Goal: Task Accomplishment & Management: Manage account settings

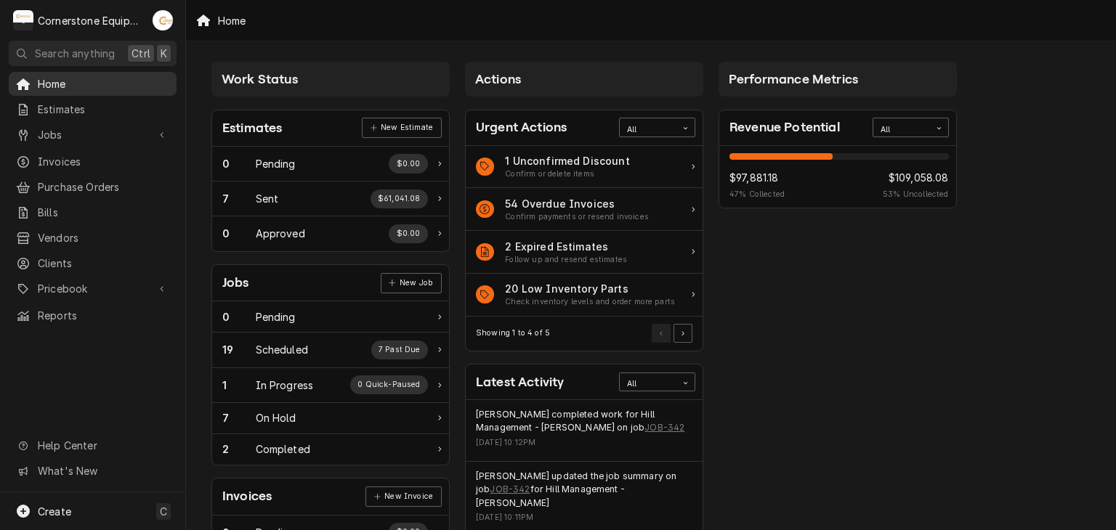
click at [117, 91] on link "Home" at bounding box center [93, 84] width 168 height 24
click at [128, 134] on span "Jobs" at bounding box center [93, 134] width 110 height 15
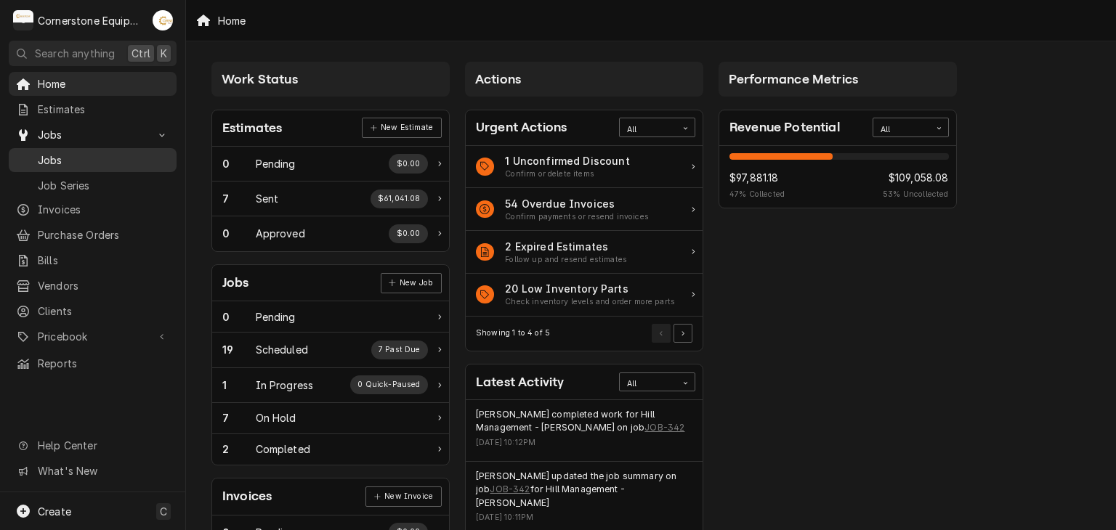
click at [114, 153] on span "Jobs" at bounding box center [104, 160] width 132 height 15
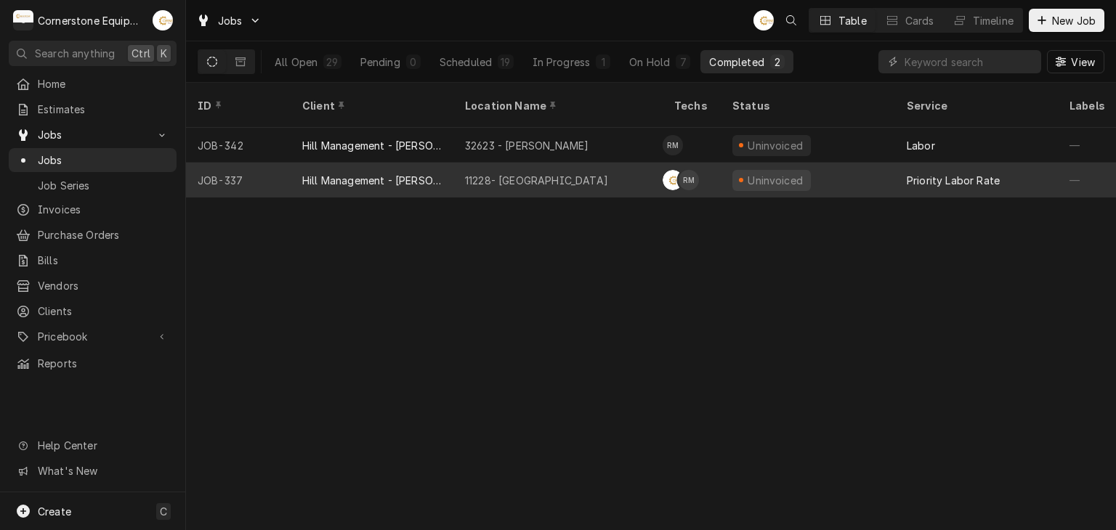
click at [594, 163] on div "11228- Interstate Clinton" at bounding box center [557, 180] width 209 height 35
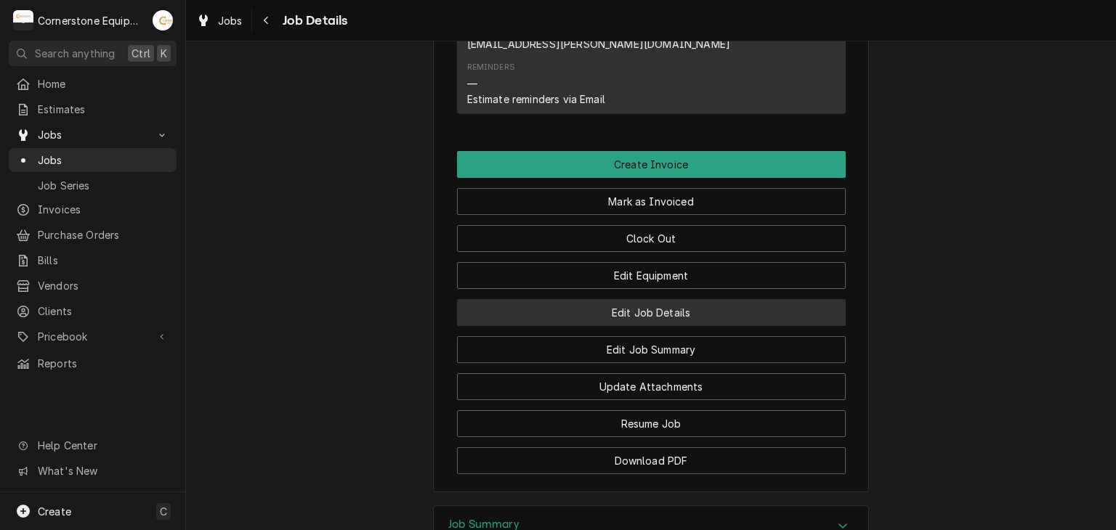
scroll to position [1110, 0]
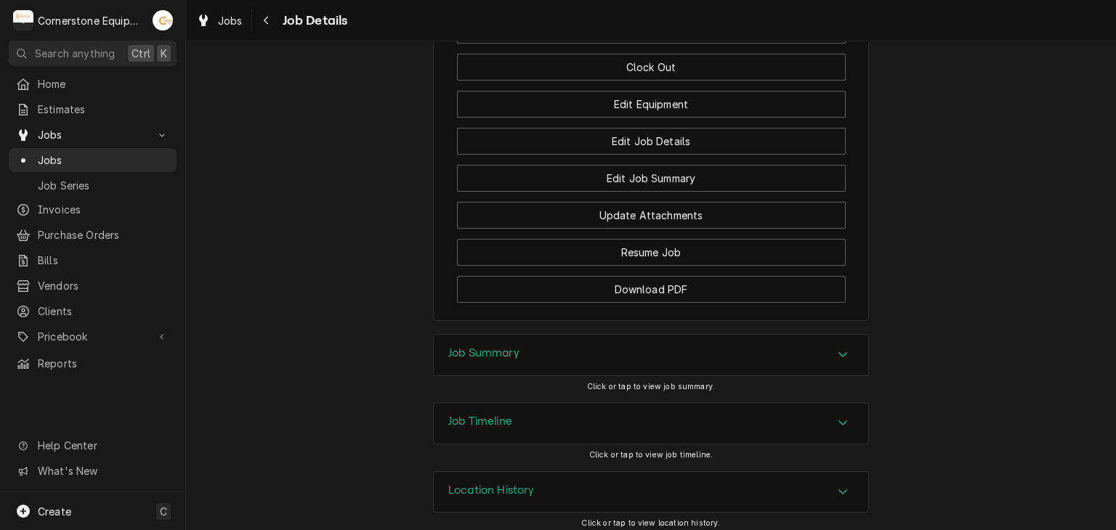
click at [809, 341] on div "Job Summary" at bounding box center [651, 355] width 435 height 41
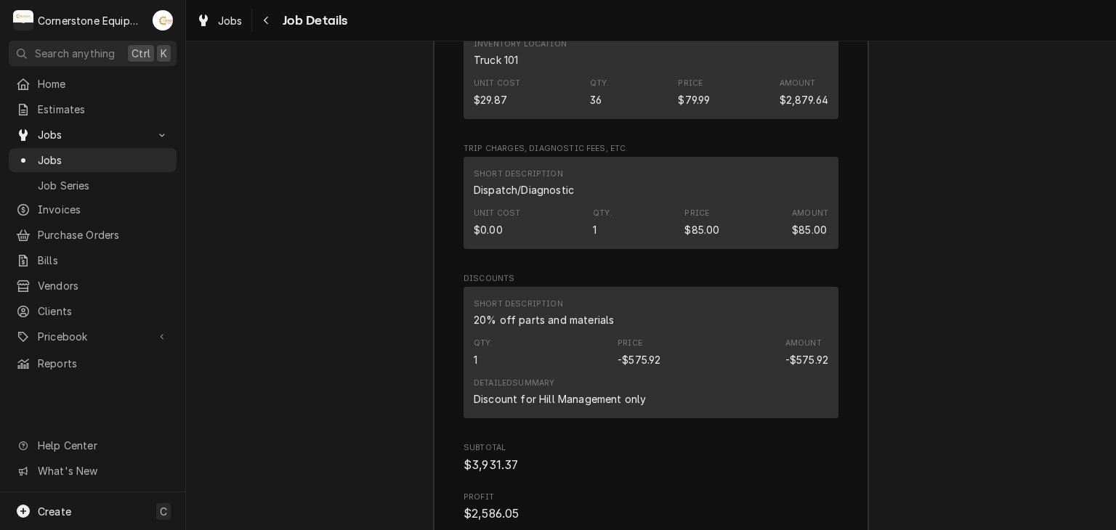
scroll to position [3412, 0]
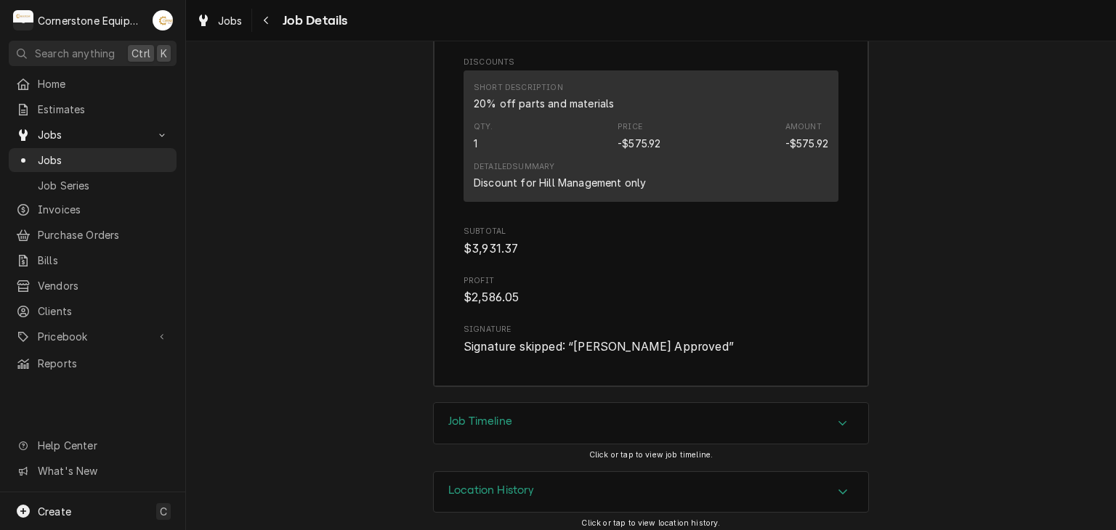
click at [834, 415] on div "Accordion Header" at bounding box center [843, 423] width 22 height 17
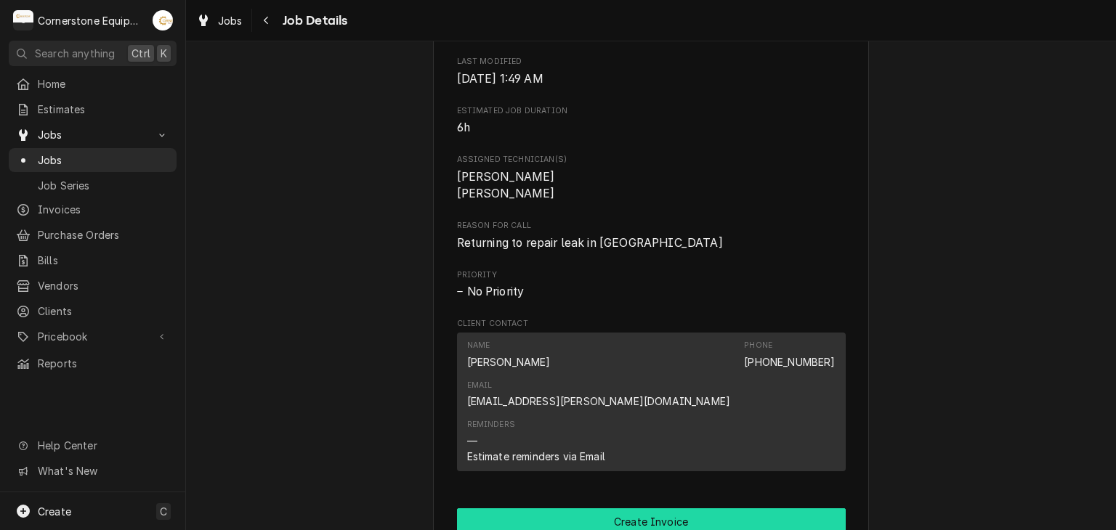
scroll to position [872, 0]
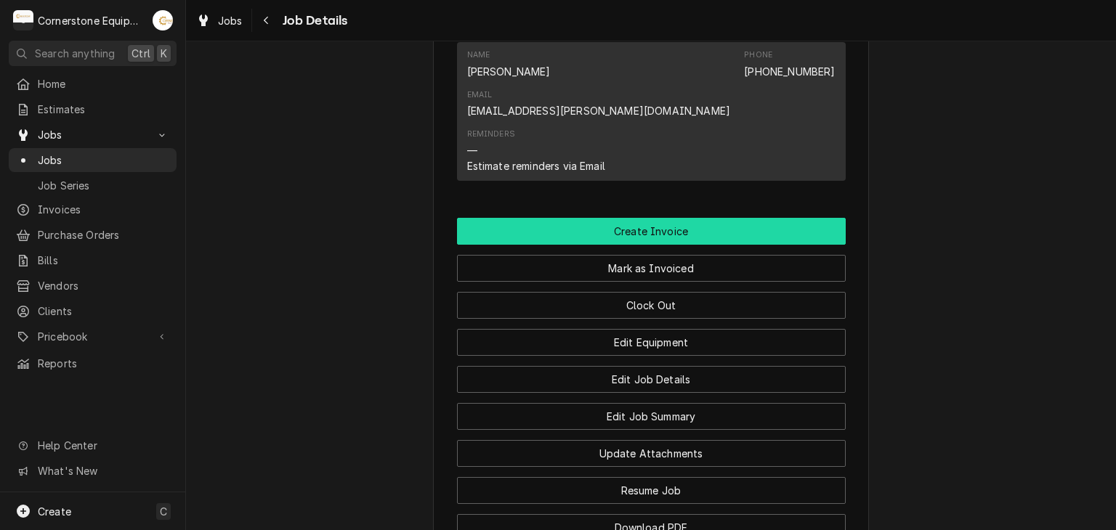
click at [611, 230] on button "Create Invoice" at bounding box center [651, 231] width 389 height 27
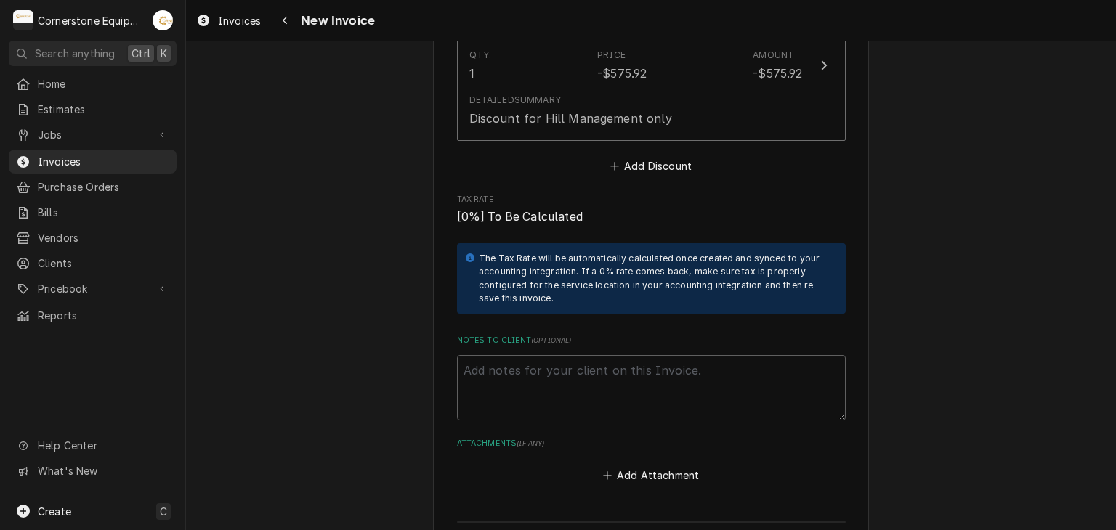
scroll to position [4034, 0]
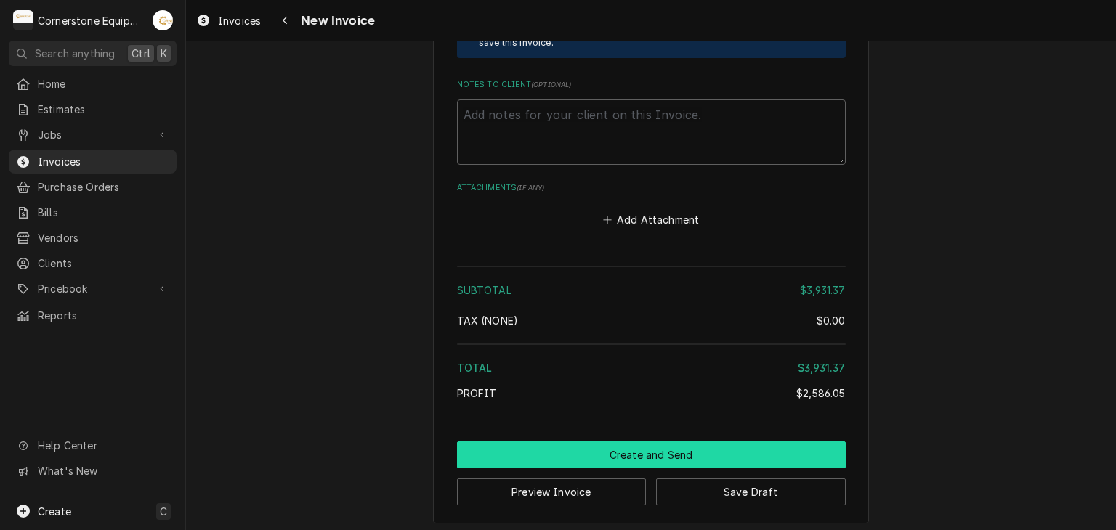
click at [707, 442] on button "Create and Send" at bounding box center [651, 455] width 389 height 27
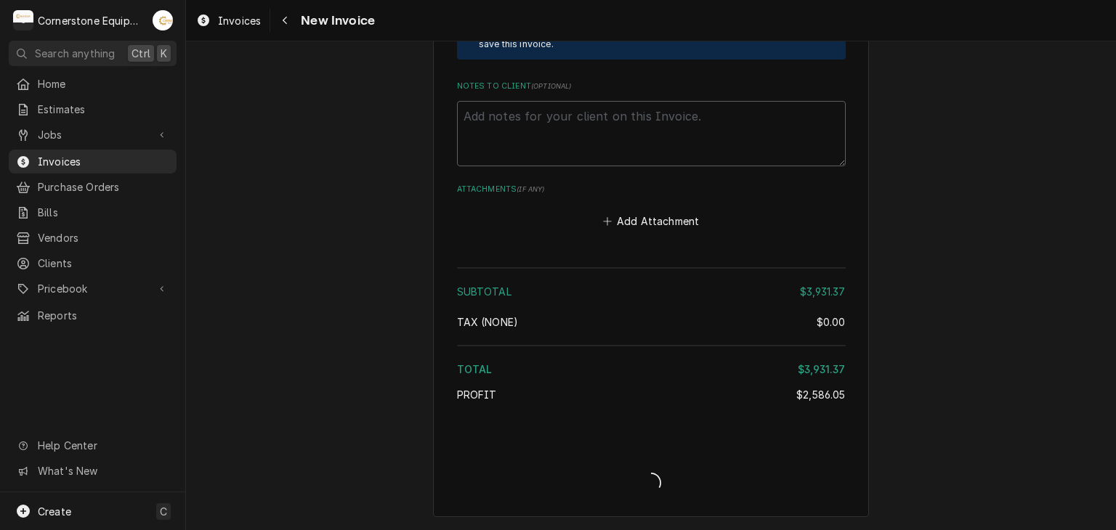
scroll to position [4026, 0]
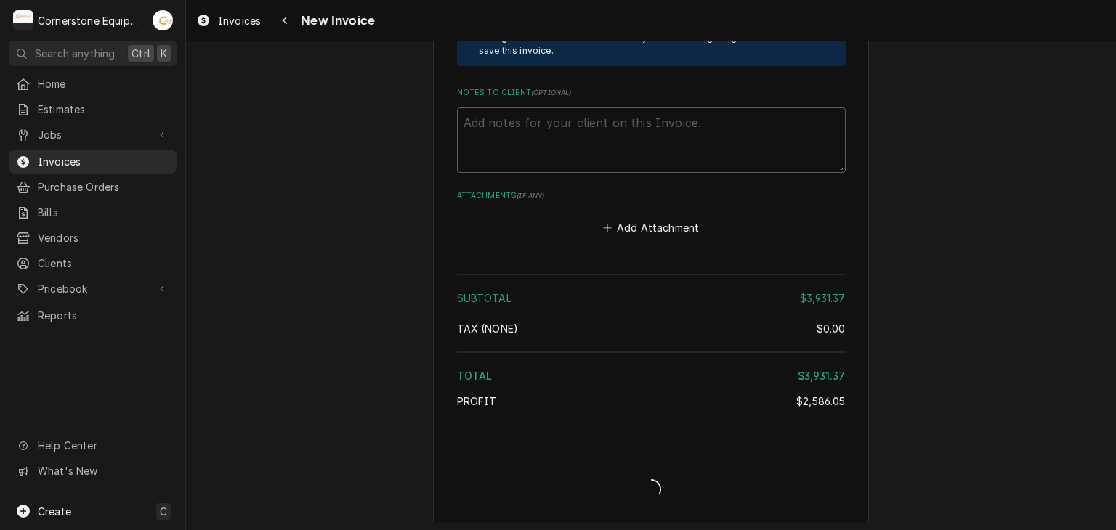
type textarea "x"
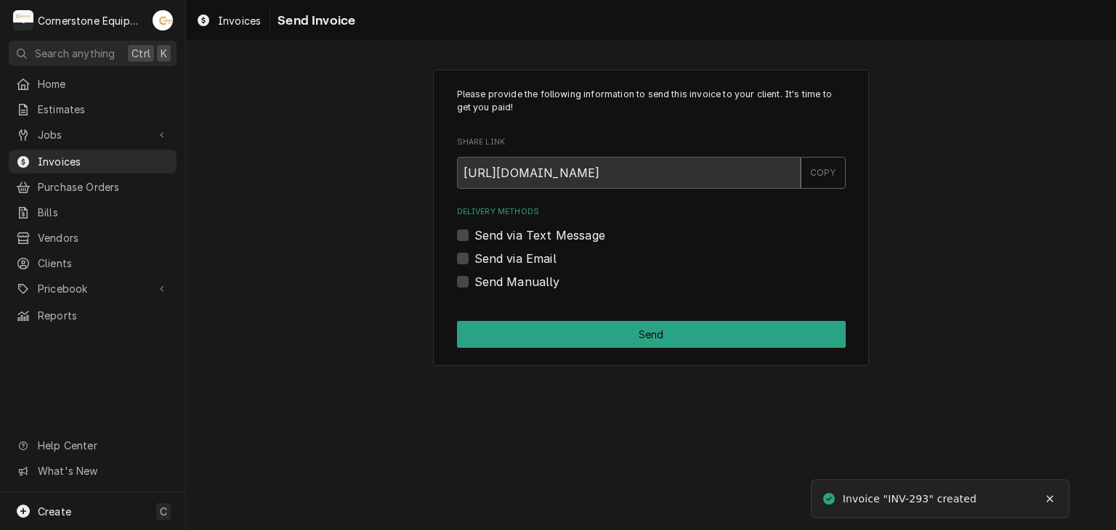
click at [602, 230] on label "Send via Text Message" at bounding box center [539, 235] width 131 height 17
click at [602, 230] on input "Send via Text Message" at bounding box center [668, 243] width 389 height 32
checkbox input "true"
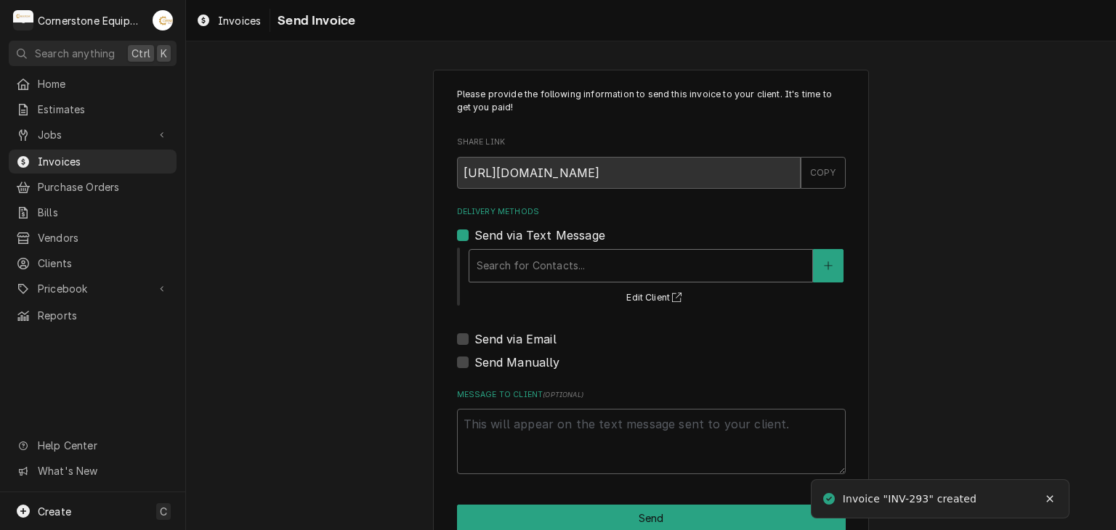
click at [600, 259] on div "Delivery Methods" at bounding box center [641, 266] width 328 height 26
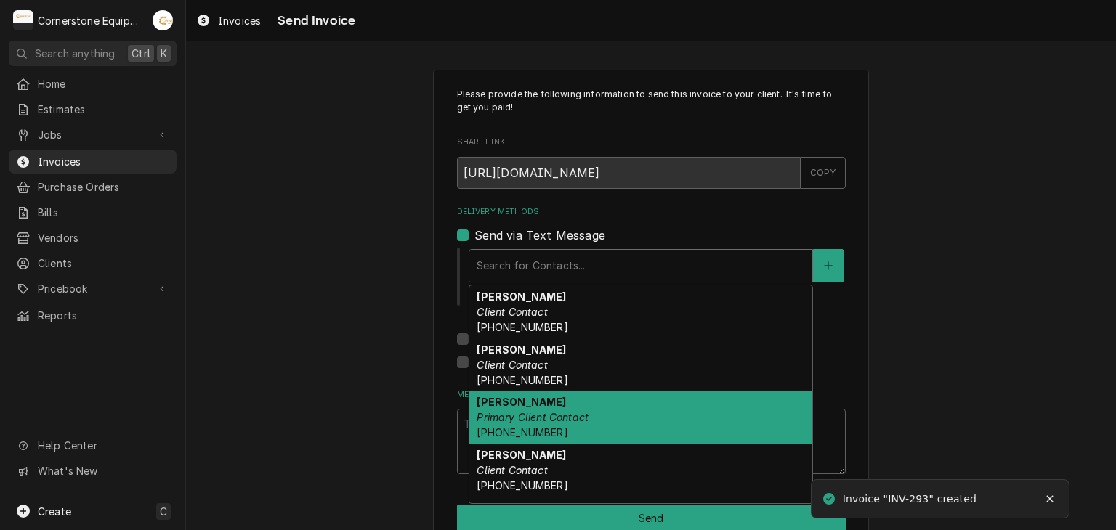
click at [568, 416] on em "Primary Client Contact" at bounding box center [533, 417] width 112 height 12
type textarea "x"
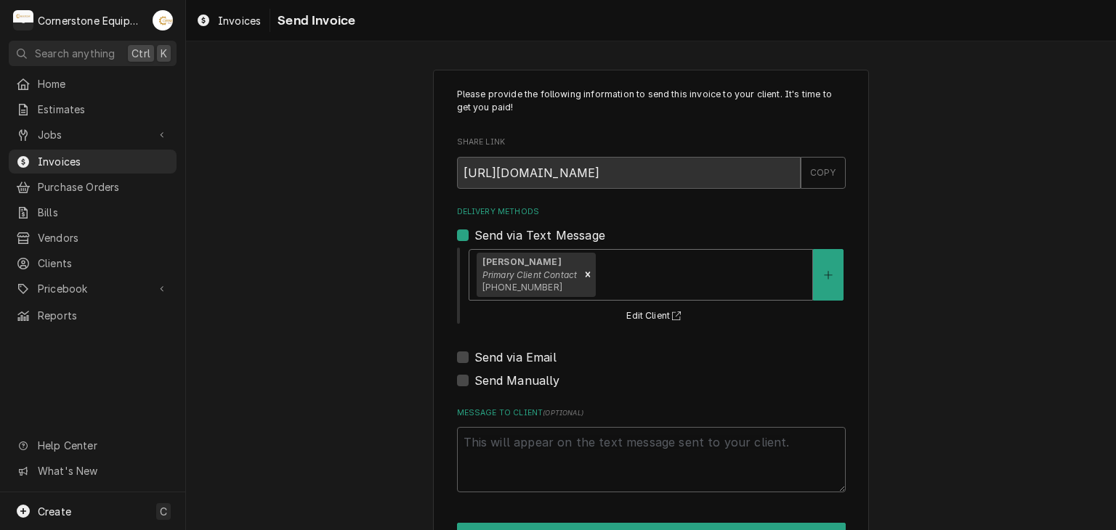
click at [537, 357] on label "Send via Email" at bounding box center [515, 357] width 82 height 17
click at [537, 357] on input "Send via Email" at bounding box center [668, 365] width 389 height 32
checkbox input "true"
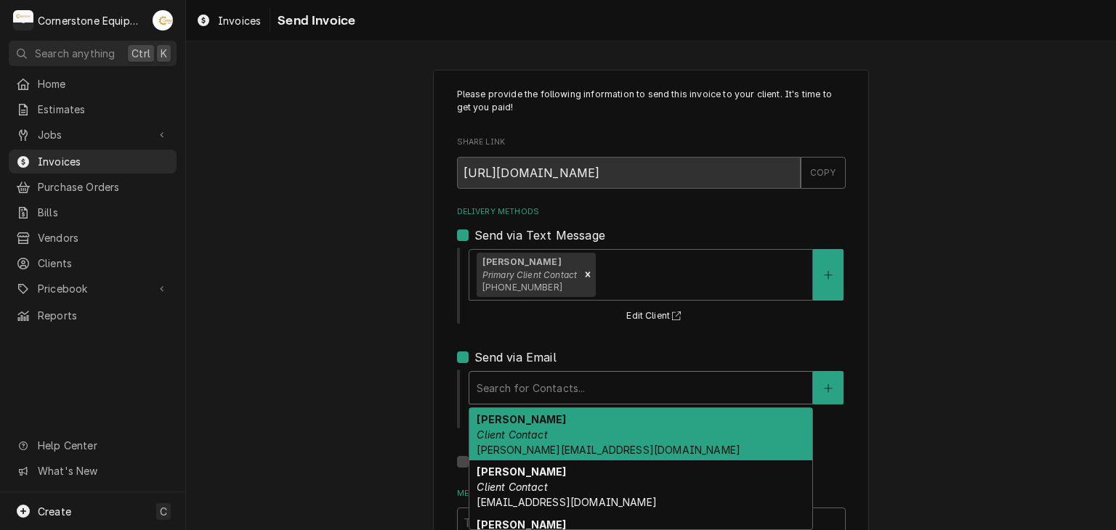
click at [554, 399] on div "Delivery Methods" at bounding box center [641, 388] width 328 height 26
click at [558, 425] on div "Amy Moore Client Contact amy@masonmcdonalds.com" at bounding box center [640, 434] width 343 height 53
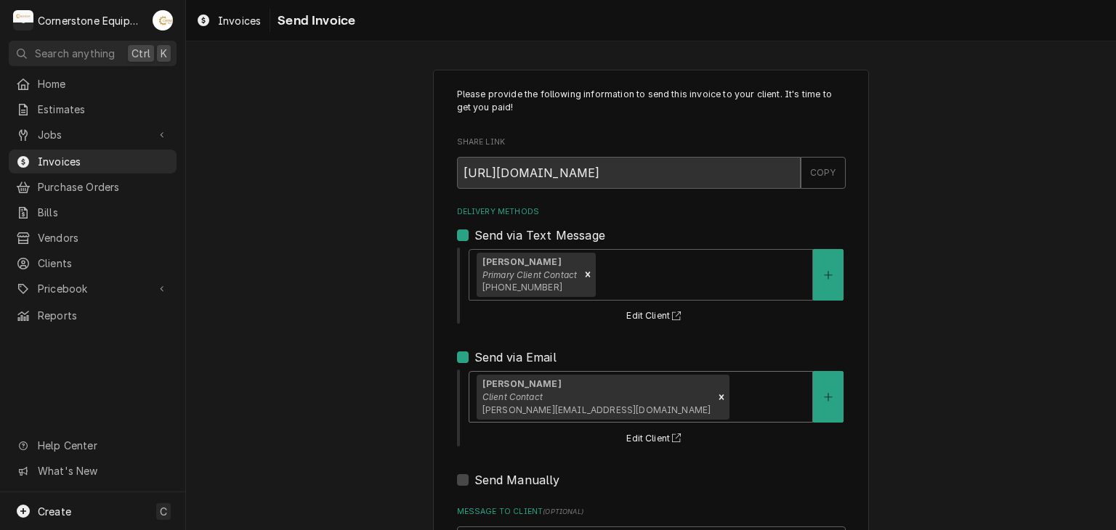
scroll to position [148, 0]
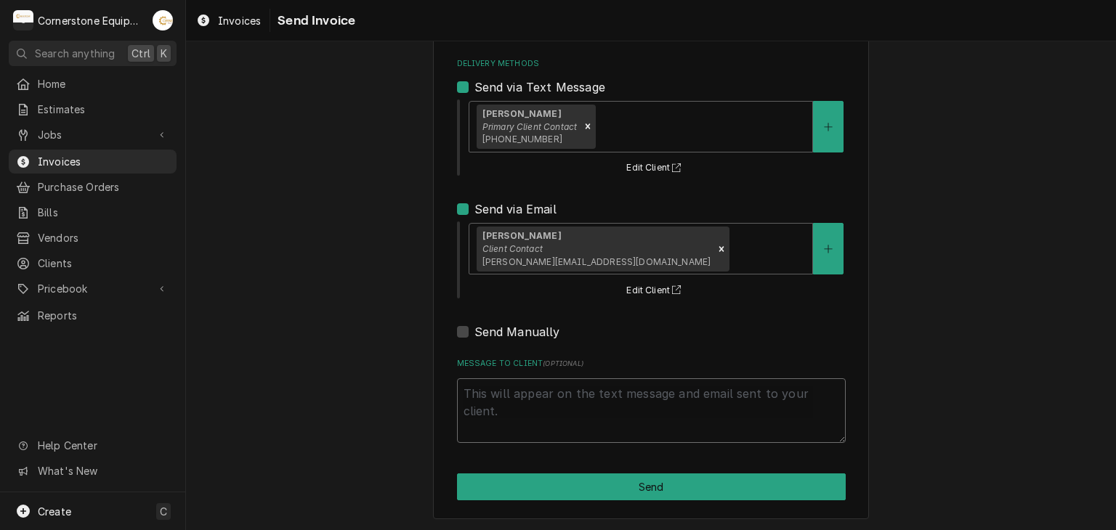
click at [562, 421] on textarea "Message to Client ( optional )" at bounding box center [651, 411] width 389 height 65
type textarea "x"
type textarea "t"
type textarea "x"
type textarea "th"
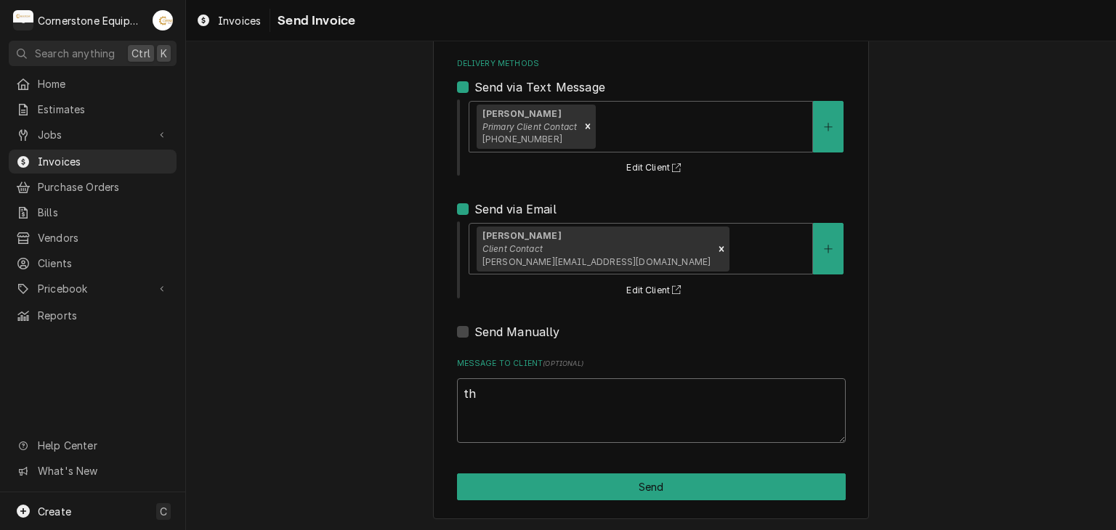
type textarea "x"
type textarea "tha"
type textarea "x"
type textarea "than"
type textarea "x"
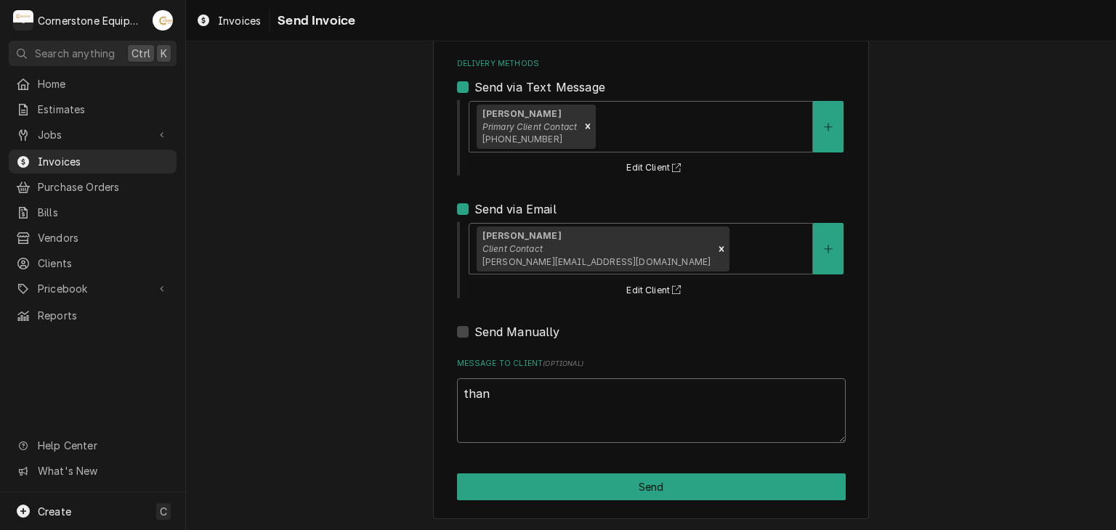
type textarea "thank"
type textarea "x"
type textarea "thank"
type textarea "x"
type textarea "thank y"
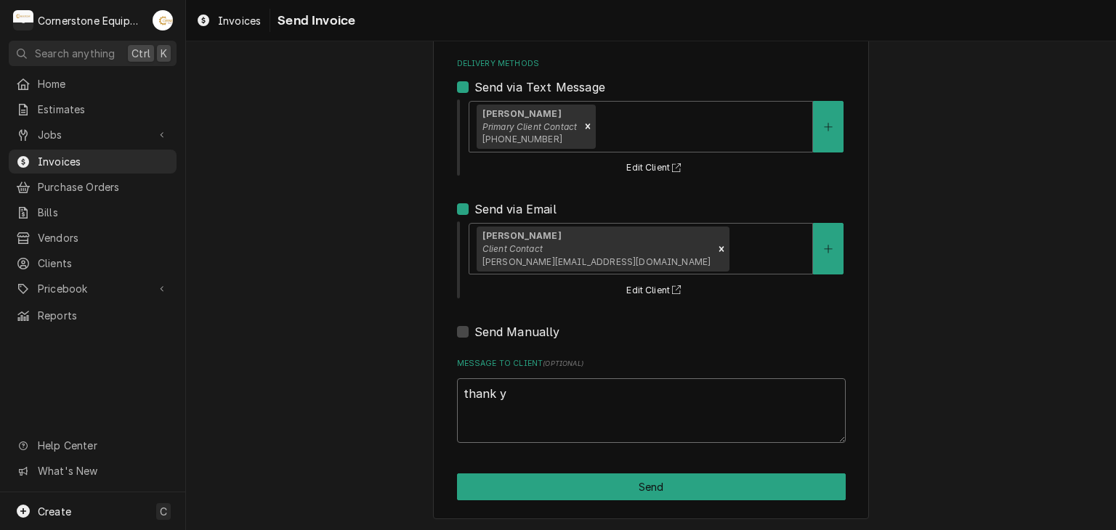
type textarea "x"
type textarea "thank yo"
type textarea "x"
type textarea "thank you"
type textarea "x"
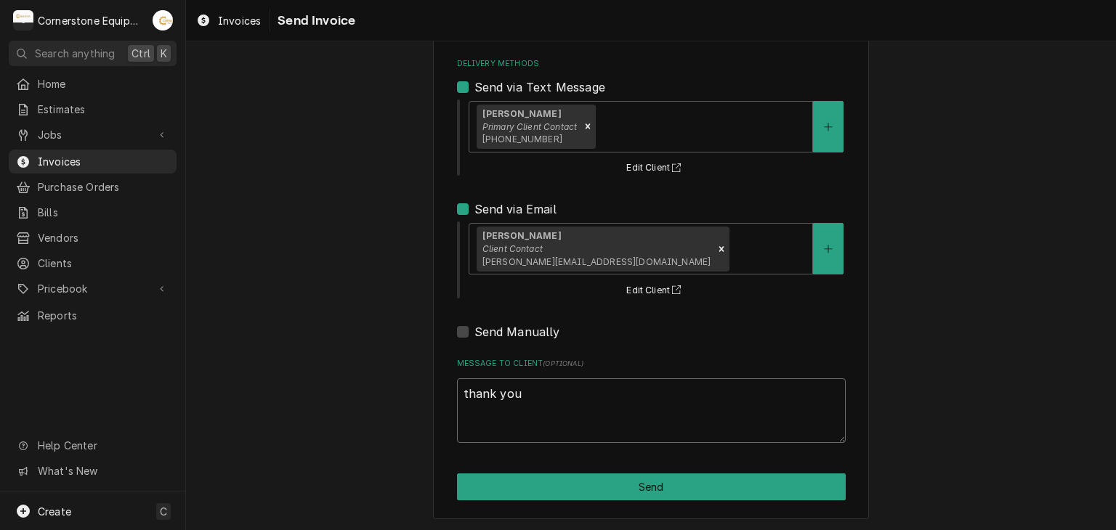
type textarea "thank you"
type textarea "x"
type textarea "thank you f"
type textarea "x"
type textarea "thank you fo"
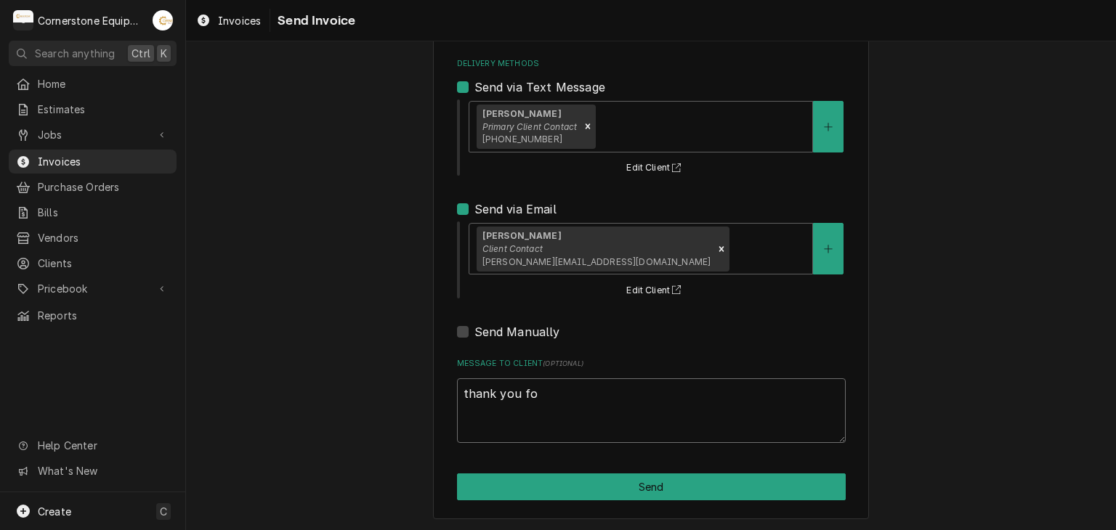
type textarea "x"
type textarea "thank you for"
type textarea "x"
type textarea "thank you for"
type textarea "x"
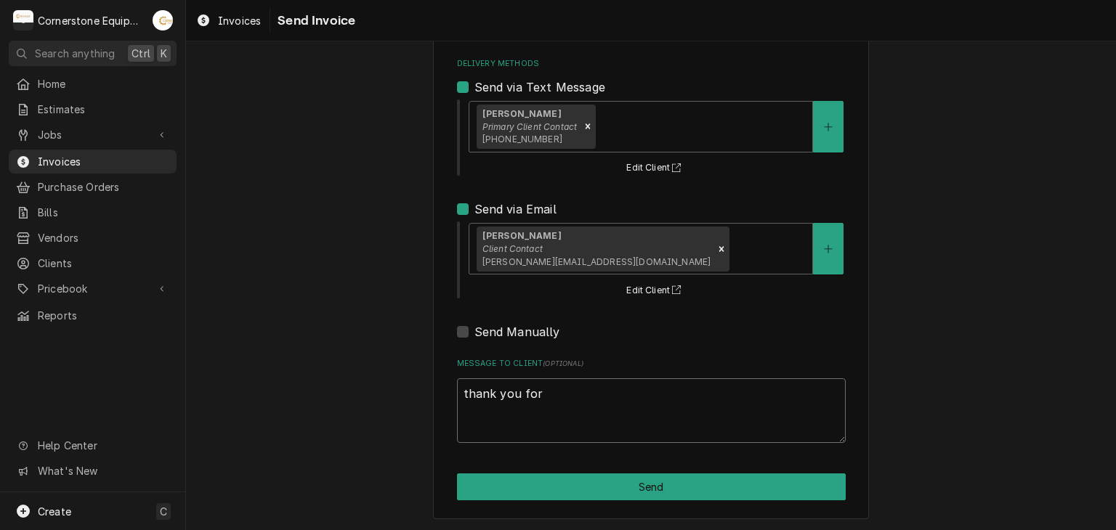
type textarea "thank you for t"
type textarea "x"
type textarea "thank you for th"
type textarea "x"
type textarea "thank you for the"
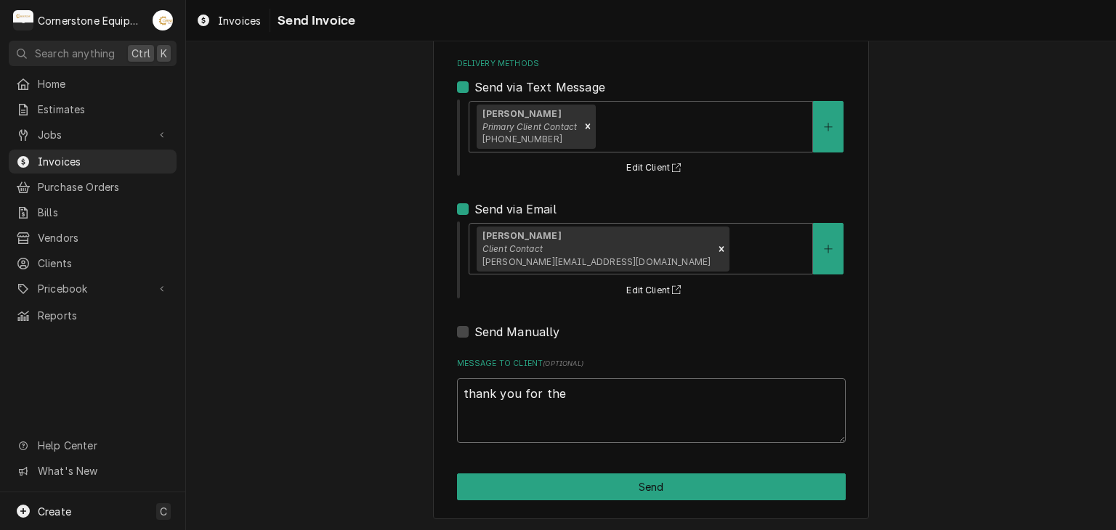
type textarea "x"
type textarea "thank you for the"
type textarea "x"
type textarea "thank you for the o"
type textarea "x"
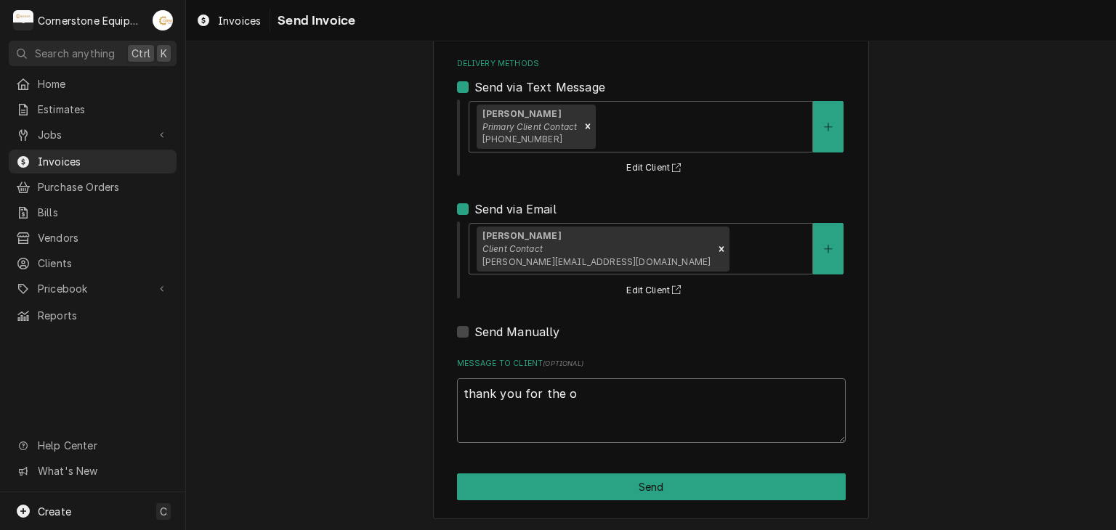
type textarea "thank you for the op"
type textarea "x"
type textarea "thank you for the opp"
type textarea "x"
type textarea "thank you for the oppo"
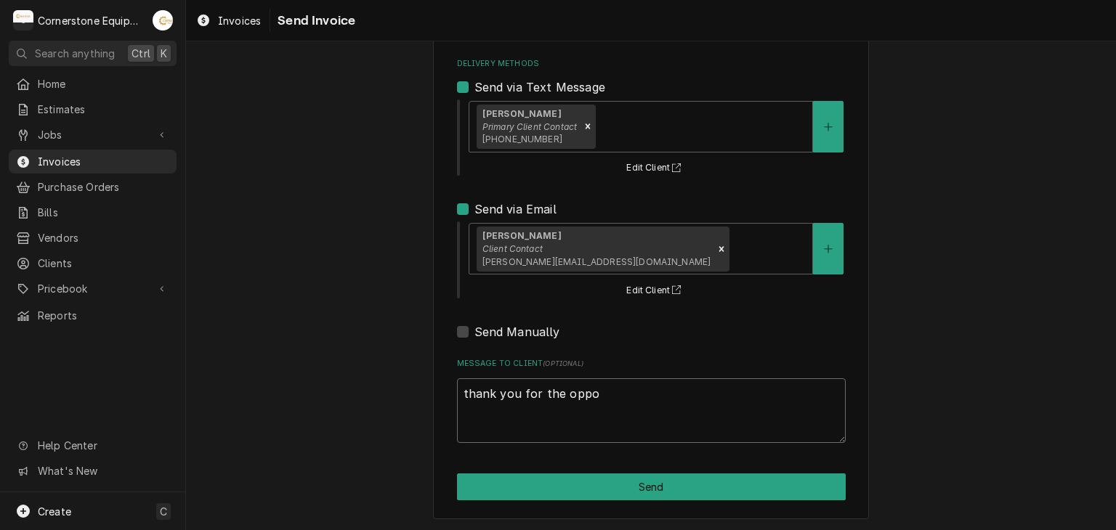
type textarea "x"
type textarea "thank you for the oppor"
type textarea "x"
type textarea "thank you for the opport"
type textarea "x"
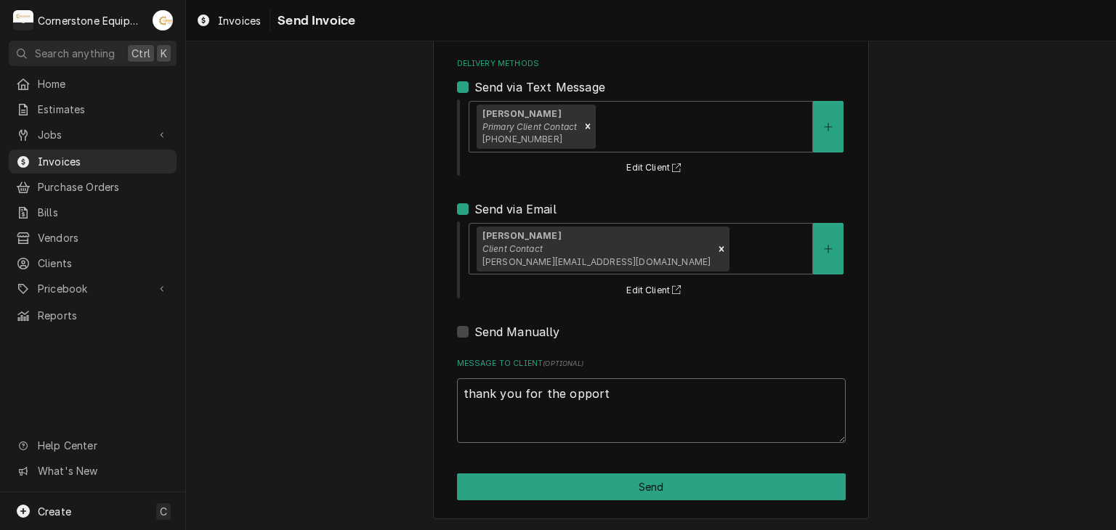
type textarea "thank you for the opportu"
type textarea "x"
type textarea "thank you for the opportun"
type textarea "x"
type textarea "thank you for the opportuni"
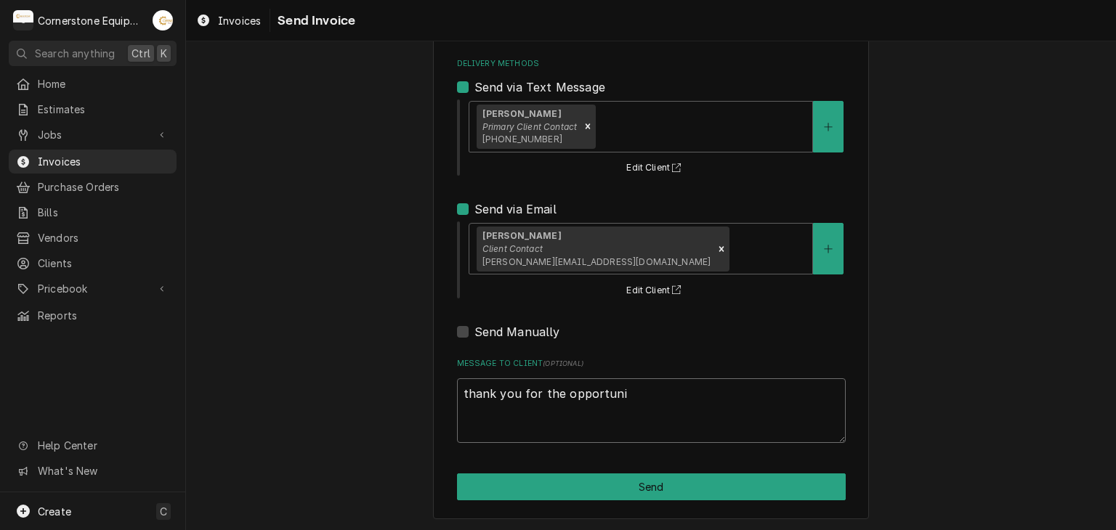
type textarea "x"
type textarea "thank you for the opportunit"
type textarea "x"
type textarea "thank you for the opportunity"
type textarea "x"
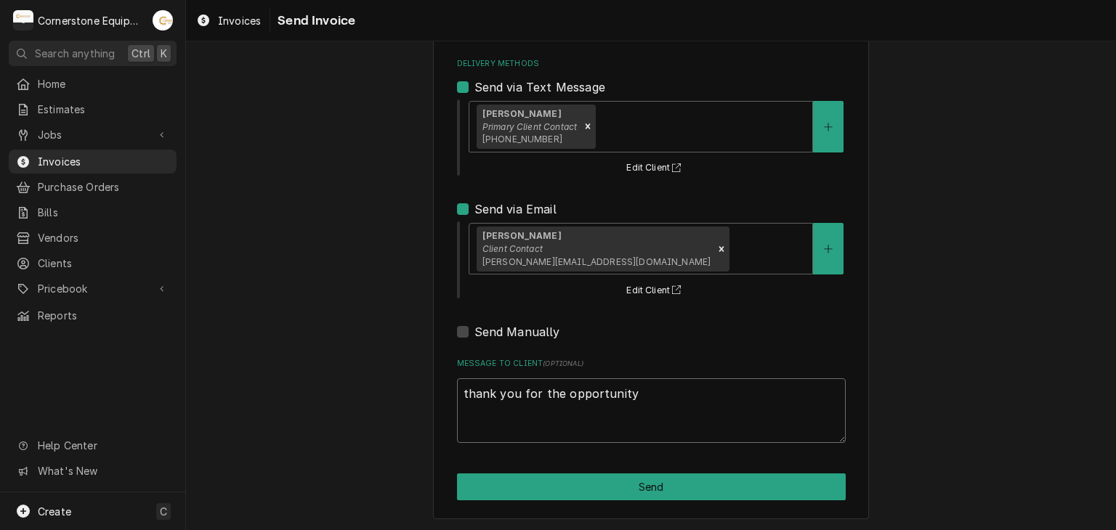
type textarea "thank you for the opportunity"
type textarea "x"
type textarea "thank you for the opportunity t"
type textarea "x"
type textarea "thank you for the opportunity to"
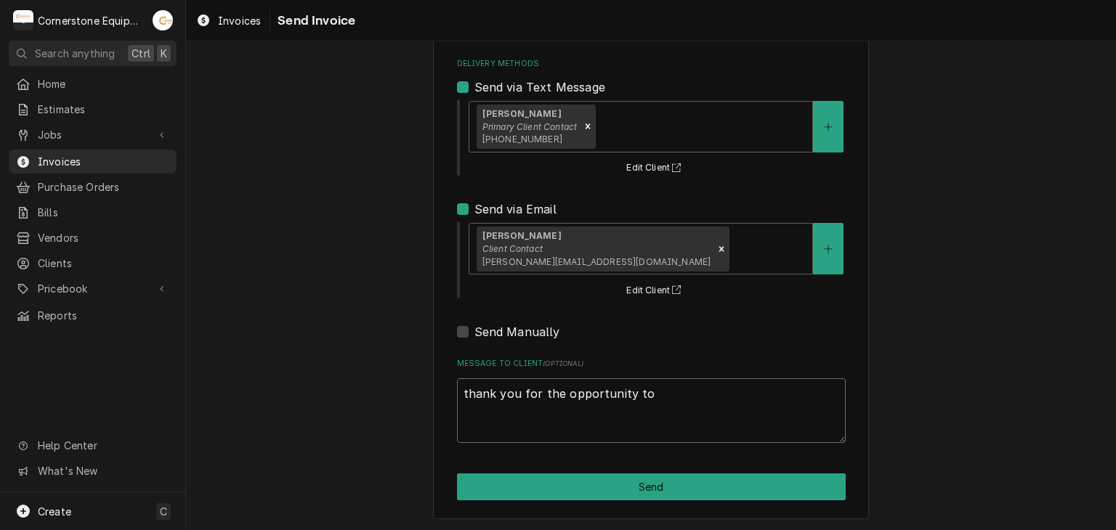
type textarea "x"
type textarea "thank you for the opportunity to"
type textarea "x"
type textarea "thank you for the opportunity to b"
type textarea "x"
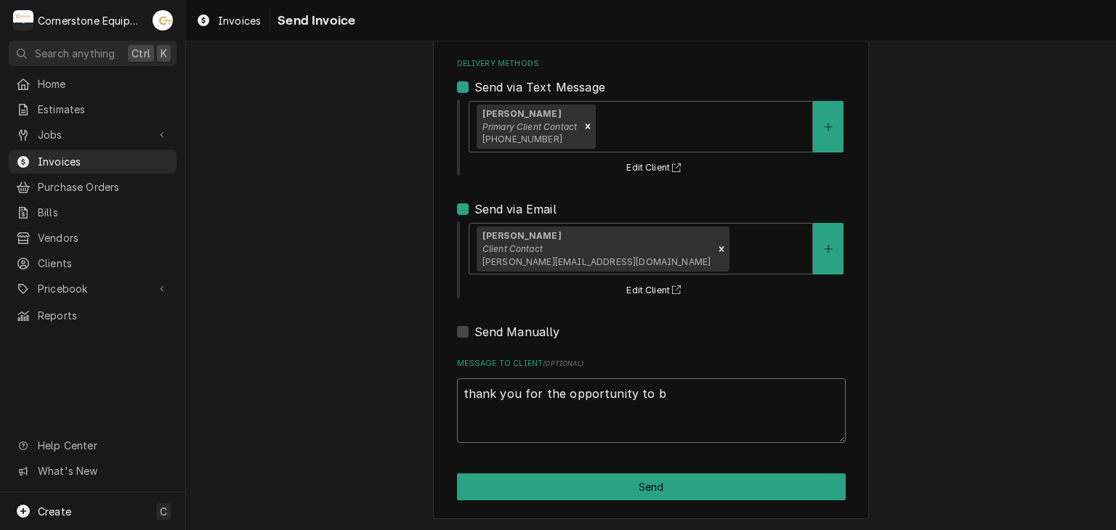
type textarea "thank you for the opportunity to be"
type textarea "x"
type textarea "thank you for the opportunity to be"
type textarea "x"
type textarea "thank you for the opportunity to be o"
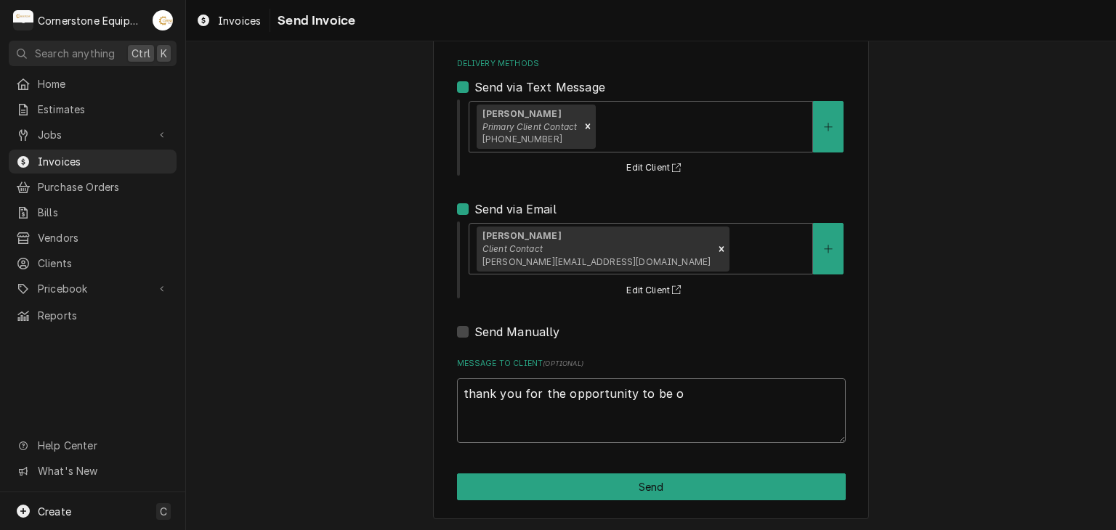
type textarea "x"
type textarea "thank you for the opportunity to be of"
type textarea "x"
type textarea "thank you for the opportunity to be of"
type textarea "x"
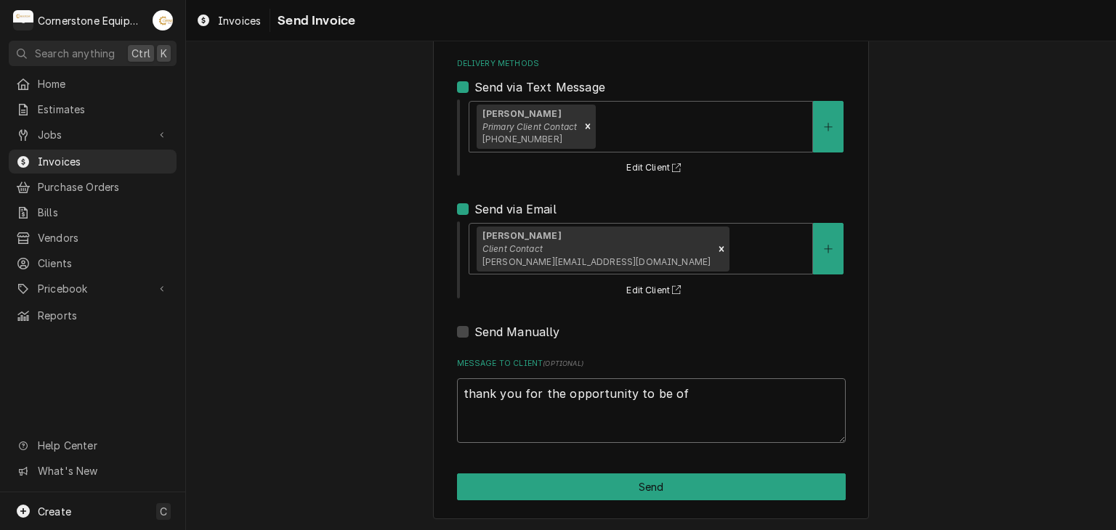
type textarea "thank you for the opportunity to be of s"
type textarea "x"
type textarea "thank you for the opportunity to be of se"
type textarea "x"
type textarea "thank you for the opportunity to be of ser"
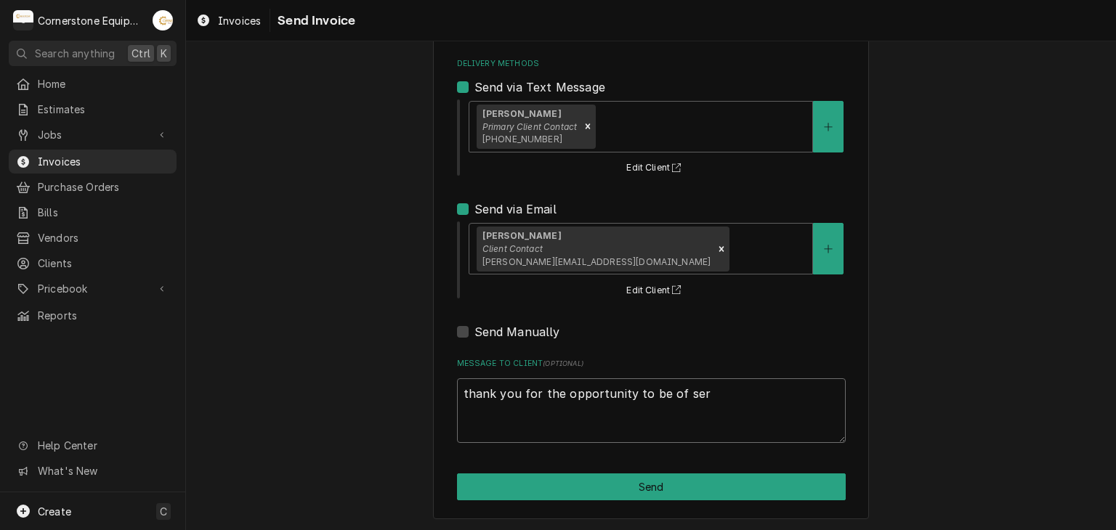
type textarea "x"
type textarea "thank you for the opportunity to be of serv"
type textarea "x"
type textarea "thank you for the opportunity to be of servi"
type textarea "x"
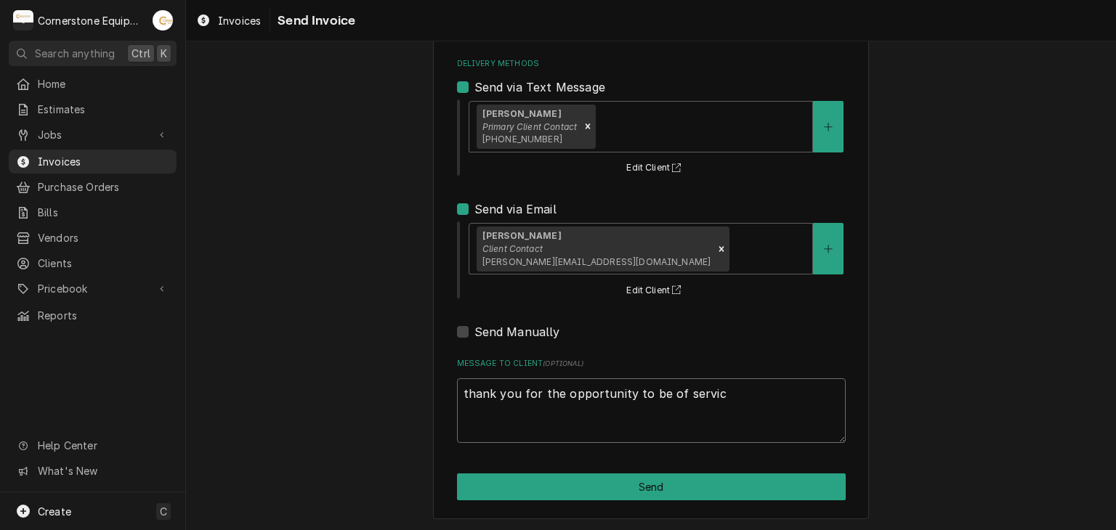
type textarea "thank you for the opportunity to be of service"
type textarea "x"
type textarea "thank you for the opportunity to be of service"
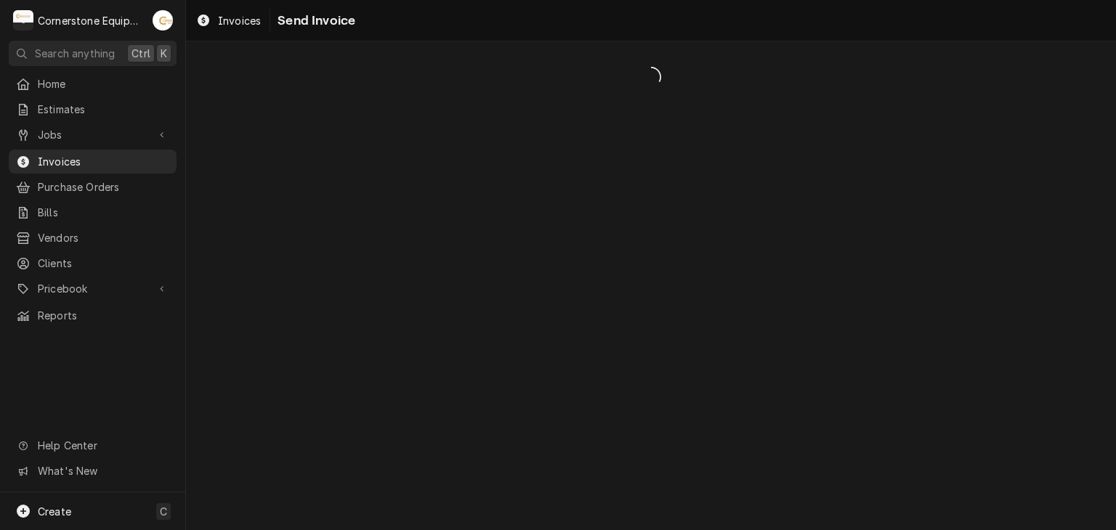
scroll to position [0, 0]
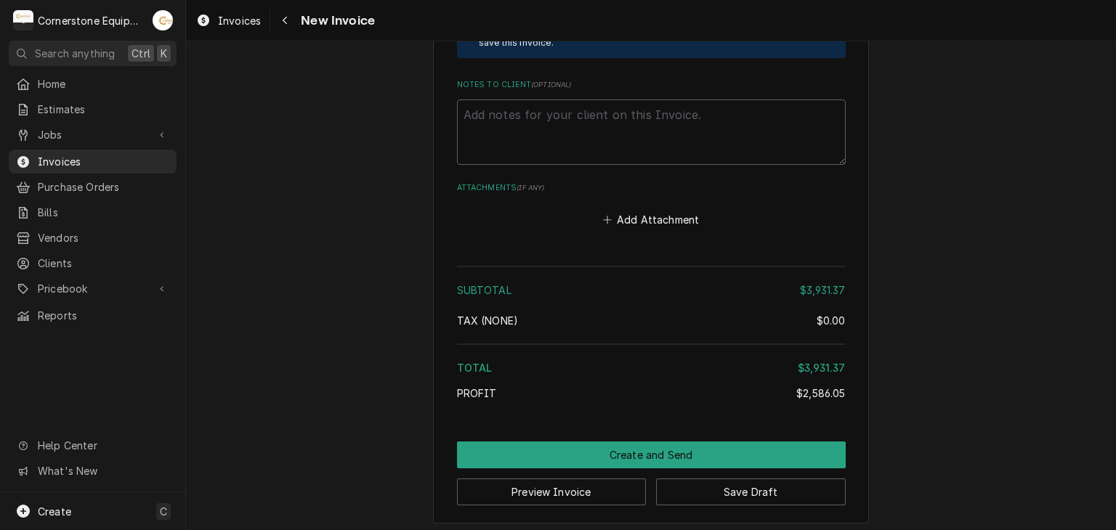
scroll to position [3743, 0]
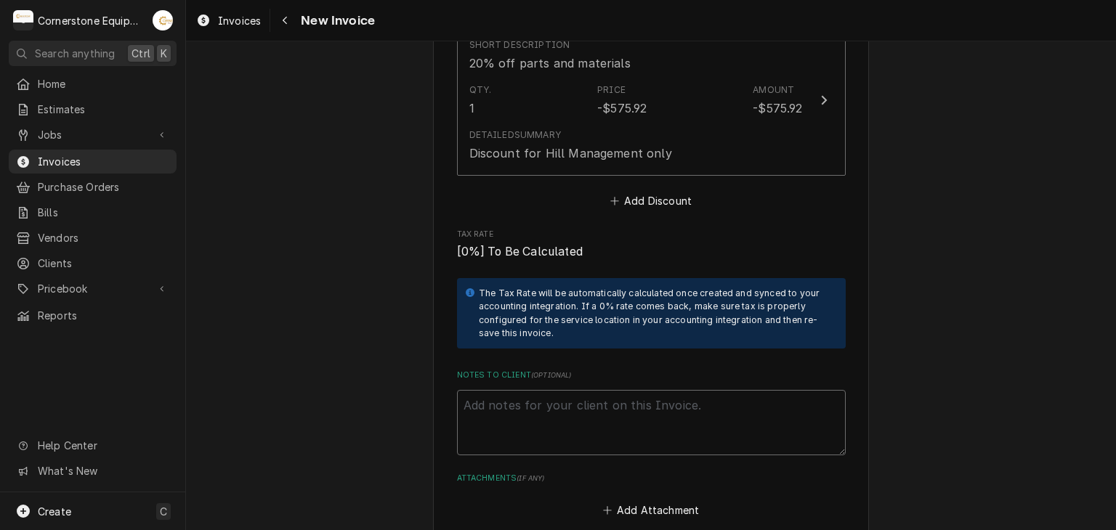
paste textarea "INVOICE APPROVAL AND PAYMENT TERMS All invoices are due upon receipt unless oth…"
type textarea "x"
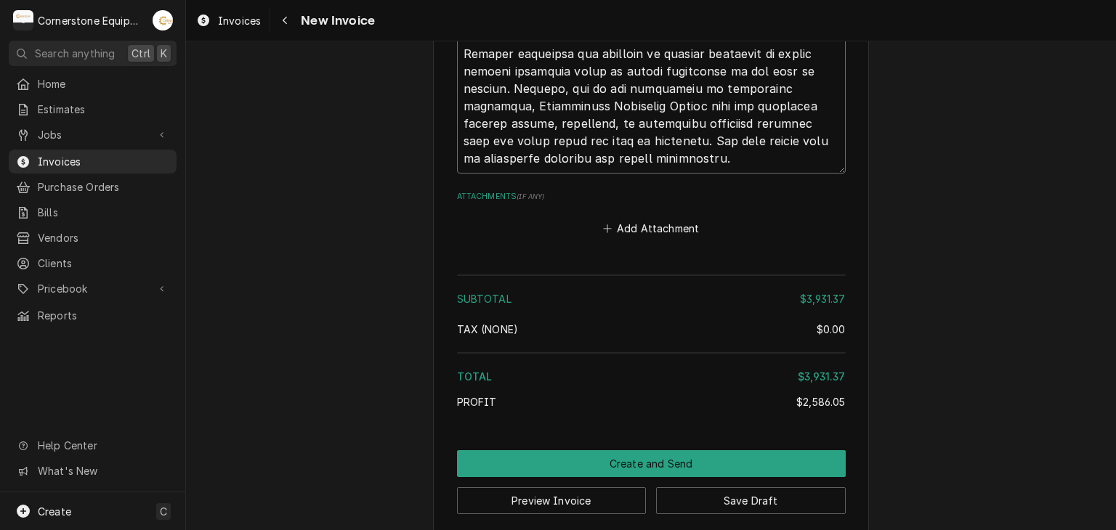
scroll to position [4610, 0]
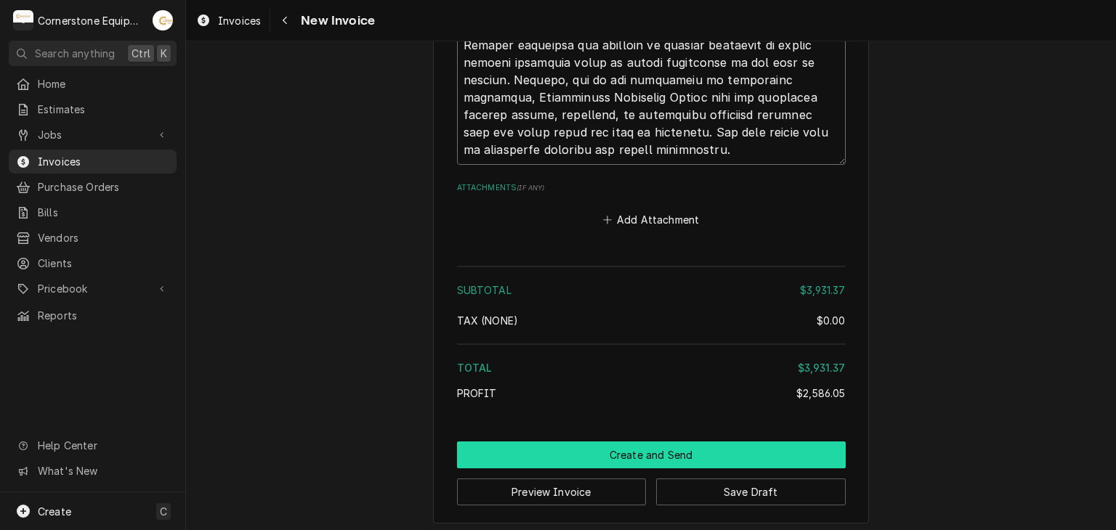
type textarea "INVOICE APPROVAL AND PAYMENT TERMS All invoices are due upon receipt unless oth…"
click at [668, 442] on button "Create and Send" at bounding box center [651, 455] width 389 height 27
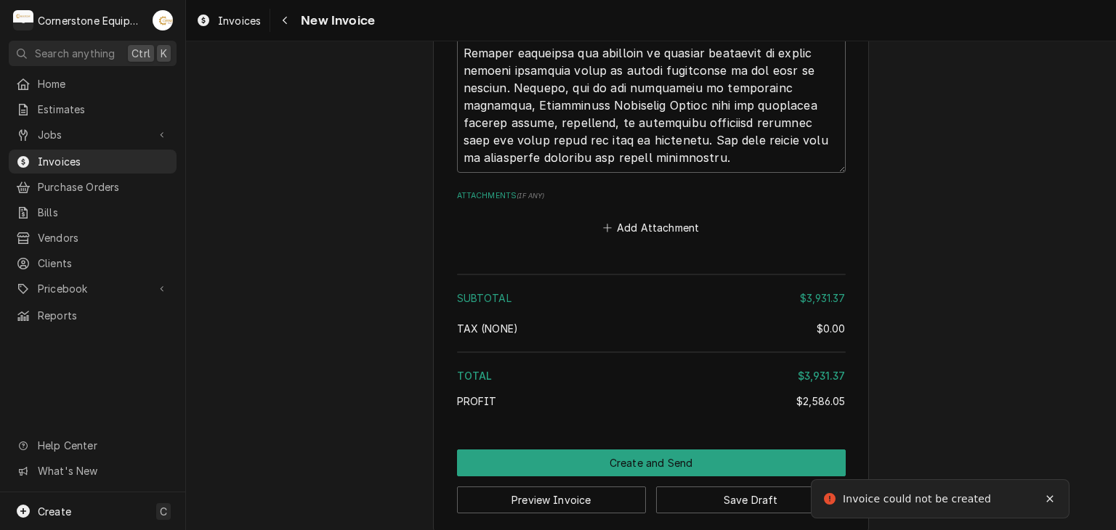
scroll to position [276, 0]
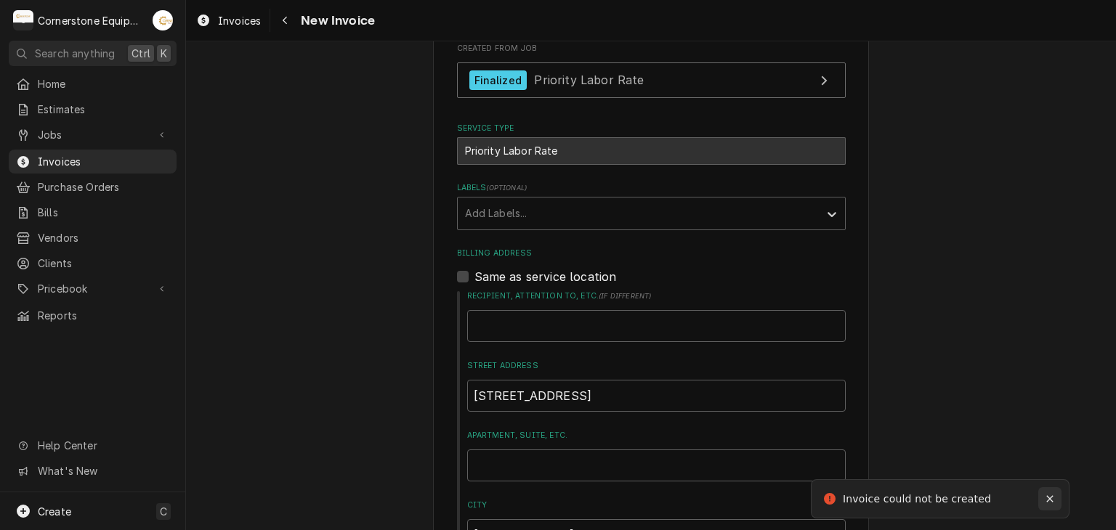
click at [1044, 493] on div "Notifications alt+T" at bounding box center [1050, 499] width 15 height 15
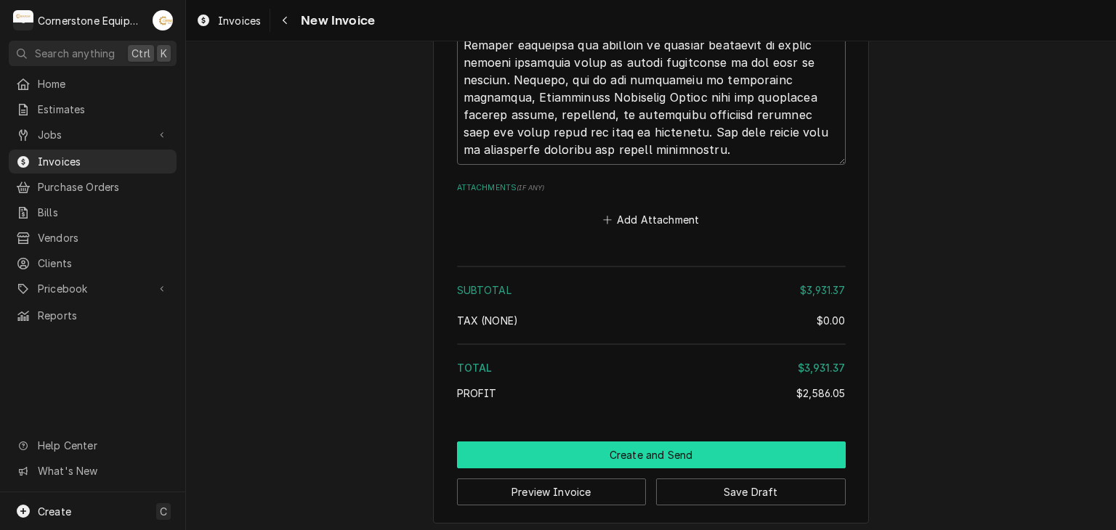
click at [712, 442] on button "Create and Send" at bounding box center [651, 455] width 389 height 27
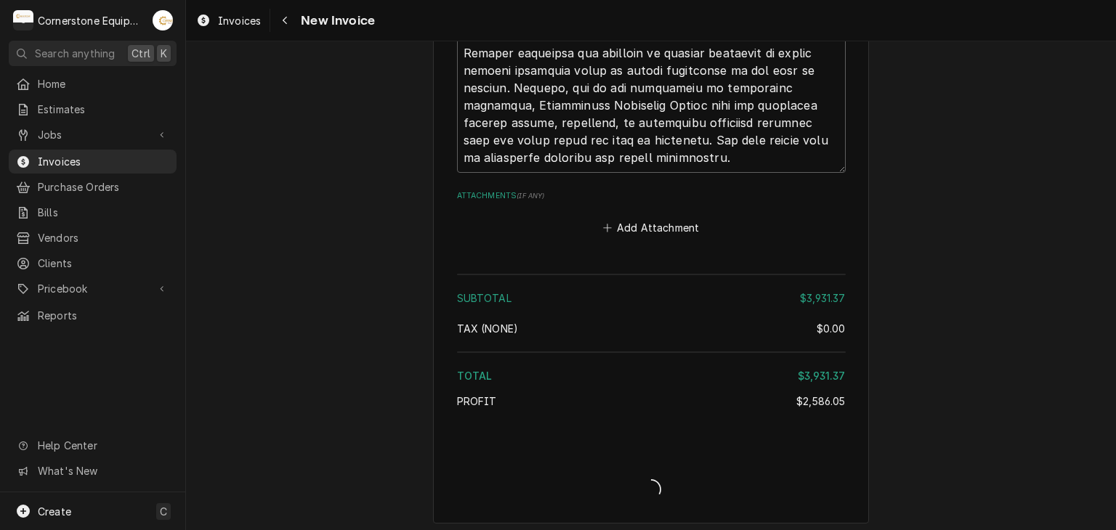
type textarea "x"
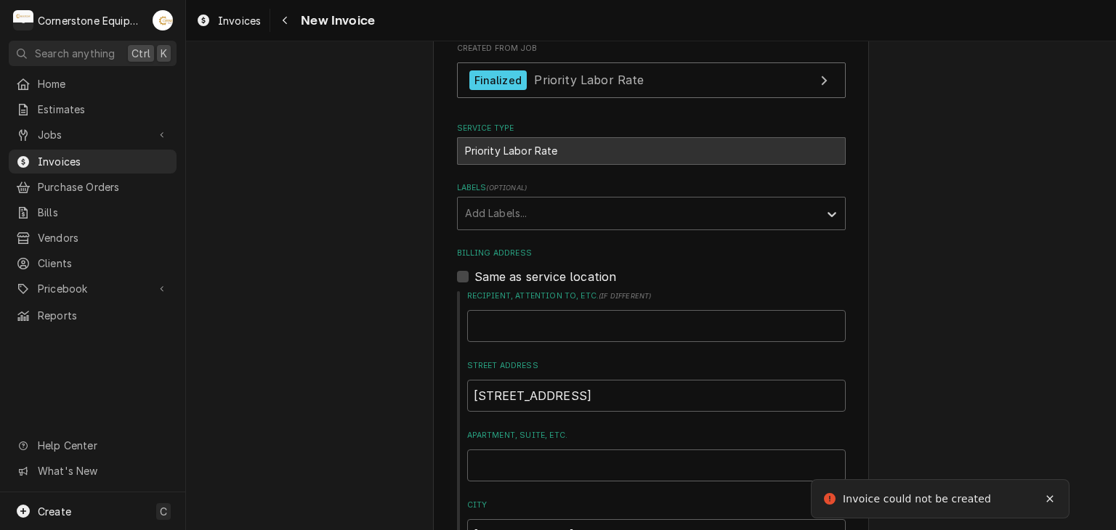
scroll to position [0, 0]
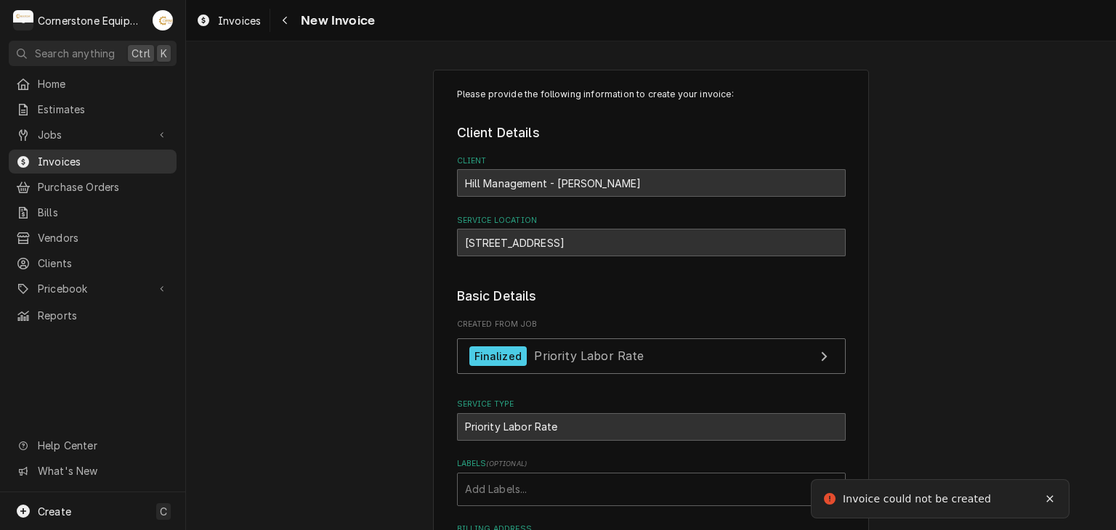
click at [100, 163] on span "Invoices" at bounding box center [104, 161] width 132 height 15
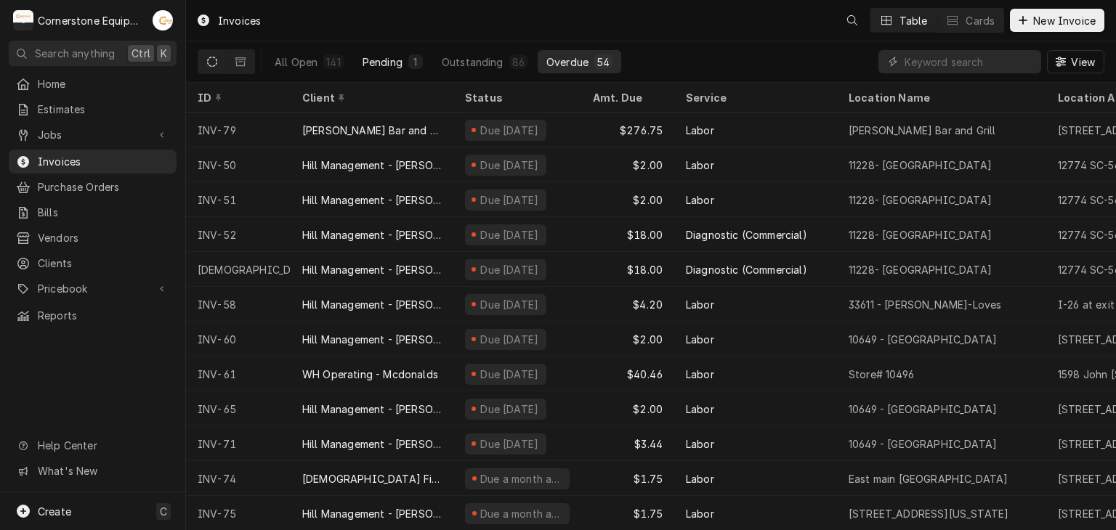
click at [405, 54] on button "Pending 1" at bounding box center [393, 61] width 78 height 23
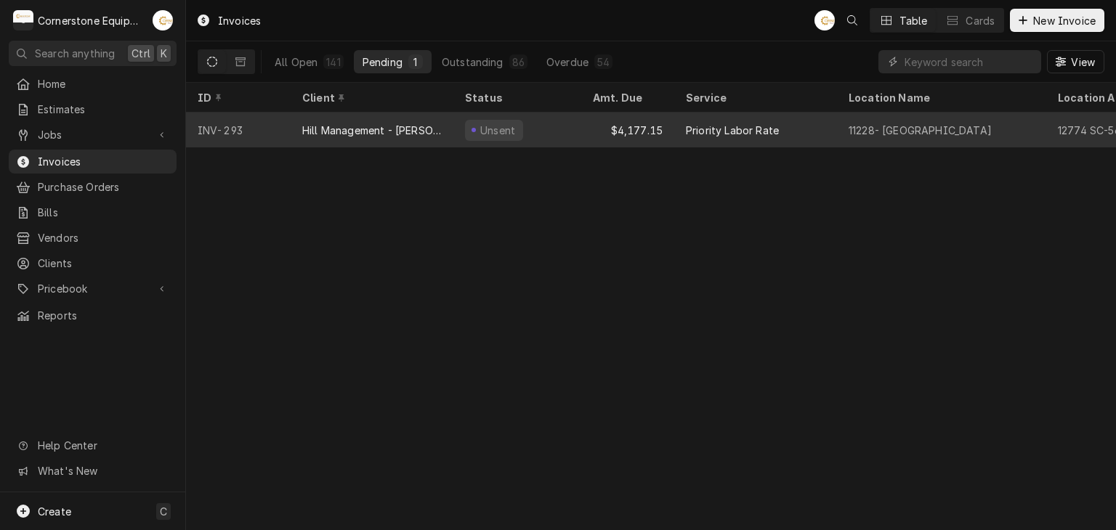
click at [491, 134] on div "Unsent" at bounding box center [494, 130] width 58 height 21
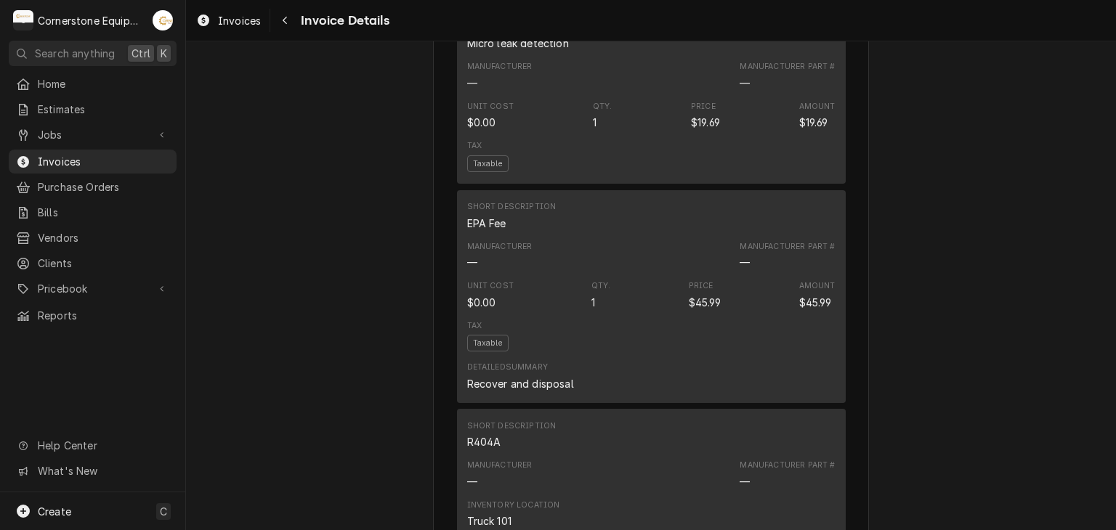
scroll to position [3182, 0]
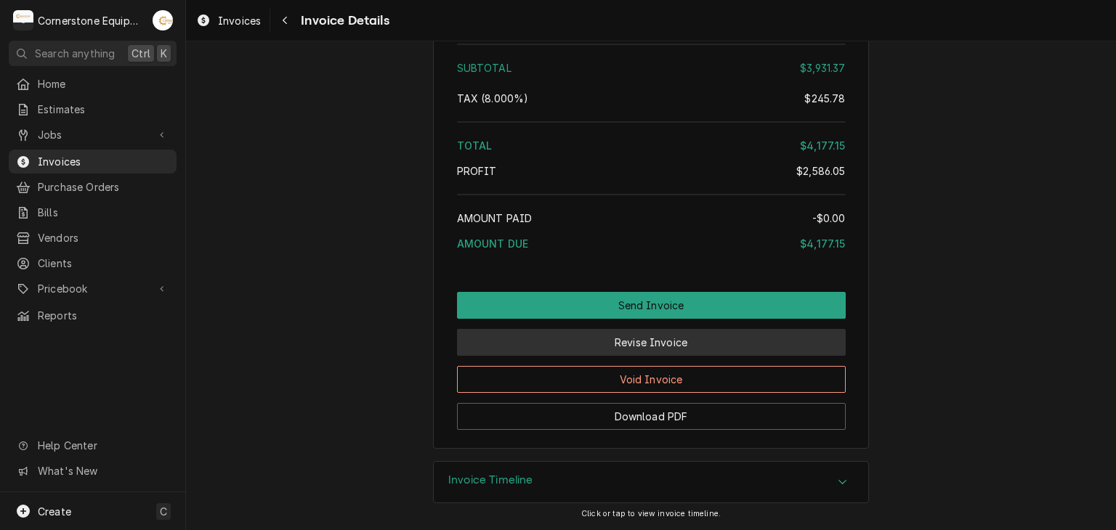
click at [599, 344] on button "Revise Invoice" at bounding box center [651, 342] width 389 height 27
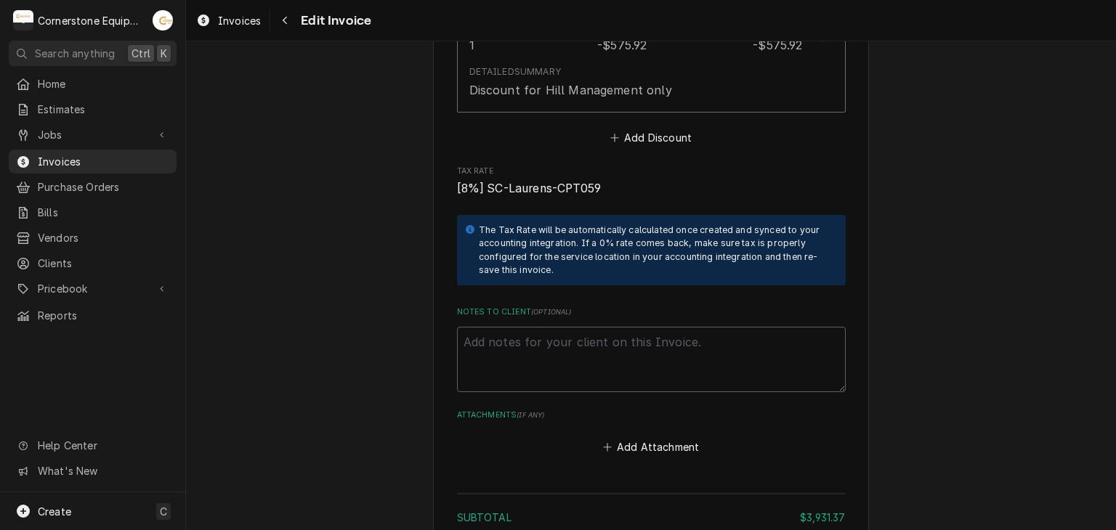
scroll to position [4065, 0]
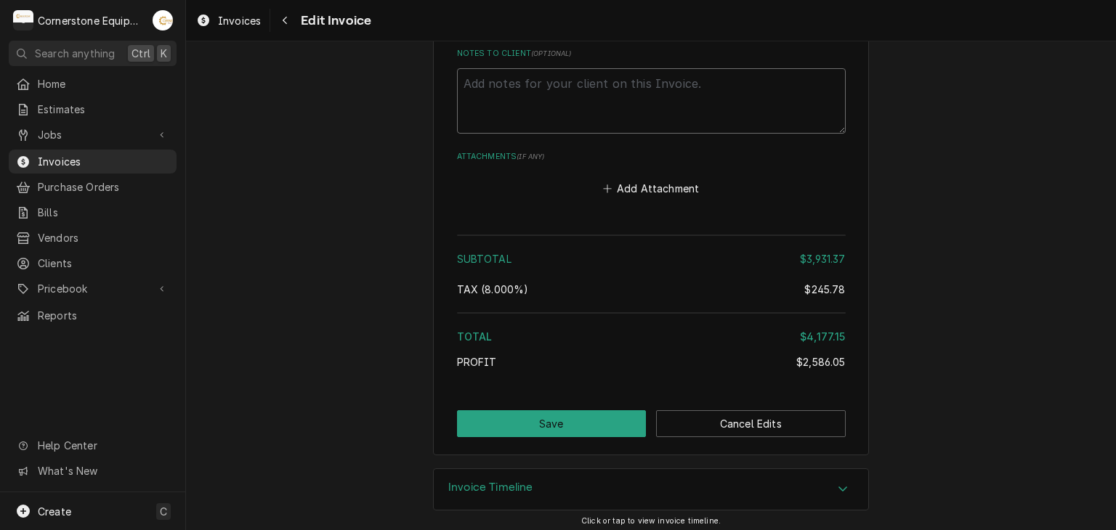
click at [554, 86] on textarea "Notes to Client ( optional )" at bounding box center [651, 100] width 389 height 65
paste textarea "INVOICE APPROVAL AND PAYMENT TERMS All invoices are due upon receipt unless oth…"
type textarea "x"
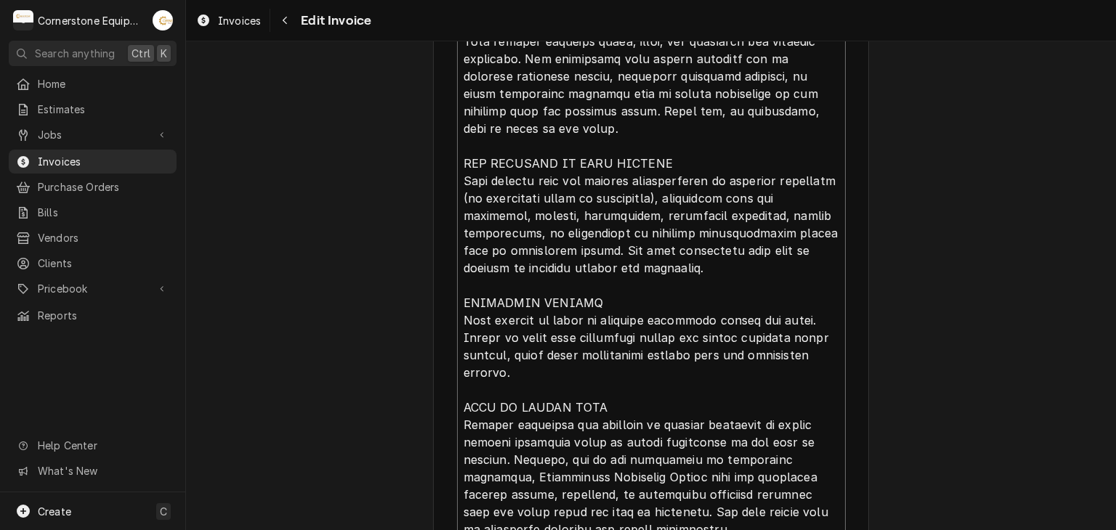
scroll to position [4641, 0]
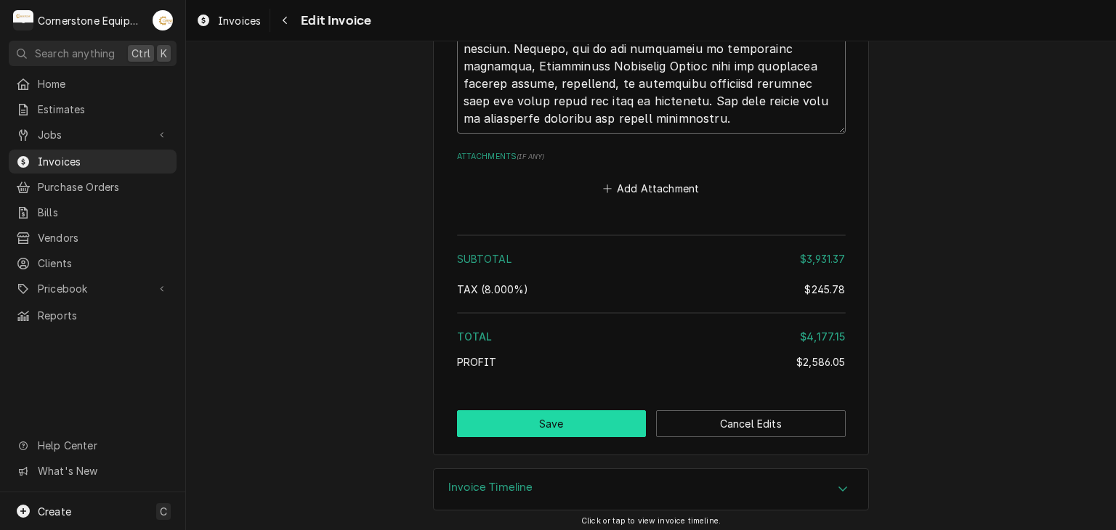
type textarea "INVOICE APPROVAL AND PAYMENT TERMS All invoices are due upon receipt unless oth…"
click at [583, 412] on button "Save" at bounding box center [552, 424] width 190 height 27
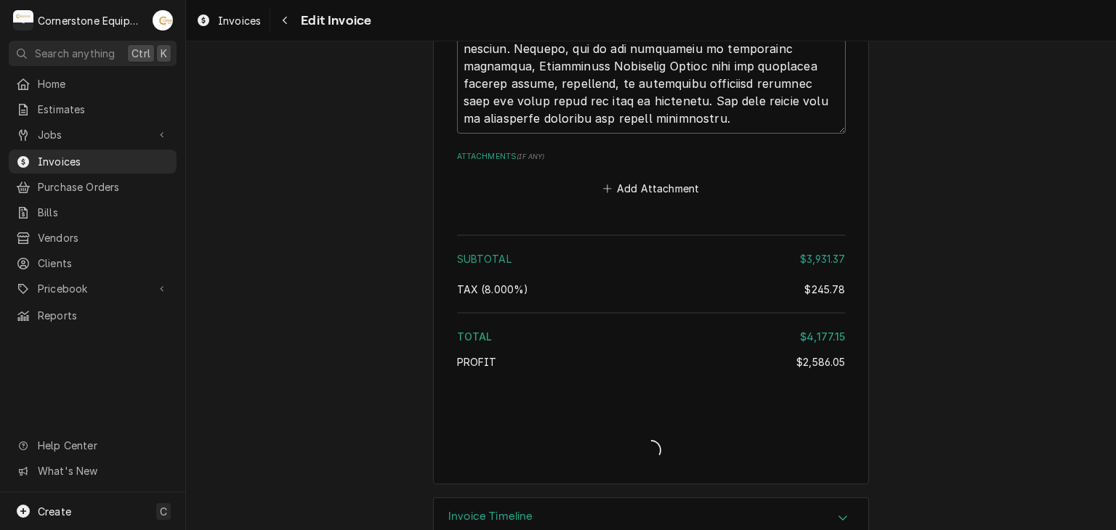
type textarea "x"
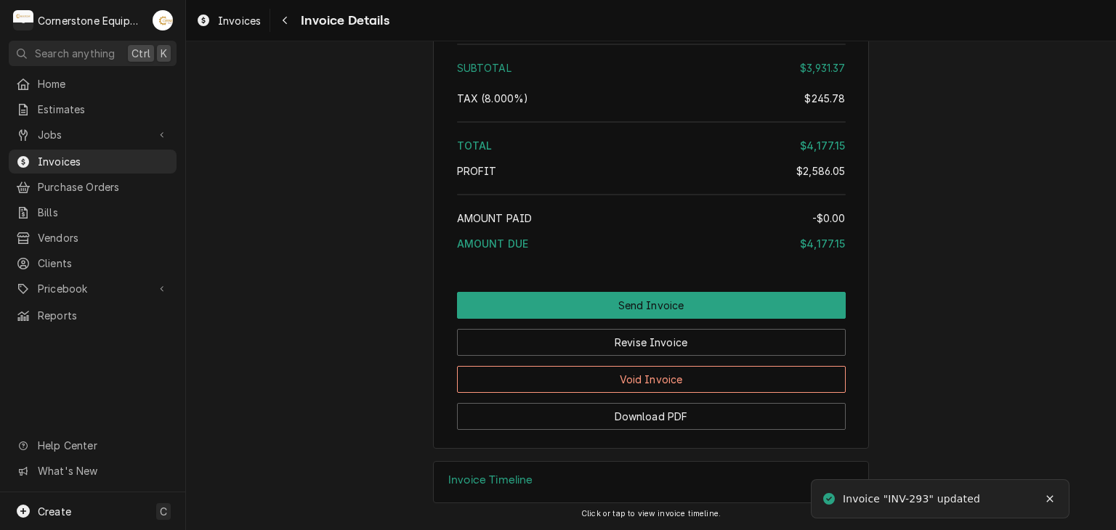
scroll to position [3780, 0]
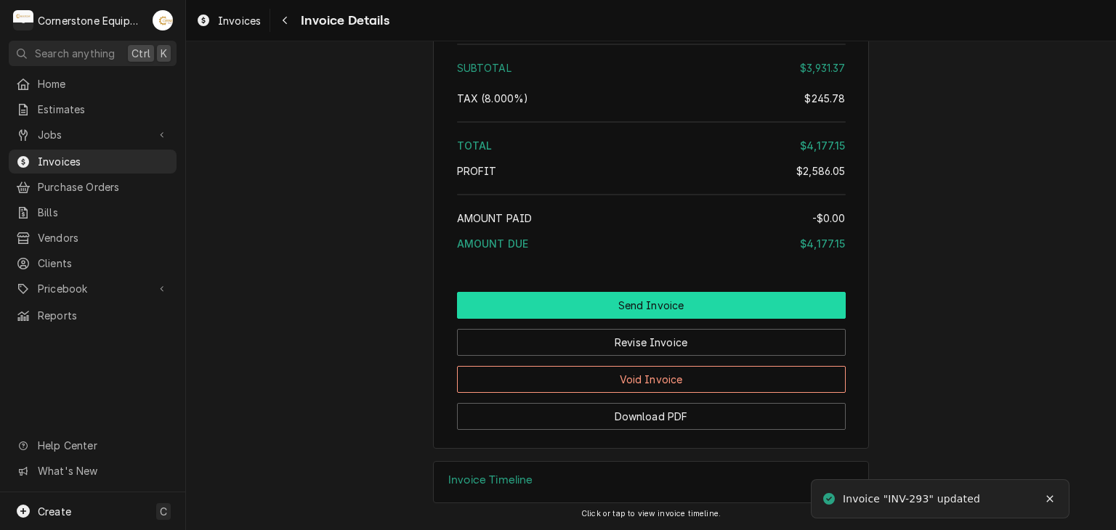
click at [698, 307] on button "Send Invoice" at bounding box center [651, 305] width 389 height 27
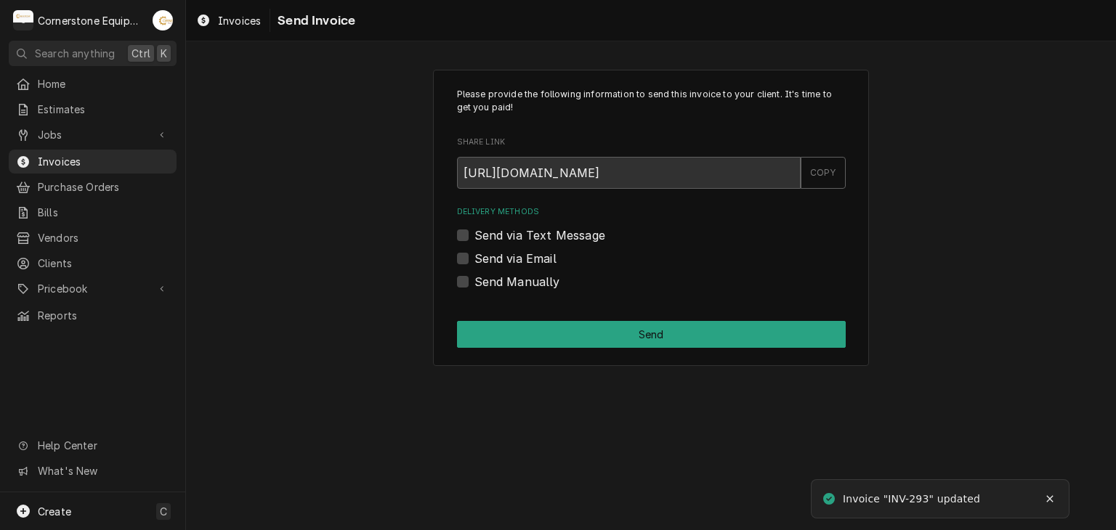
click at [589, 243] on label "Send via Text Message" at bounding box center [539, 235] width 131 height 17
click at [589, 243] on input "Send via Text Message" at bounding box center [668, 243] width 389 height 32
checkbox input "true"
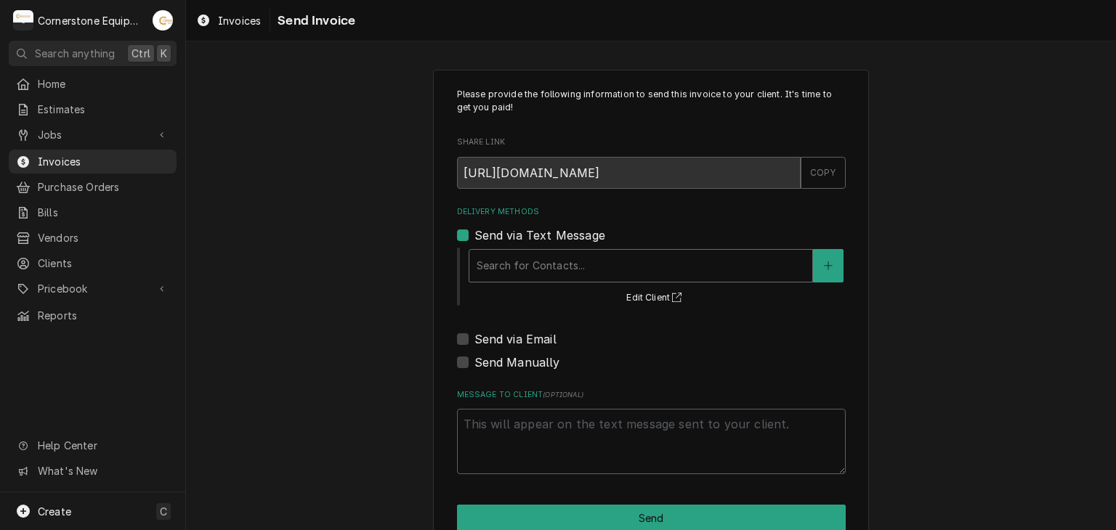
drag, startPoint x: 570, startPoint y: 294, endPoint x: 553, endPoint y: 259, distance: 38.7
click at [561, 283] on div "Search for Contacts... Edit Client" at bounding box center [656, 276] width 379 height 60
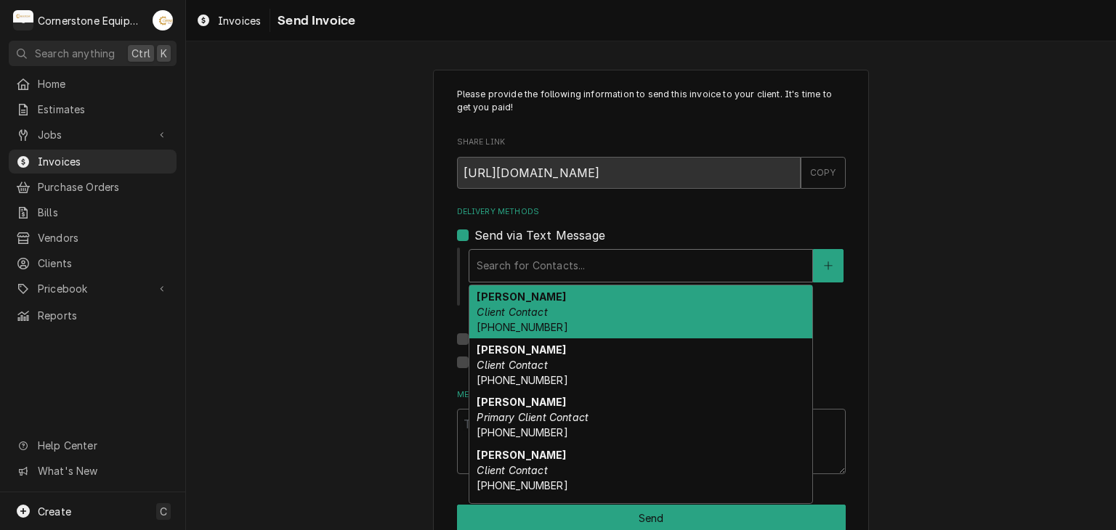
click at [553, 259] on div "Delivery Methods" at bounding box center [641, 266] width 328 height 26
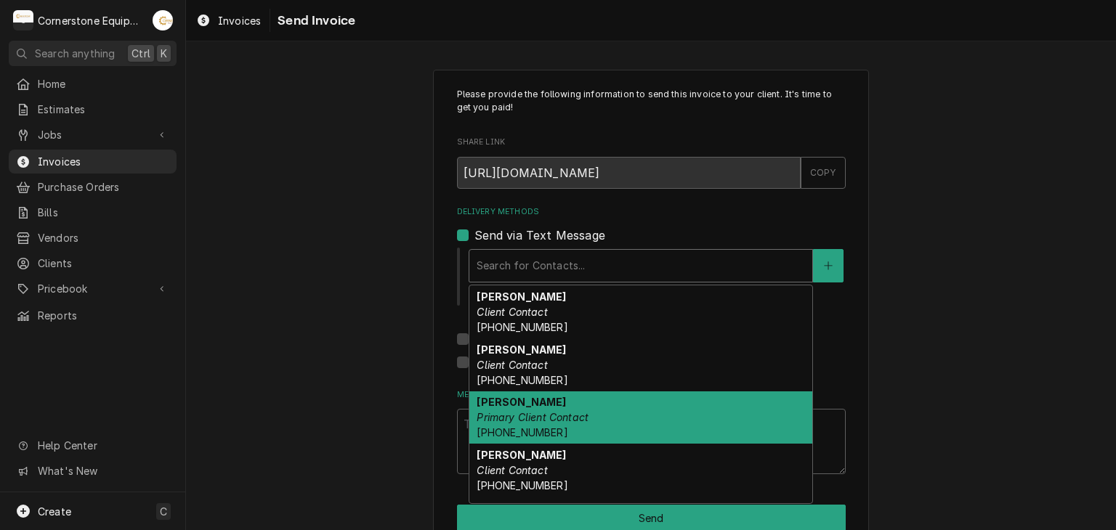
click at [552, 418] on em "Primary Client Contact" at bounding box center [533, 417] width 112 height 12
type textarea "x"
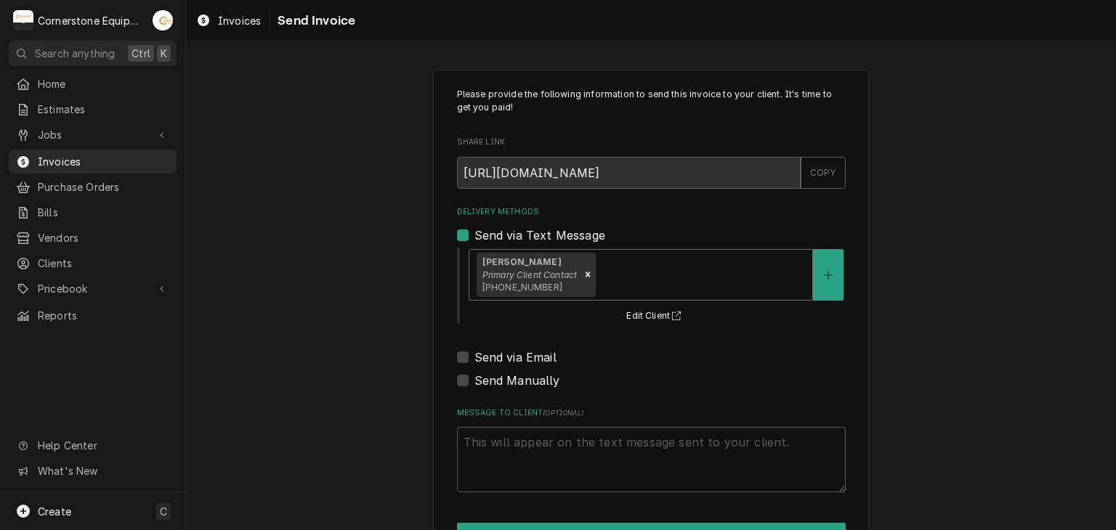
click at [544, 363] on label "Send via Email" at bounding box center [515, 357] width 82 height 17
click at [544, 363] on input "Send via Email" at bounding box center [668, 365] width 389 height 32
checkbox input "true"
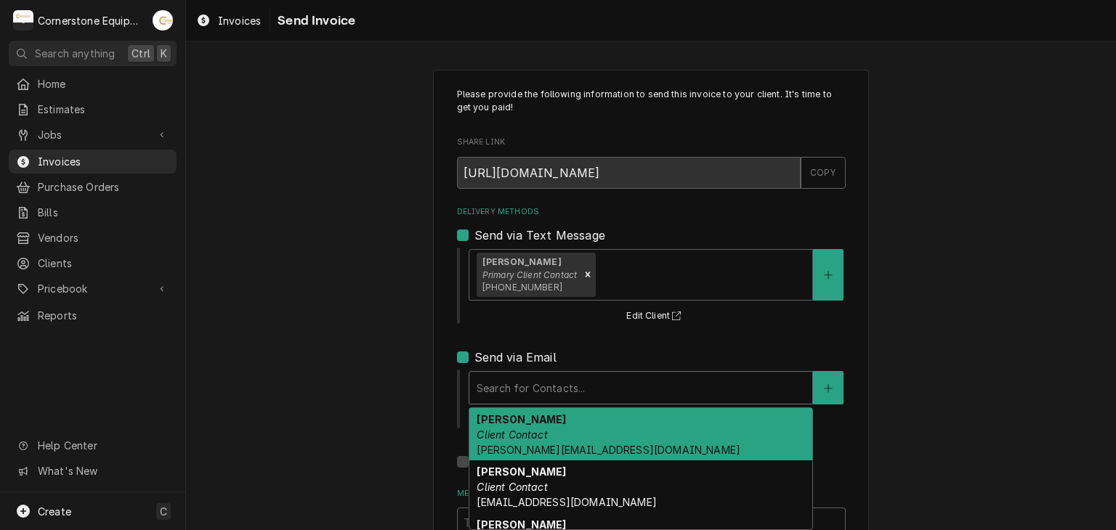
click at [549, 388] on div "Delivery Methods" at bounding box center [641, 388] width 328 height 26
click at [571, 444] on span "amy@masonmcdonalds.com" at bounding box center [609, 450] width 264 height 12
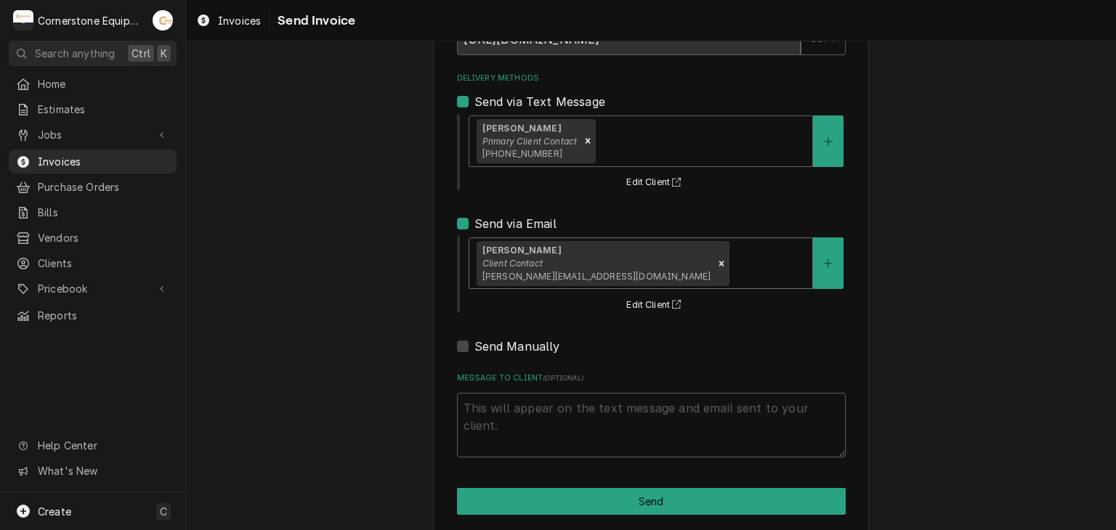
scroll to position [148, 0]
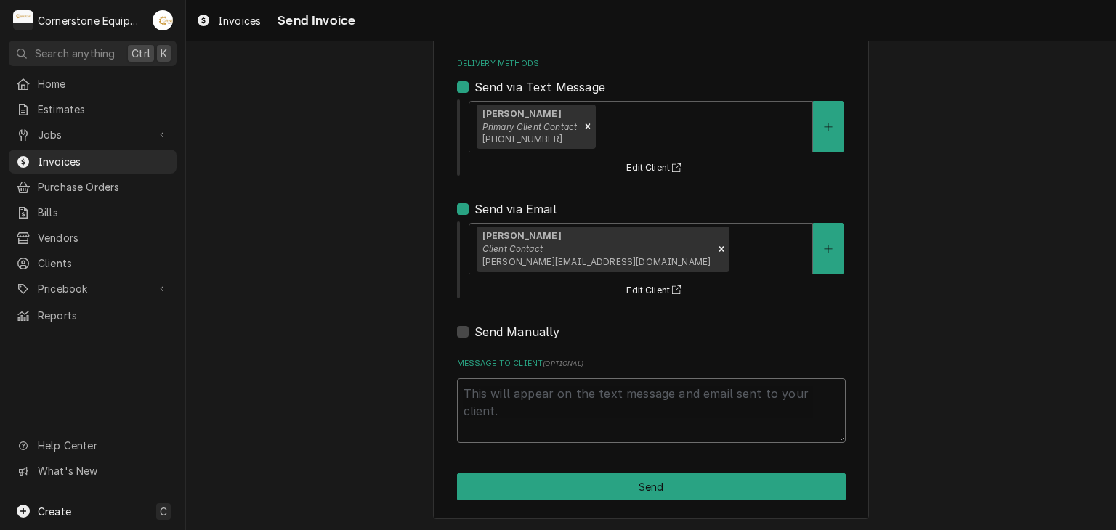
click at [528, 404] on textarea "Message to Client ( optional )" at bounding box center [651, 411] width 389 height 65
type textarea "x"
type textarea "T"
type textarea "x"
type textarea "Th"
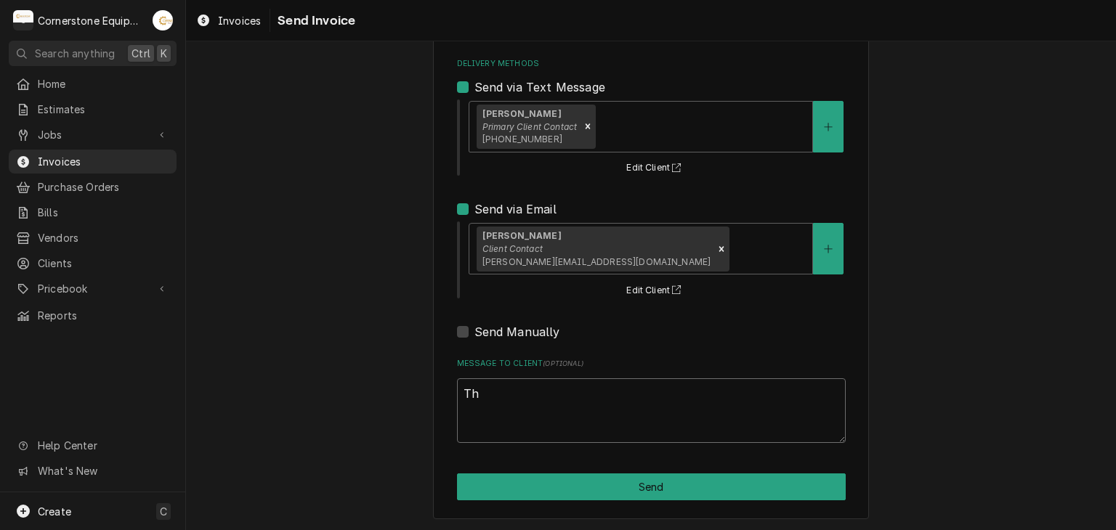
type textarea "x"
type textarea "Tha"
type textarea "x"
type textarea "Than"
type textarea "x"
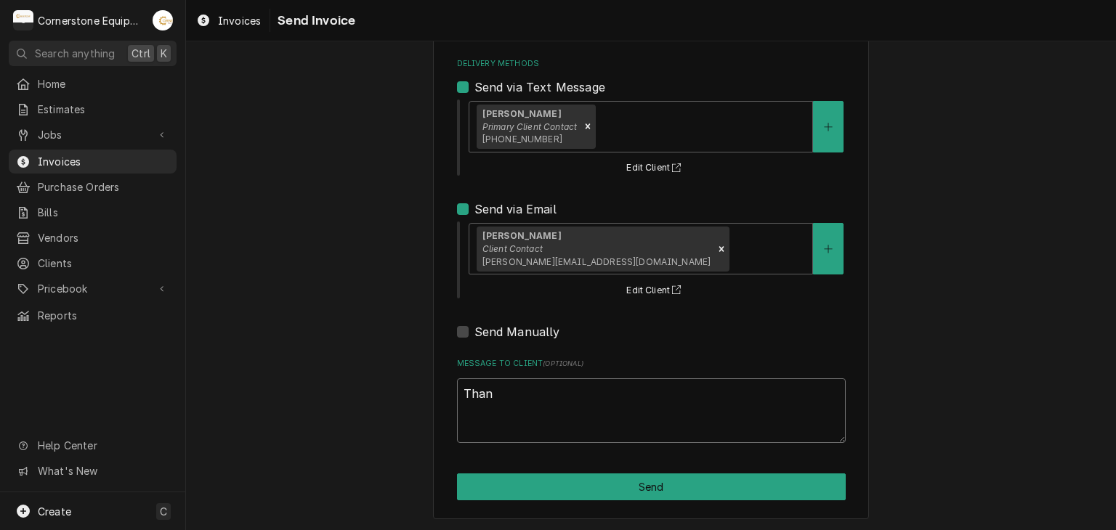
type textarea "Thank"
type textarea "x"
type textarea "Thank"
type textarea "x"
type textarea "Thank yo"
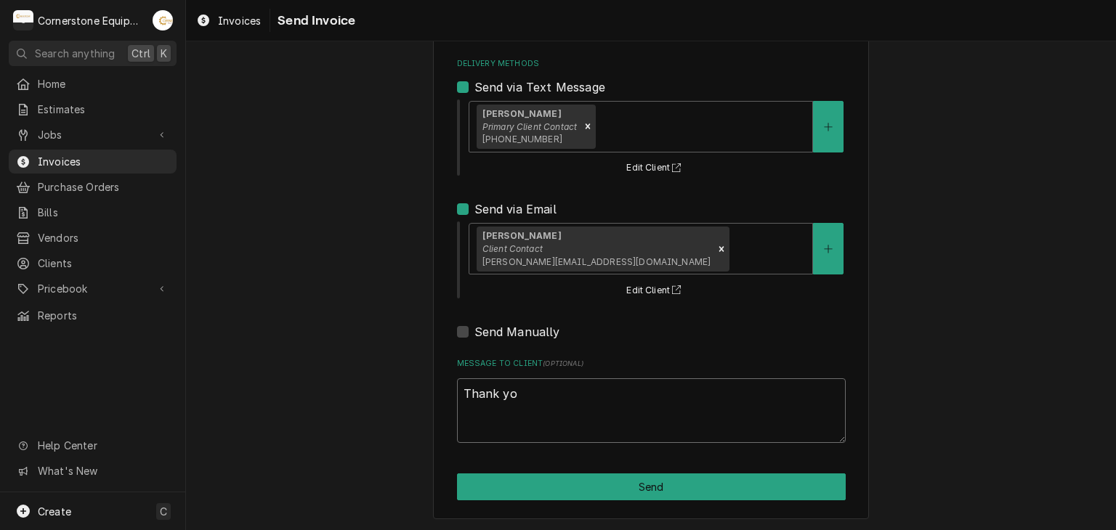
type textarea "x"
type textarea "Thank you"
type textarea "x"
type textarea "Thank you"
type textarea "x"
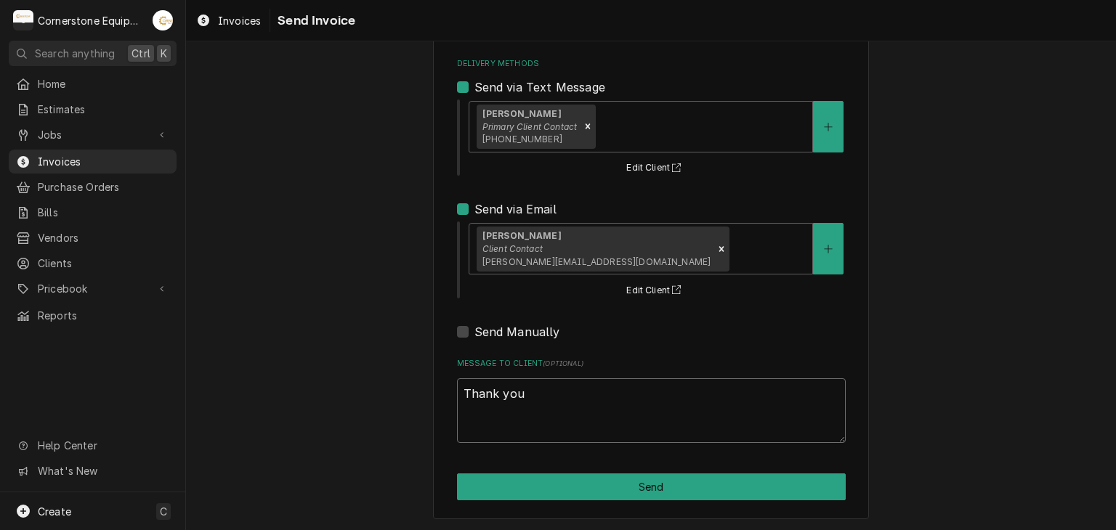
type textarea "Thank you f"
type textarea "x"
type textarea "Thank you fo"
type textarea "x"
type textarea "Thank you for"
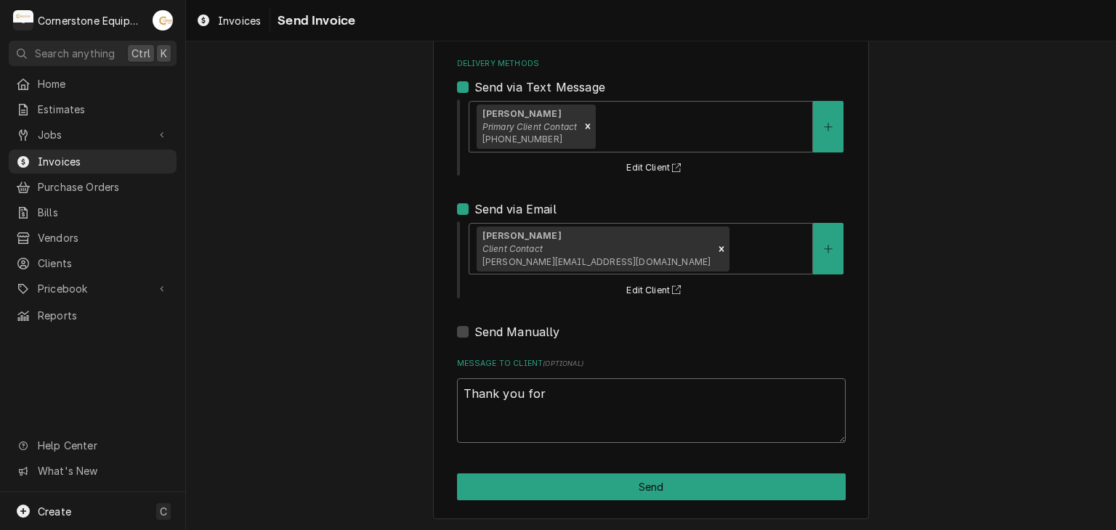
type textarea "x"
type textarea "Thank you for"
type textarea "x"
type textarea "Thank you for t"
type textarea "x"
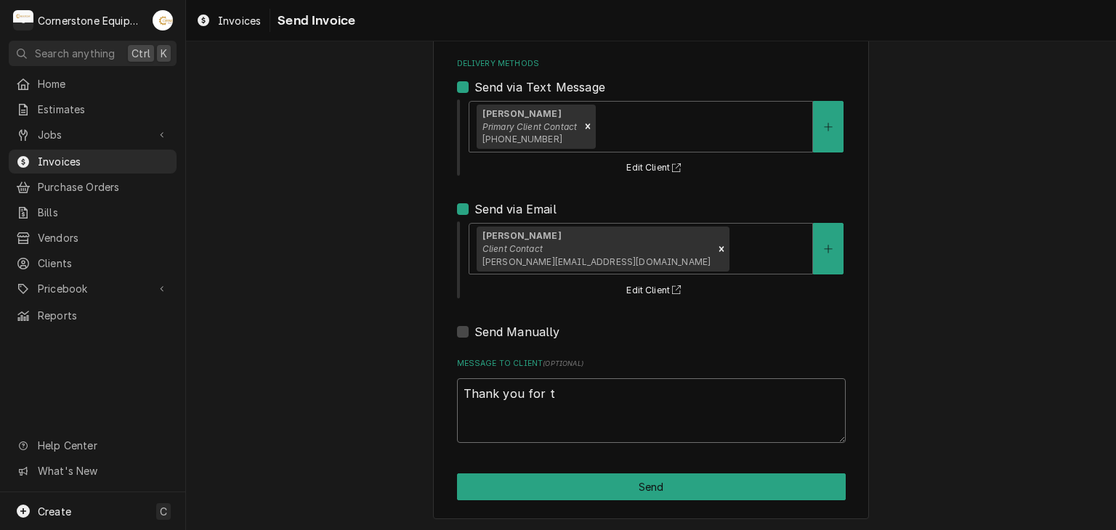
type textarea "Thank you for th"
type textarea "x"
type textarea "Thank you for the"
type textarea "x"
type textarea "Thank you for the"
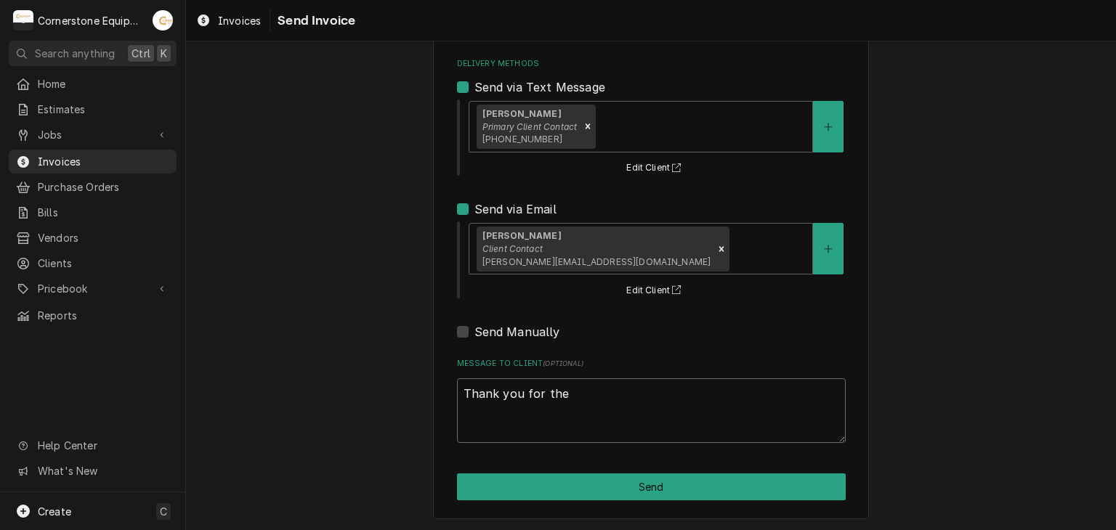
type textarea "x"
type textarea "Thank you for the o"
type textarea "x"
type textarea "Thank you for the op"
type textarea "x"
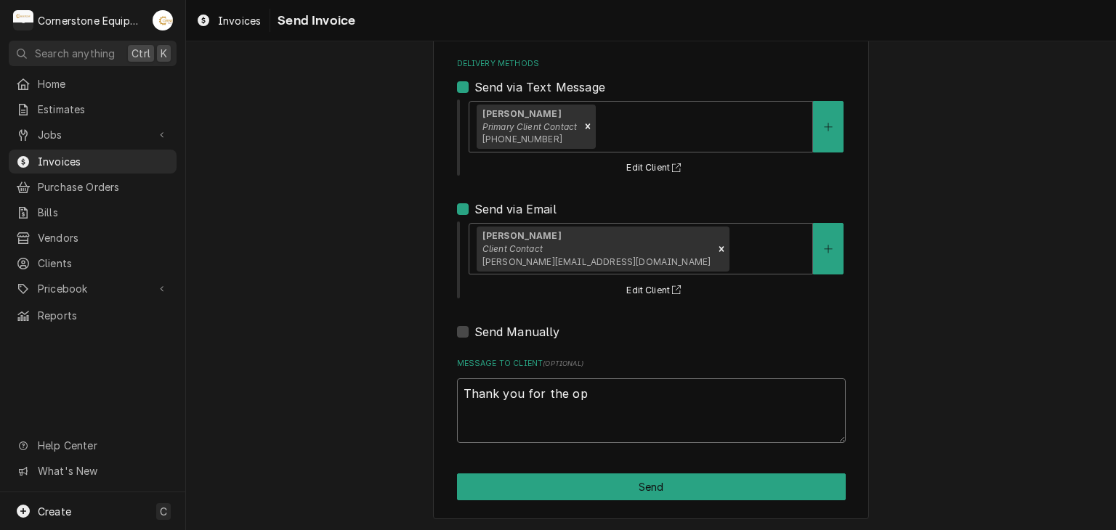
type textarea "Thank you for the opp"
type textarea "x"
type textarea "Thank you for the oppo"
type textarea "x"
type textarea "Thank you for the oppor"
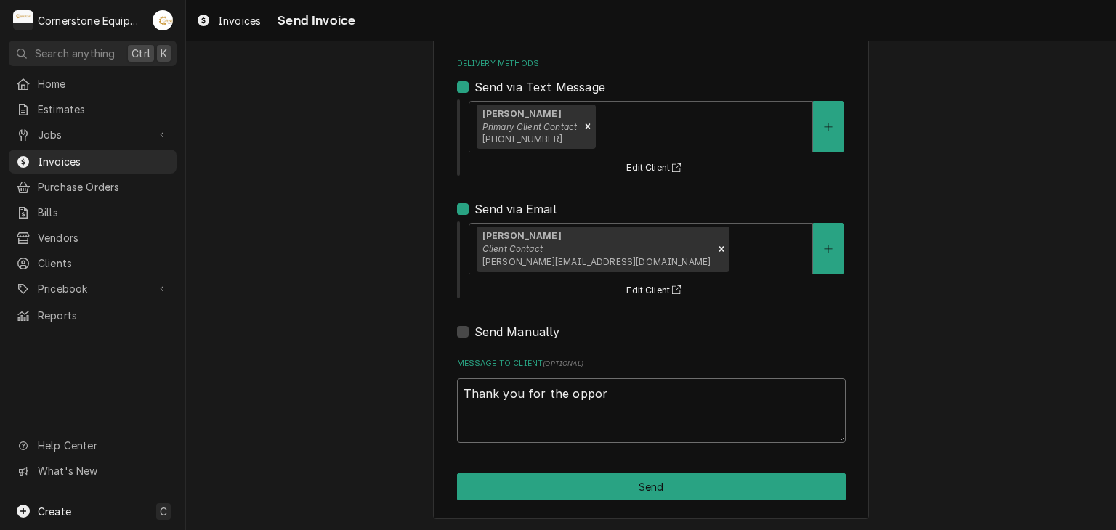
type textarea "x"
type textarea "Thank you for the opport"
type textarea "x"
type textarea "Thank you for the opportu"
type textarea "x"
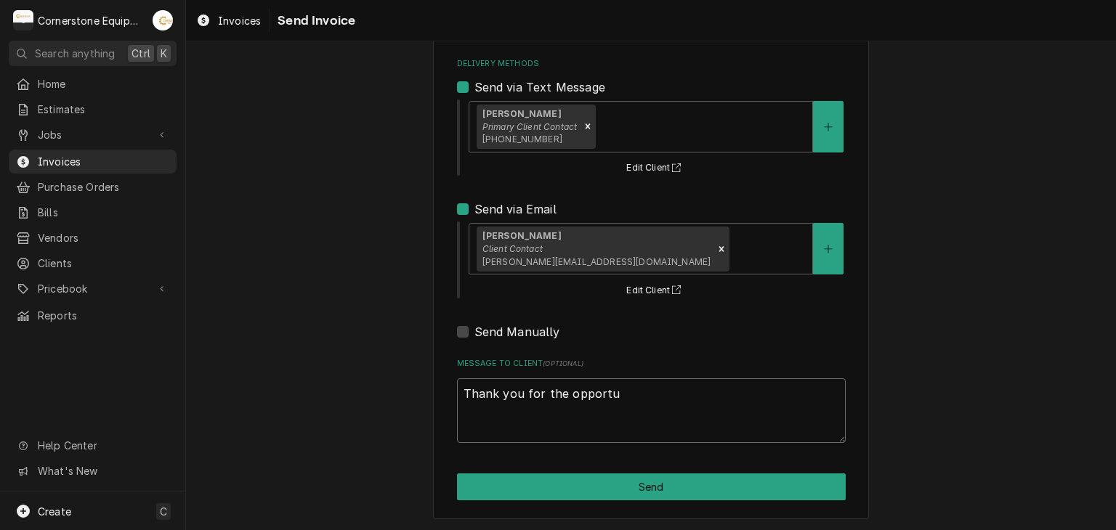
type textarea "Thank you for the opportun"
type textarea "x"
type textarea "Thank you for the opportuni"
type textarea "x"
type textarea "Thank you for the opportunit"
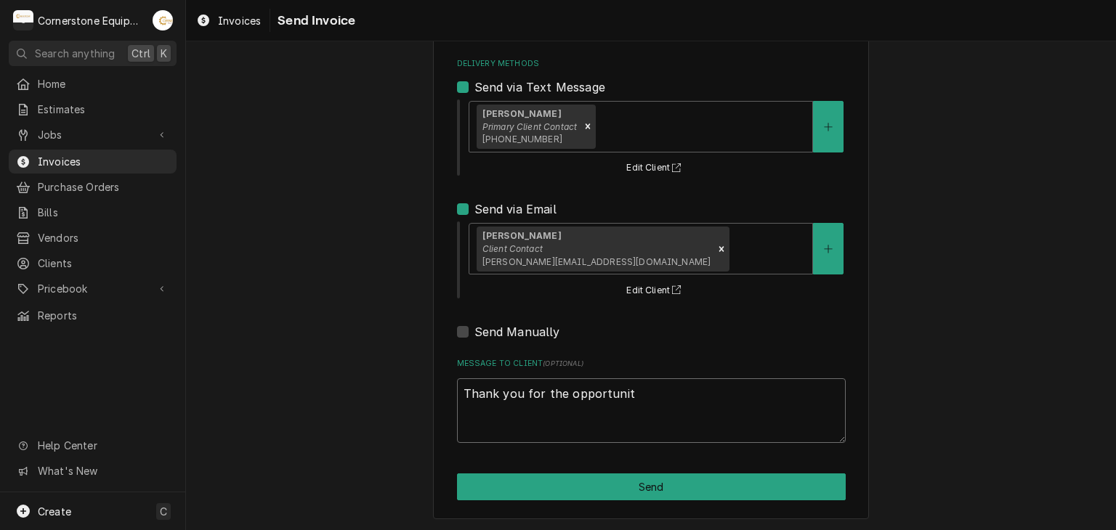
type textarea "x"
type textarea "Thank you for the opportunity"
type textarea "x"
type textarea "Thank you for the opportunity"
type textarea "x"
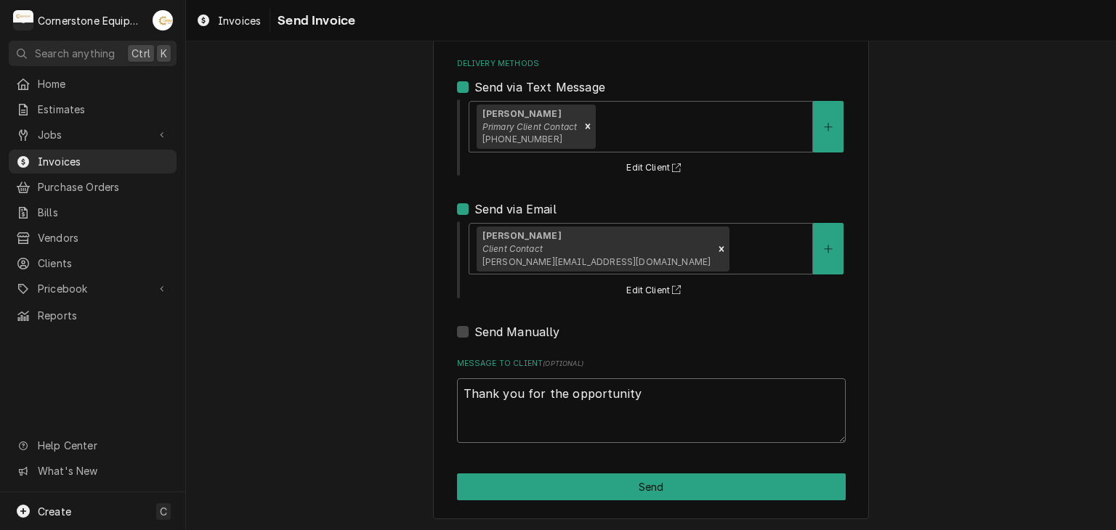
type textarea "Thank you for the opportunity t"
type textarea "x"
type textarea "Thank you for the opportunity to"
type textarea "x"
type textarea "Thank you for the opportunity to"
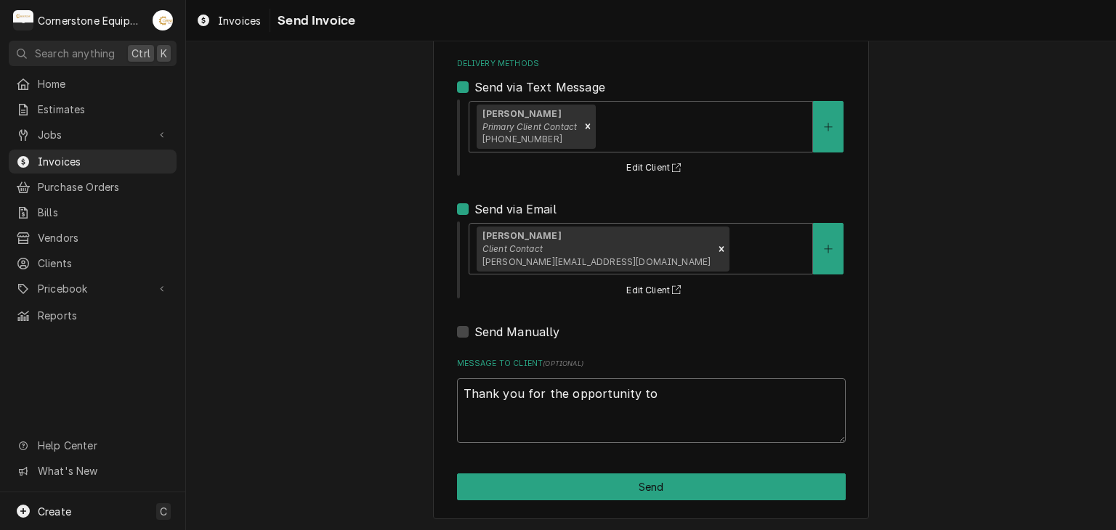
type textarea "x"
type textarea "Thank you for the opportunity to b"
type textarea "x"
type textarea "Thank you for the opportunity to be"
type textarea "x"
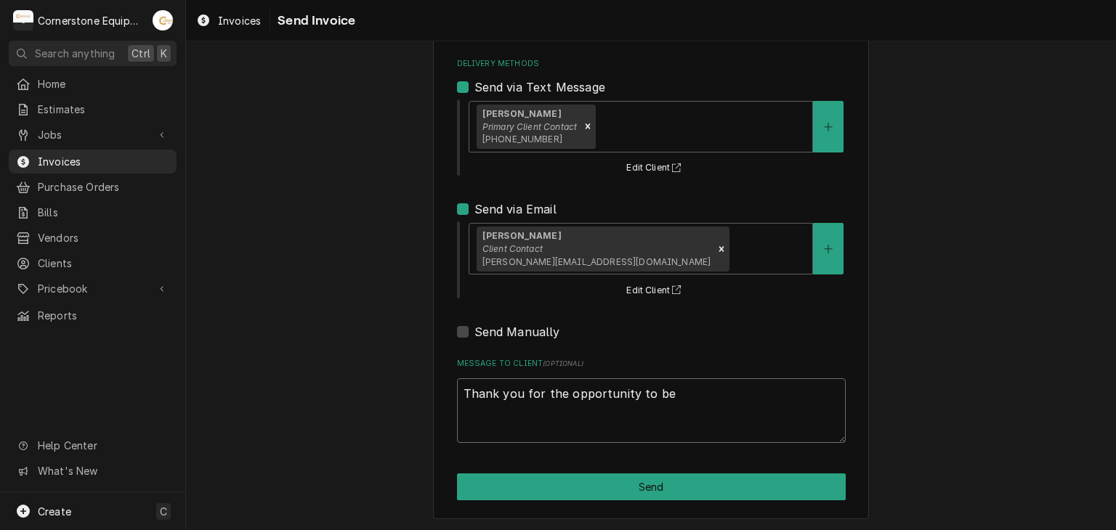
type textarea "Thank you for the opportunity to be"
type textarea "x"
type textarea "Thank you for the opportunity to be o"
type textarea "x"
type textarea "Thank you for the opportunity to be of"
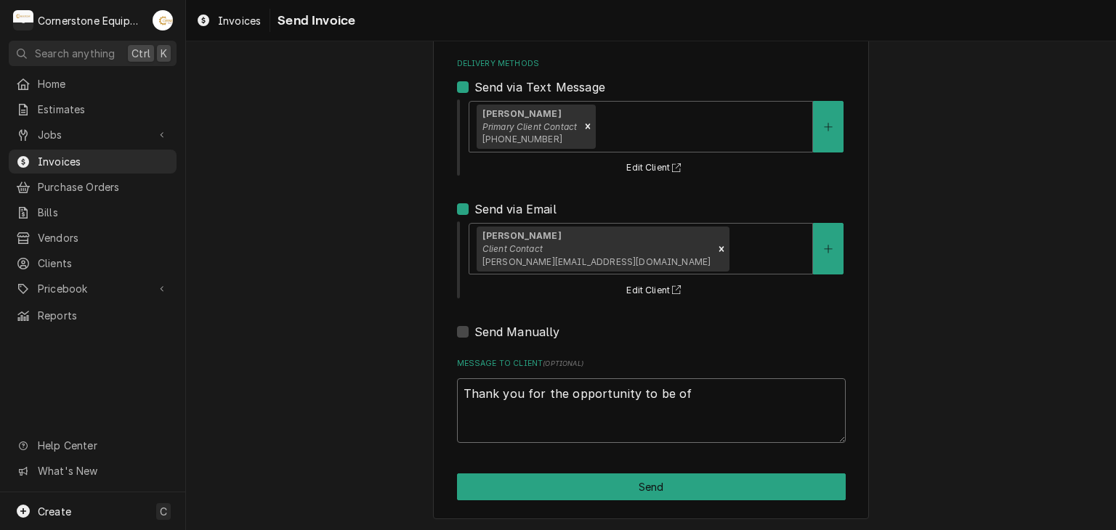
type textarea "x"
type textarea "Thank you for the opportunity to be of"
type textarea "x"
type textarea "Thank you for the opportunity to be of s"
type textarea "x"
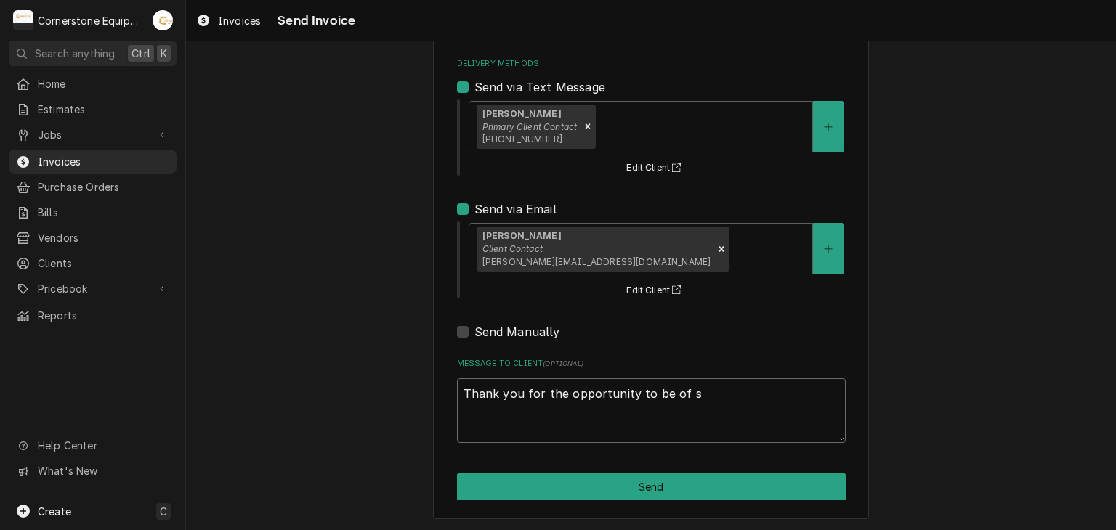
type textarea "Thank you for the opportunity to be of se"
type textarea "x"
type textarea "Thank you for the opportunity to be of ser"
type textarea "x"
type textarea "Thank you for the opportunity to be of serv"
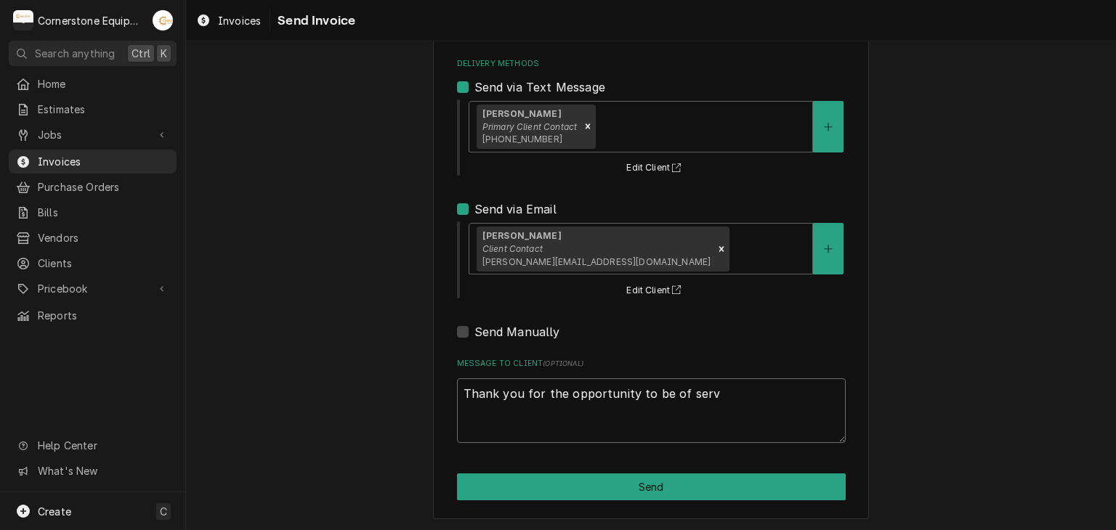
type textarea "x"
type textarea "Thank you for the opportunity to be of servi"
type textarea "x"
type textarea "Thank you for the opportunity to be of servic"
type textarea "x"
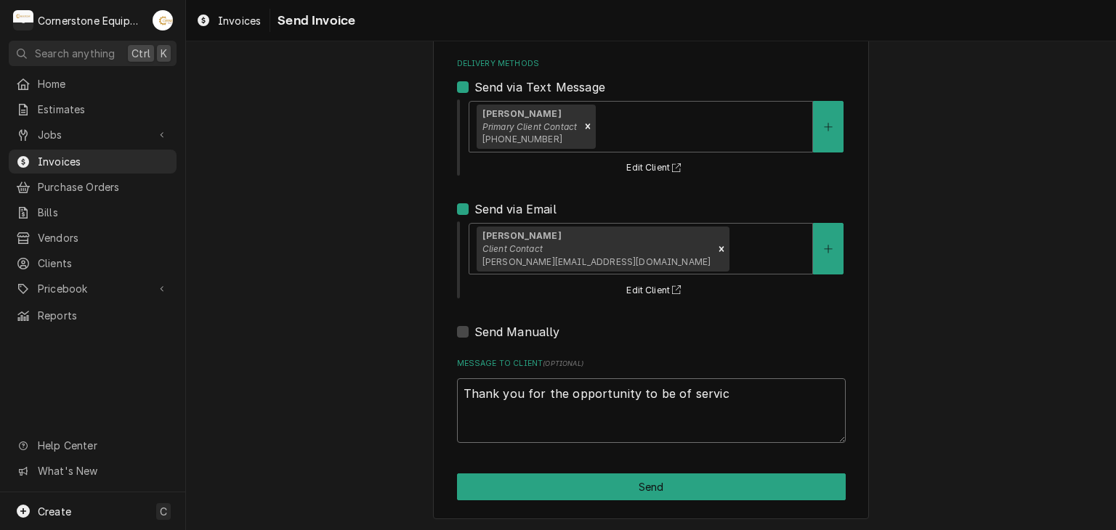
type textarea "Thank you for the opportunity to be of service"
type textarea "x"
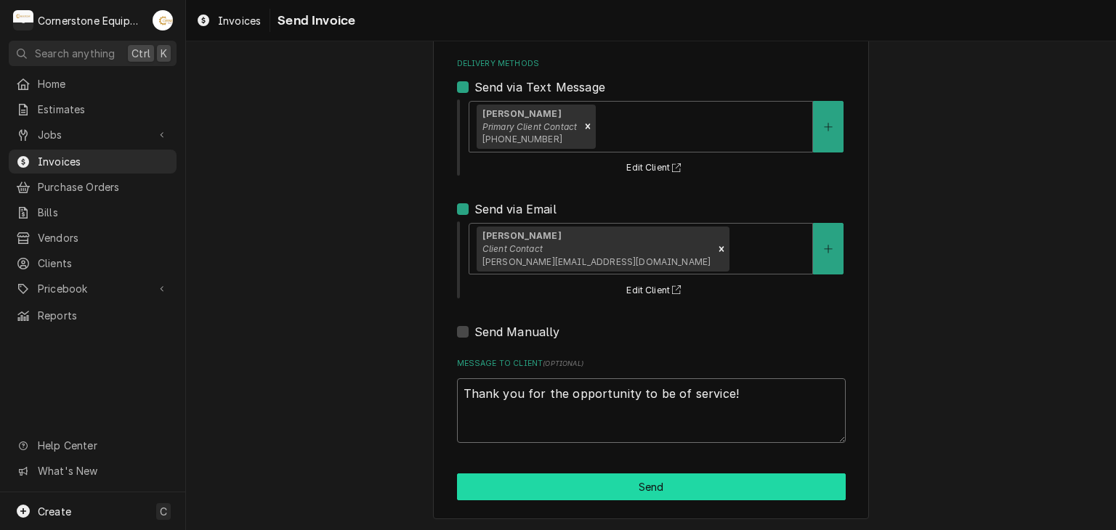
type textarea "Thank you for the opportunity to be of service!"
click at [570, 487] on button "Send" at bounding box center [651, 487] width 389 height 27
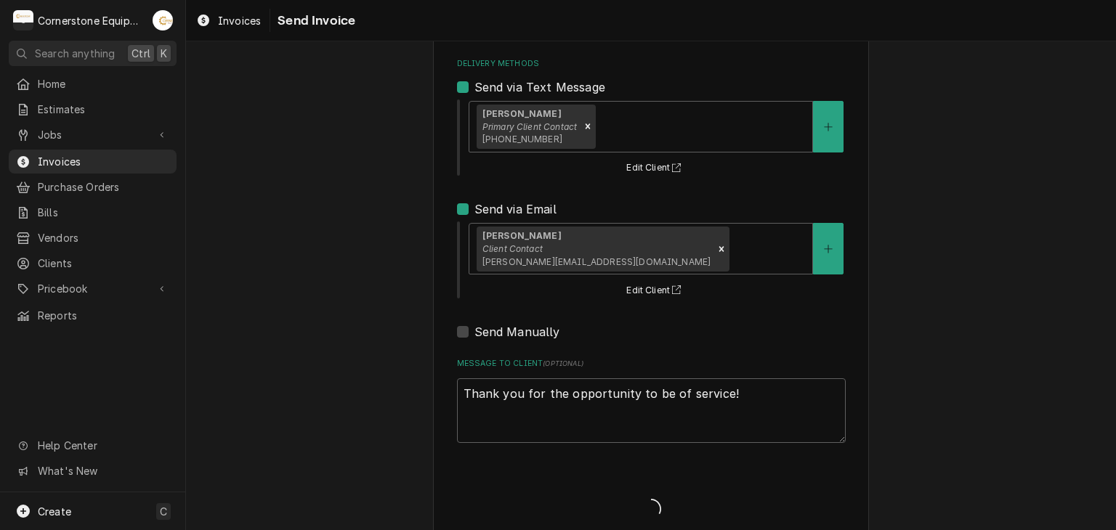
type textarea "x"
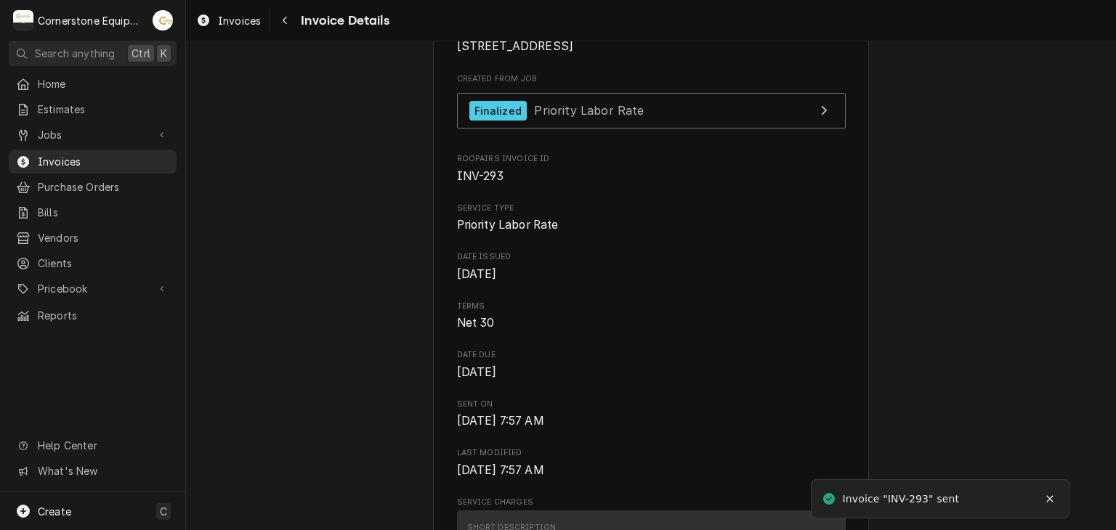
scroll to position [581, 0]
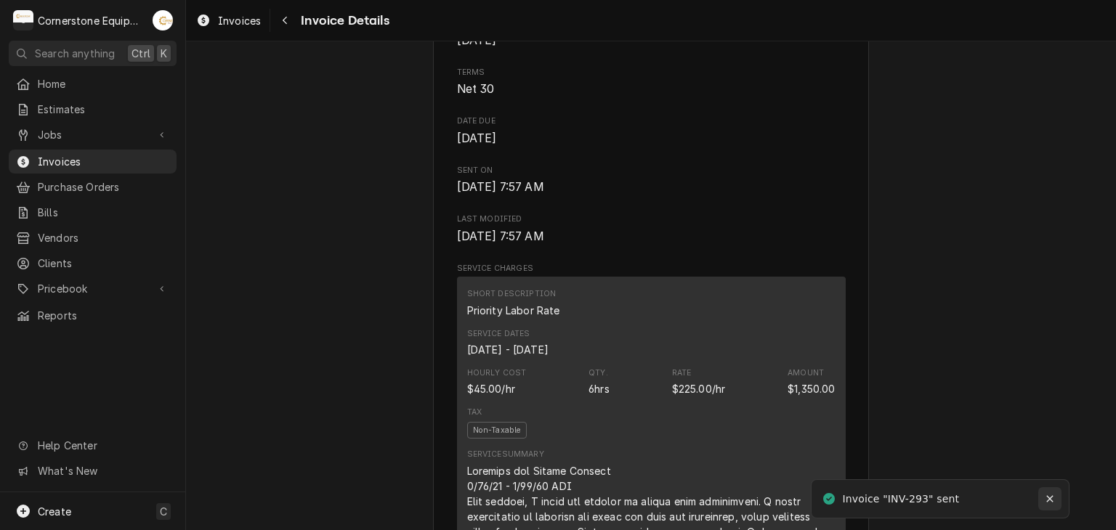
click at [1049, 497] on icon "Notifications alt+T" at bounding box center [1050, 499] width 10 height 10
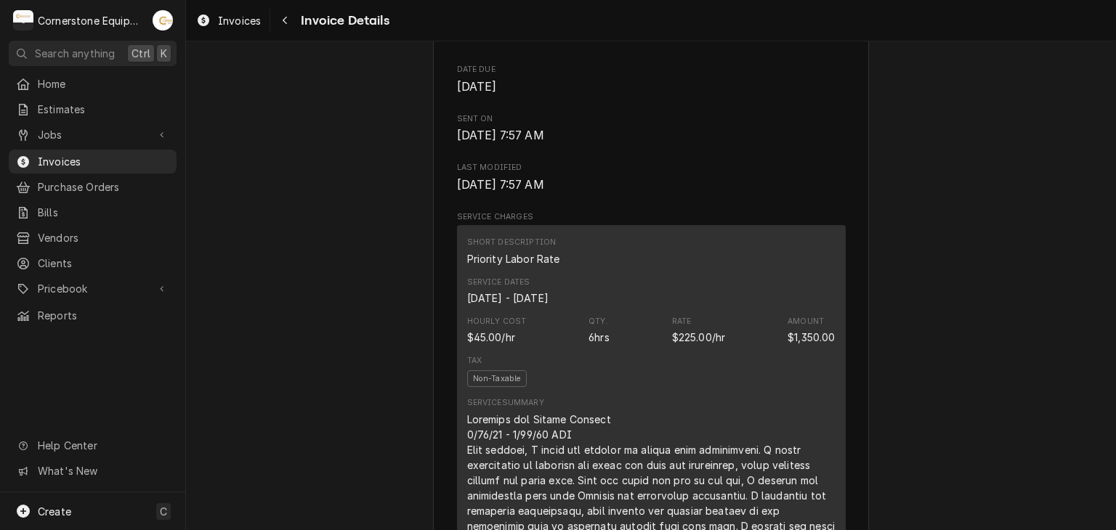
scroll to position [0, 0]
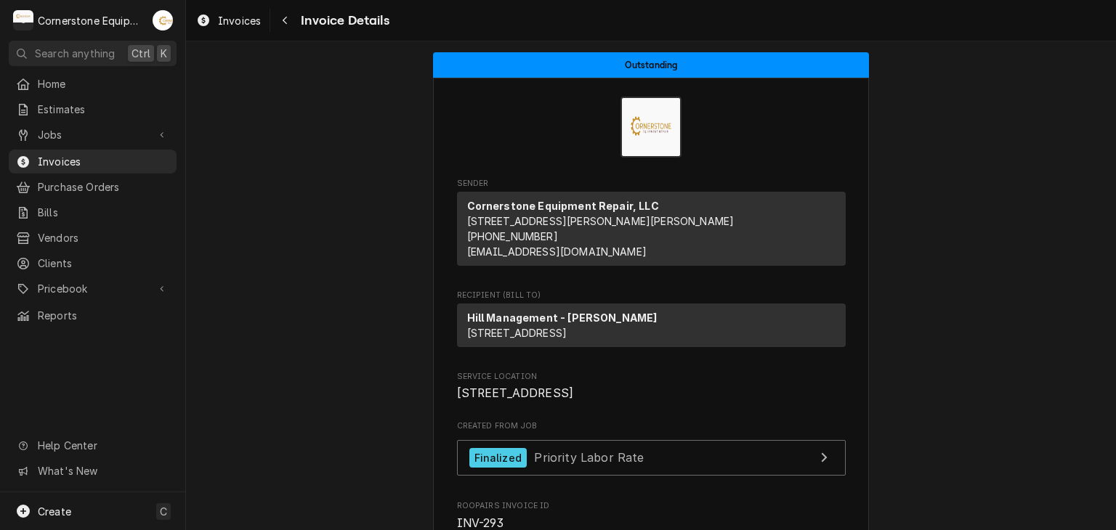
click at [272, 12] on div "Invoices Invoice Details" at bounding box center [289, 21] width 199 height 24
click at [275, 14] on button "Navigate back" at bounding box center [284, 20] width 23 height 23
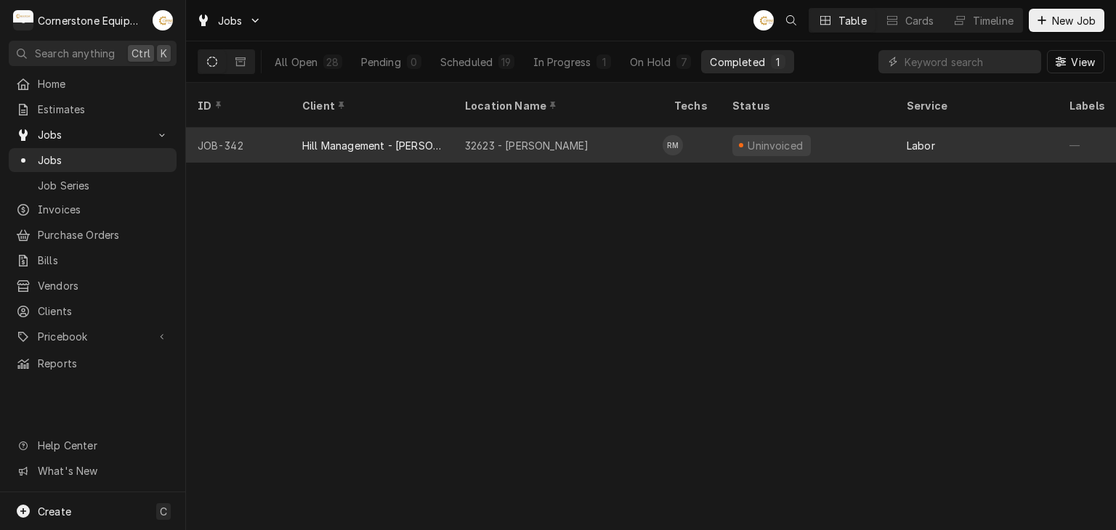
click at [639, 128] on div "32623 - [PERSON_NAME]" at bounding box center [557, 145] width 209 height 35
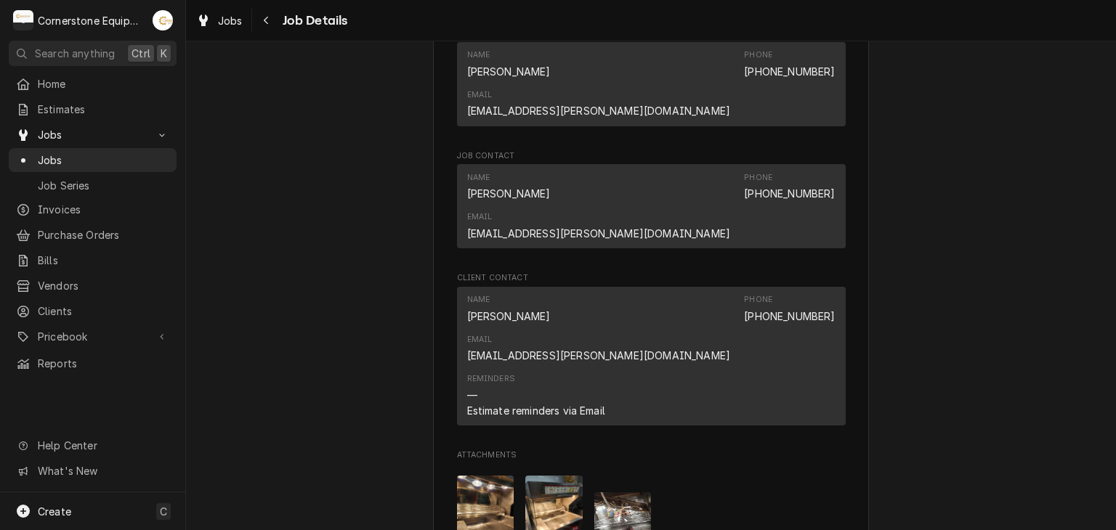
scroll to position [1163, 0]
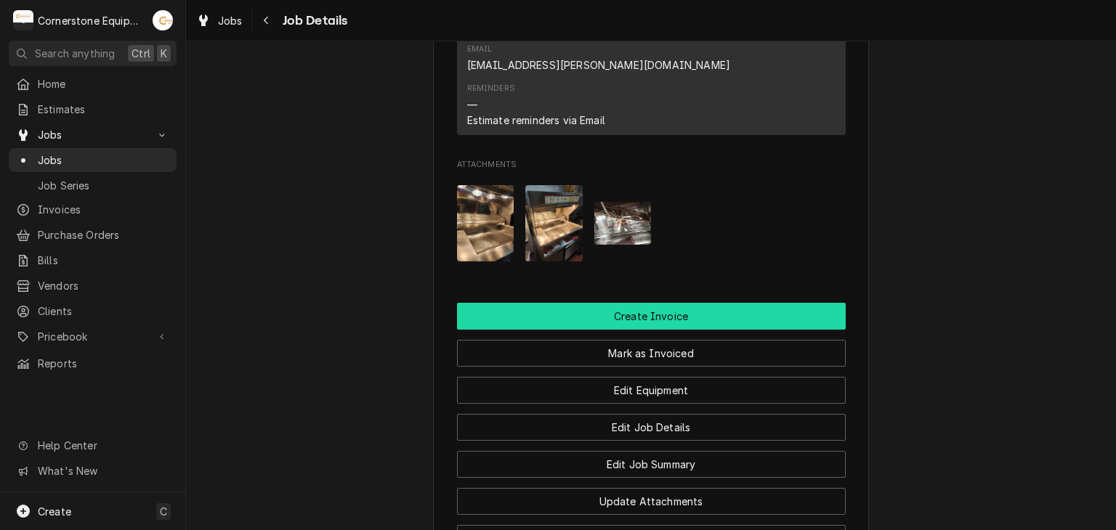
click at [612, 303] on button "Create Invoice" at bounding box center [651, 316] width 389 height 27
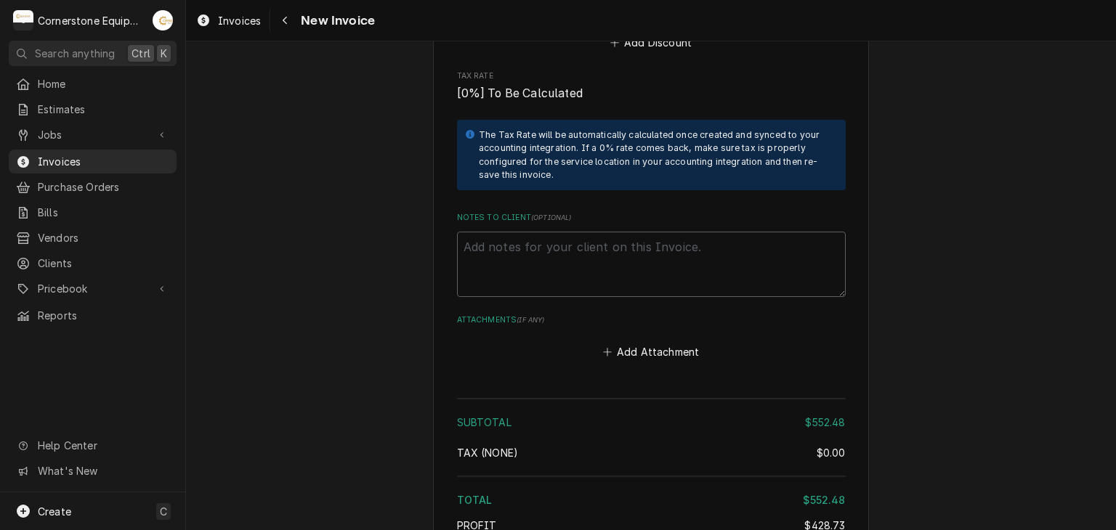
scroll to position [2616, 0]
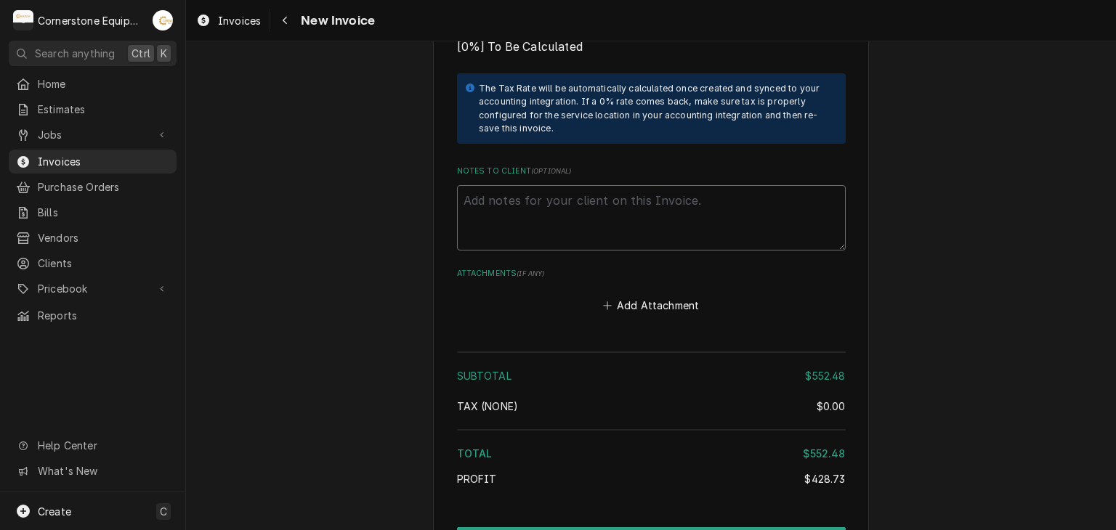
click at [587, 187] on textarea "Notes to Client ( optional )" at bounding box center [651, 217] width 389 height 65
paste textarea "INVOICE APPROVAL AND PAYMENT TERMS All invoices are due upon receipt unless oth…"
type textarea "x"
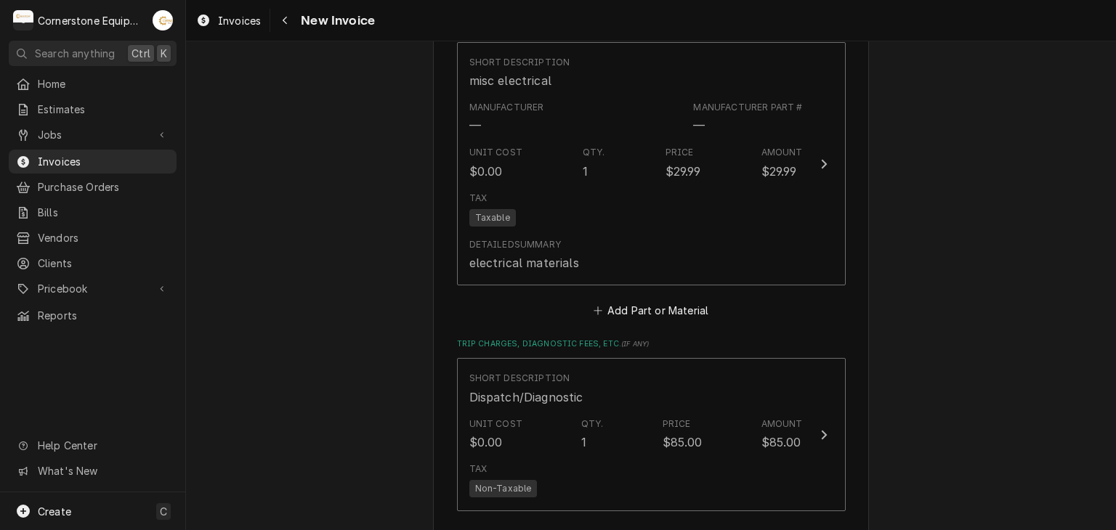
scroll to position [2300, 0]
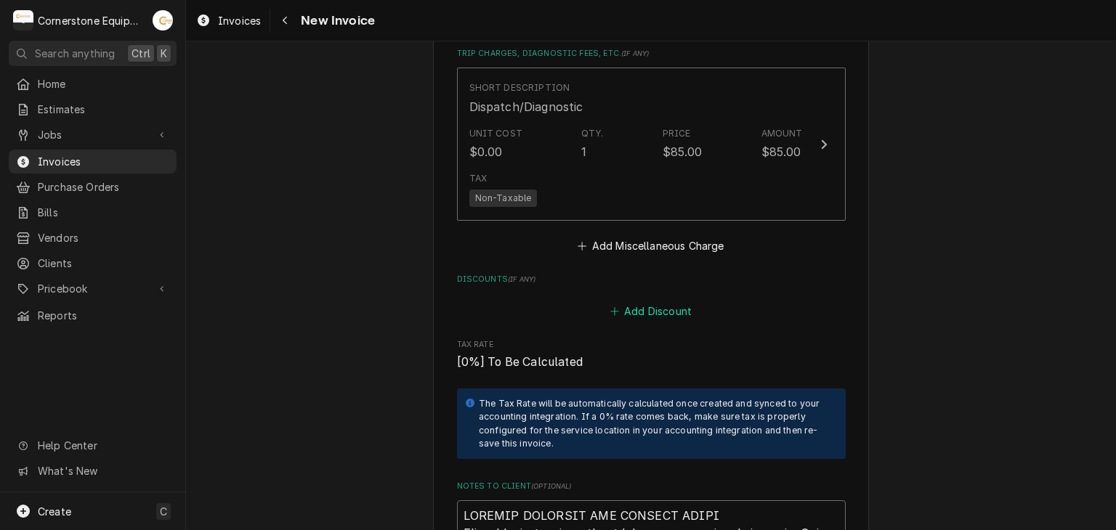
type textarea "INVOICE APPROVAL AND PAYMENT TERMS All invoices are due upon receipt unless oth…"
click at [631, 302] on button "Add Discount" at bounding box center [650, 312] width 86 height 20
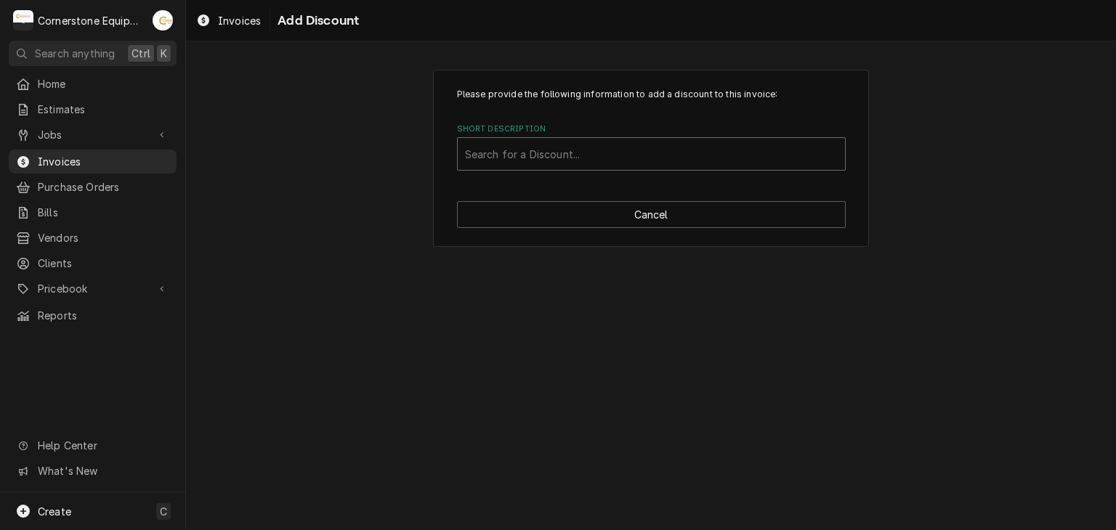
click at [600, 160] on div "Short Description" at bounding box center [651, 154] width 373 height 26
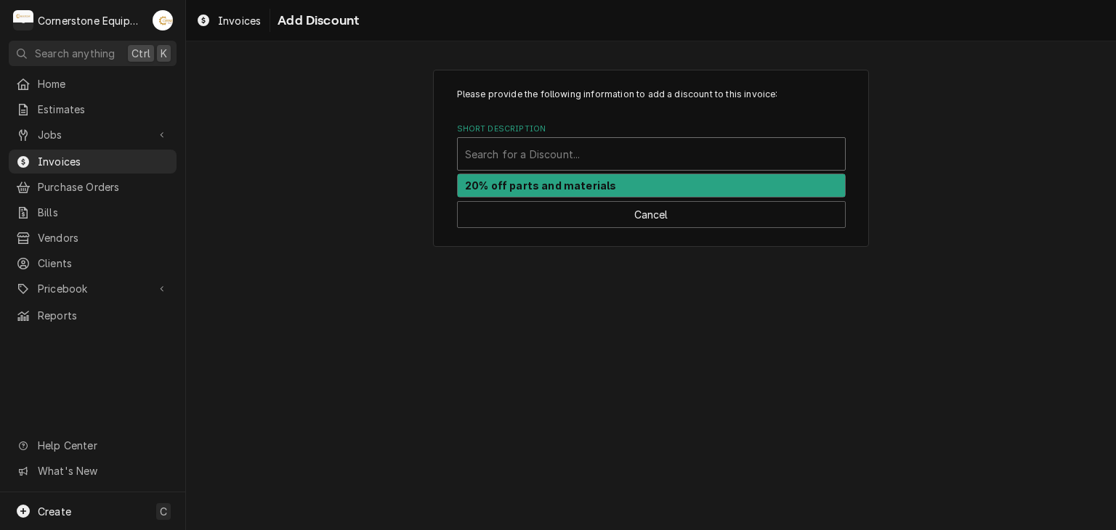
click at [594, 179] on strong "20% off parts and materials" at bounding box center [540, 185] width 151 height 12
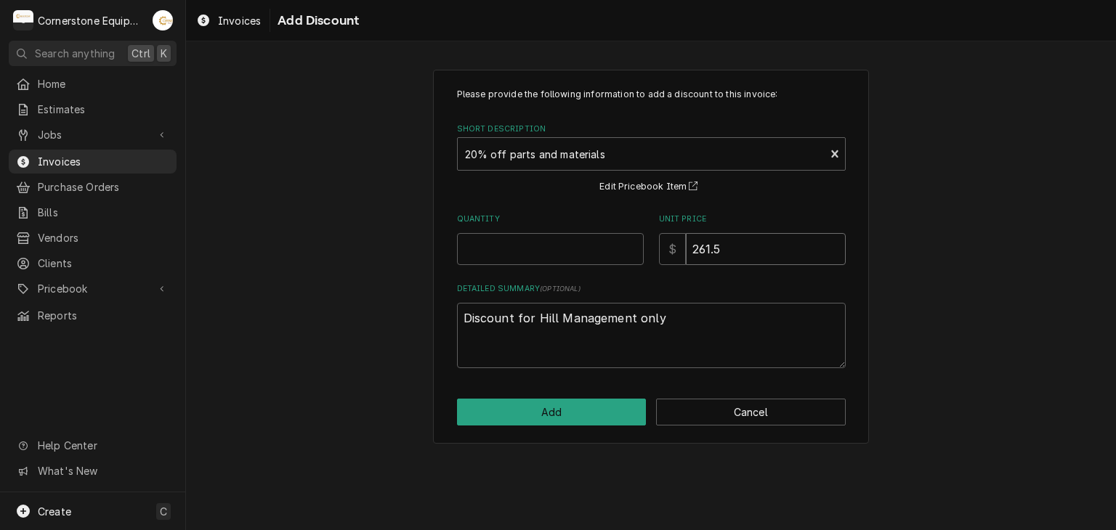
drag, startPoint x: 742, startPoint y: 255, endPoint x: 719, endPoint y: 255, distance: 22.5
click at [721, 255] on input "261.5" at bounding box center [766, 249] width 160 height 32
click at [735, 419] on button "Cancel" at bounding box center [751, 412] width 190 height 27
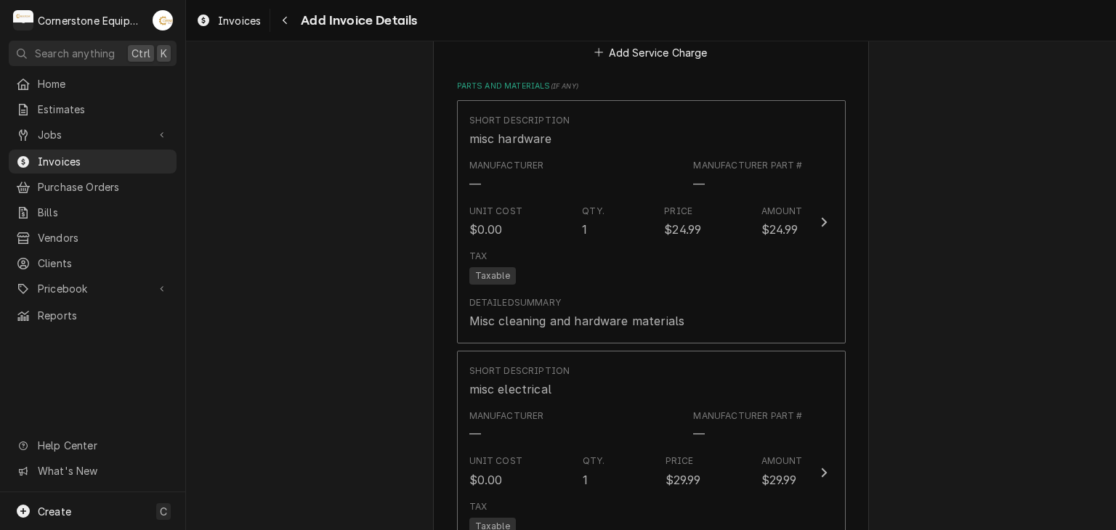
scroll to position [1992, 0]
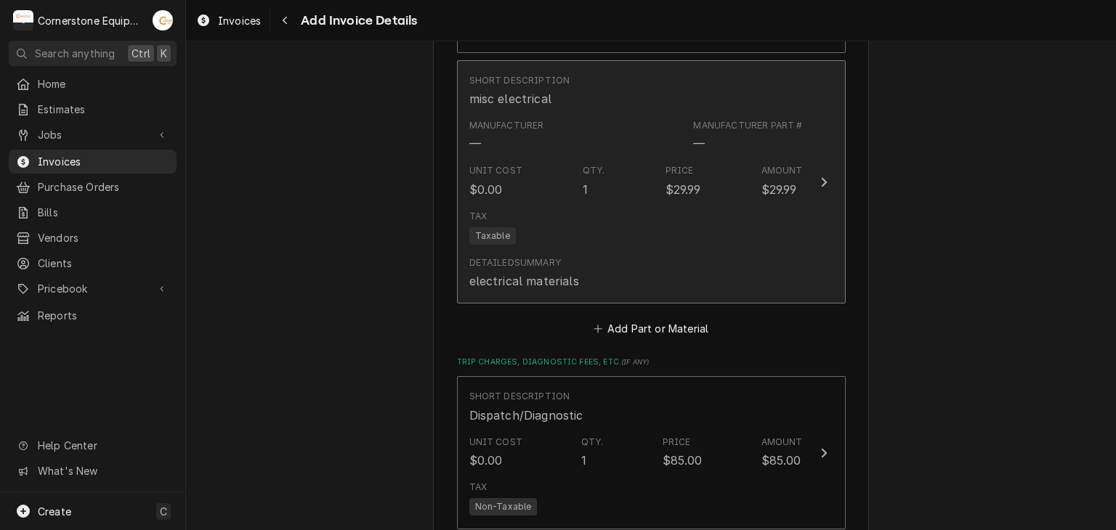
click at [727, 204] on div "Tax Taxable" at bounding box center [636, 227] width 334 height 47
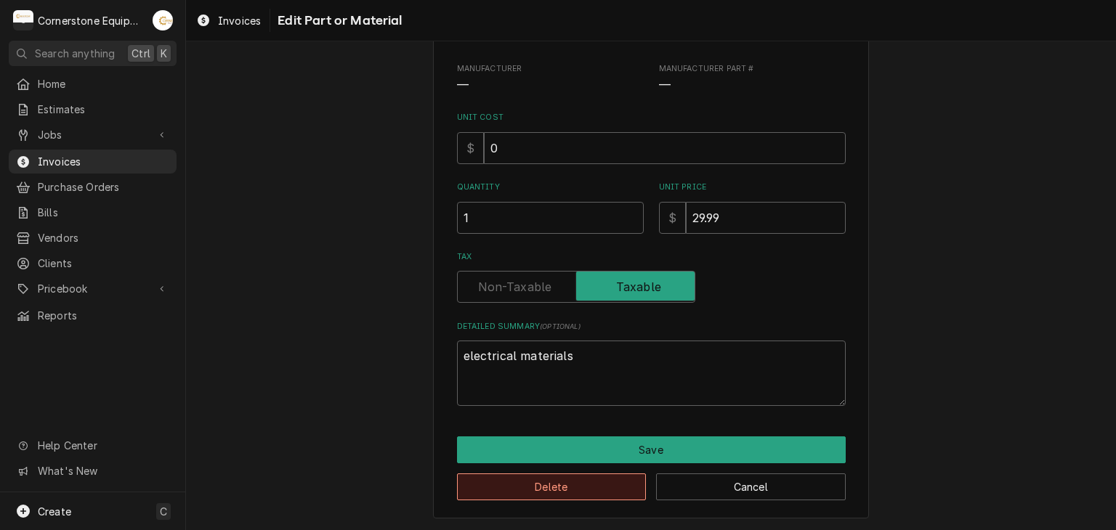
click at [607, 480] on button "Delete" at bounding box center [552, 487] width 190 height 27
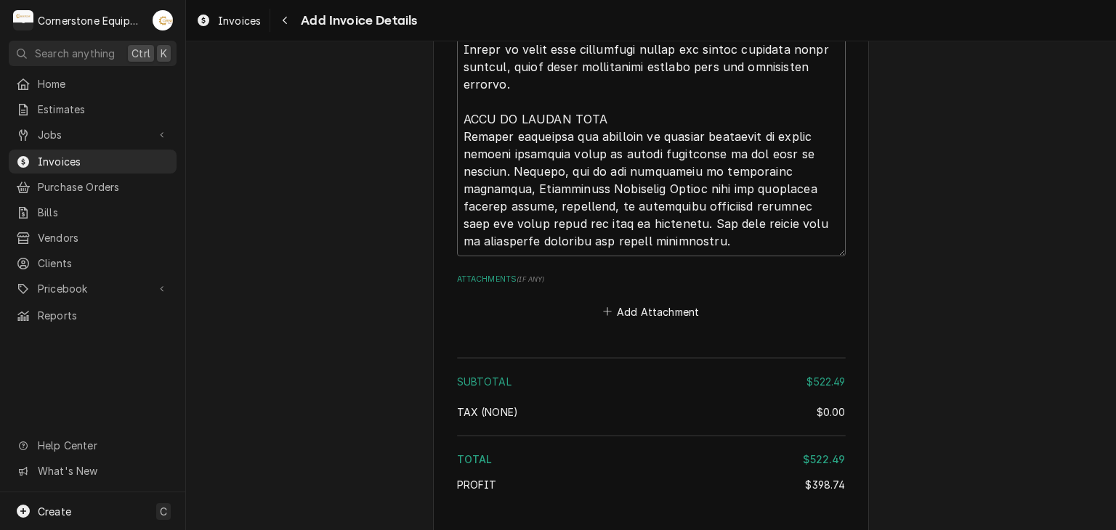
scroll to position [3011, 0]
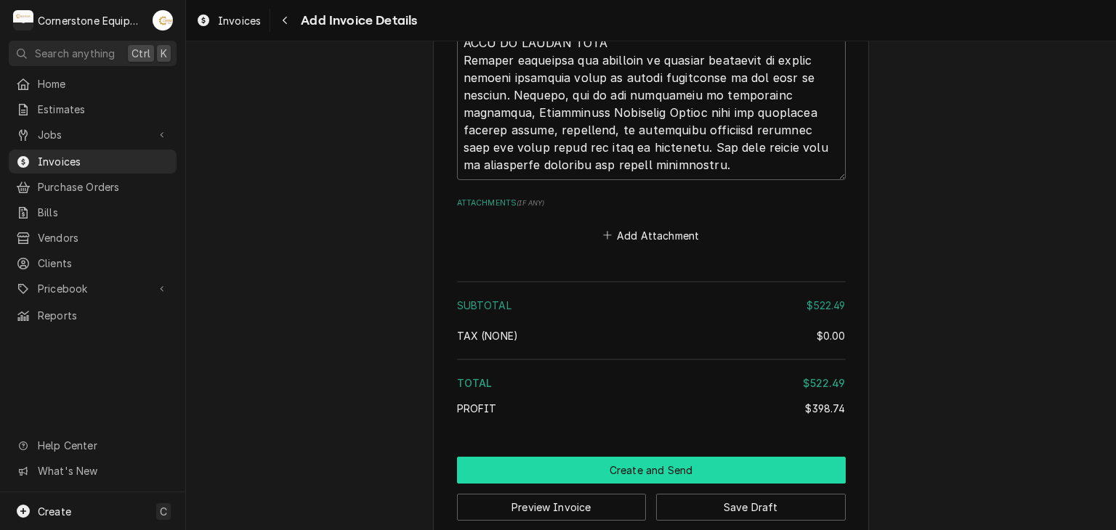
click at [620, 457] on button "Create and Send" at bounding box center [651, 470] width 389 height 27
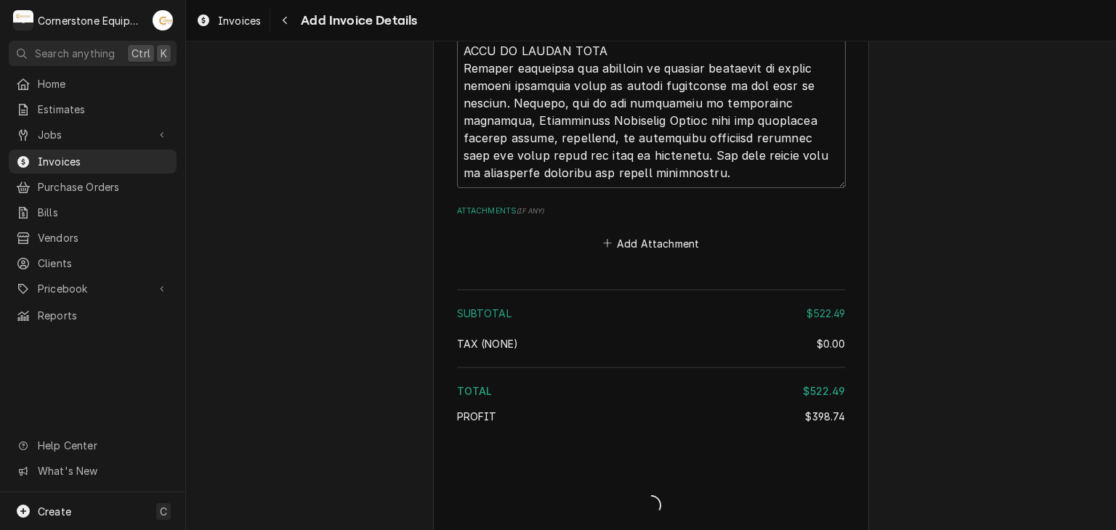
type textarea "x"
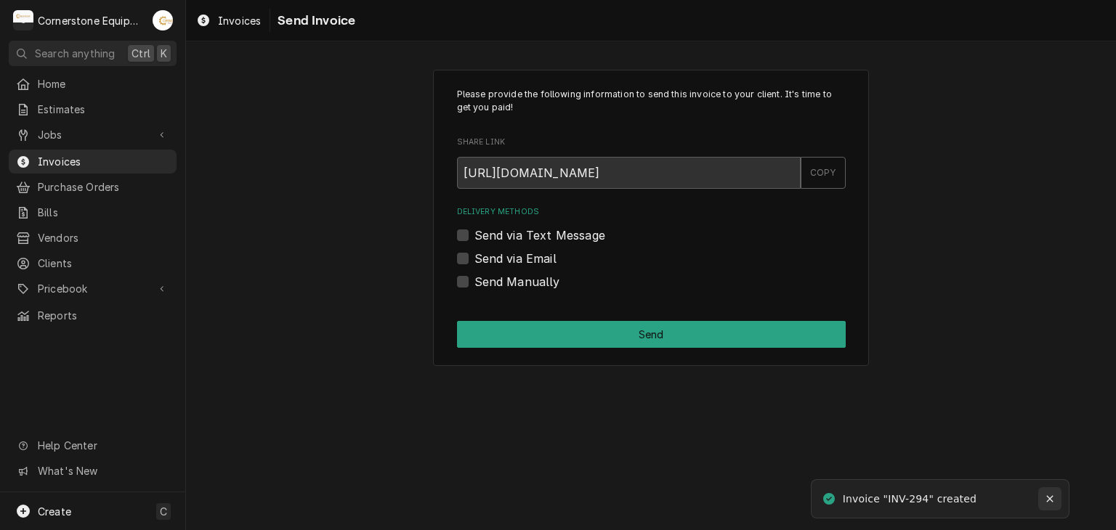
click at [1048, 494] on icon "Notifications alt+T" at bounding box center [1050, 499] width 10 height 10
click at [567, 229] on label "Send via Text Message" at bounding box center [539, 235] width 131 height 17
click at [567, 229] on input "Send via Text Message" at bounding box center [668, 243] width 389 height 32
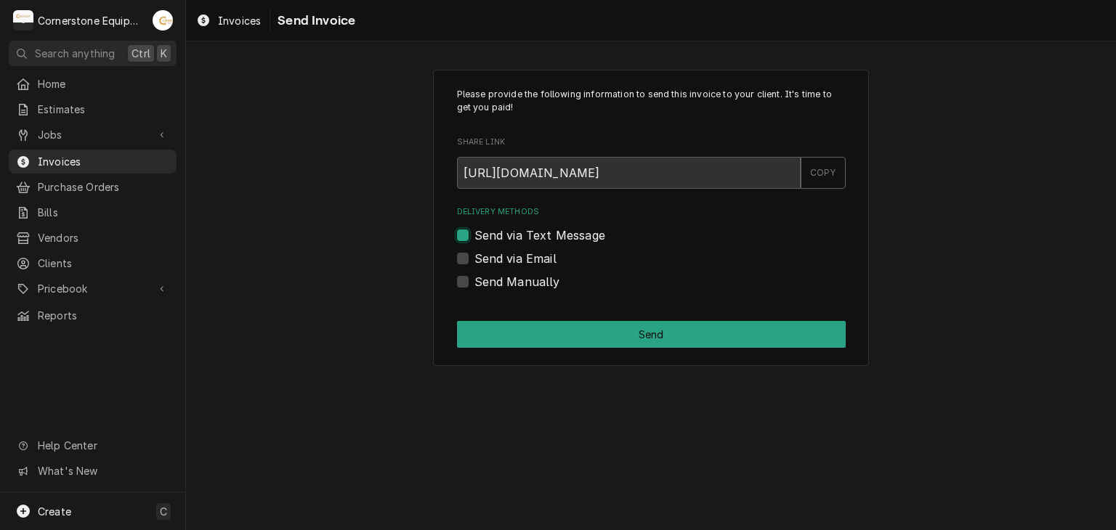
checkbox input "true"
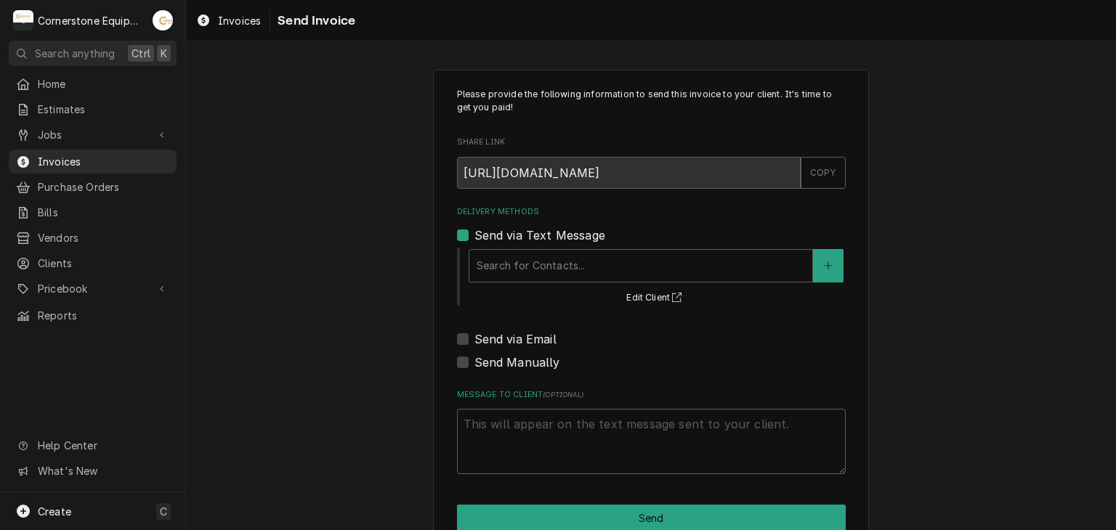
click at [563, 291] on div "Search for Contacts... Edit Client" at bounding box center [656, 276] width 379 height 60
click at [567, 280] on div "Search for Contacts..." at bounding box center [640, 266] width 343 height 32
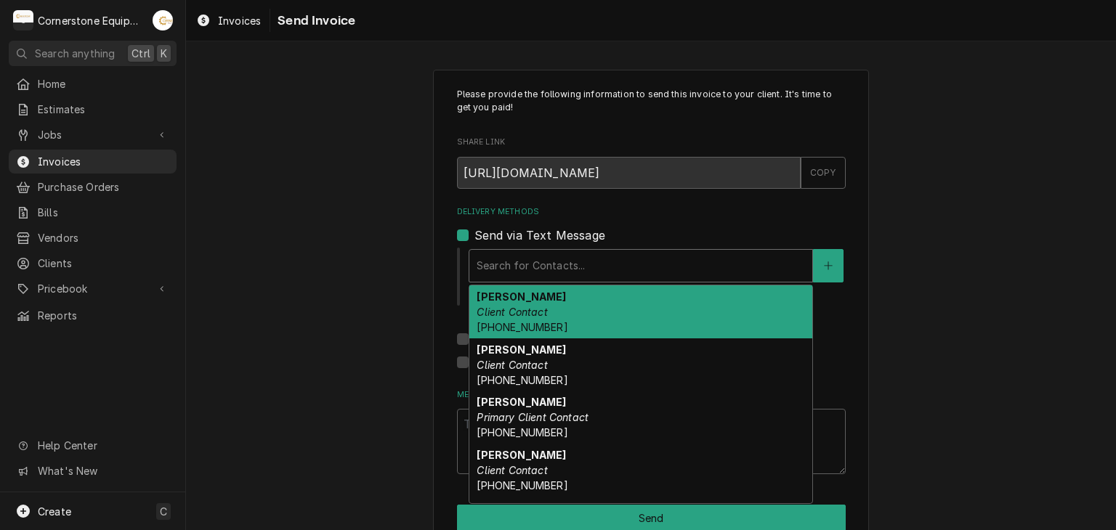
click at [567, 325] on span "(864) 334-5409 x101" at bounding box center [522, 327] width 91 height 12
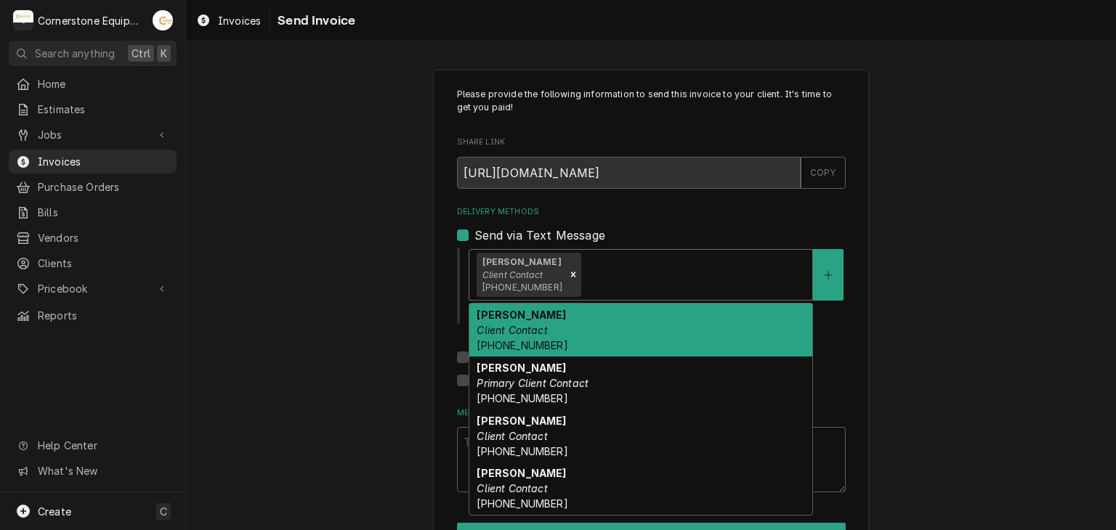
click at [591, 270] on div "Delivery Methods" at bounding box center [694, 275] width 221 height 26
click at [578, 275] on icon "Remove [object Object]" at bounding box center [573, 275] width 10 height 10
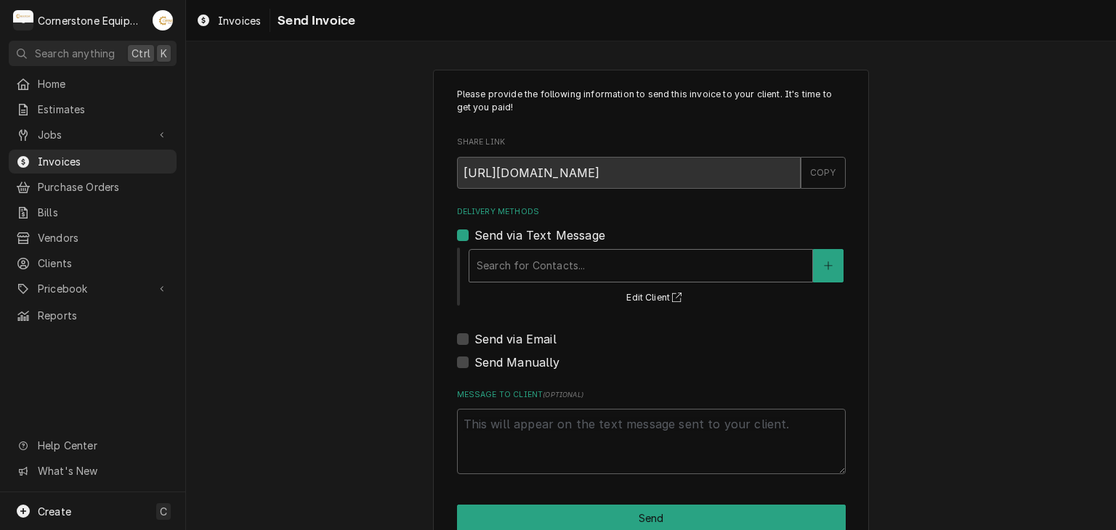
click at [578, 275] on div "Delivery Methods" at bounding box center [641, 266] width 328 height 26
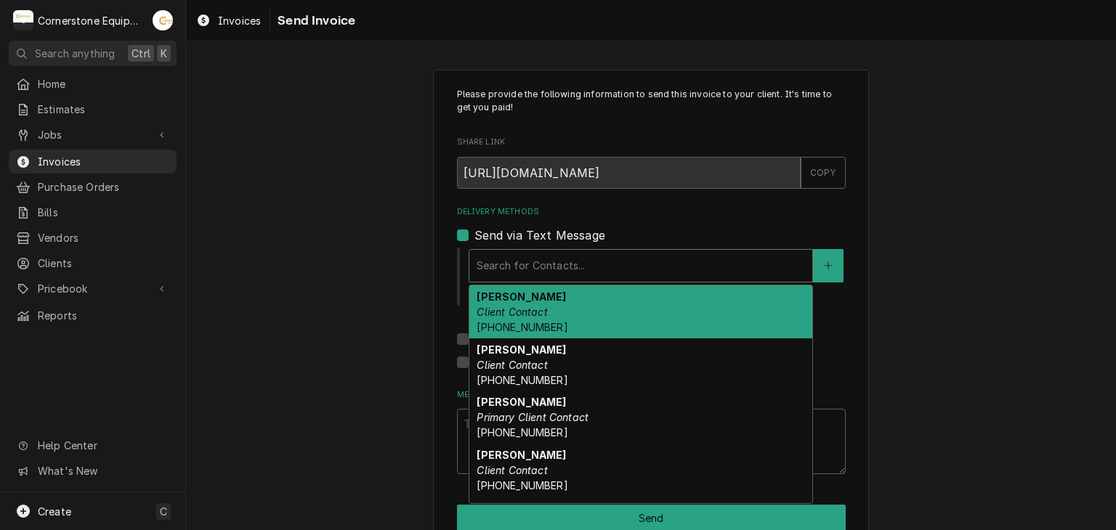
click at [578, 275] on div "Delivery Methods" at bounding box center [641, 266] width 328 height 26
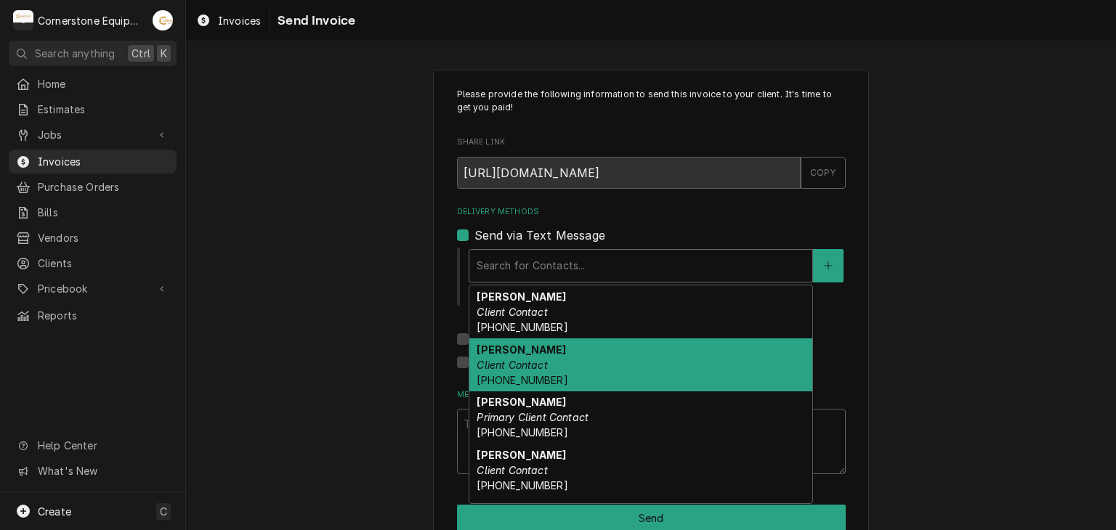
click at [571, 381] on div "Andy Samara Client Contact (407) 234-9558" at bounding box center [640, 365] width 343 height 53
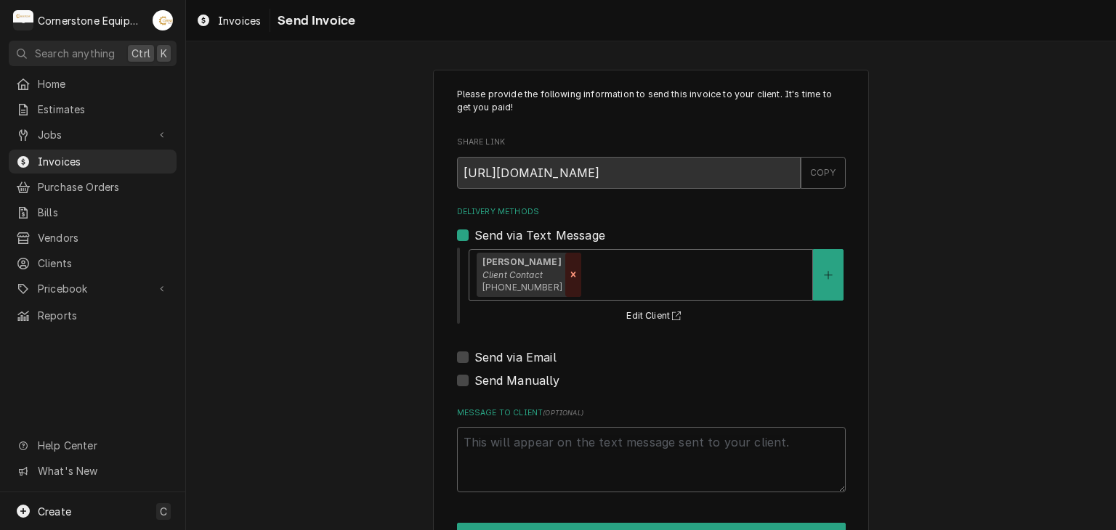
click at [565, 268] on div "Remove [object Object]" at bounding box center [573, 275] width 16 height 45
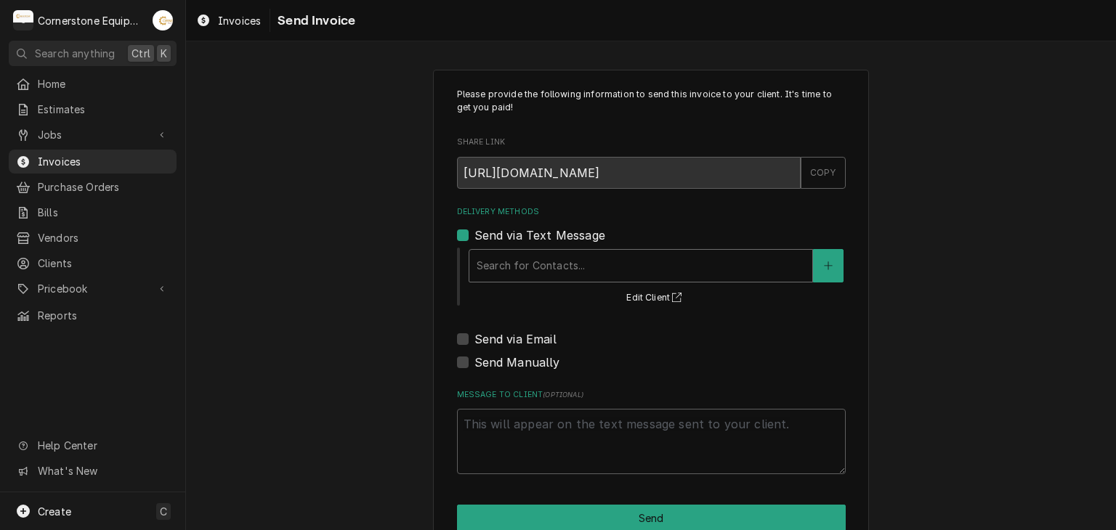
click at [561, 272] on div "Delivery Methods" at bounding box center [641, 266] width 328 height 26
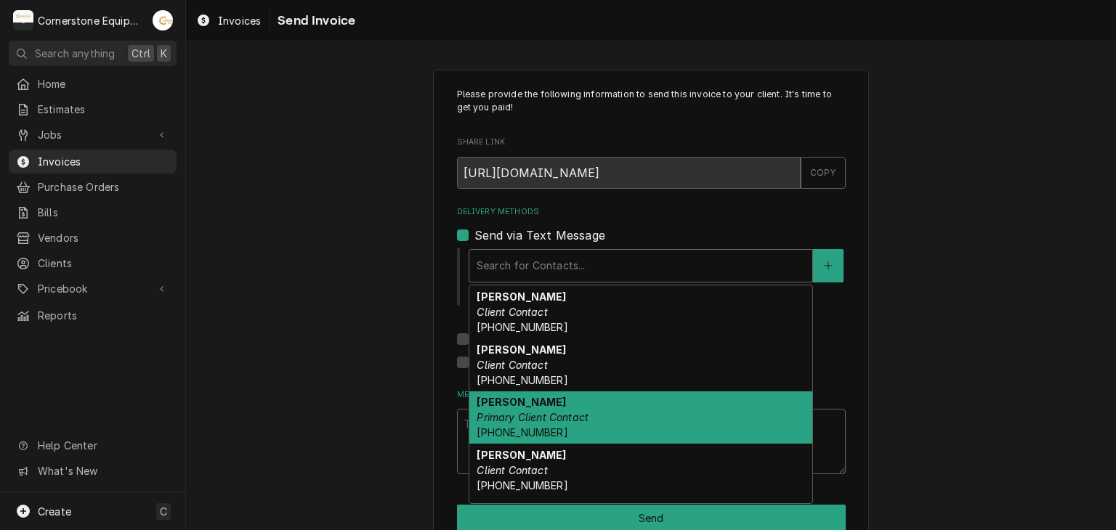
click at [574, 408] on div "Ashton Vazquez Primary Client Contact (346) 249-1763" at bounding box center [640, 418] width 343 height 53
type textarea "x"
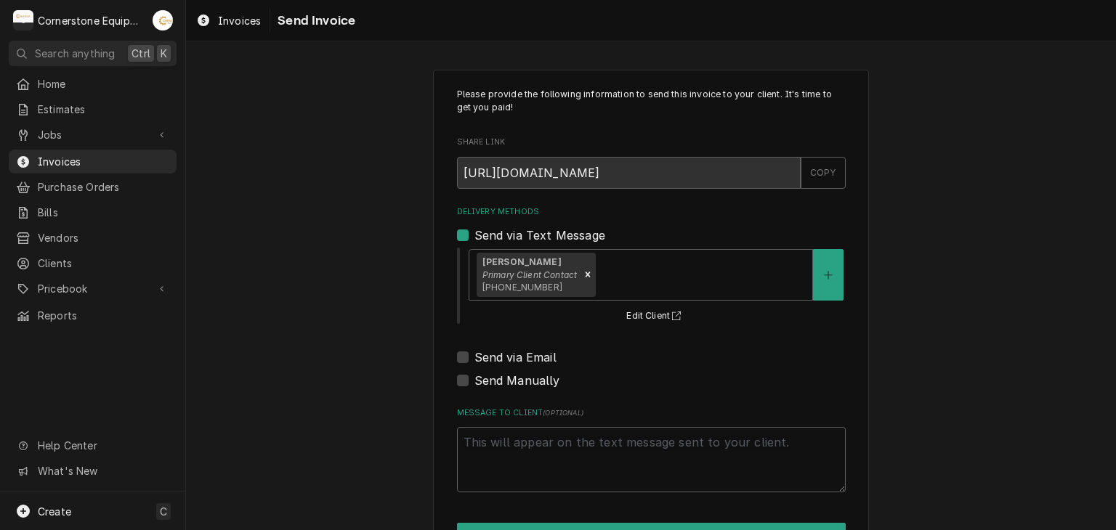
click at [554, 350] on div "Send via Email" at bounding box center [651, 357] width 389 height 17
click at [526, 360] on label "Send via Email" at bounding box center [515, 357] width 82 height 17
click at [526, 360] on input "Send via Email" at bounding box center [668, 365] width 389 height 32
checkbox input "true"
type textarea "x"
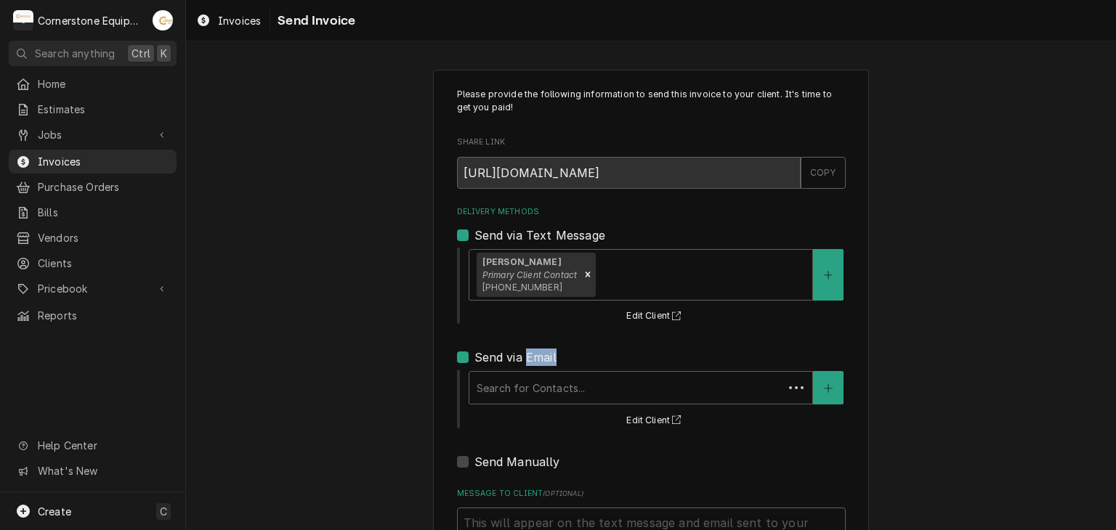
click at [526, 360] on label "Send via Email" at bounding box center [515, 357] width 82 height 17
click at [526, 360] on input "Send via Email" at bounding box center [668, 365] width 389 height 32
checkbox input "false"
type textarea "x"
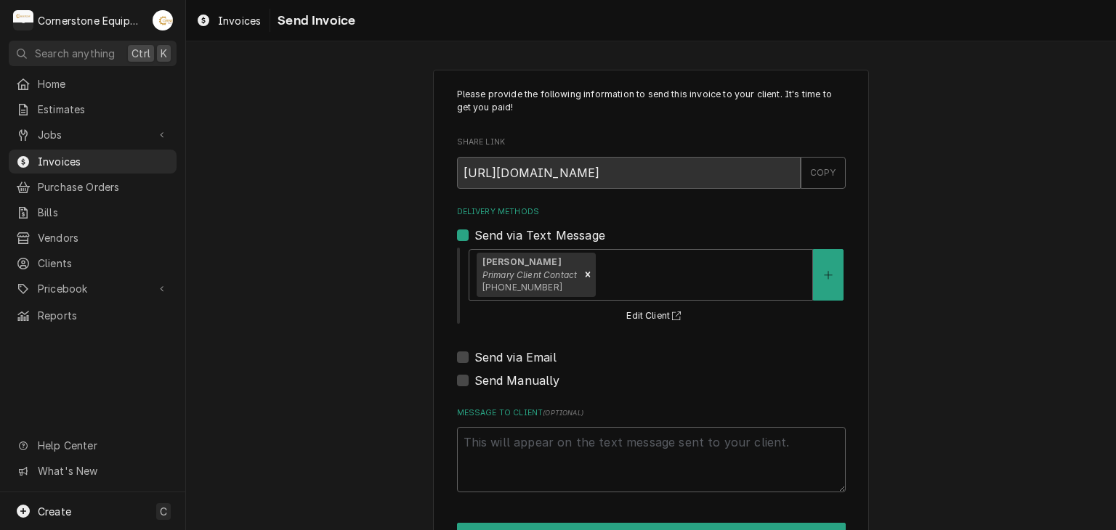
click at [514, 389] on div "Please provide the following information to send this invoice to your client. I…" at bounding box center [651, 290] width 389 height 405
click at [520, 422] on div "Message to Client ( optional )" at bounding box center [651, 450] width 389 height 85
click at [514, 337] on div "Delivery Methods Send via Text Message Ashton Vazquez Primary Client Contact (3…" at bounding box center [651, 297] width 389 height 183
click at [519, 349] on label "Send via Email" at bounding box center [515, 357] width 82 height 17
click at [519, 349] on input "Send via Email" at bounding box center [668, 365] width 389 height 32
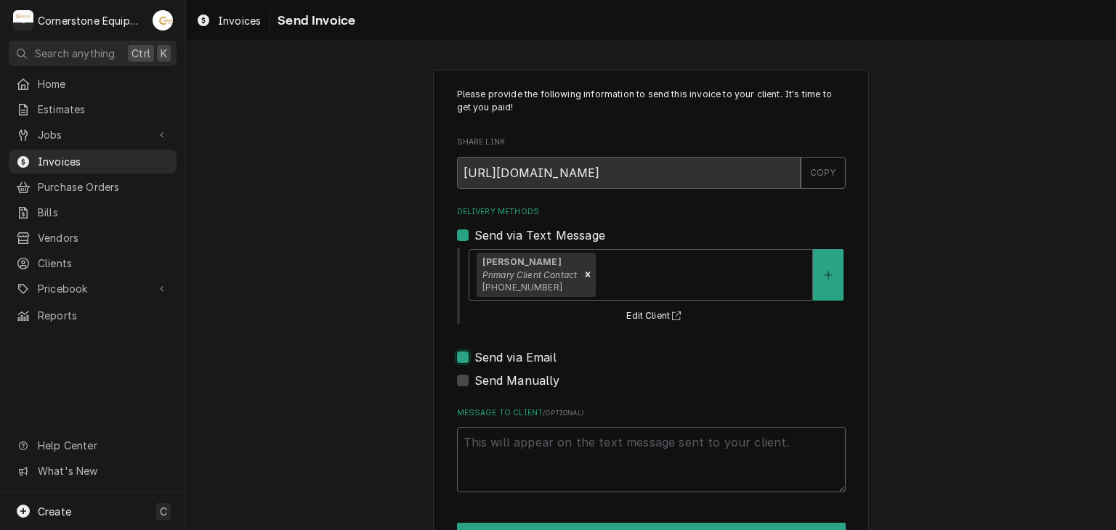
checkbox input "true"
type textarea "x"
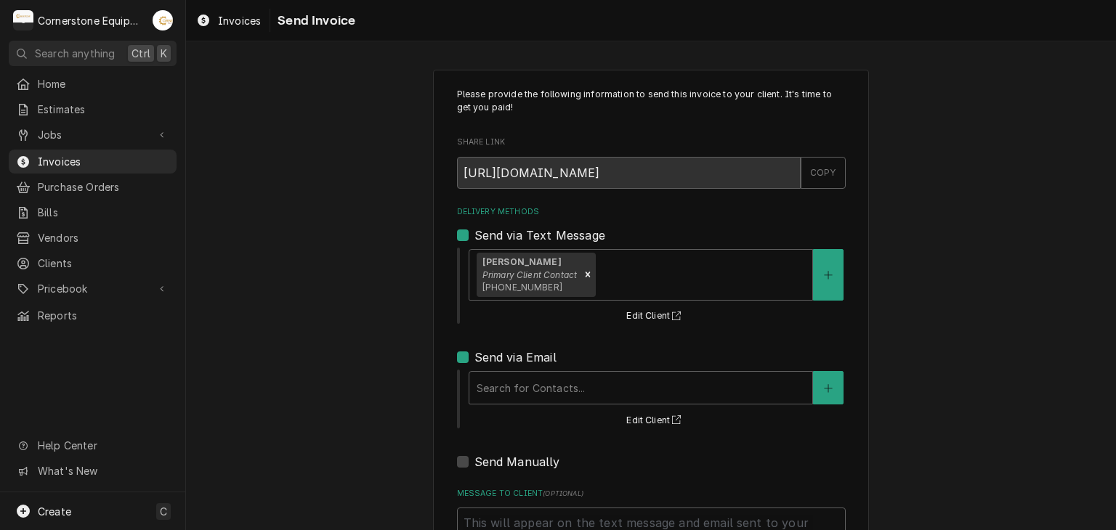
click at [522, 355] on label "Send via Email" at bounding box center [515, 357] width 82 height 17
click at [522, 355] on input "Send via Email" at bounding box center [668, 365] width 389 height 32
checkbox input "false"
type textarea "x"
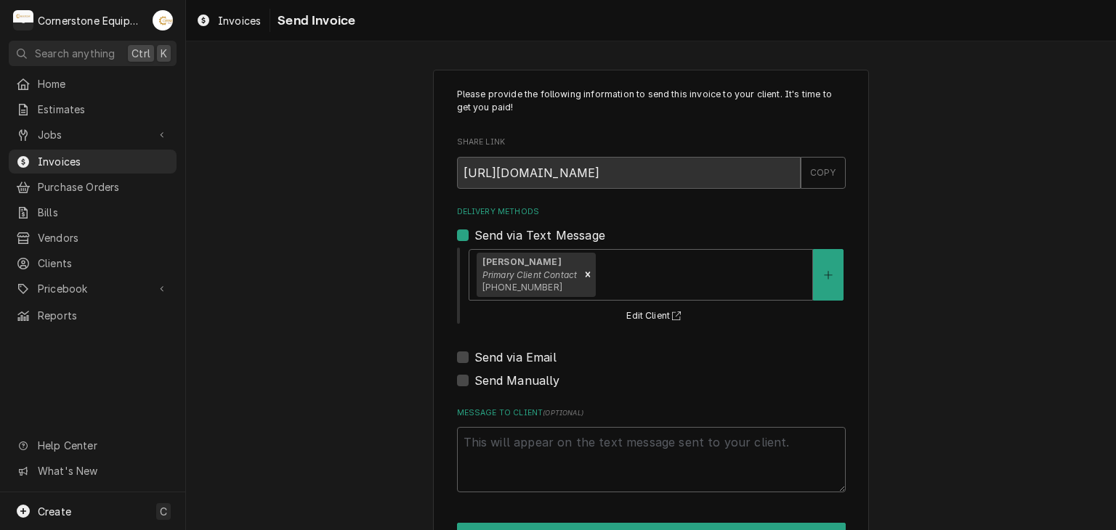
click at [517, 353] on label "Send via Email" at bounding box center [515, 357] width 82 height 17
click at [517, 353] on input "Send via Email" at bounding box center [668, 365] width 389 height 32
checkbox input "true"
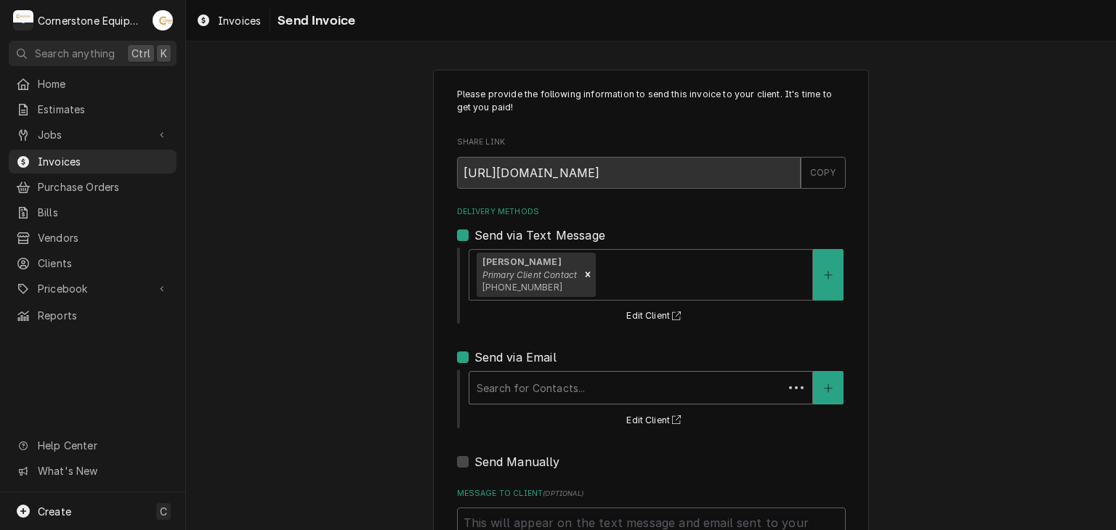
click at [535, 396] on div "Delivery Methods" at bounding box center [626, 388] width 299 height 26
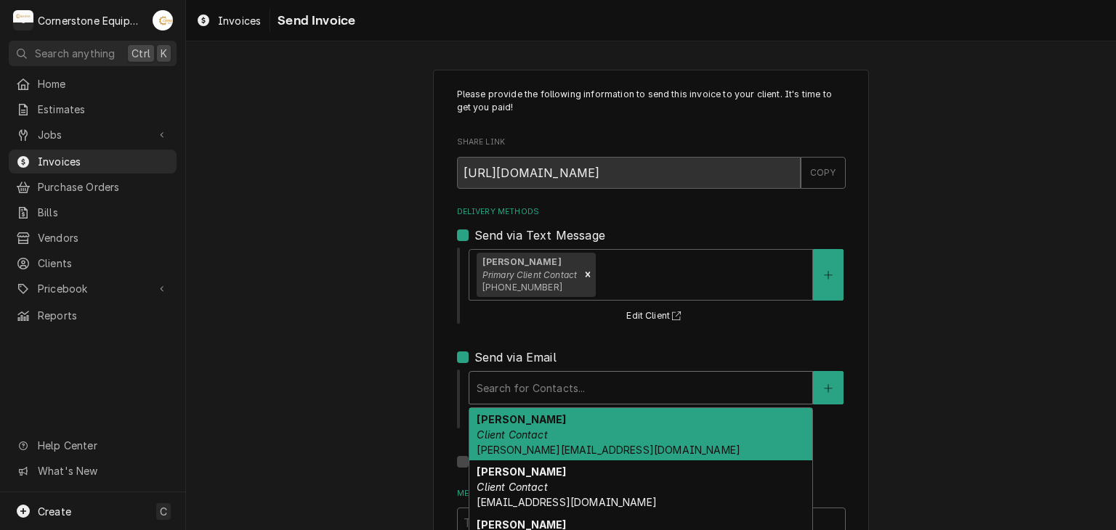
drag, startPoint x: 538, startPoint y: 433, endPoint x: 533, endPoint y: 451, distance: 18.7
click at [538, 434] on em "Client Contact" at bounding box center [512, 435] width 70 height 12
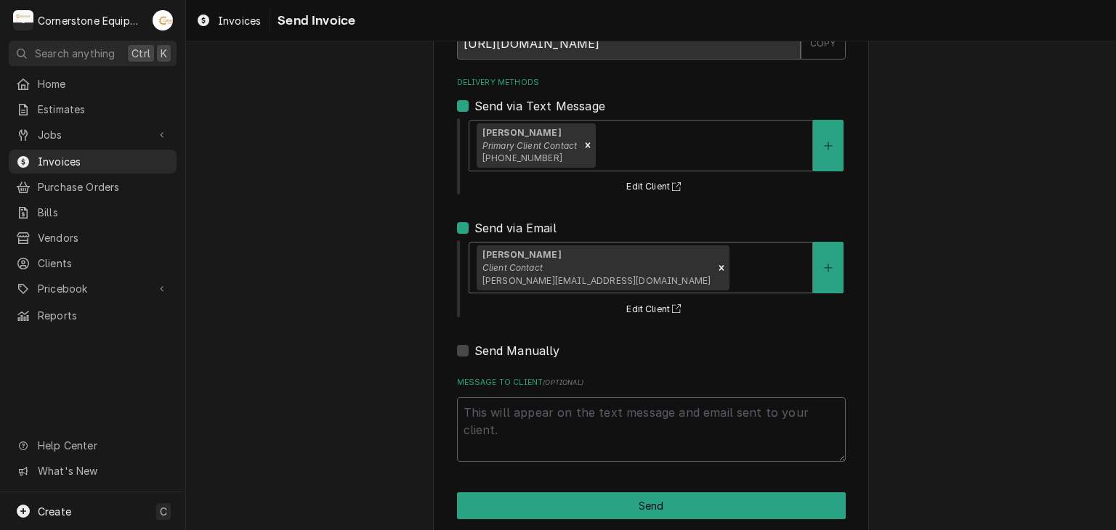
scroll to position [148, 0]
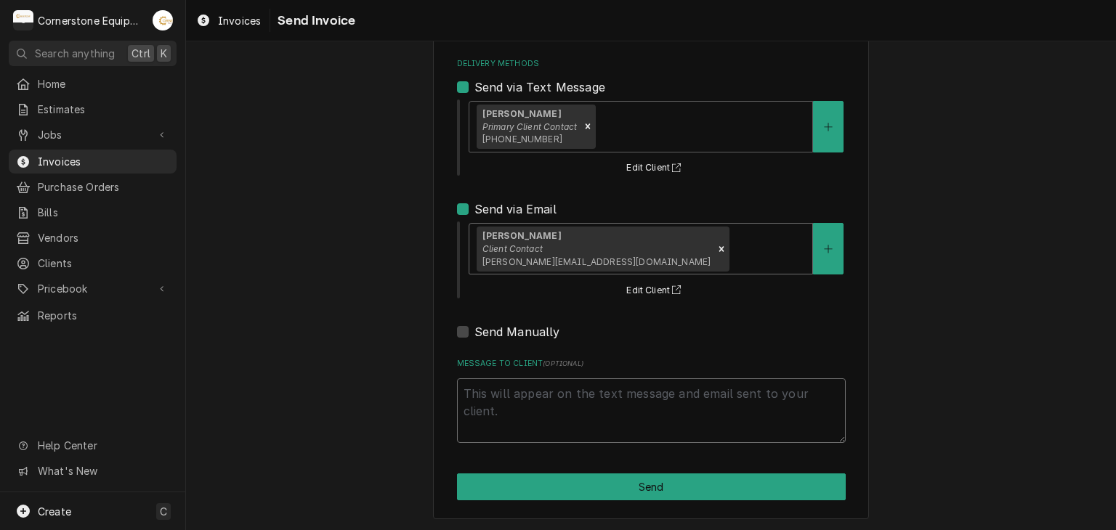
click at [523, 405] on textarea "Message to Client ( optional )" at bounding box center [651, 411] width 389 height 65
type textarea "x"
type textarea "T"
type textarea "x"
type textarea "Th"
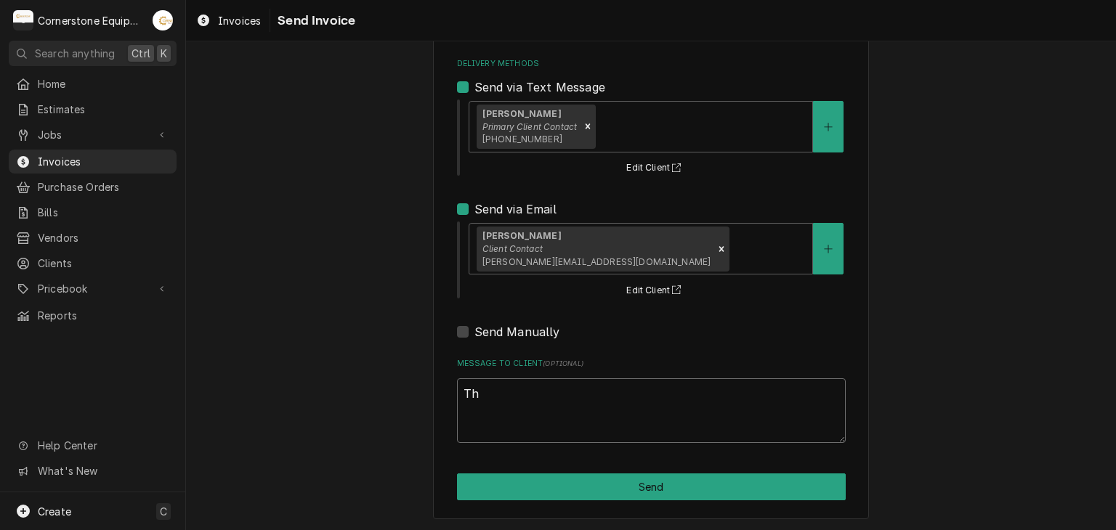
type textarea "x"
type textarea "Thn"
type textarea "x"
type textarea "Th"
type textarea "x"
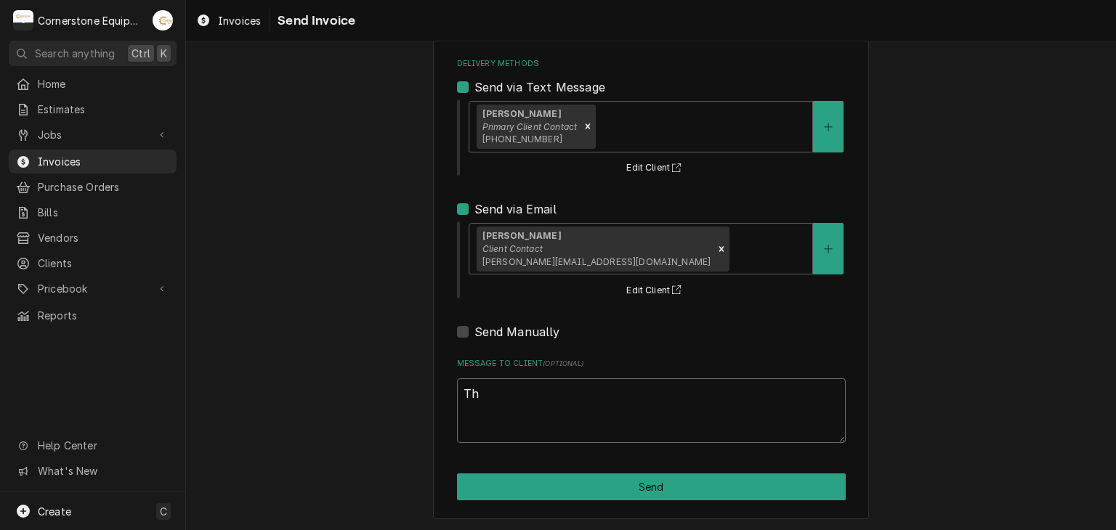
type textarea "Tha"
type textarea "x"
type textarea "Than"
type textarea "x"
type textarea "Thank"
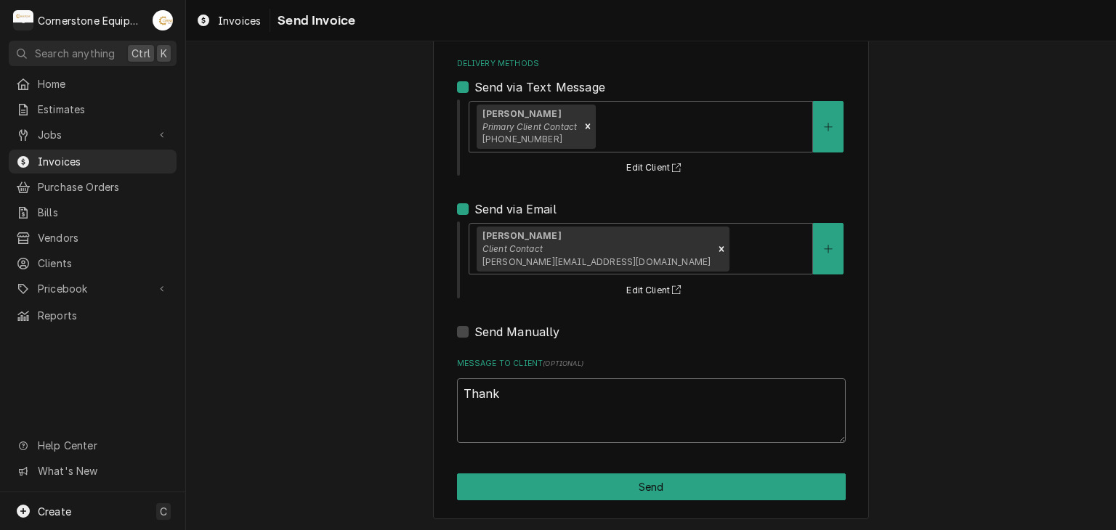
type textarea "x"
type textarea "Thank"
type textarea "x"
type textarea "Thank y"
type textarea "x"
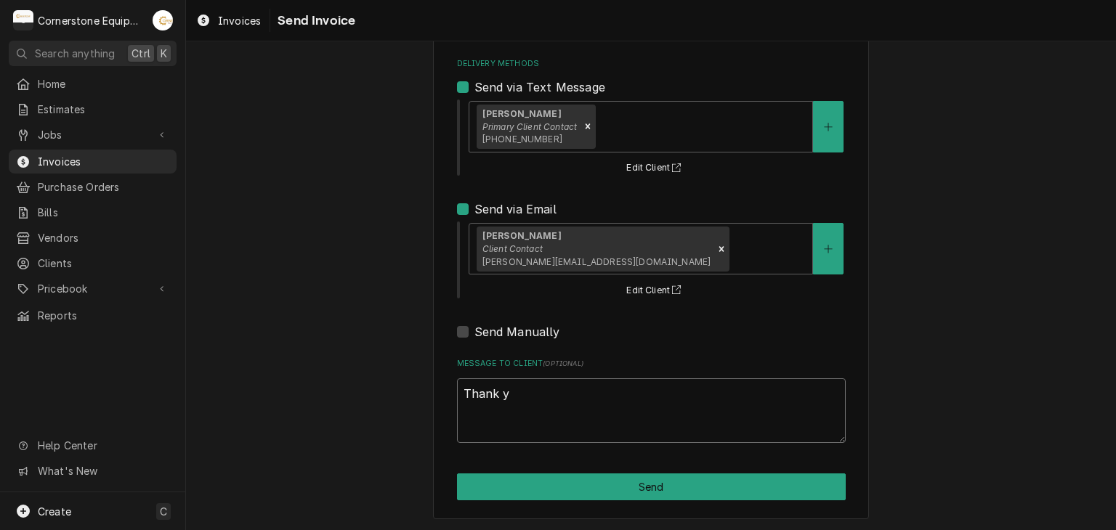
type textarea "Thank yo"
type textarea "x"
type textarea "Thank you"
type textarea "x"
type textarea "Thank you"
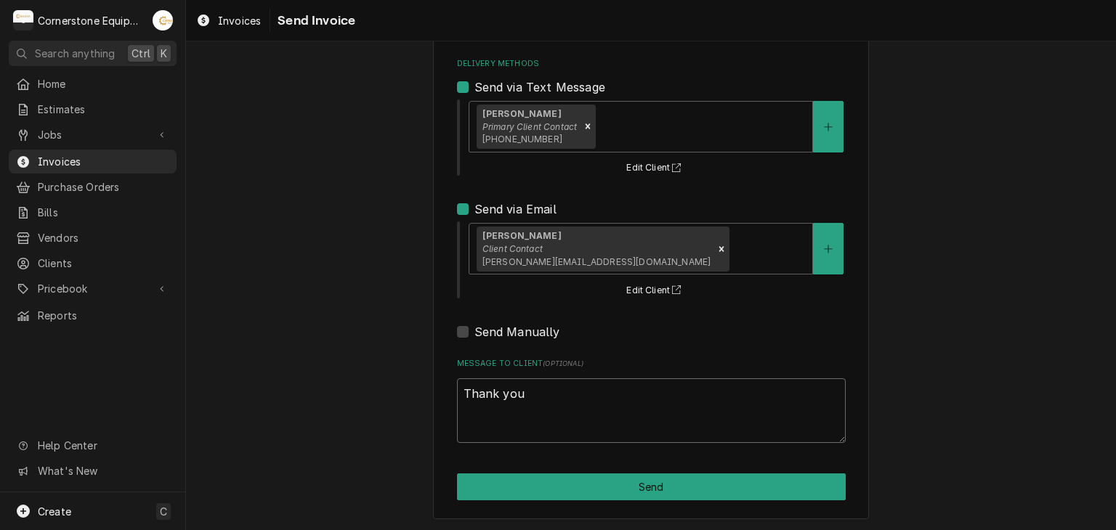
type textarea "x"
type textarea "Thank you f"
type textarea "x"
type textarea "Thank you fo"
type textarea "x"
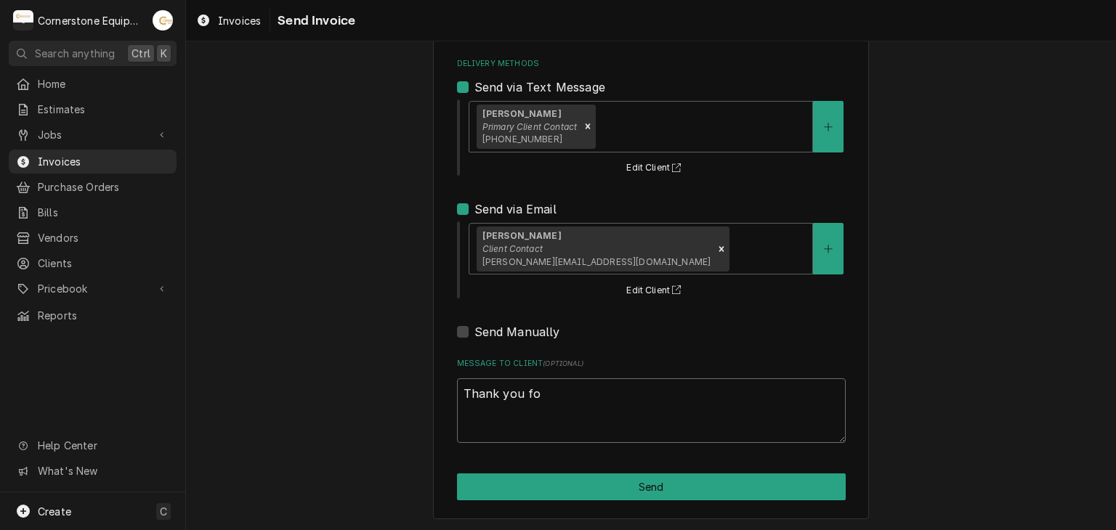
type textarea "Thank you for"
type textarea "x"
type textarea "Thank you for"
type textarea "x"
type textarea "Thank you for t"
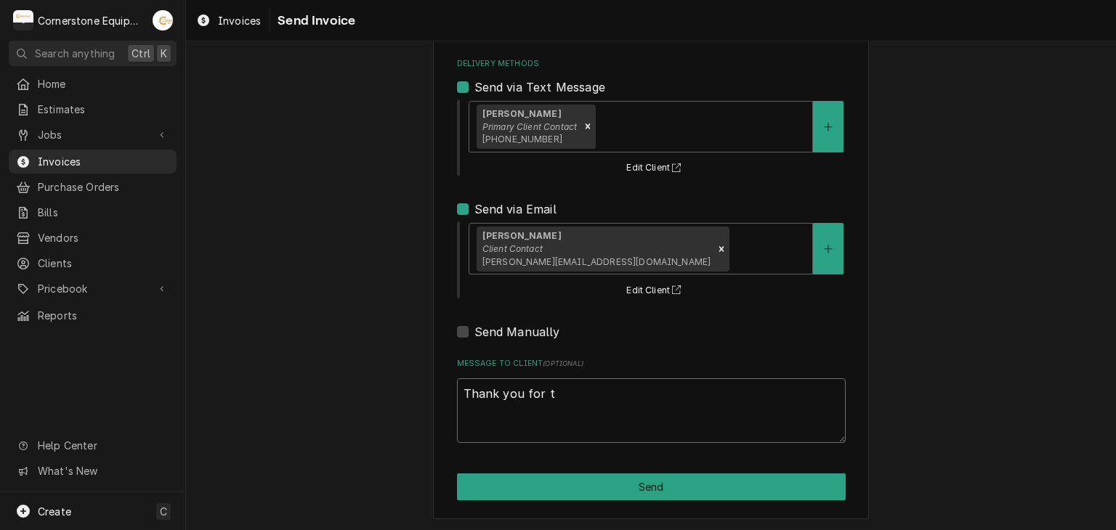
type textarea "x"
type textarea "Thank you for th"
type textarea "x"
type textarea "Thank you for the"
type textarea "x"
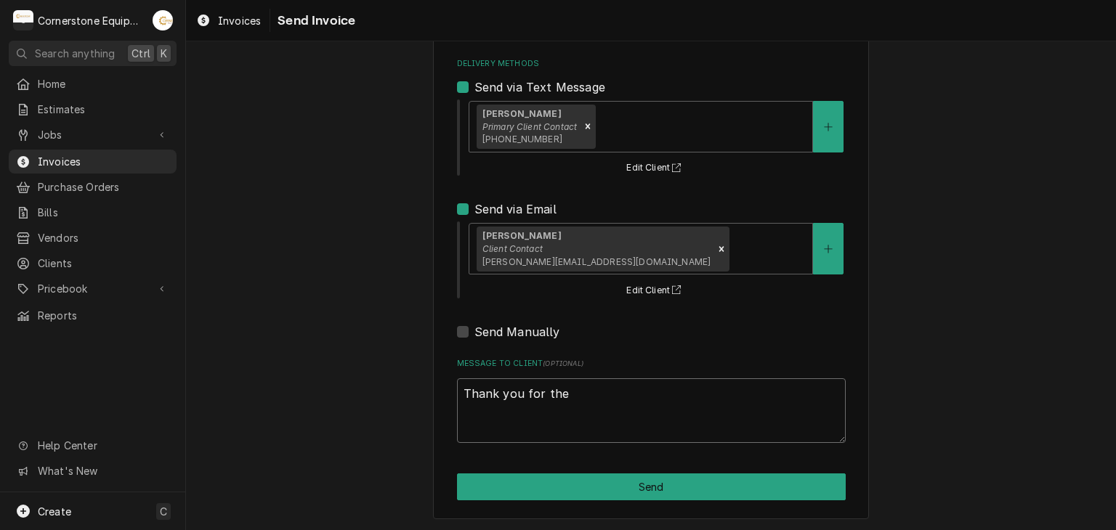
type textarea "Thank you for the"
type textarea "x"
type textarea "Thank you for the o"
type textarea "x"
type textarea "Thank you for the op"
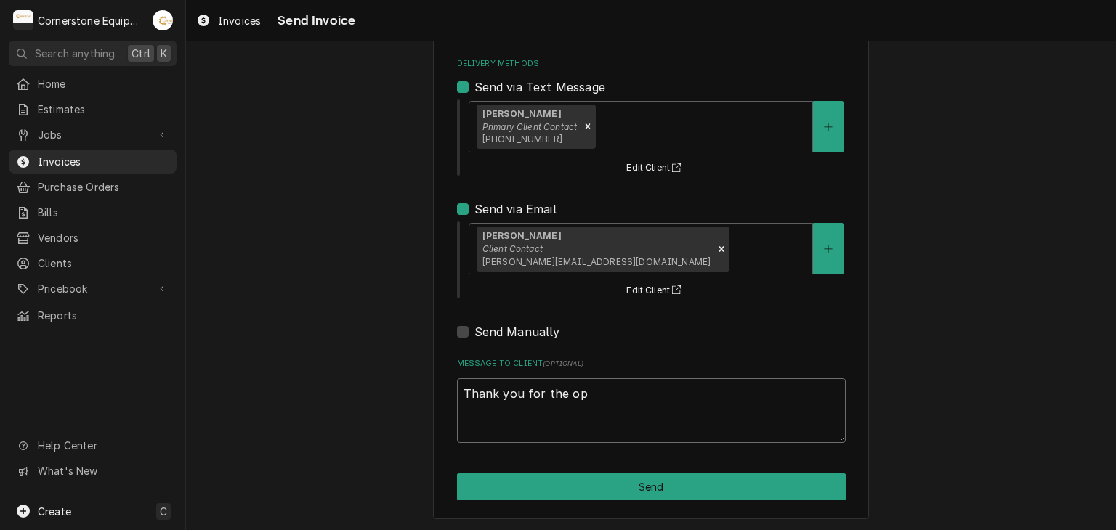
type textarea "x"
type textarea "Thank you for the opp"
type textarea "x"
type textarea "Thank you for the oppu"
type textarea "x"
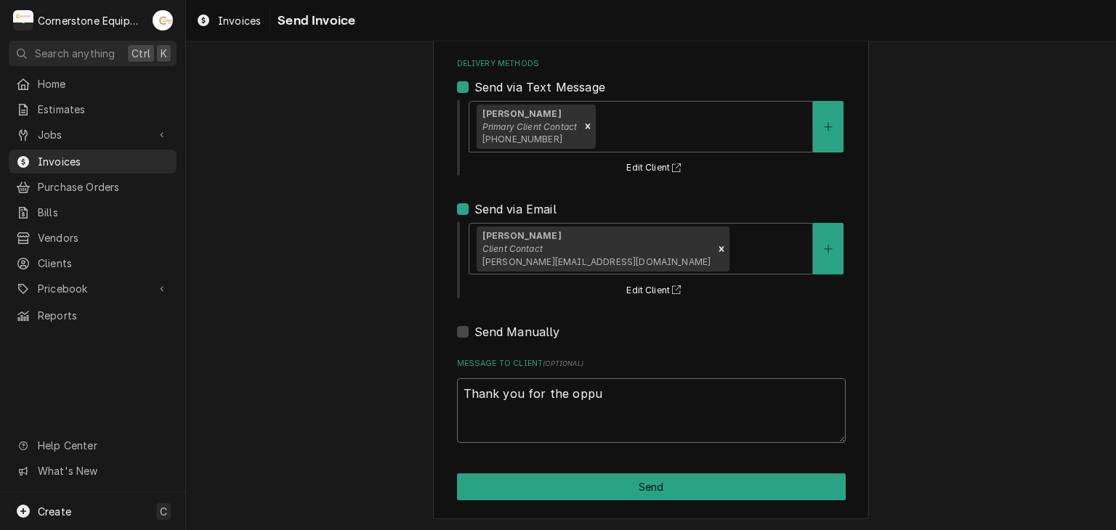
type textarea "Thank you for the opp"
type textarea "x"
type textarea "Thank you for the oppo"
type textarea "x"
type textarea "Thank you for the oppor"
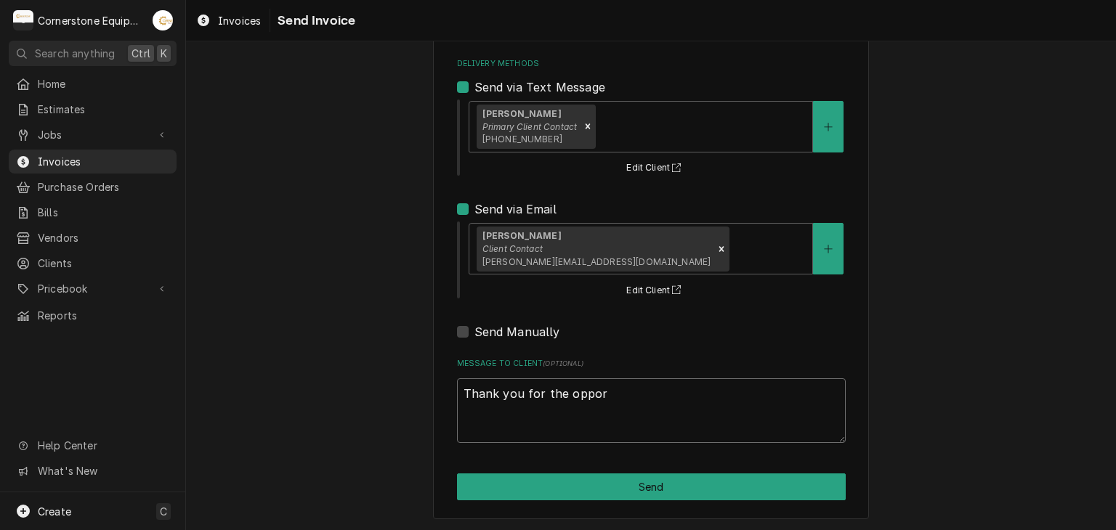
type textarea "x"
type textarea "Thank you for the opport"
type textarea "x"
type textarea "Thank you for the opportu"
type textarea "x"
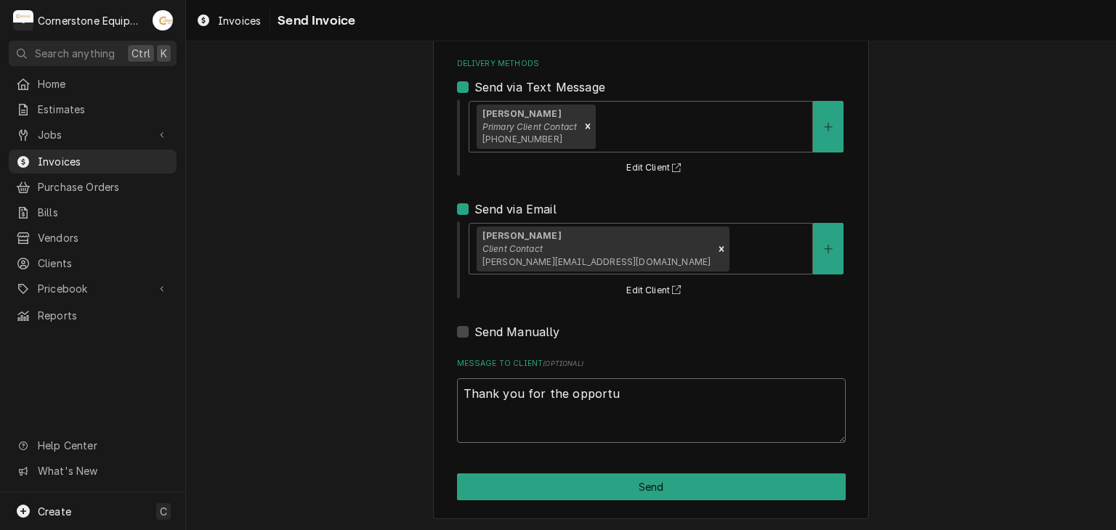
type textarea "Thank you for the opportun"
type textarea "x"
type textarea "Thank you for the opportuni"
type textarea "x"
type textarea "Thank you for the opportunit"
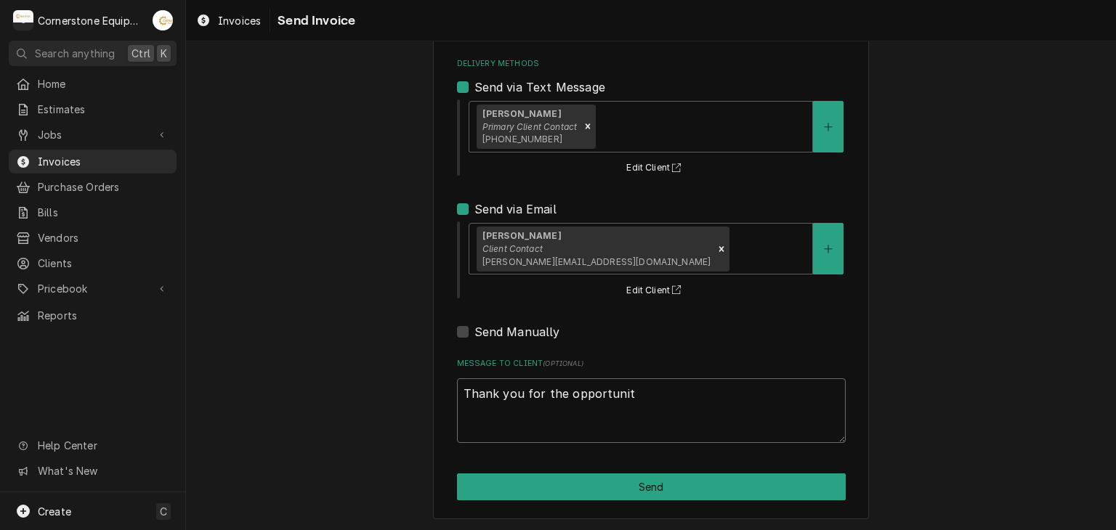
type textarea "x"
type textarea "Thank you for the opportunity"
type textarea "x"
type textarea "Thank you for the opportunity"
type textarea "x"
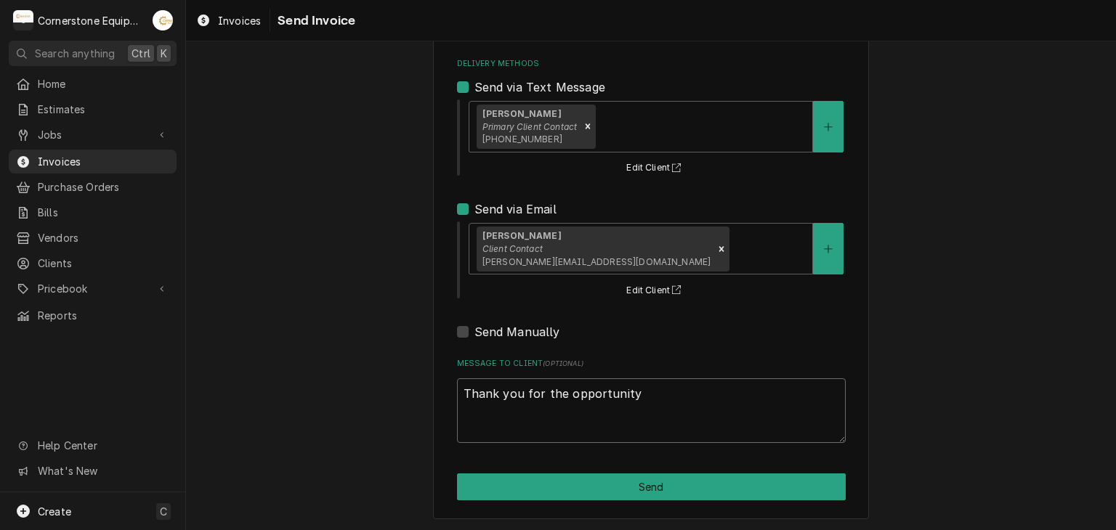
type textarea "Thank you for the opportunity t"
type textarea "x"
type textarea "Thank you for the opportunity to"
type textarea "x"
type textarea "Thank you for the opportunity to"
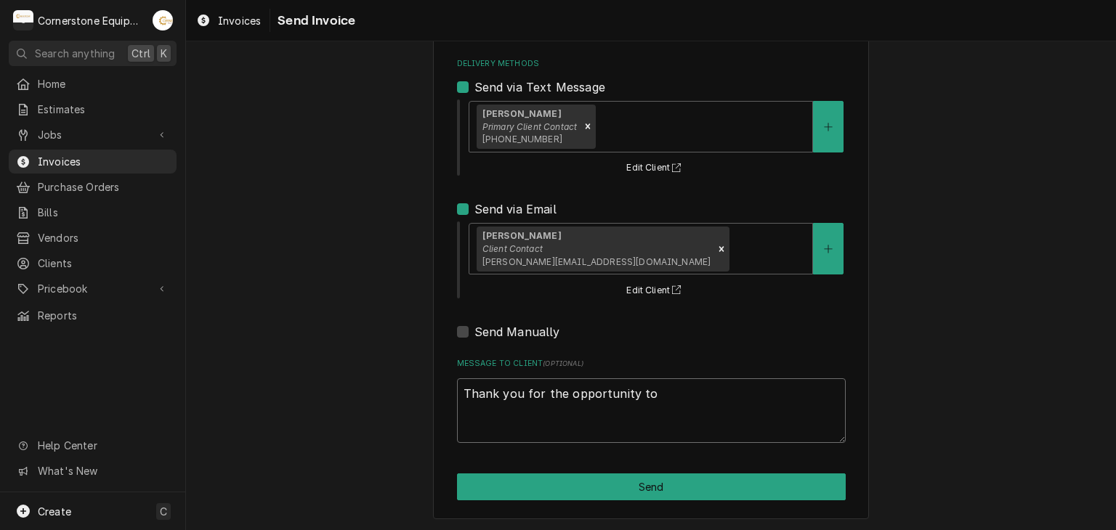
type textarea "x"
type textarea "Thank you for the opportunity to b"
type textarea "x"
type textarea "Thank you for the opportunity to be"
type textarea "x"
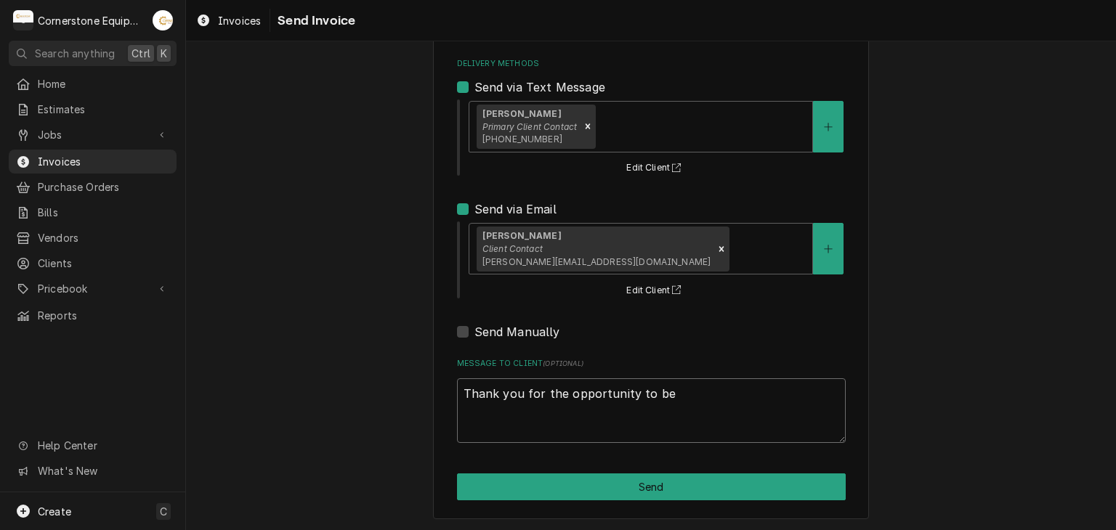
type textarea "Thank you for the opportunity to be"
type textarea "x"
type textarea "Thank you for the opportunity to be o"
type textarea "x"
type textarea "Thank you for the opportunity to be od"
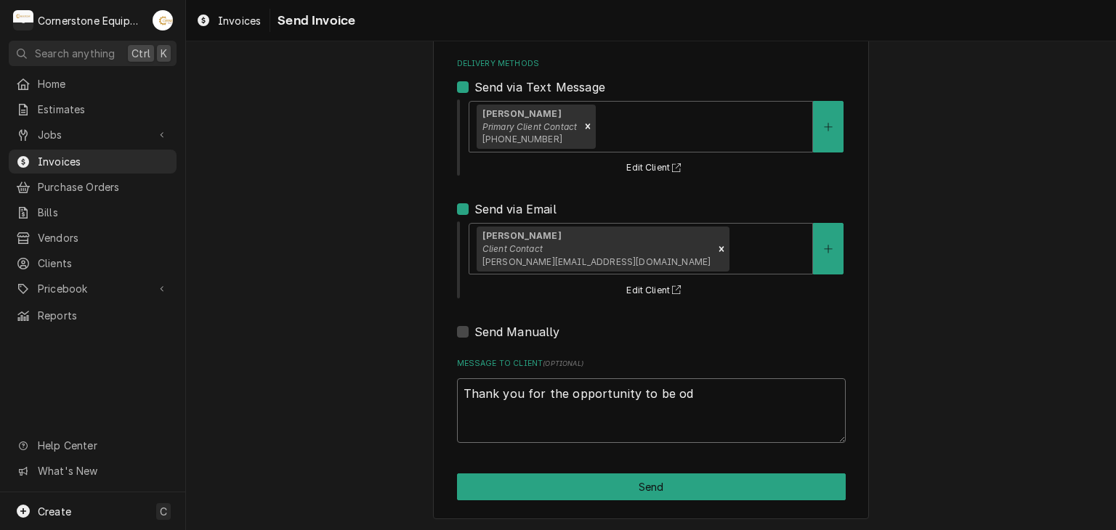
type textarea "x"
type textarea "Thank you for the opportunity to be od"
type textarea "x"
type textarea "Thank you for the opportunity to be od"
type textarea "x"
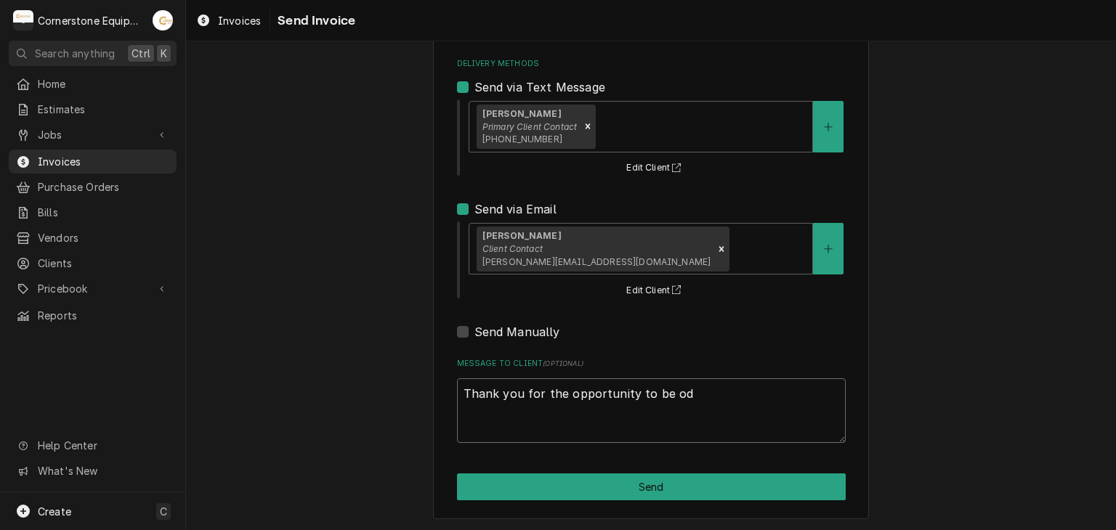
type textarea "Thank you for the opportunity to be o"
type textarea "x"
type textarea "Thank you for the opportunity to be of"
type textarea "x"
type textarea "Thank you for the opportunity to be of"
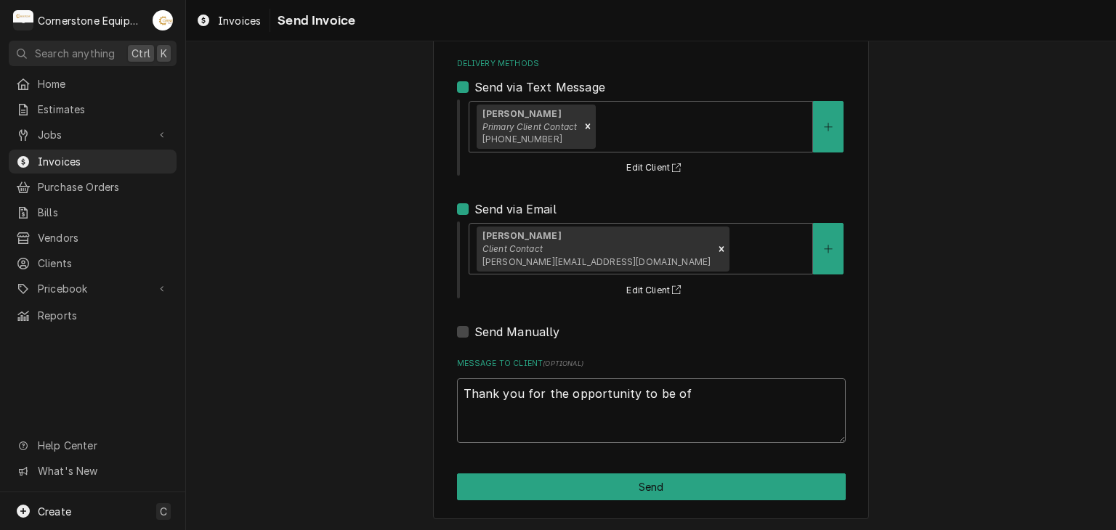
type textarea "x"
type textarea "Thank you for the opportunity to be of s"
type textarea "x"
type textarea "Thank you for the opportunity to be of ser"
type textarea "x"
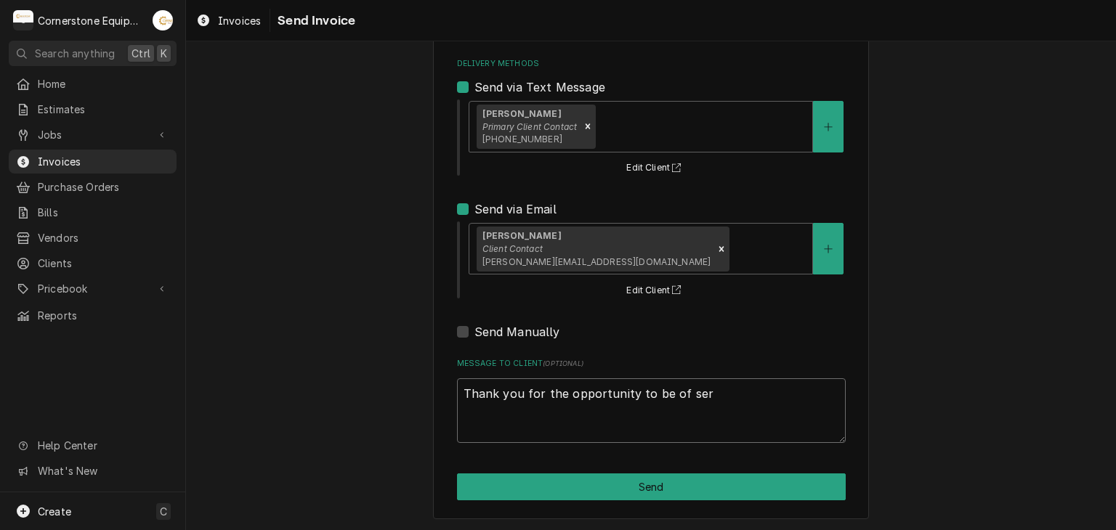
type textarea "Thank you for the opportunity to be of serv"
type textarea "x"
type textarea "Thank you for the opportunity to be of servi"
type textarea "x"
type textarea "Thank you for the opportunity to be of servic"
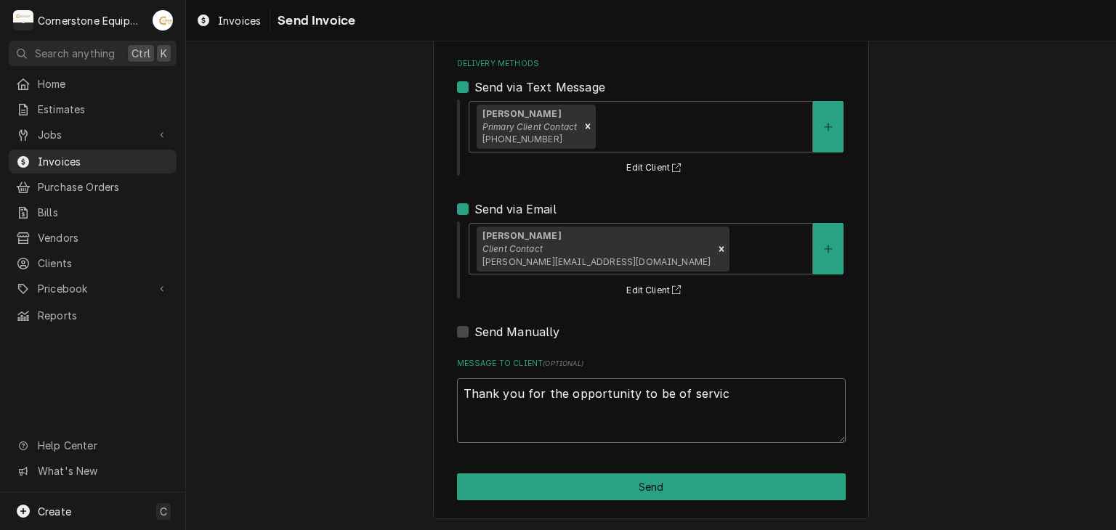
type textarea "x"
type textarea "Thank you for the opportunity to be of service"
type textarea "x"
type textarea "Thank you for the opportunity to be of service!"
click at [569, 504] on div "Please provide the following information to send this invoice to your client. I…" at bounding box center [651, 221] width 436 height 598
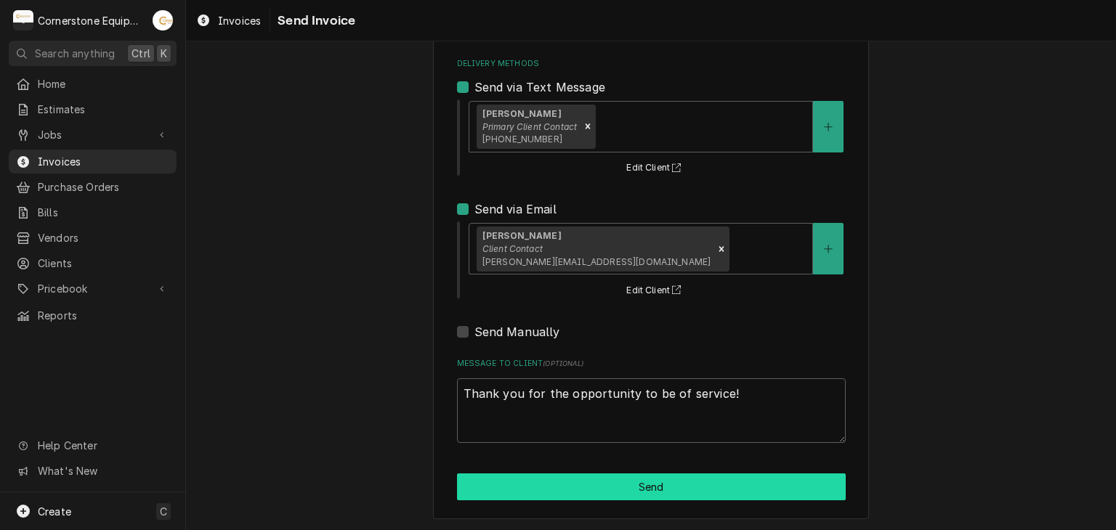
click at [561, 480] on button "Send" at bounding box center [651, 487] width 389 height 27
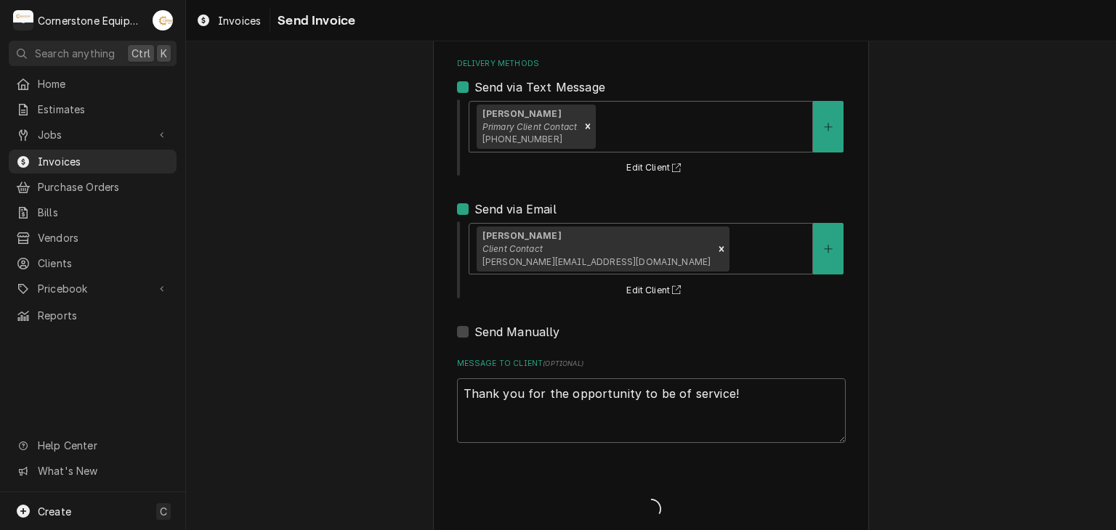
type textarea "x"
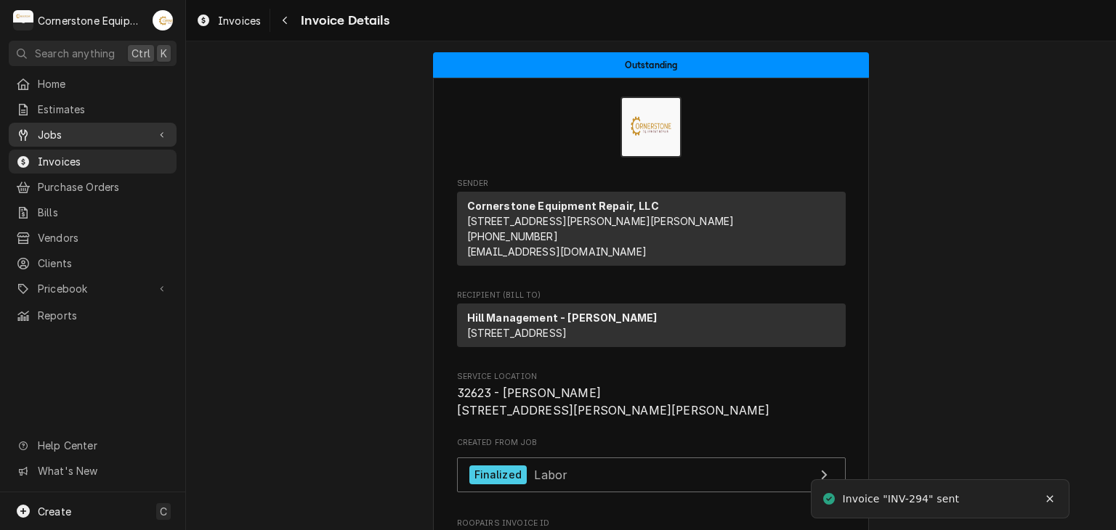
click at [89, 129] on span "Jobs" at bounding box center [93, 134] width 110 height 15
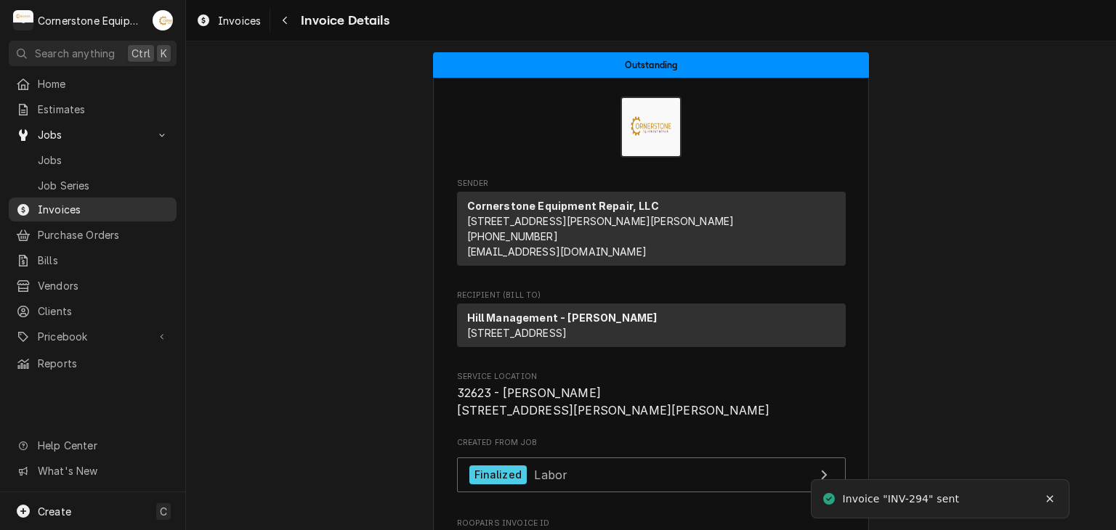
drag, startPoint x: 110, startPoint y: 137, endPoint x: 96, endPoint y: 148, distance: 18.2
click at [110, 140] on link "Jobs" at bounding box center [93, 135] width 168 height 24
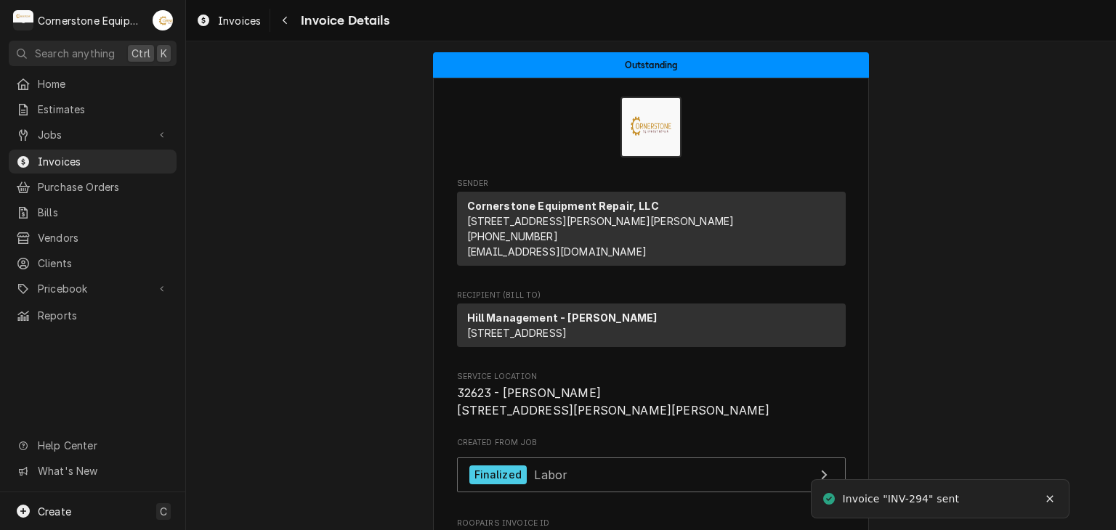
click at [96, 143] on div "Jobs Jobs Job Series" at bounding box center [93, 135] width 168 height 25
click at [96, 132] on span "Jobs" at bounding box center [93, 134] width 110 height 15
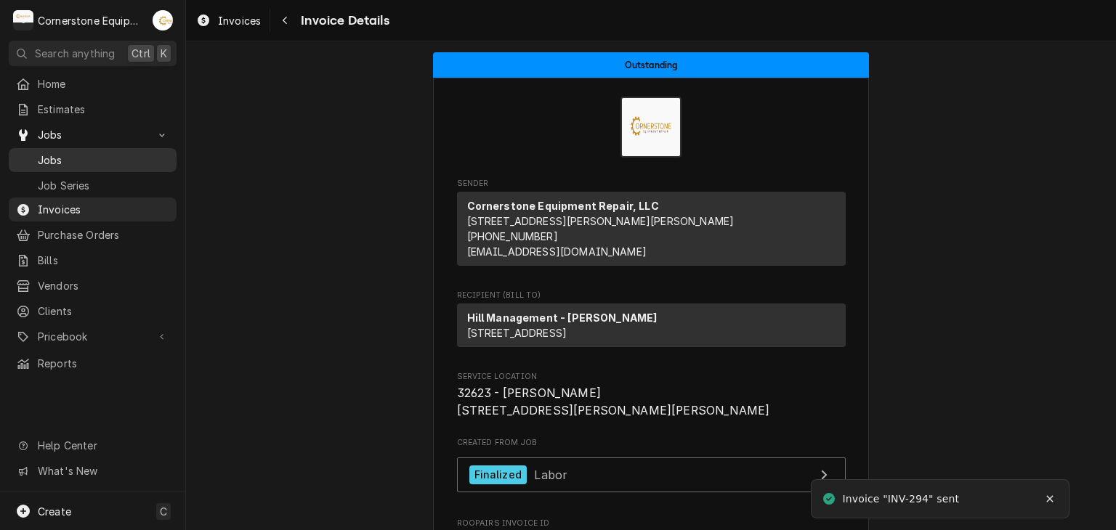
click at [89, 153] on span "Jobs" at bounding box center [104, 160] width 132 height 15
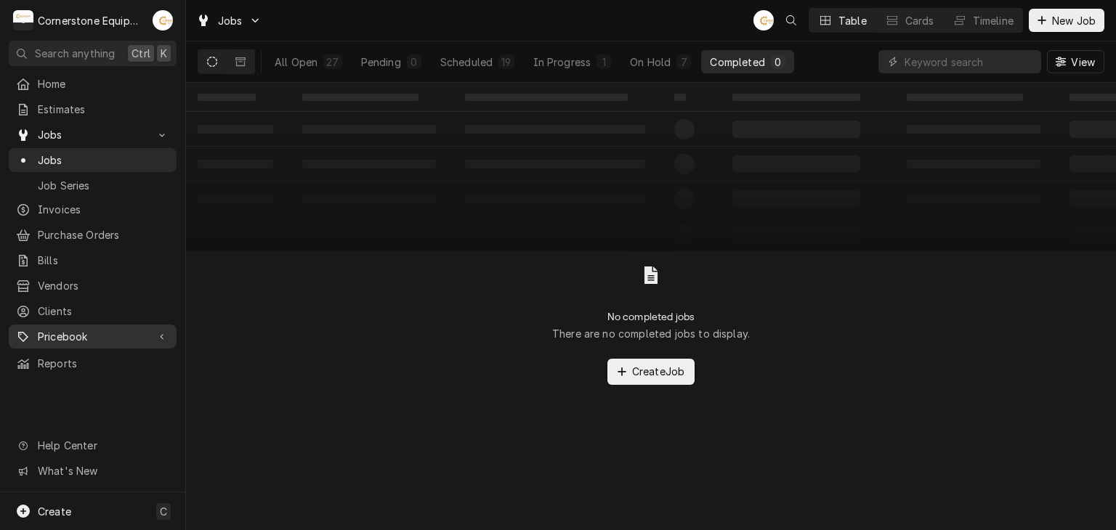
click at [59, 329] on span "Pricebook" at bounding box center [93, 336] width 110 height 15
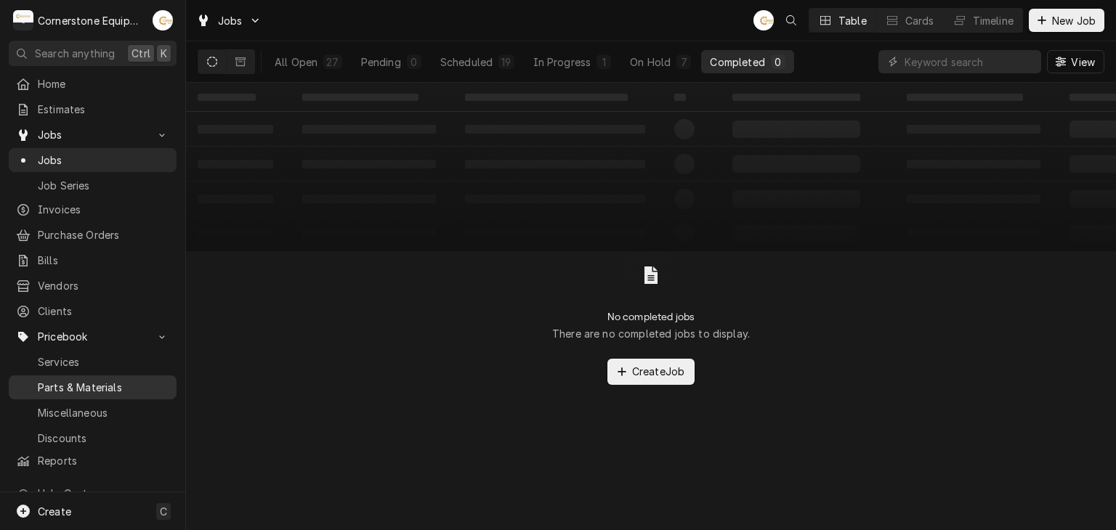
click at [94, 380] on span "Parts & Materials" at bounding box center [104, 387] width 132 height 15
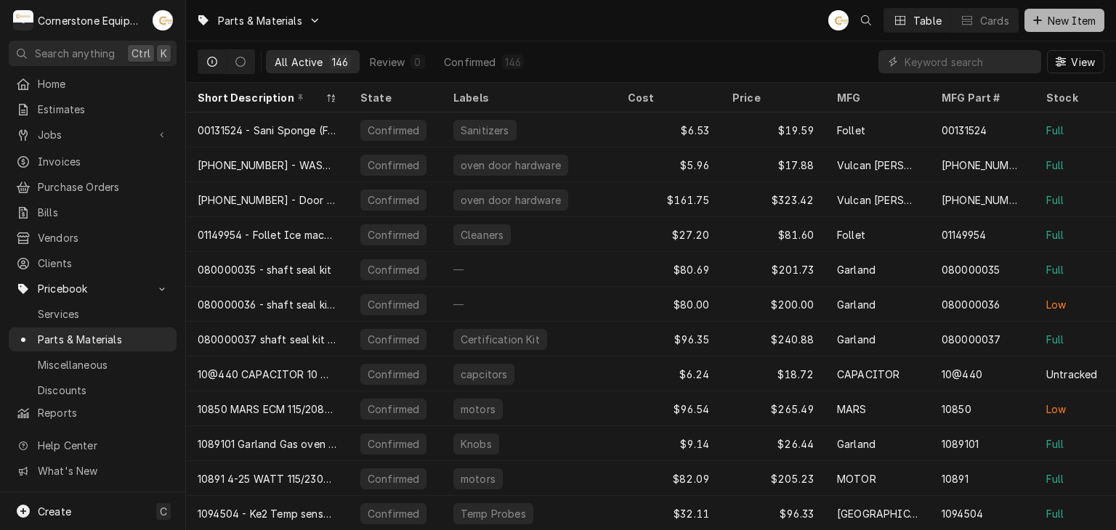
click at [1072, 21] on span "New Item" at bounding box center [1072, 20] width 54 height 15
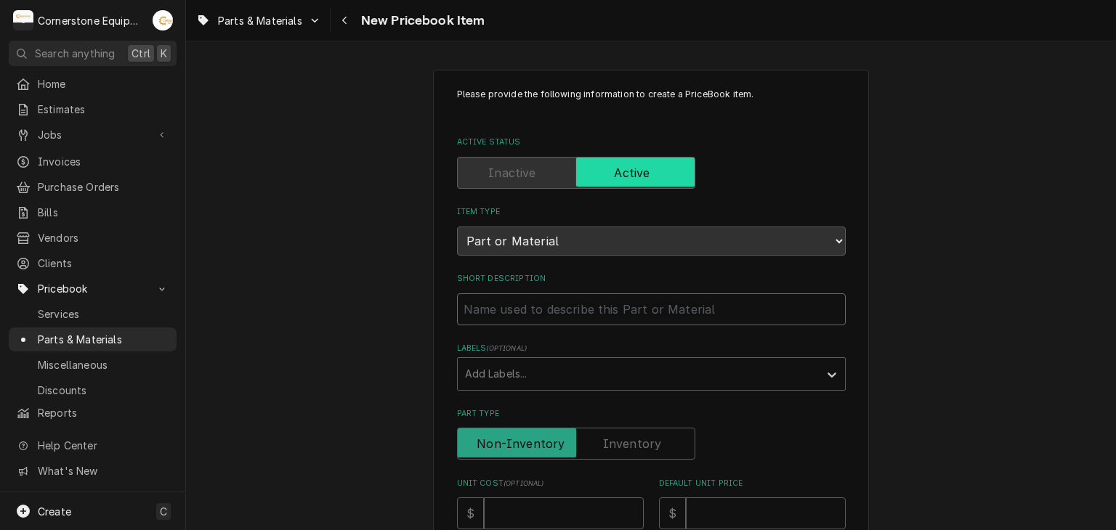
click at [549, 294] on input "Short Description" at bounding box center [651, 310] width 389 height 32
paste input "741060 - Mavrik - 24 3/8 in x 26 in Door Gasket"
type textarea "x"
type input "741060 - Mavrik - 24 3/8 in x 26 in Door Gasket"
click at [563, 310] on input "741060 - Mavrik - 24 3/8 in x 26 in Door Gasket" at bounding box center [651, 310] width 389 height 32
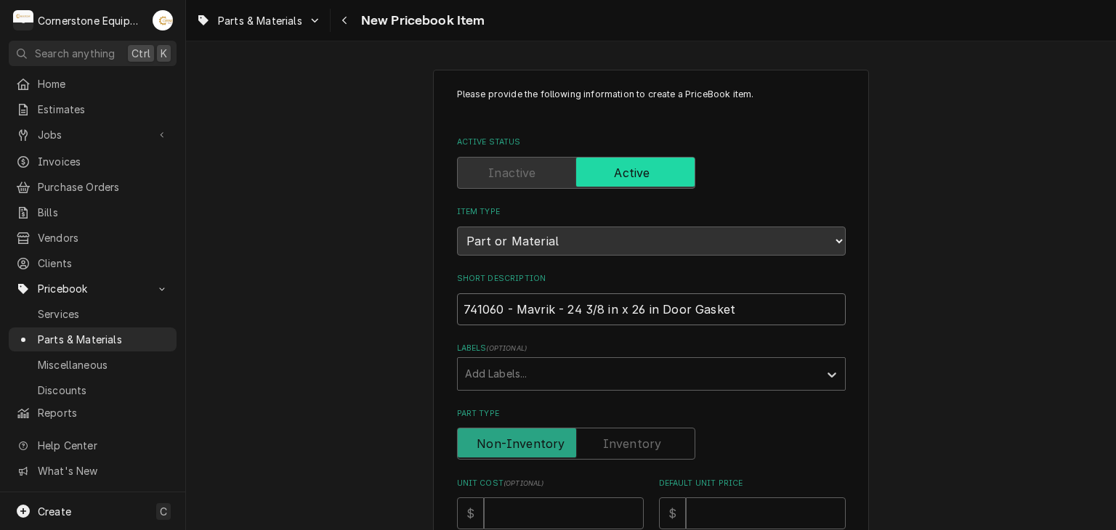
type textarea "x"
type input "741060 - Mavrik -24 3/8 in x 26 in Door Gasket"
type textarea "x"
type input "741060 - Mavrik 24 3/8 in x 26 in Door Gasket"
type textarea "x"
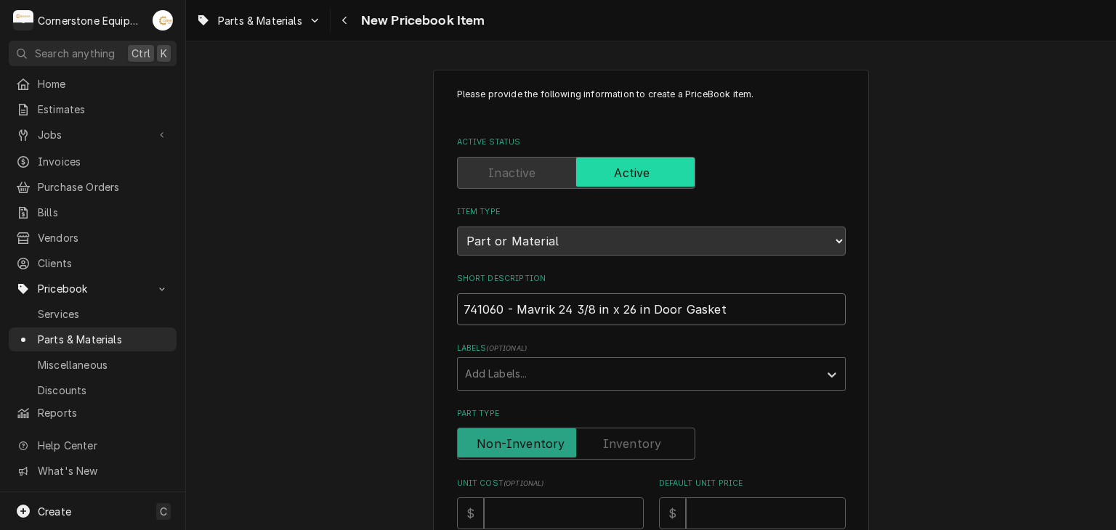
type input "741060 - Mavrik24 3/8 in x 26 in Door Gasket"
type textarea "x"
type input "741060 - Mavri24 3/8 in x 26 in Door Gasket"
type textarea "x"
type input "741060 - Mavr24 3/8 in x 26 in Door Gasket"
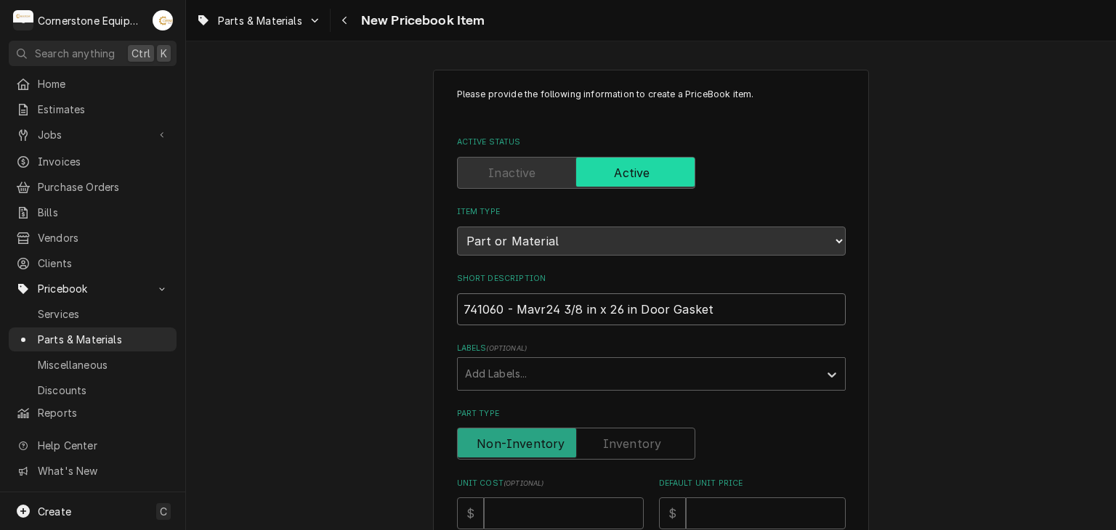
type textarea "x"
type input "741060 - Mav24 3/8 in x 26 in Door Gasket"
type textarea "x"
type input "741060 - Ma24 3/8 in x 26 in Door Gasket"
type textarea "x"
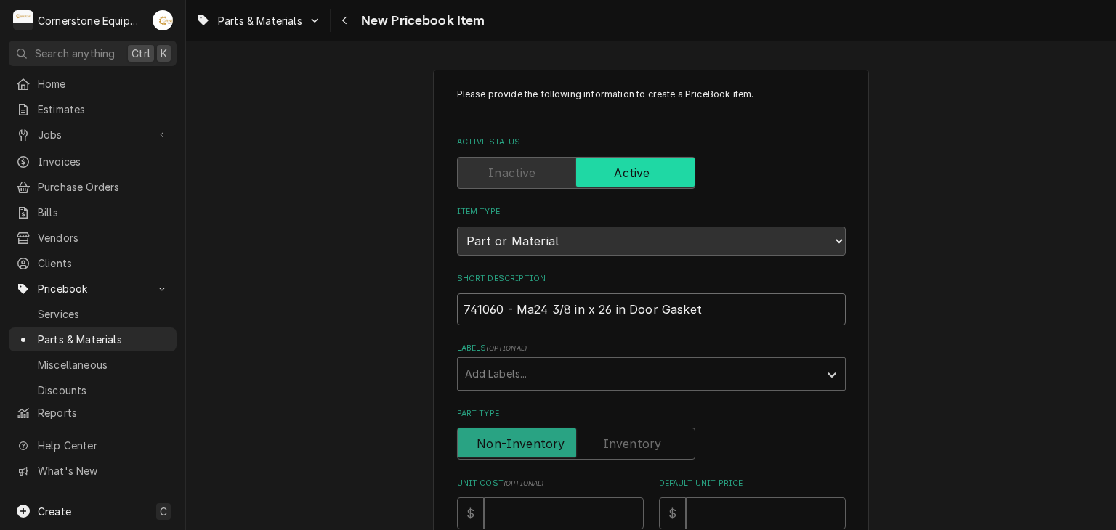
type input "741060 - M24 3/8 in x 26 in Door Gasket"
type textarea "x"
type input "741060 - 24 3/8 in x 26 in Door Gasket"
type textarea "x"
type input "741060 -24 3/8 in x 26 in Door Gasket"
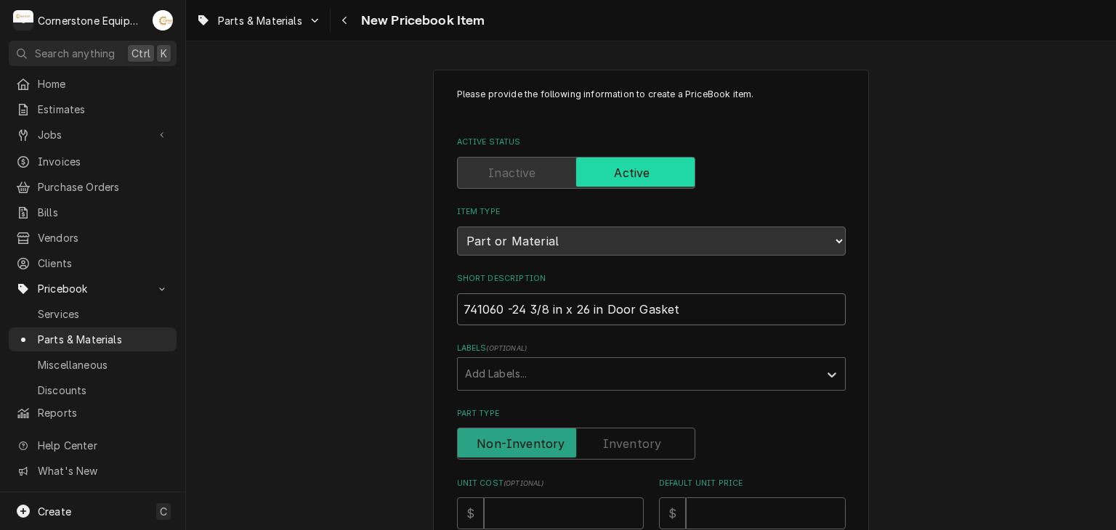
type textarea "x"
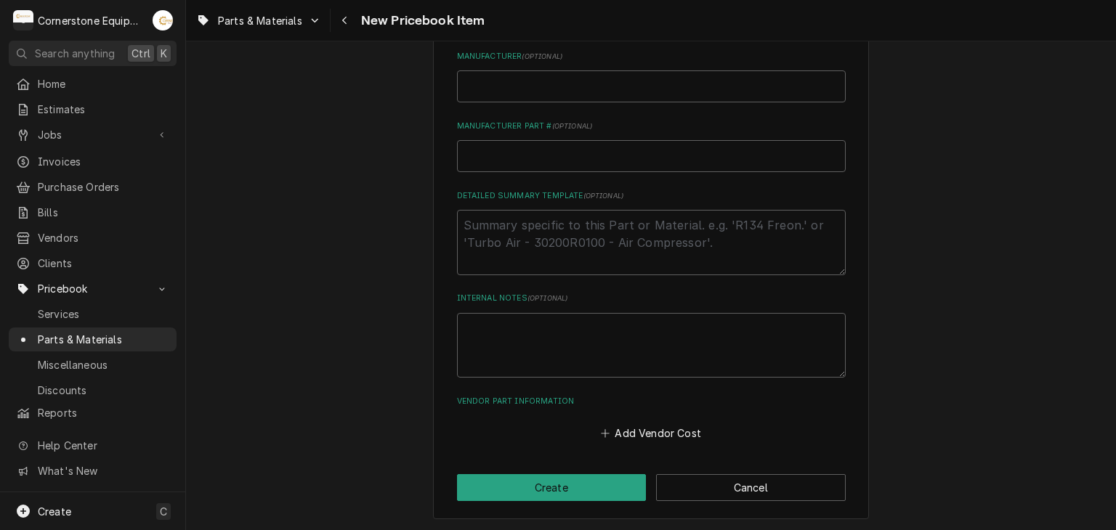
scroll to position [276, 0]
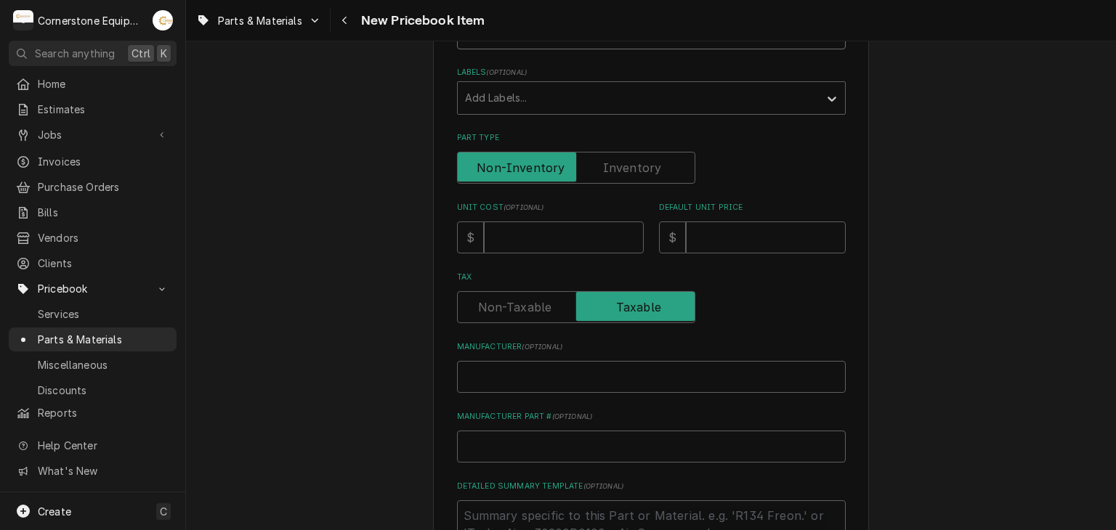
type input "741060 - 24 3/8 in x 26 in Door Gasket"
click at [529, 373] on input "Manufacturer ( optional )" at bounding box center [651, 377] width 389 height 32
drag, startPoint x: 528, startPoint y: 373, endPoint x: 473, endPoint y: 379, distance: 55.5
click at [473, 379] on input "Manufacturer ( optional )" at bounding box center [651, 377] width 389 height 32
type textarea "x"
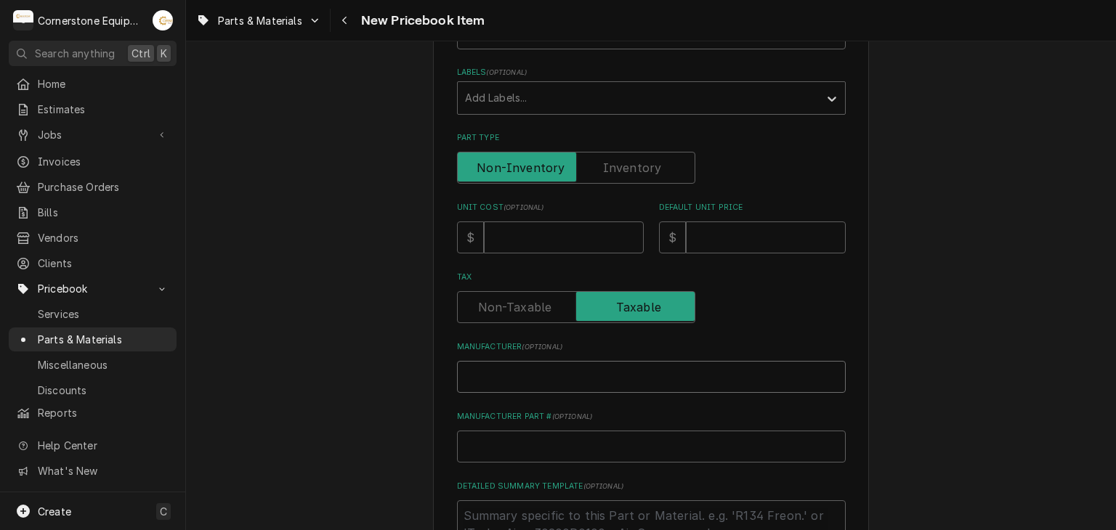
type input "M"
type textarea "x"
type input "Ma"
type textarea "x"
type input "Mav"
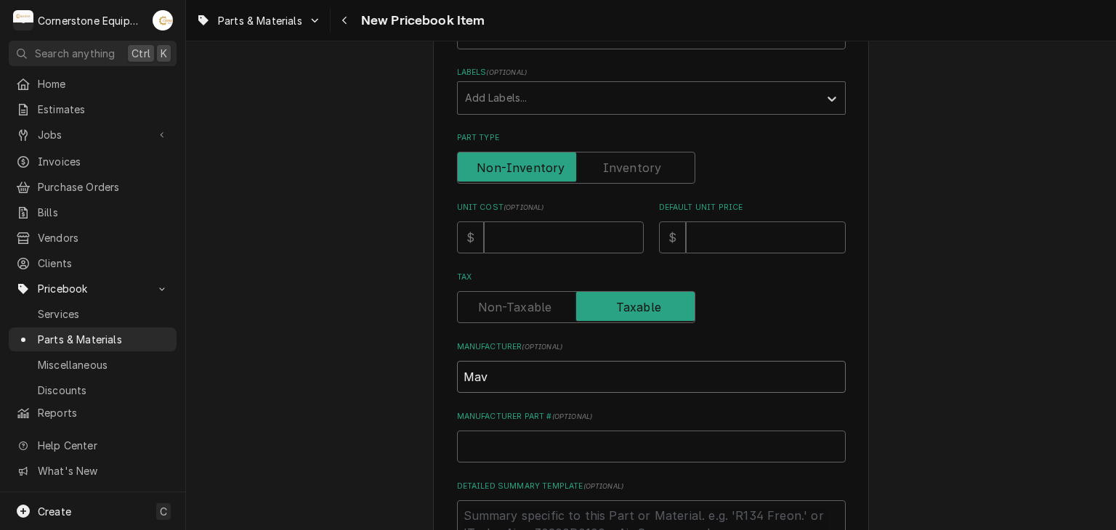
type textarea "x"
type input "Mavr"
type textarea "x"
type input "Mavri"
type textarea "x"
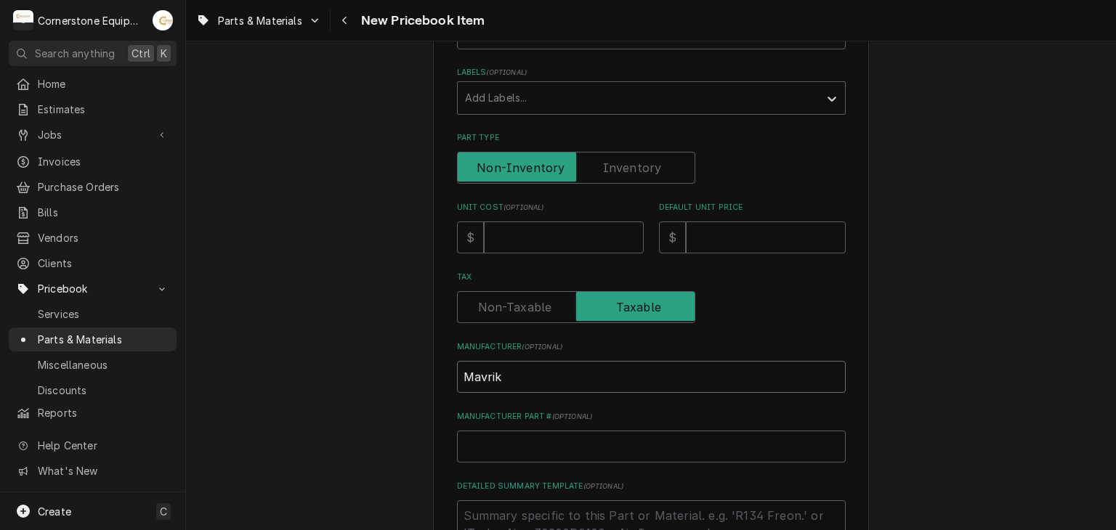
type input "Mavrik"
click at [610, 238] on input "Unit Cost ( optional )" at bounding box center [564, 238] width 160 height 32
type textarea "x"
type input "1"
type textarea "x"
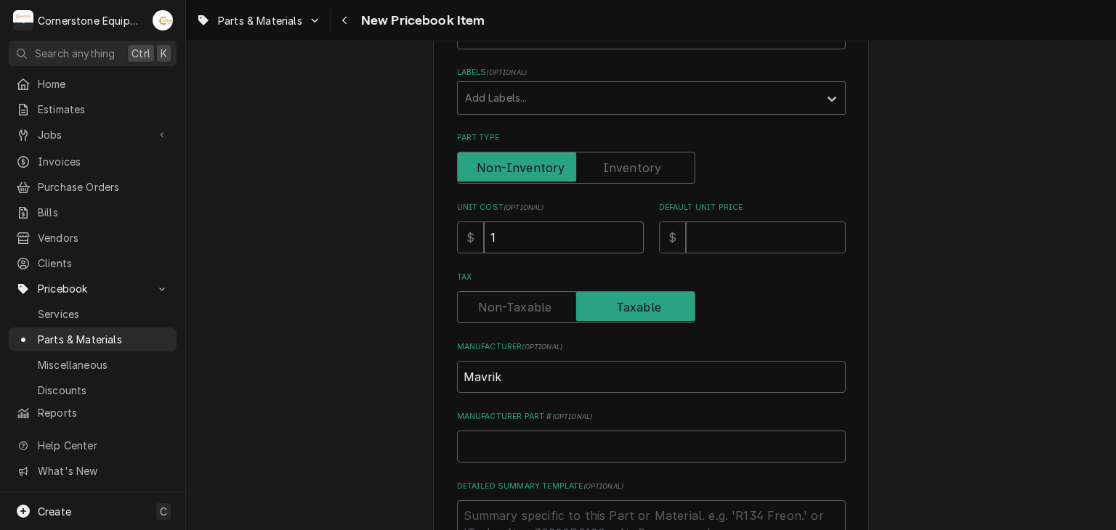
type input "15"
type textarea "x"
type input "15.1"
type textarea "x"
type input "15.16"
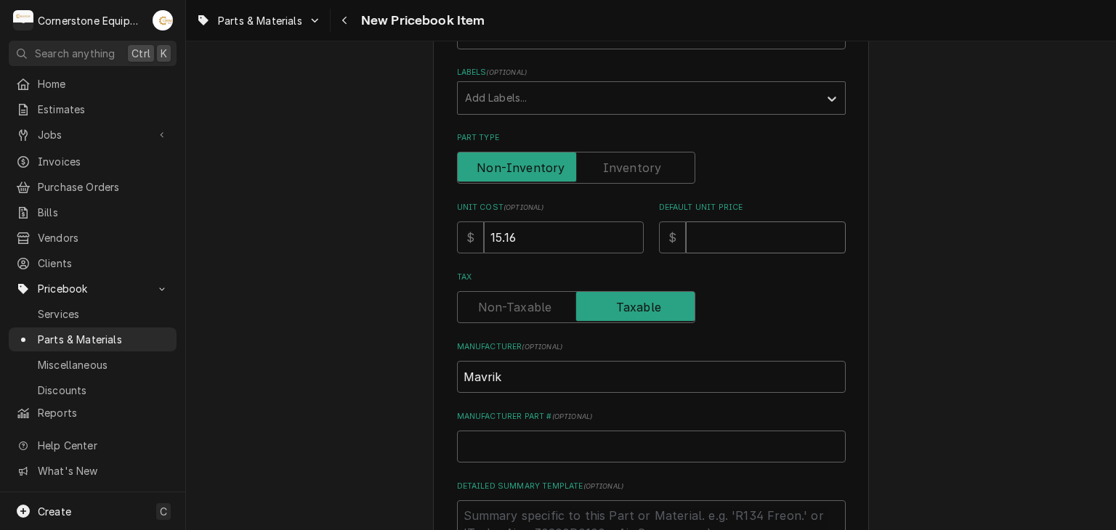
click at [694, 248] on input "Default Unit Price" at bounding box center [766, 238] width 160 height 32
type textarea "x"
type input "4"
type textarea "x"
type input "45"
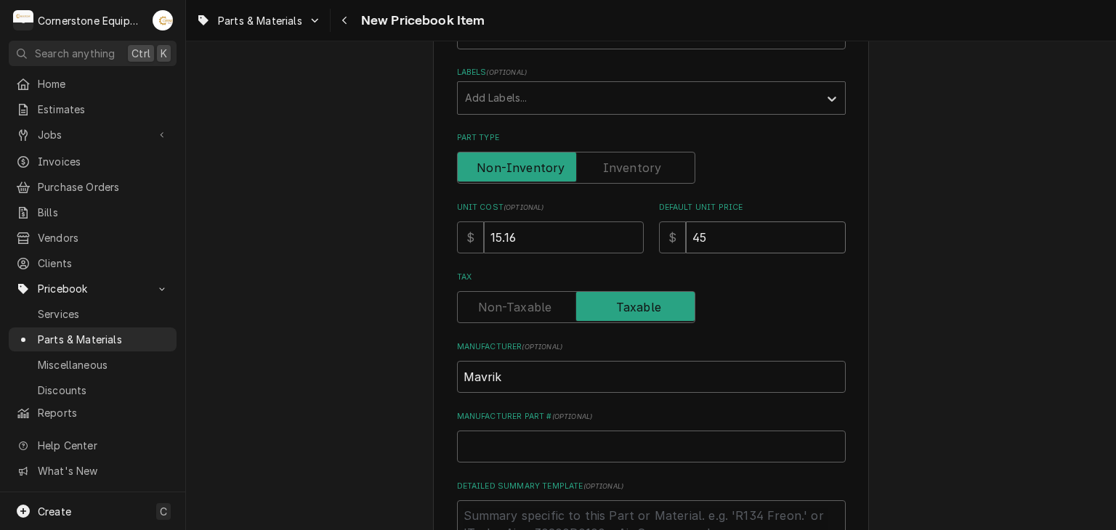
type textarea "x"
type input "45.4"
type textarea "x"
type input "45.48"
click at [570, 440] on input "Manufacturer Part # ( optional )" at bounding box center [651, 447] width 389 height 32
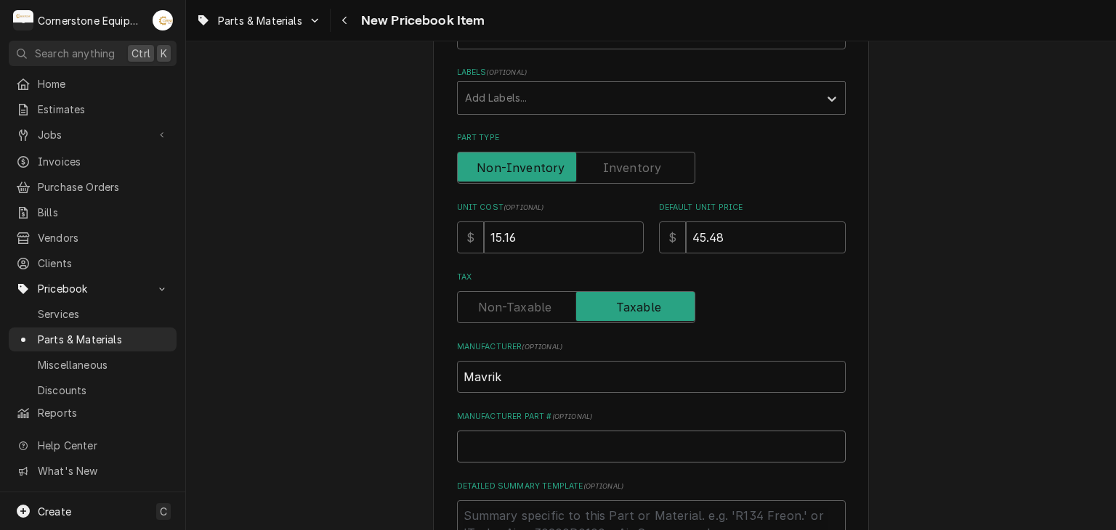
paste input "741060 - Mavrik - 24 3/8 in x 26 in Door Gasket"
type textarea "x"
type input "741060 - Mavrik - 24 3/8 in x 26 in Door Gasket"
drag, startPoint x: 736, startPoint y: 448, endPoint x: 500, endPoint y: 429, distance: 236.9
click at [500, 431] on input "741060 - Mavrik - 24 3/8 in x 26 in Door Gasket" at bounding box center [651, 447] width 389 height 32
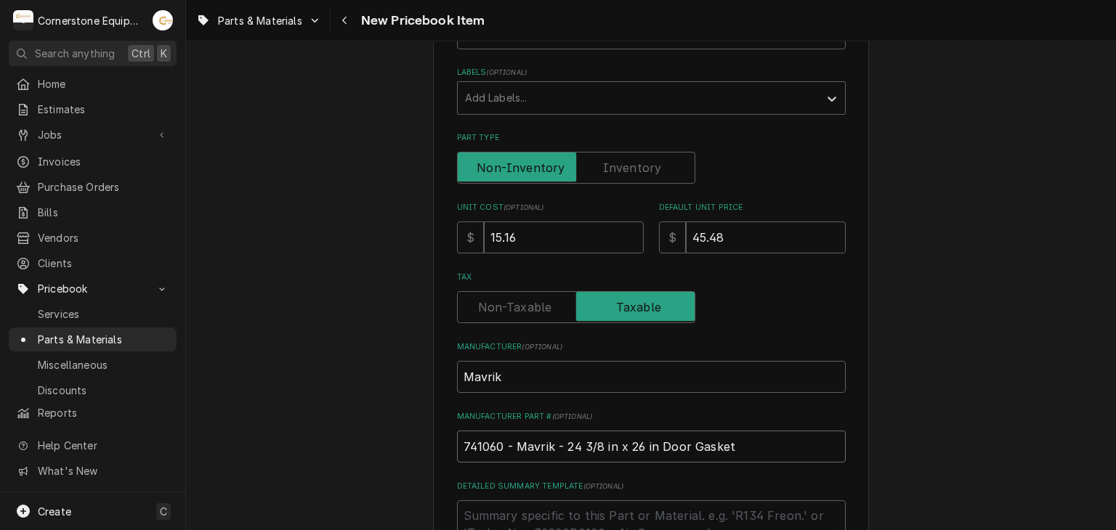
type textarea "x"
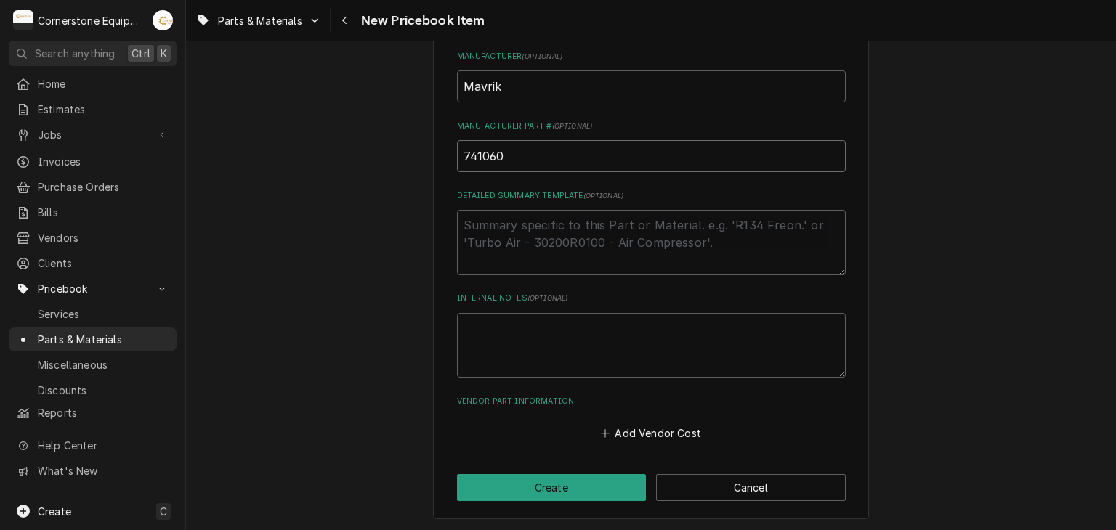
type input "741060"
click at [549, 258] on textarea "Detailed Summary Template ( optional )" at bounding box center [651, 242] width 389 height 65
paste textarea "741060 - Mavrik - 24 3/8 in x 26 in Door Gasket"
type textarea "x"
type textarea "741060 - Mavrik - 24 3/8 in x 26 in Door Gasket"
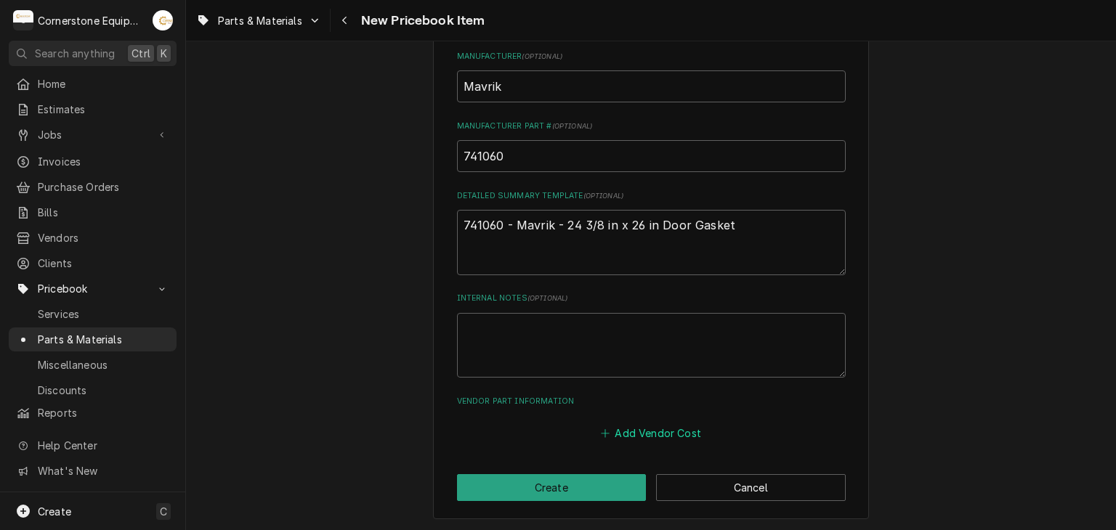
click at [624, 437] on button "Add Vendor Cost" at bounding box center [651, 434] width 105 height 20
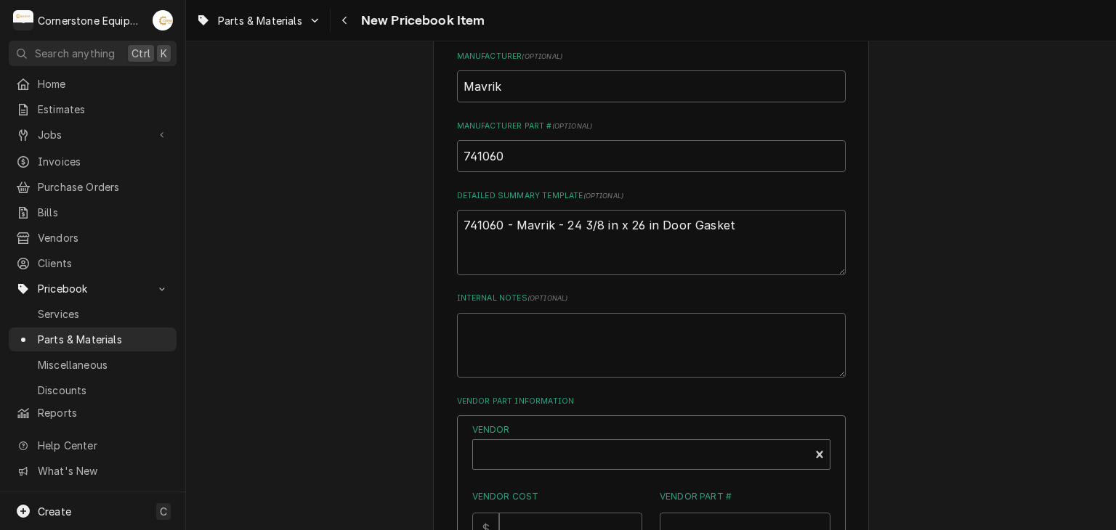
type textarea "x"
click at [581, 450] on div "Vendor" at bounding box center [641, 460] width 322 height 35
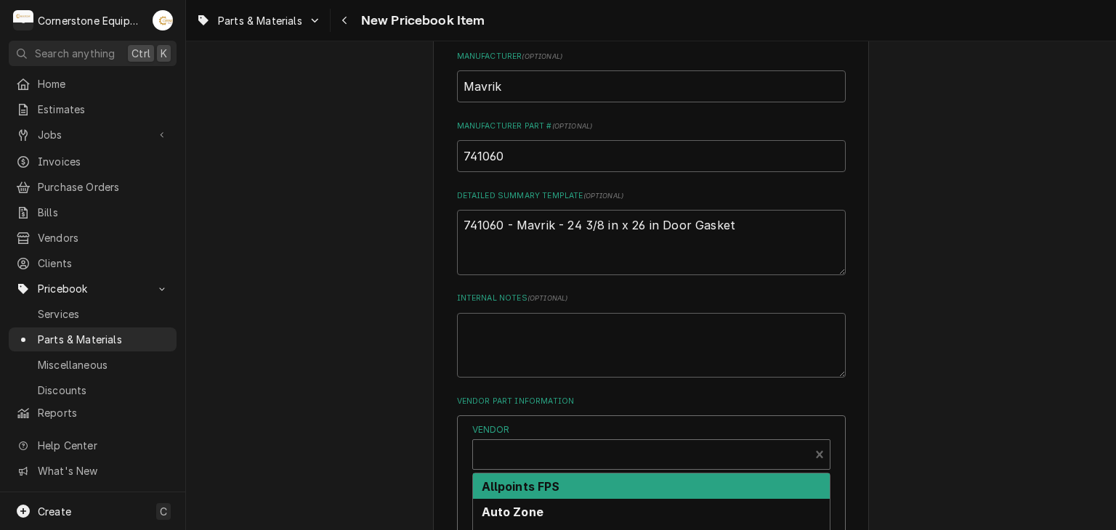
click at [524, 489] on strong "Allpoints FPS" at bounding box center [521, 487] width 78 height 15
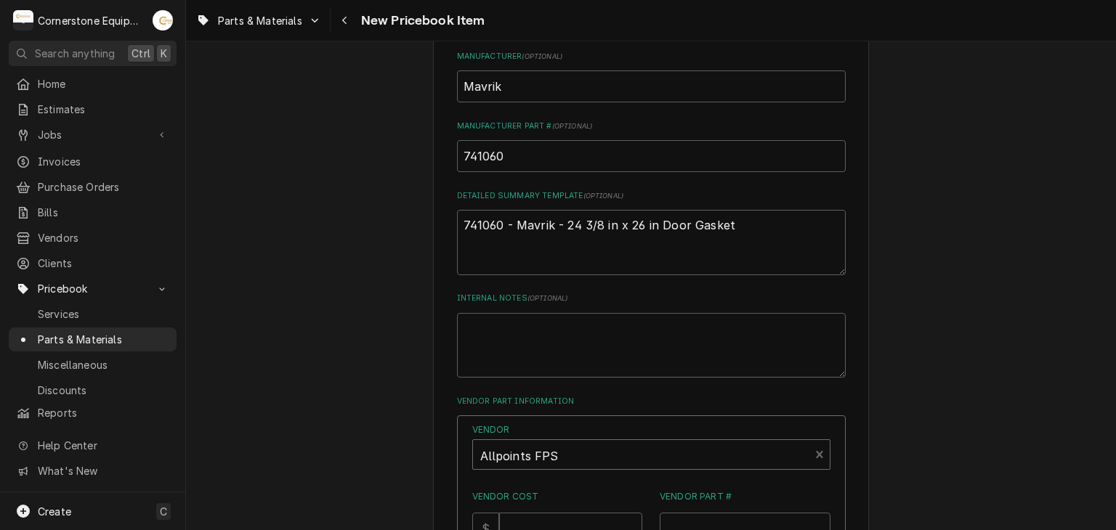
scroll to position [831, 0]
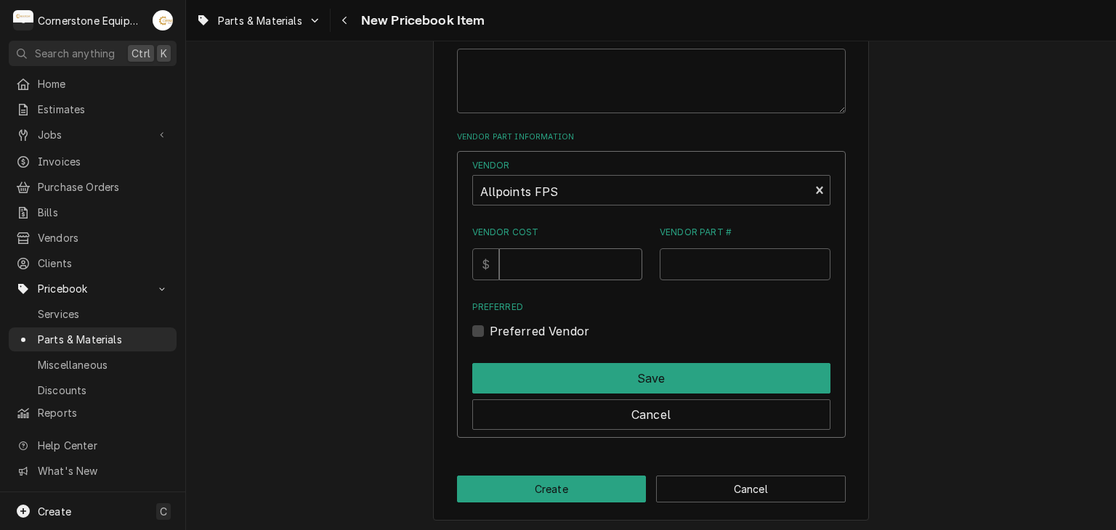
drag, startPoint x: 546, startPoint y: 277, endPoint x: 547, endPoint y: 263, distance: 13.8
click at [546, 273] on div "Vendor Allpoints FPS Vendor Cost $ Vendor Part # Preferred Preferred Vendor" at bounding box center [651, 249] width 358 height 181
click at [547, 263] on input "Vendor Cost" at bounding box center [570, 264] width 143 height 32
type input "15.16"
click at [663, 253] on input "Vendor Part #" at bounding box center [745, 264] width 171 height 32
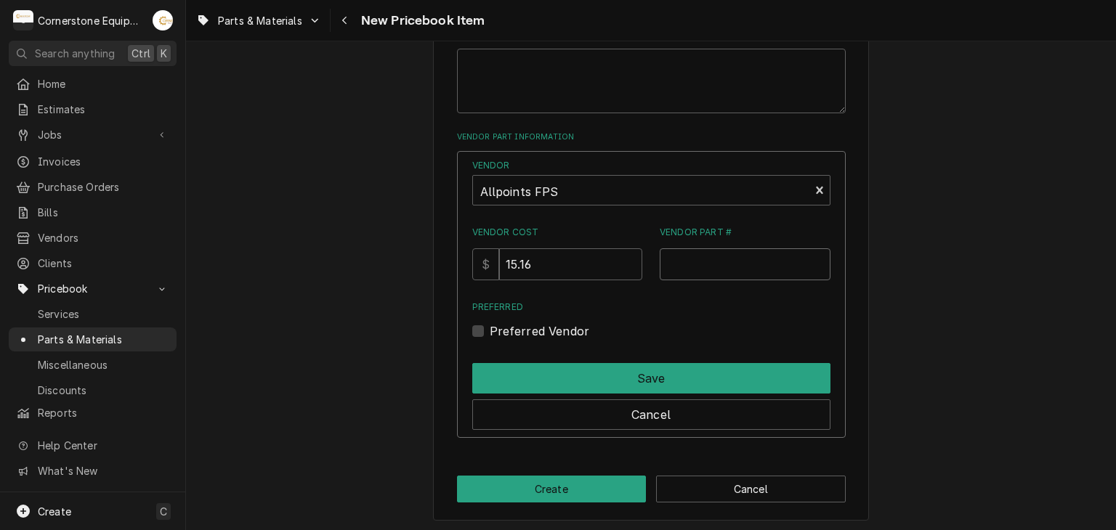
paste input "741060 - Mavrik - 24 3/8 in x 26 in Door Gasket"
drag, startPoint x: 787, startPoint y: 262, endPoint x: 697, endPoint y: 275, distance: 91.0
click at [697, 275] on input "741060 - Mavrik - 24 3/8 in x 26 in Door" at bounding box center [745, 264] width 171 height 32
type input "741060"
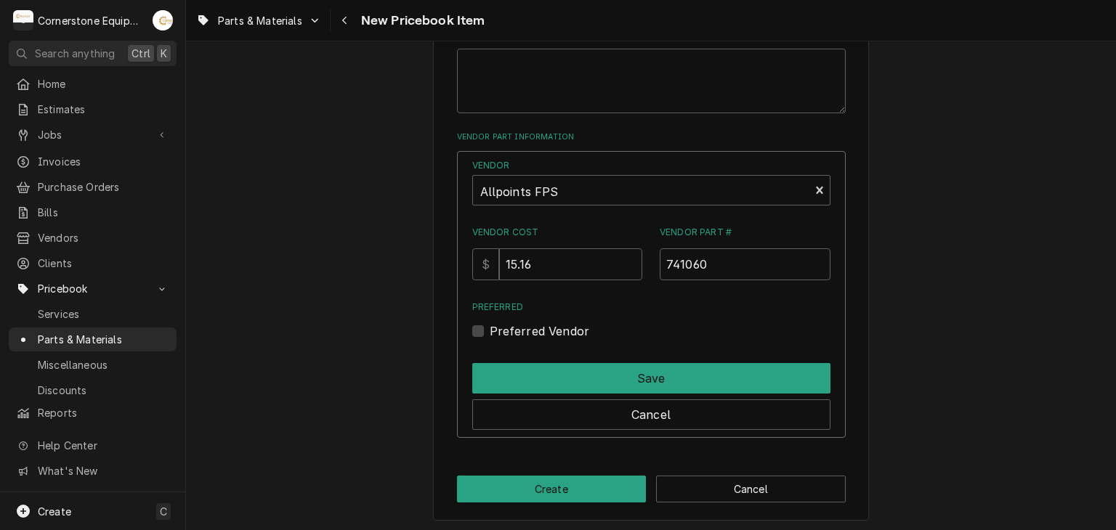
click at [535, 326] on label "Preferred Vendor" at bounding box center [540, 331] width 100 height 17
click at [535, 326] on input "Preferred" at bounding box center [669, 339] width 358 height 32
checkbox input "true"
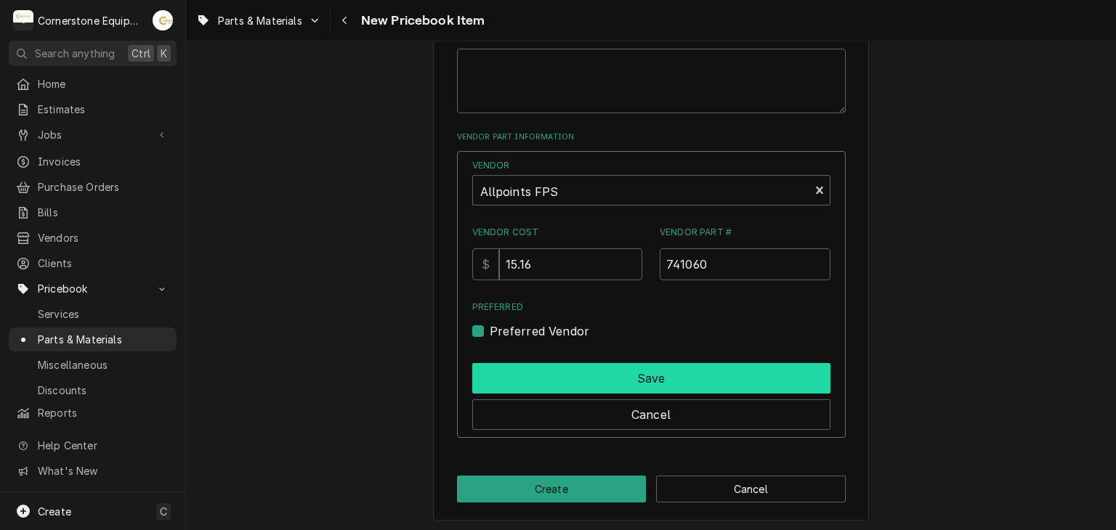
click at [546, 369] on button "Save" at bounding box center [651, 378] width 358 height 31
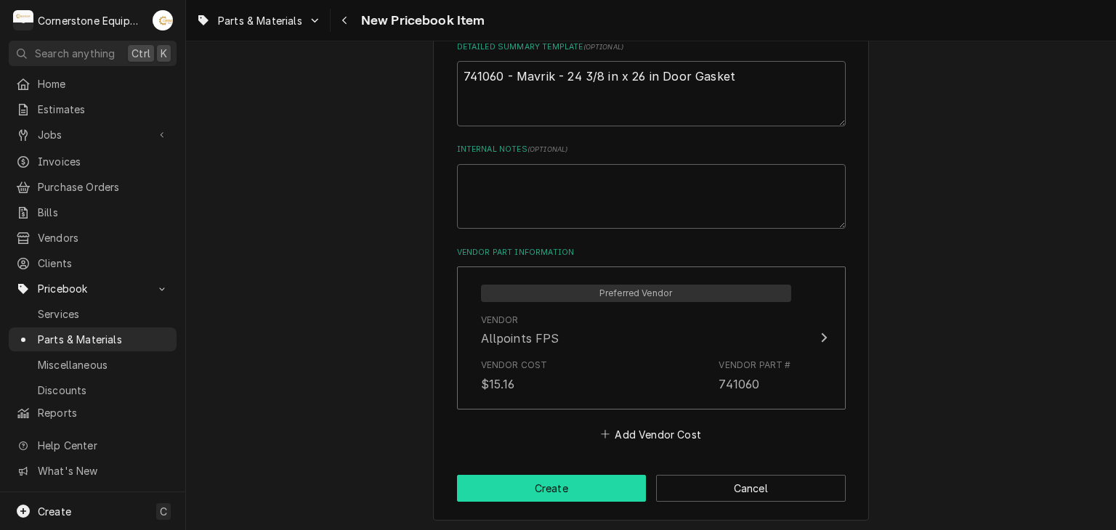
click at [564, 484] on button "Create" at bounding box center [552, 488] width 190 height 27
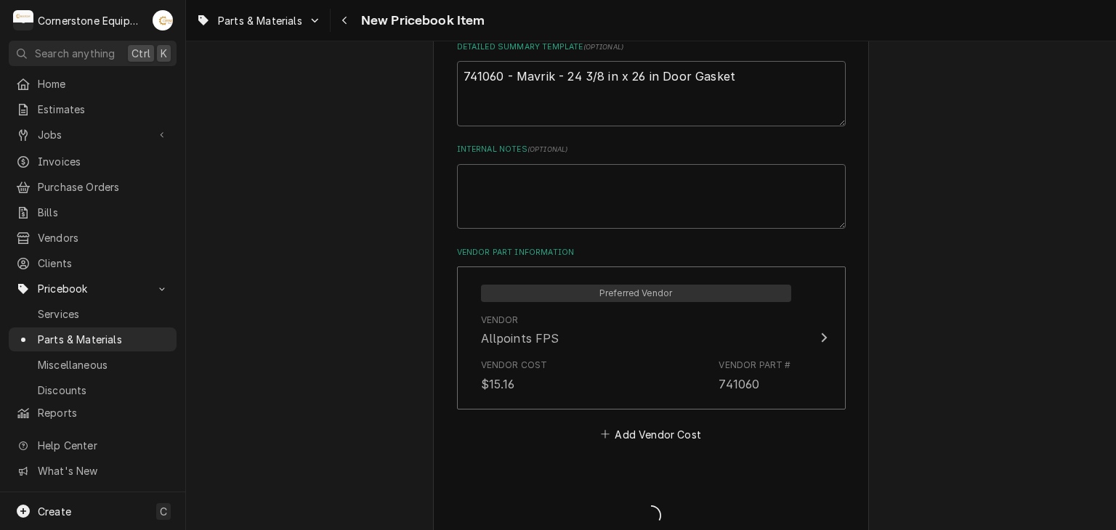
type textarea "x"
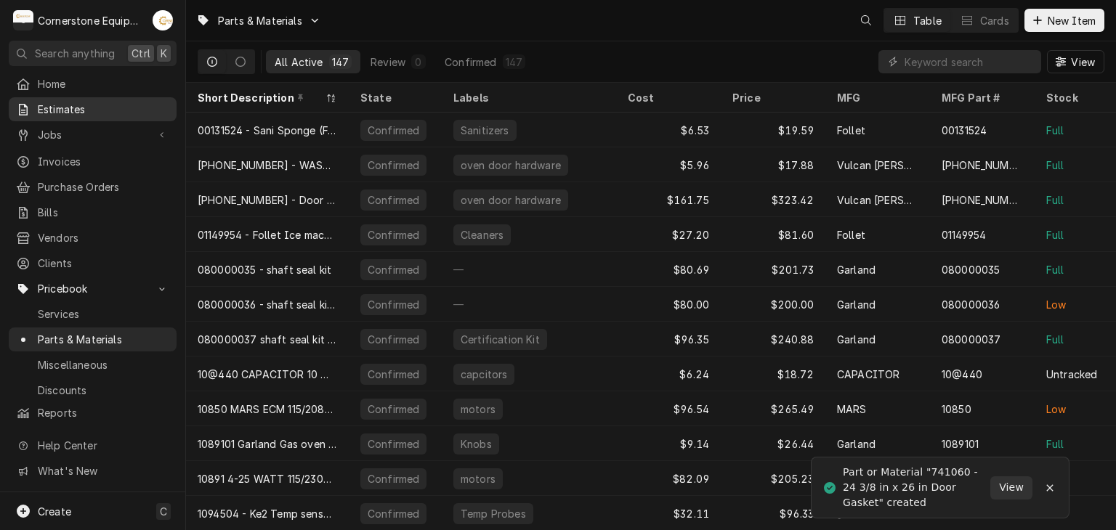
click at [96, 111] on span "Estimates" at bounding box center [104, 109] width 132 height 15
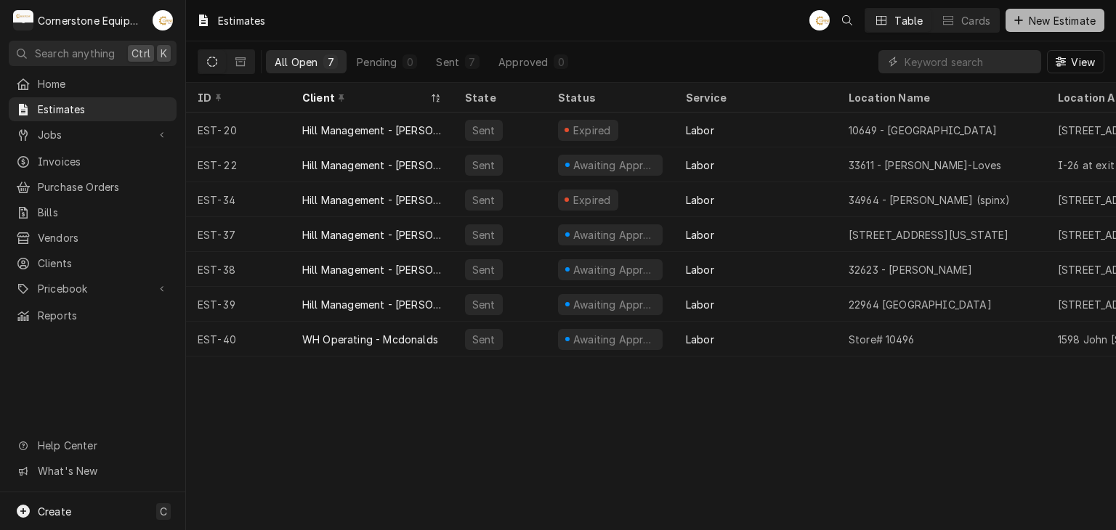
click at [1011, 15] on div "Dynamic Content Wrapper" at bounding box center [1018, 20] width 15 height 15
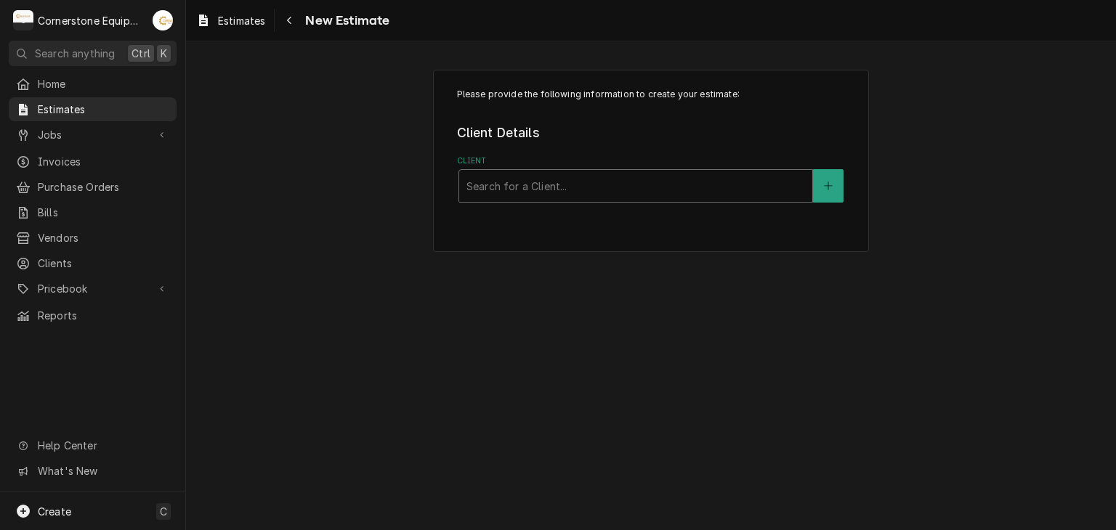
click at [576, 188] on div "Client" at bounding box center [635, 186] width 339 height 26
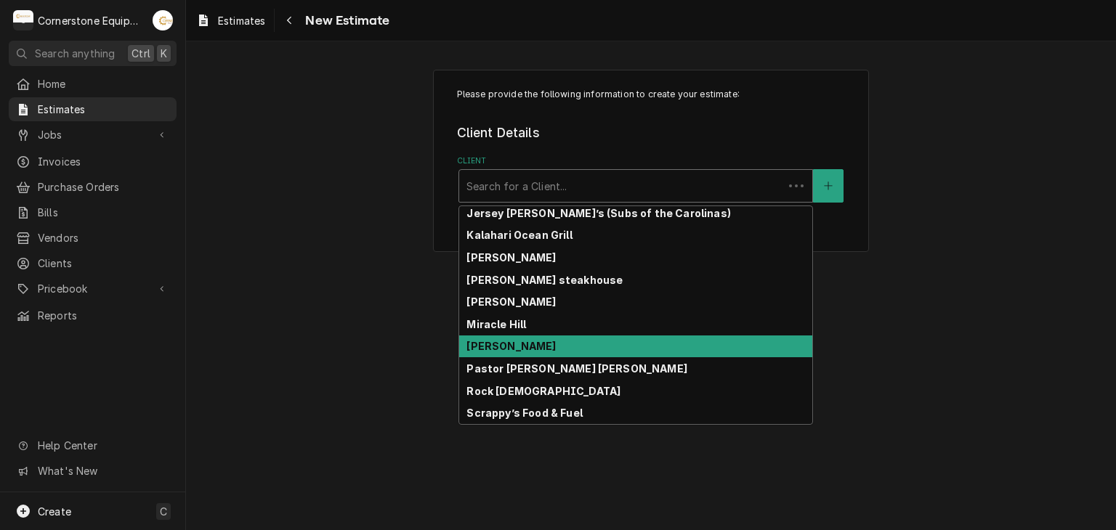
scroll to position [420, 0]
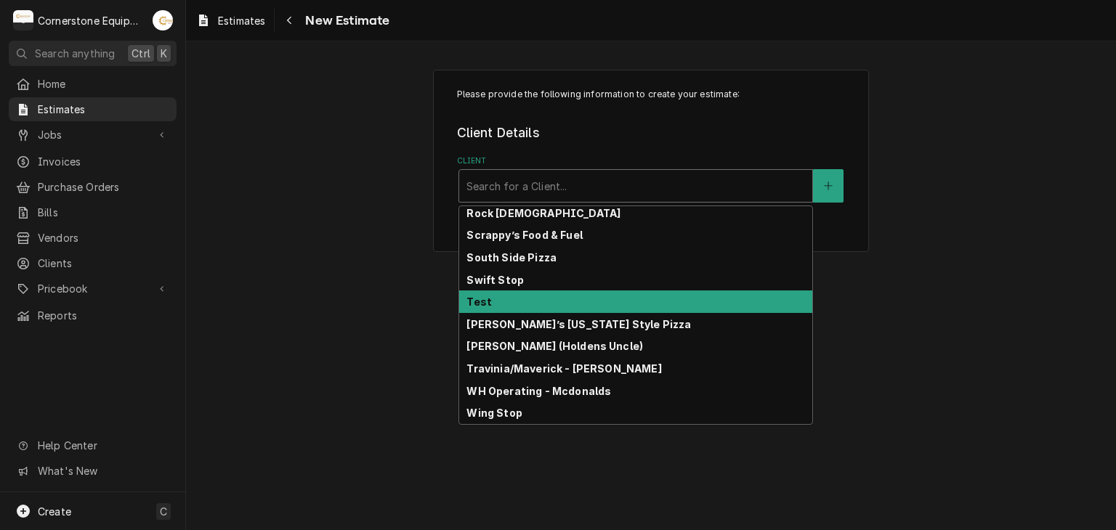
click at [517, 302] on div "Test" at bounding box center [635, 302] width 353 height 23
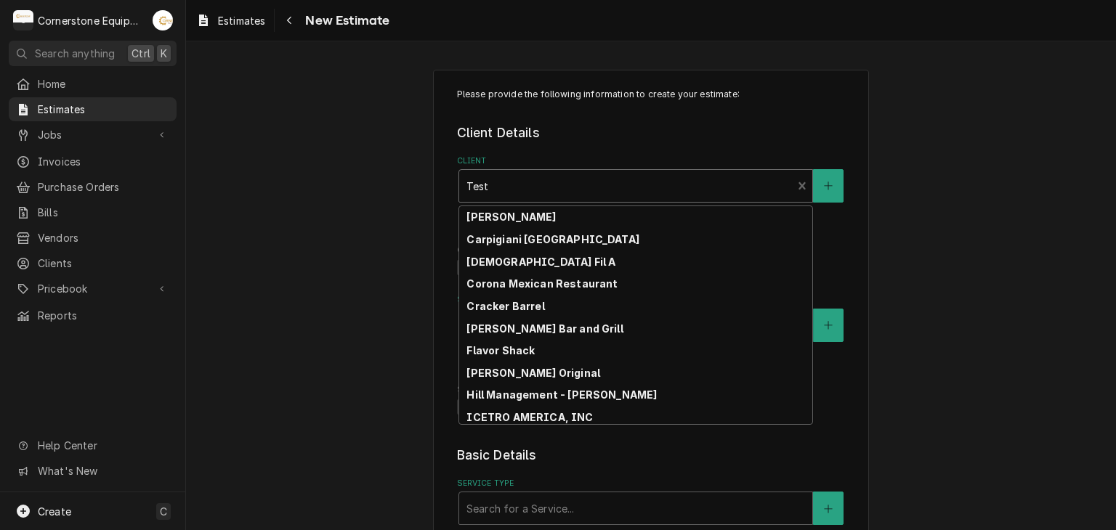
click at [541, 171] on div "Test" at bounding box center [626, 186] width 334 height 32
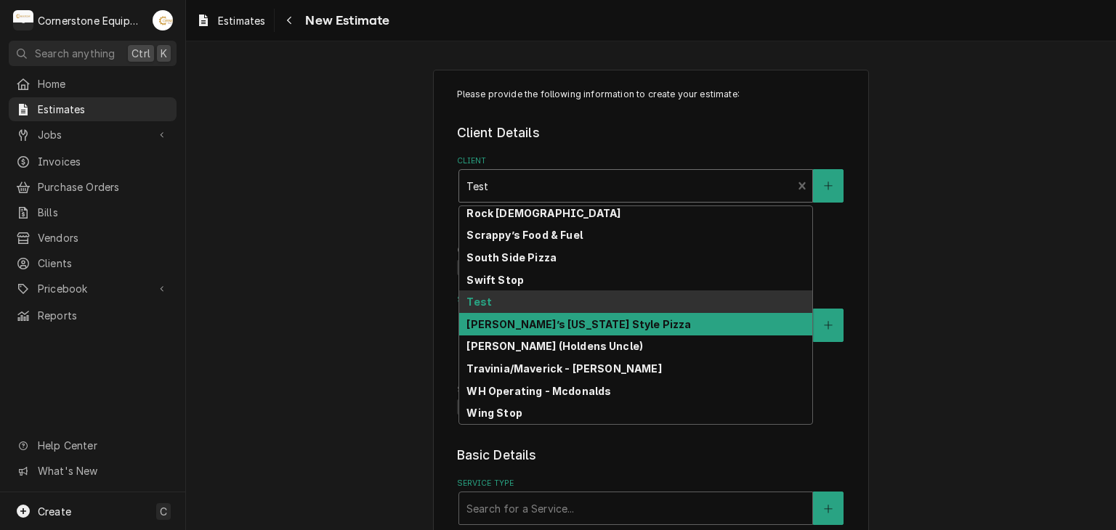
click at [502, 327] on strong "Tito’s New York Style Pizza" at bounding box center [578, 324] width 225 height 12
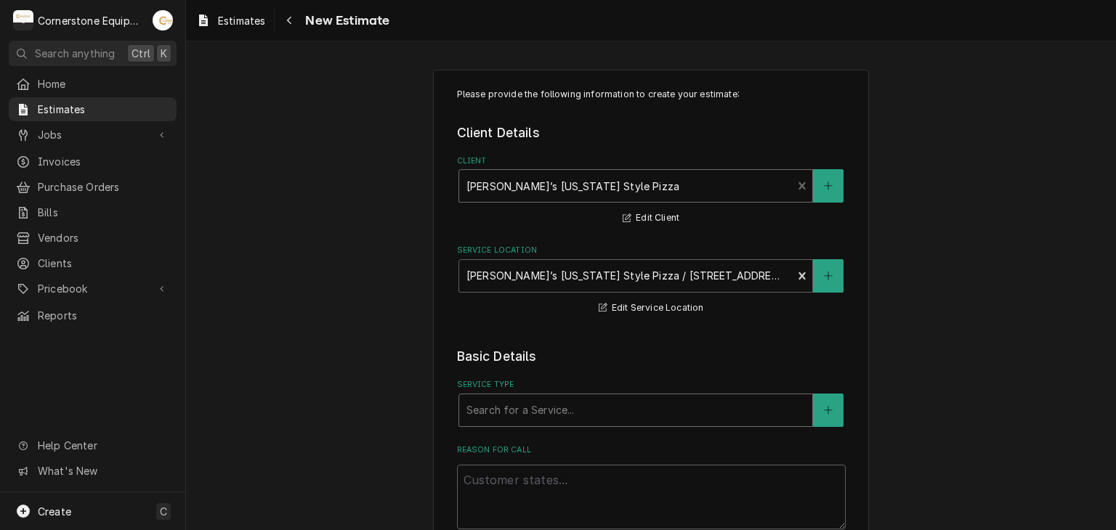
click at [548, 402] on div "Service Type" at bounding box center [635, 410] width 339 height 26
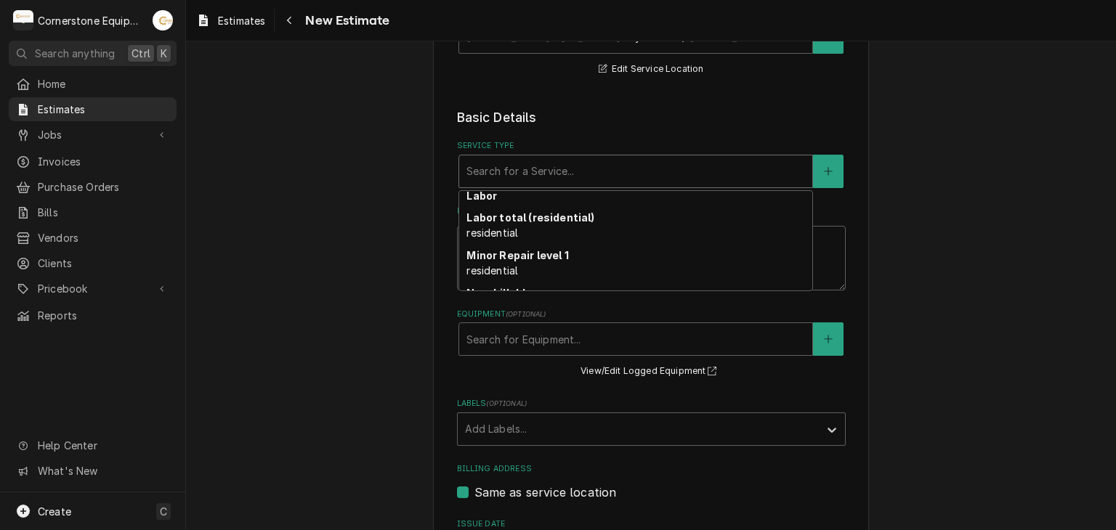
scroll to position [171, 0]
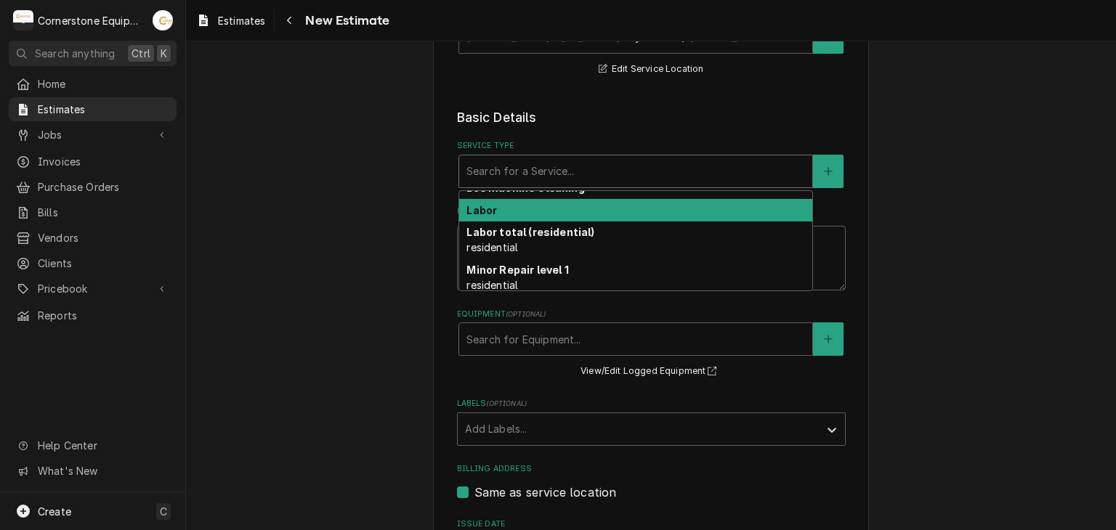
click at [684, 210] on div "Labor" at bounding box center [635, 210] width 353 height 23
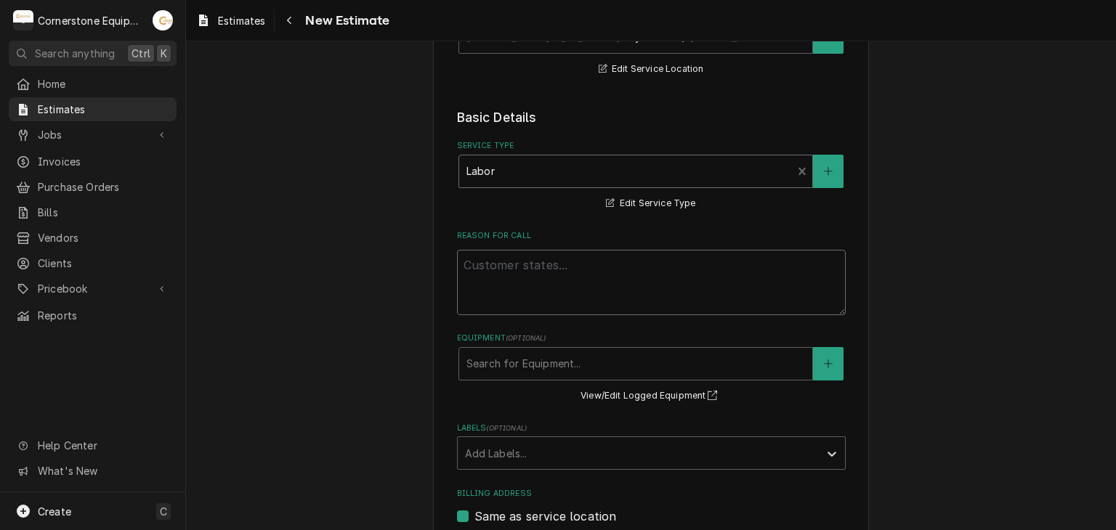
click at [589, 275] on textarea "Reason For Call" at bounding box center [651, 282] width 389 height 65
type textarea "x"
type textarea "e"
type textarea "x"
type textarea "es"
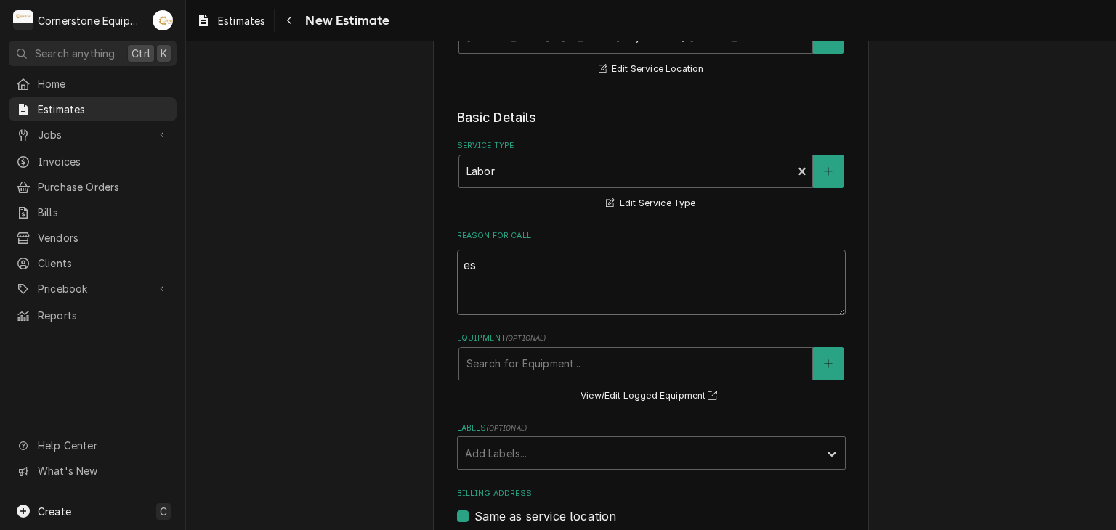
type textarea "x"
type textarea "est"
type textarea "x"
type textarea "esti"
type textarea "x"
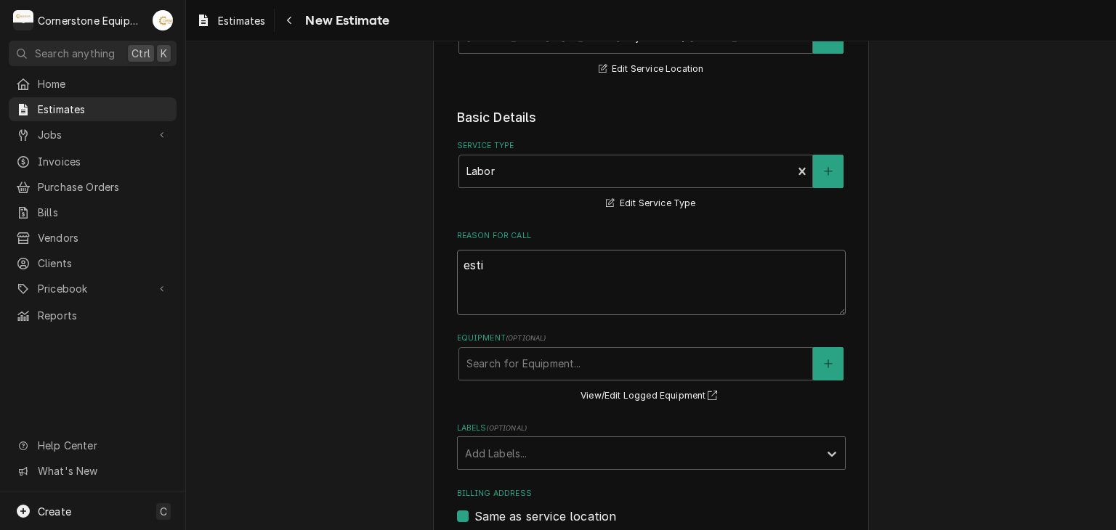
type textarea "estim"
type textarea "x"
type textarea "estima"
type textarea "x"
type textarea "estimat"
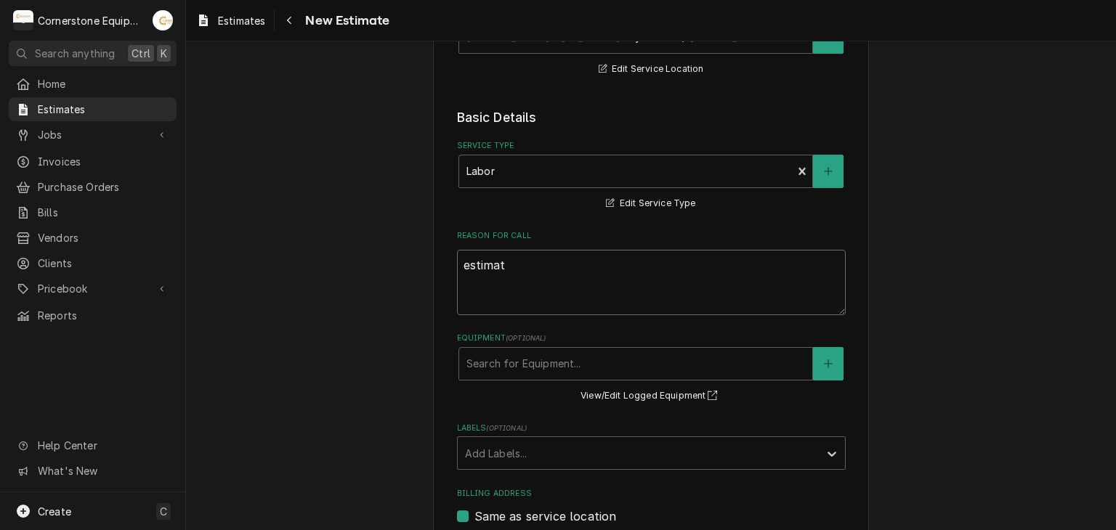
type textarea "x"
type textarea "estimate"
type textarea "x"
type textarea "estimate"
type textarea "x"
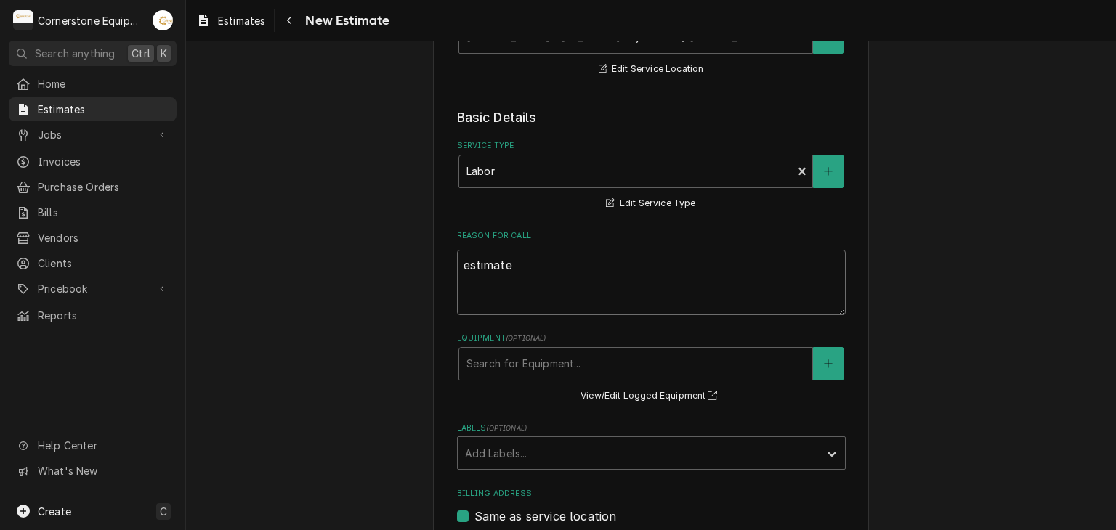
type textarea "estimate t"
type textarea "x"
type textarea "estimate to"
type textarea "x"
type textarea "estimate to"
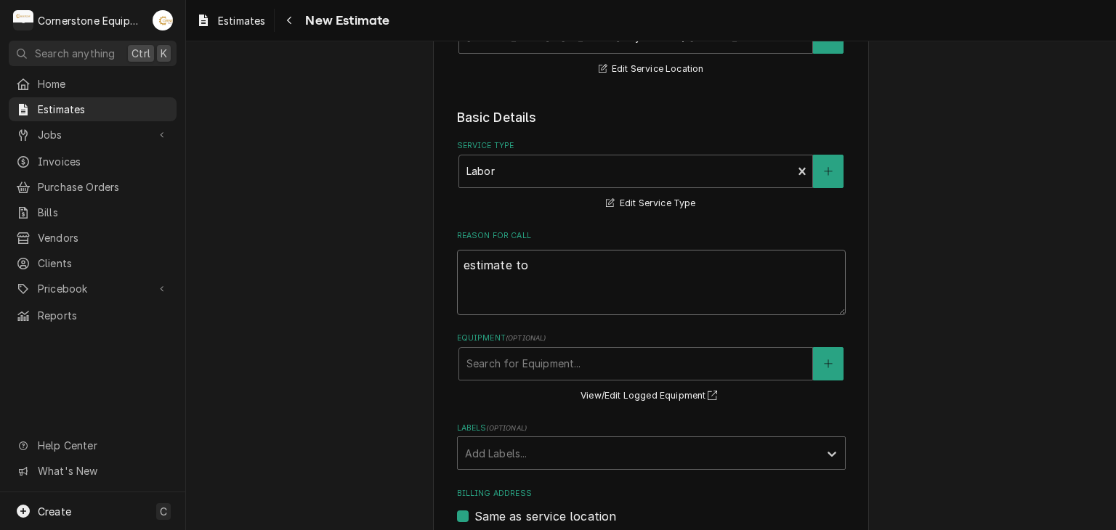
type textarea "x"
type textarea "estimate to r"
type textarea "x"
type textarea "estimate to re"
type textarea "x"
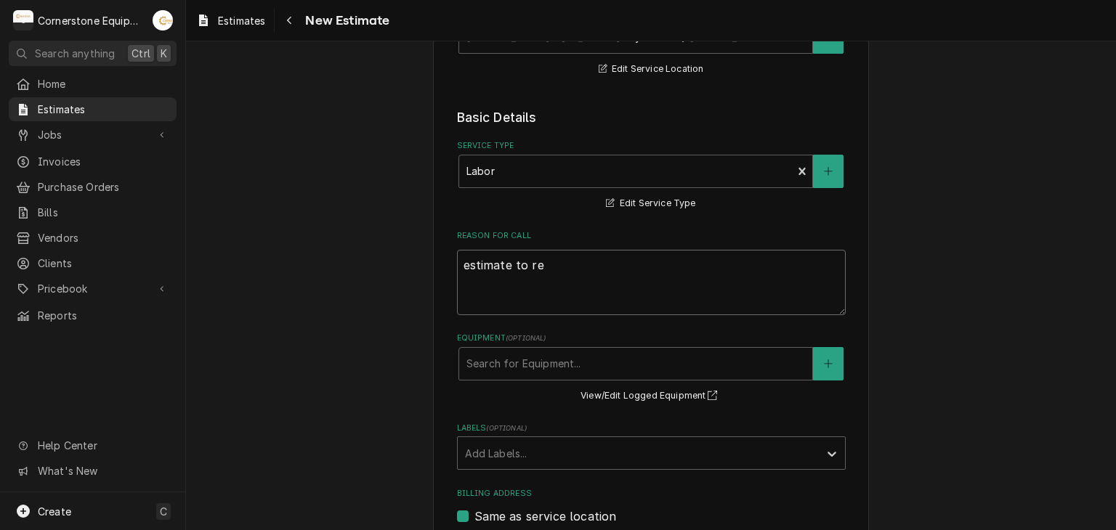
type textarea "estimate to rep"
type textarea "x"
type textarea "estimate to repl"
type textarea "x"
type textarea "estimate to repla"
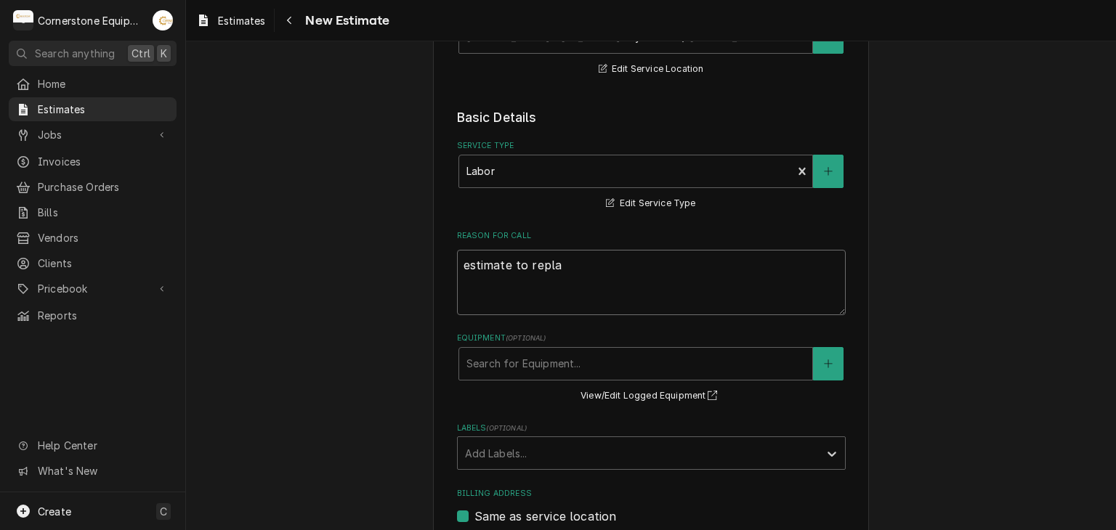
type textarea "x"
type textarea "estimate to replac"
type textarea "x"
type textarea "estimate to replace"
type textarea "x"
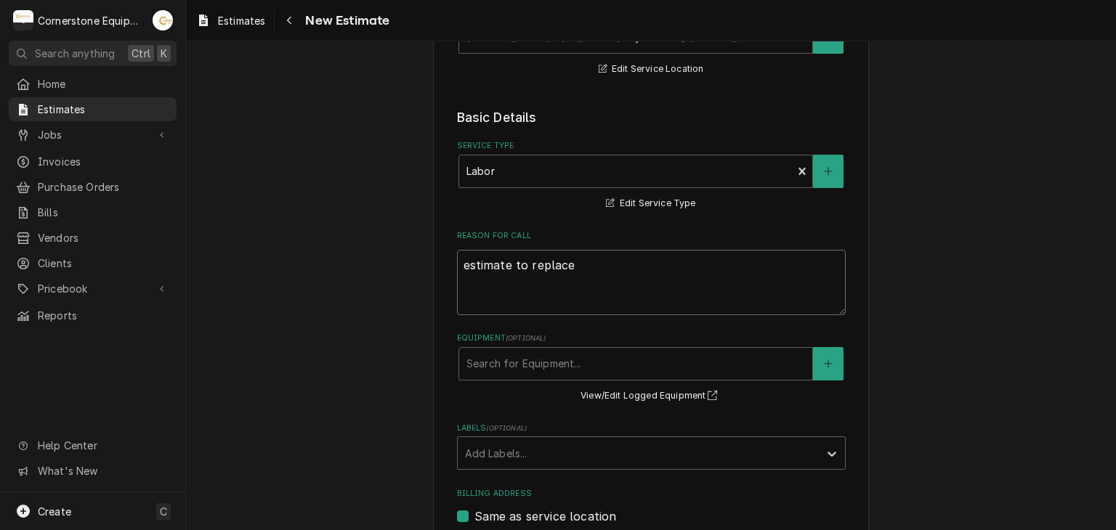
type textarea "estimate to replace"
type textarea "x"
type textarea "estimate to replace g"
type textarea "x"
type textarea "estimate to replace ga"
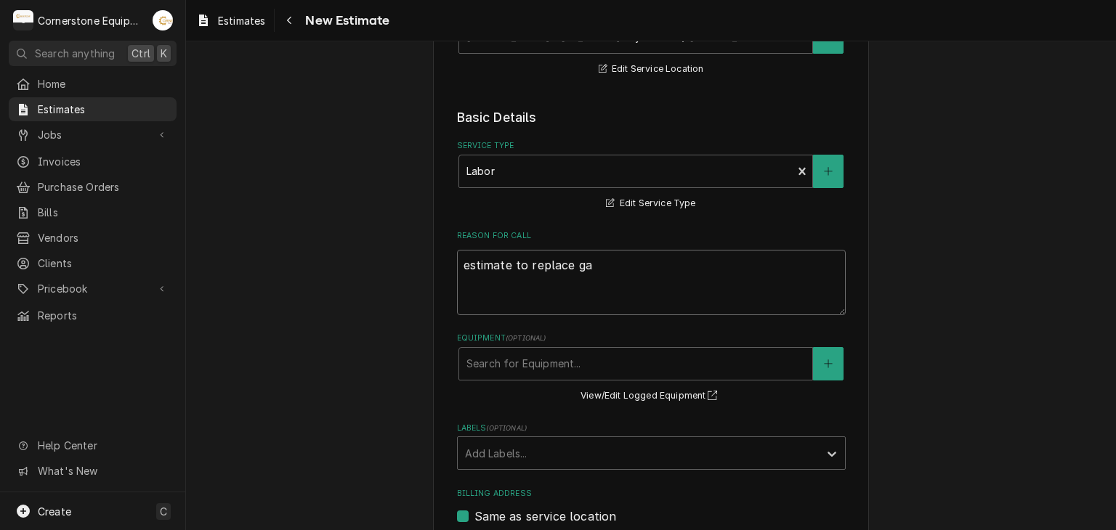
type textarea "x"
type textarea "estimate to replace gas"
type textarea "x"
type textarea "estimate to replace gask"
type textarea "x"
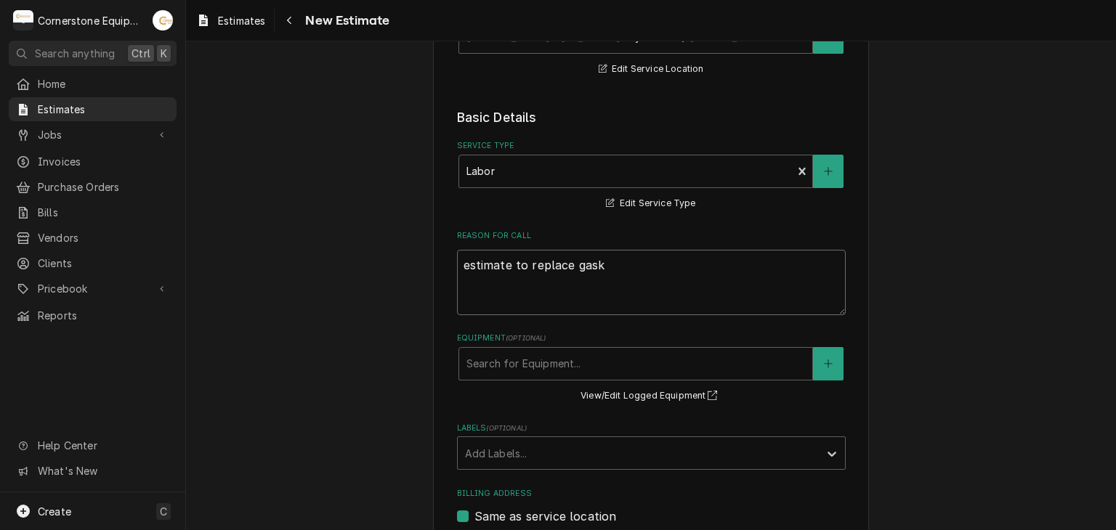
type textarea "estimate to replace gaske"
type textarea "x"
type textarea "estimate to replace gasket"
type textarea "x"
type textarea "estimate to replace gaskets"
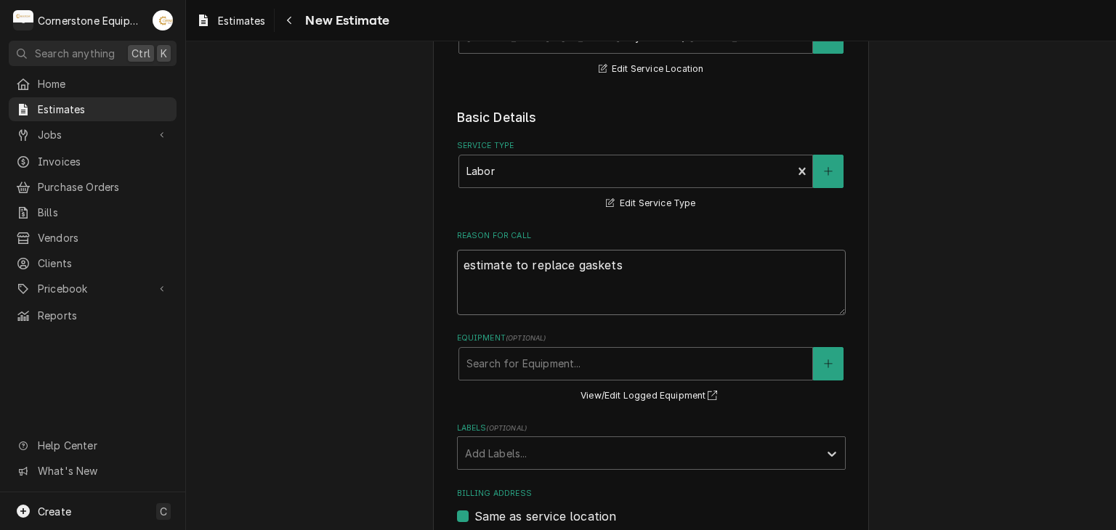
type textarea "x"
type textarea "estimate to replace gaskets"
type textarea "x"
type textarea "estimate to replace gaskets"
click at [535, 373] on div "Equipment" at bounding box center [635, 364] width 339 height 26
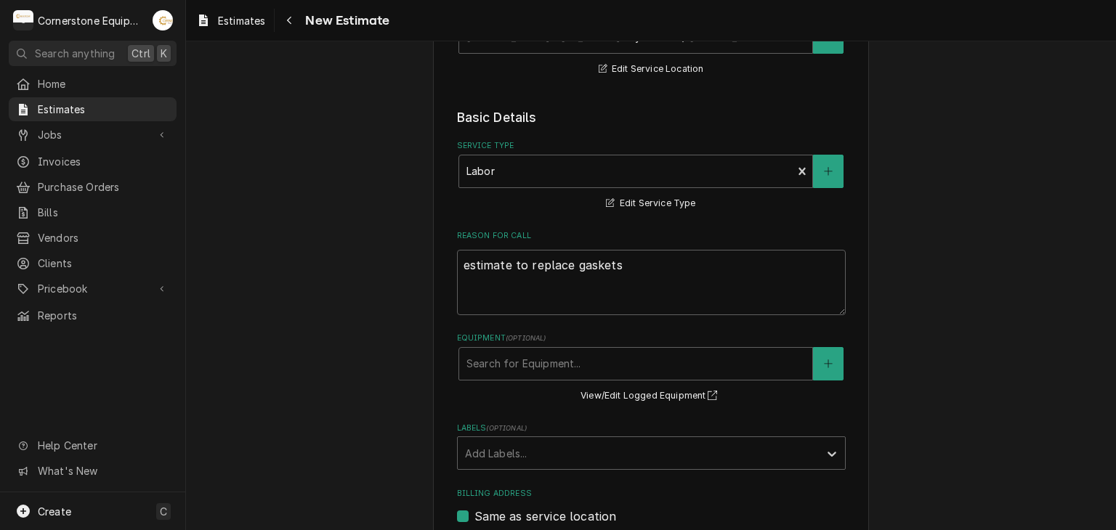
click at [320, 370] on div "Please provide the following information to create your estimate: Client Detail…" at bounding box center [651, 333] width 930 height 1031
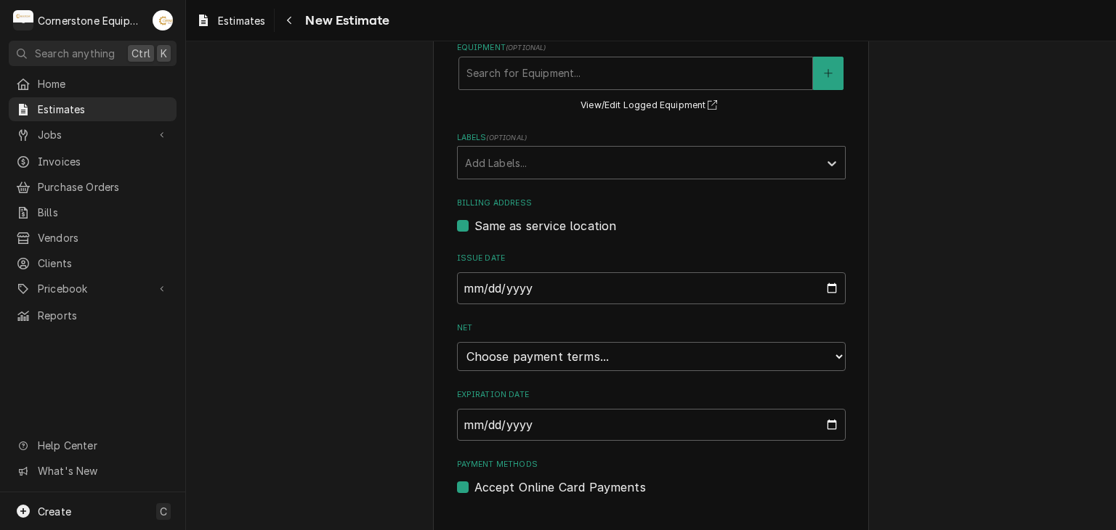
click at [533, 379] on fieldset "Basic Details Service Type Labor Edit Service Type Reason For Call estimate to …" at bounding box center [651, 157] width 389 height 679
click at [528, 353] on select "Choose payment terms... Same Day Net 7 Net 14 Net 21 Net 30 Net 45 Net 60 Net 90" at bounding box center [651, 356] width 389 height 29
click at [384, 349] on div "Please provide the following information to create your estimate: Client Detail…" at bounding box center [651, 477] width 930 height 1900
click at [525, 360] on select "Choose payment terms... Same Day Net 7 Net 14 Net 21 Net 30 Net 30 Net 45 Net 6…" at bounding box center [651, 356] width 389 height 29
click at [364, 270] on div "Please provide the following information to create your estimate: Client Detail…" at bounding box center [651, 477] width 930 height 1900
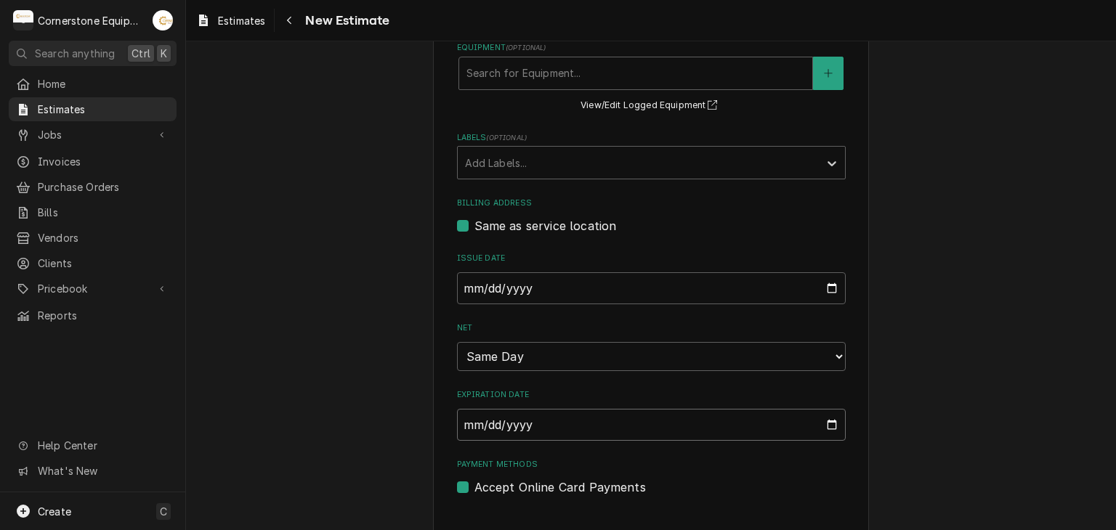
click at [522, 421] on input "2025-08-20" at bounding box center [651, 425] width 389 height 32
click at [763, 428] on input "2025-08-20" at bounding box center [651, 425] width 389 height 32
click at [827, 425] on input "2025-08-20" at bounding box center [651, 425] width 389 height 32
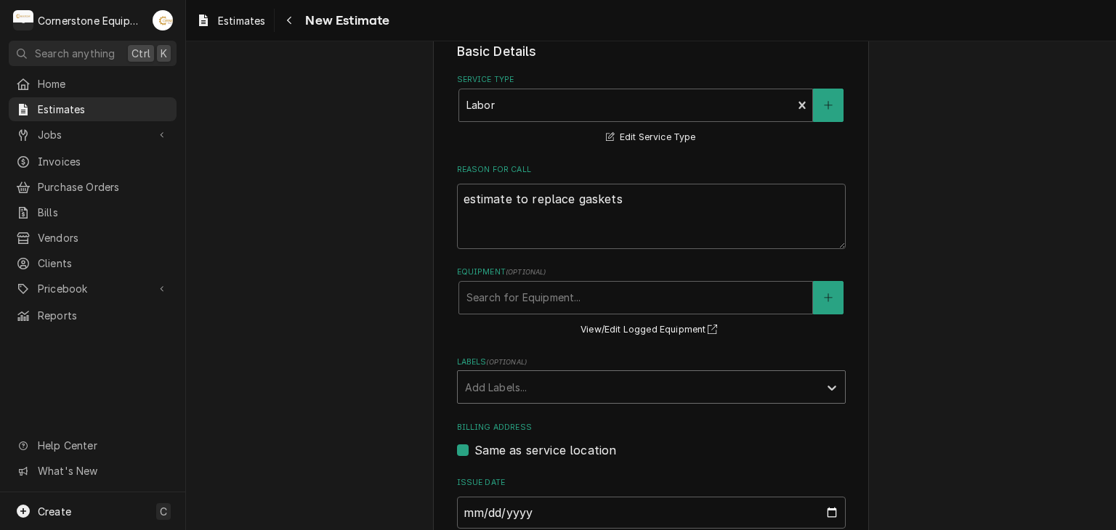
scroll to position [596, 0]
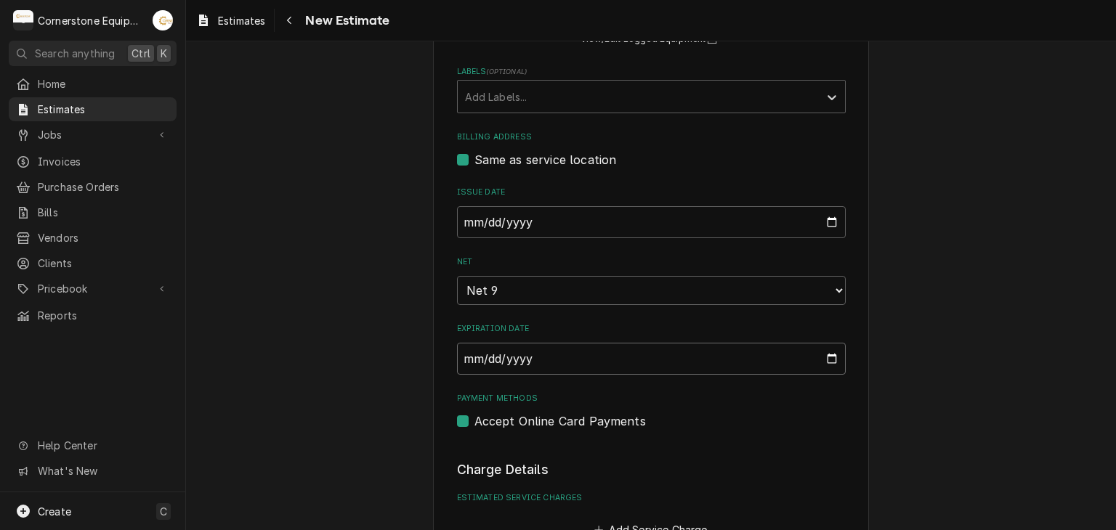
click at [828, 352] on input "2025-08-29" at bounding box center [651, 359] width 389 height 32
click at [363, 355] on div "Please provide the following information to create your estimate: Client Detail…" at bounding box center [651, 411] width 930 height 1900
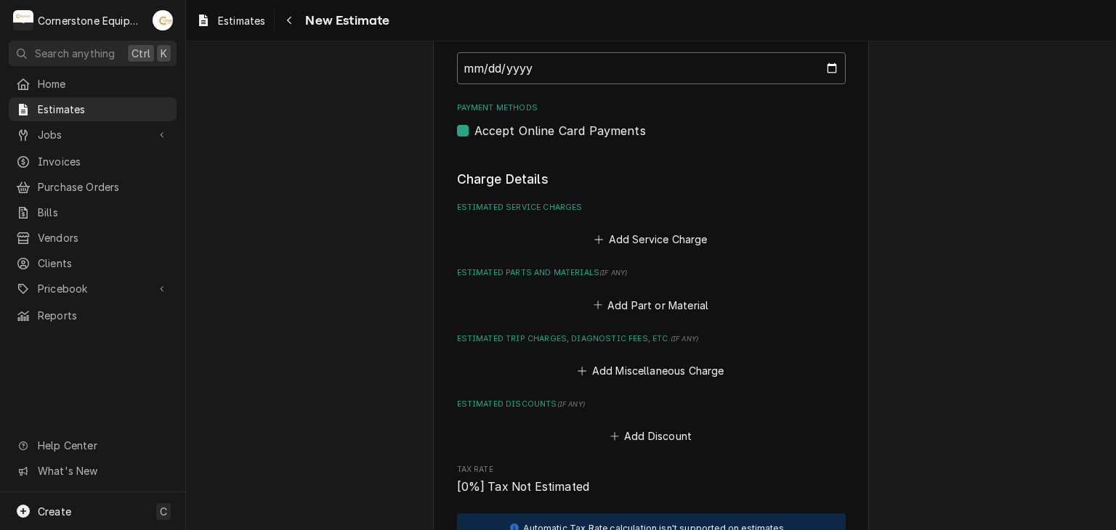
click at [572, 70] on input "2025-08-29" at bounding box center [651, 68] width 389 height 32
click at [824, 68] on input "2025-08-29" at bounding box center [651, 68] width 389 height 32
click at [357, 221] on div "Please provide the following information to create your estimate: Client Detail…" at bounding box center [651, 120] width 930 height 1900
click at [642, 234] on button "Add Service Charge" at bounding box center [651, 240] width 118 height 20
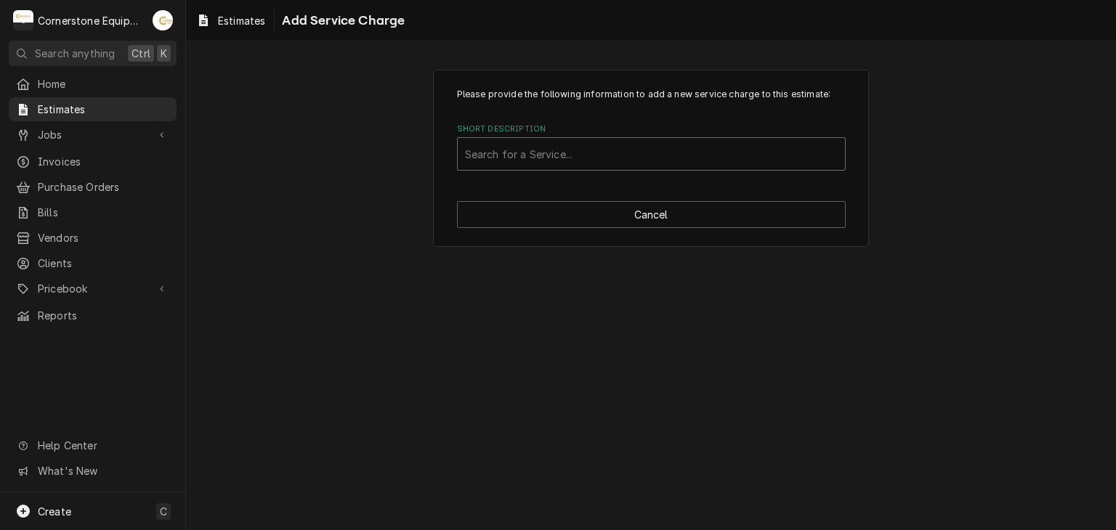
click at [560, 149] on div "Short Description" at bounding box center [651, 154] width 373 height 26
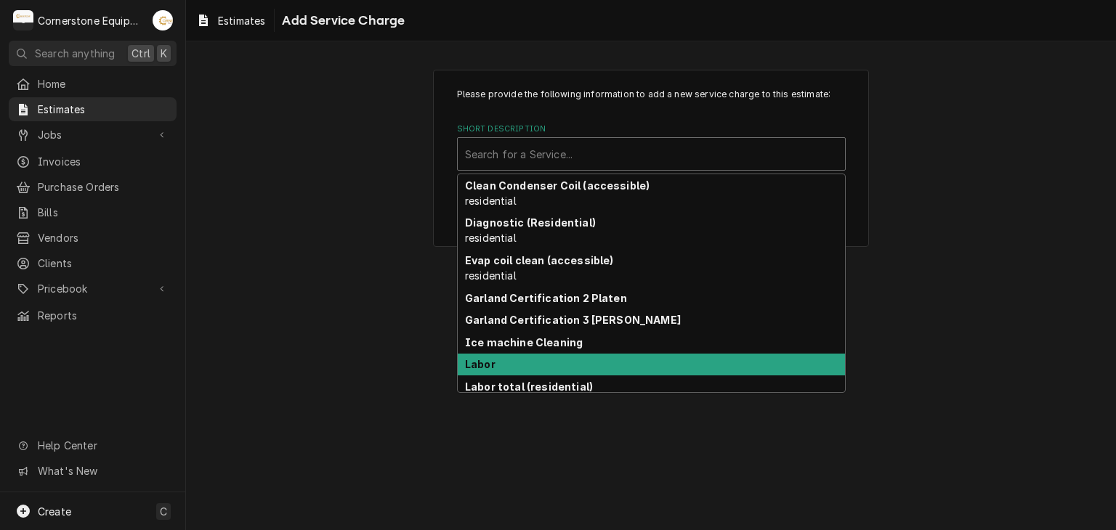
click at [521, 364] on div "Labor" at bounding box center [651, 365] width 387 height 23
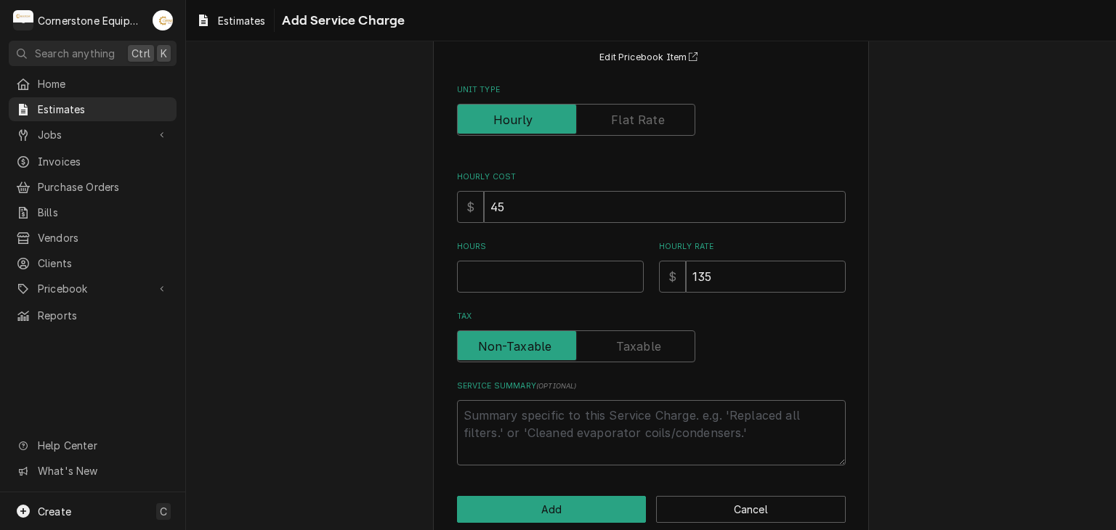
scroll to position [152, 0]
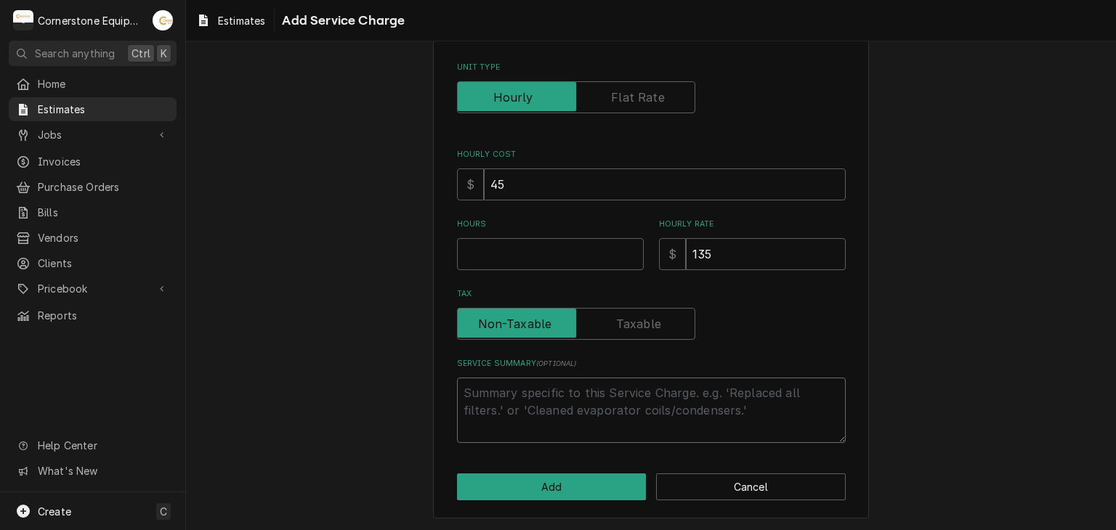
click at [538, 416] on textarea "Service Summary ( optional )" at bounding box center [651, 410] width 389 height 65
click at [542, 271] on div "Please provide the following information to add a new service charge to this es…" at bounding box center [651, 189] width 389 height 507
click at [541, 260] on input "Hours" at bounding box center [550, 254] width 187 height 32
type textarea "x"
type input "1"
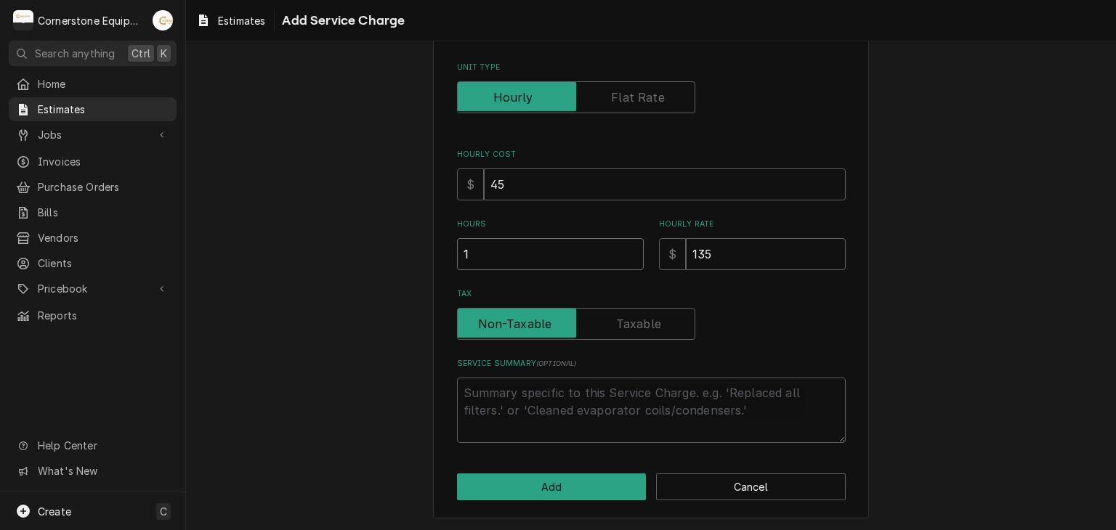
type textarea "x"
type input "1"
click at [504, 399] on textarea "Service Summary ( optional )" at bounding box center [651, 410] width 389 height 65
type textarea "x"
type textarea "t"
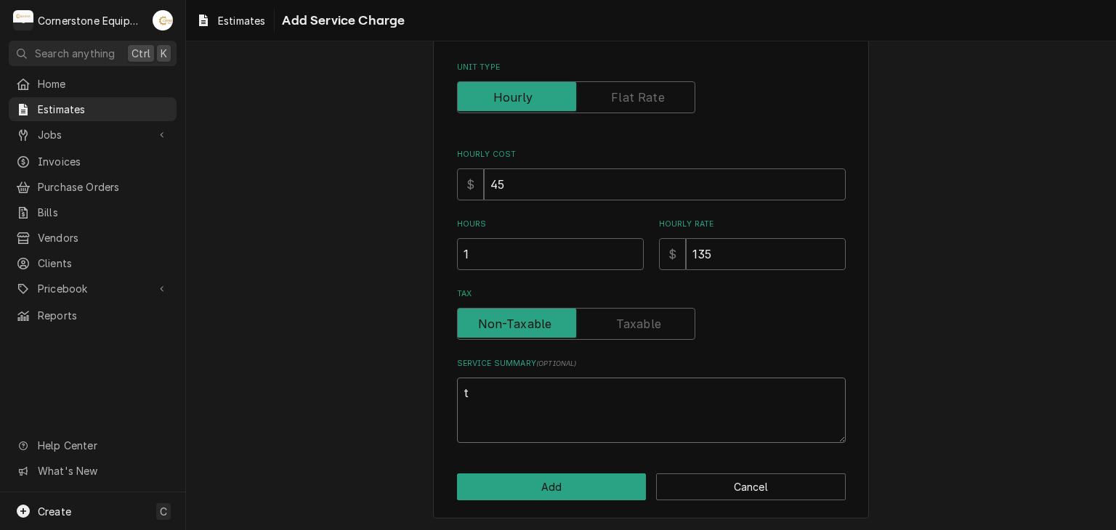
type textarea "x"
type textarea "th"
type textarea "x"
type textarea "thi"
type textarea "x"
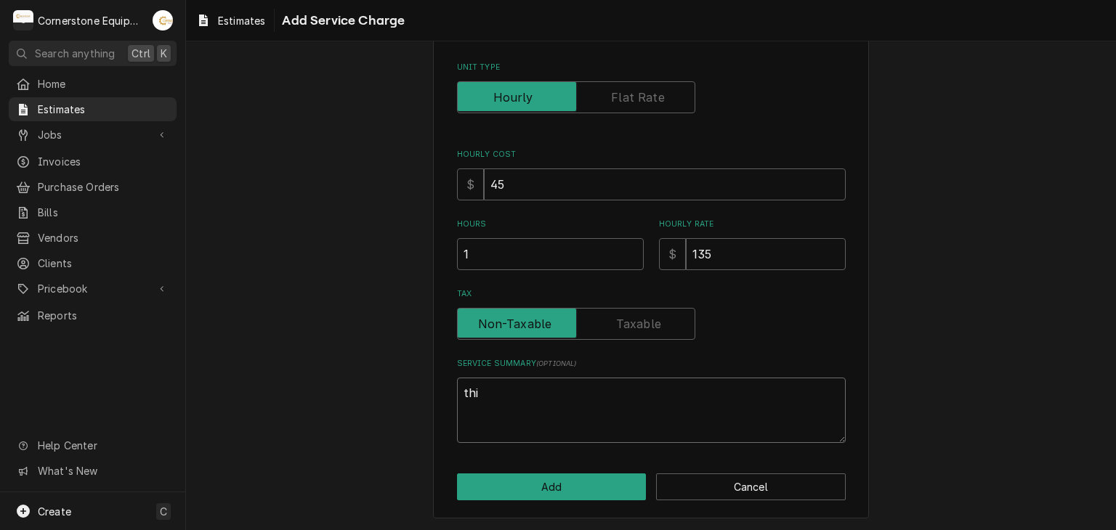
type textarea "this"
type textarea "x"
type textarea "this"
type textarea "x"
type textarea "this i"
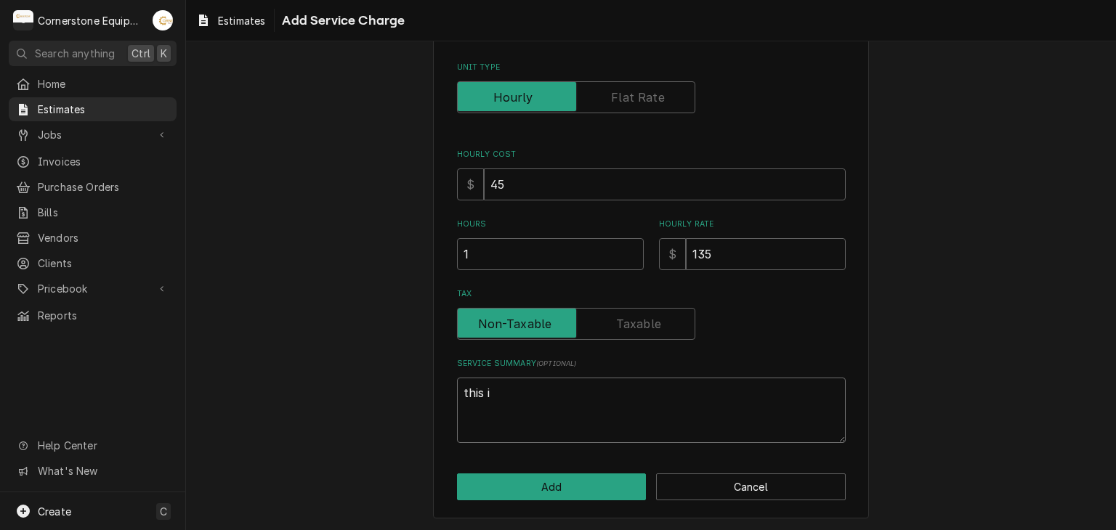
type textarea "x"
type textarea "this is"
type textarea "x"
type textarea "this is"
type textarea "x"
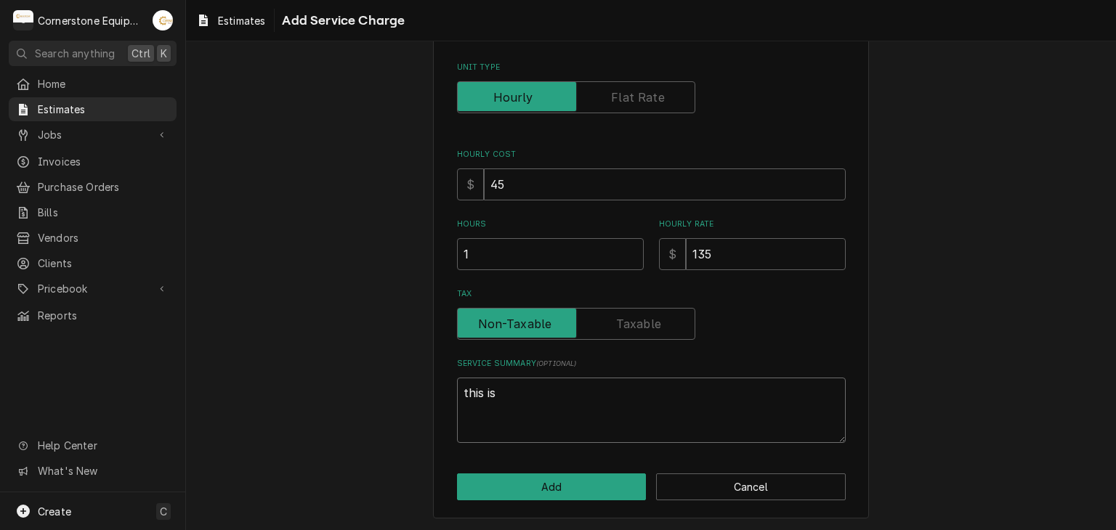
type textarea "this is a"
type textarea "x"
type textarea "this is an"
type textarea "x"
type textarea "this is an"
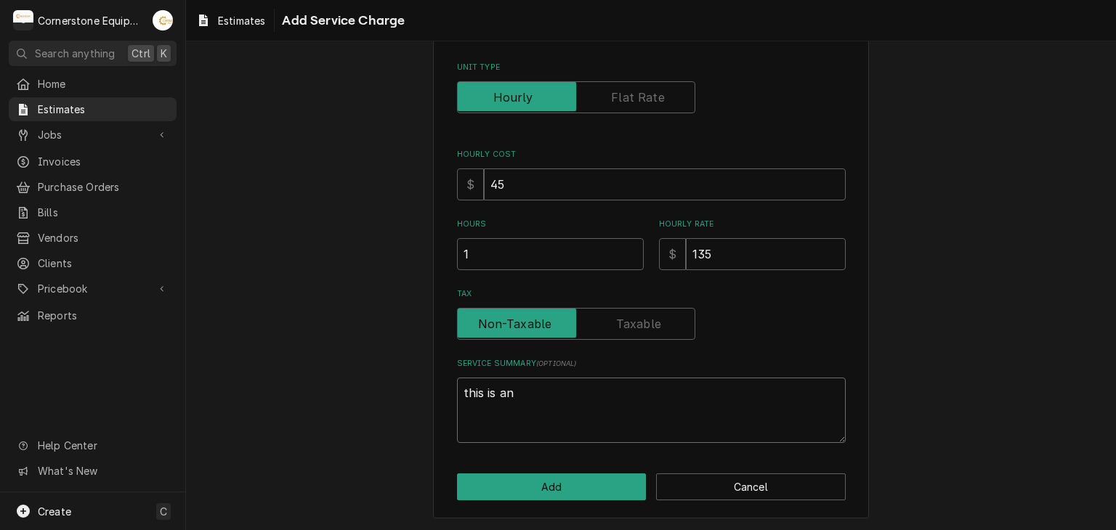
type textarea "x"
type textarea "this is an e"
type textarea "x"
type textarea "this is an es"
type textarea "x"
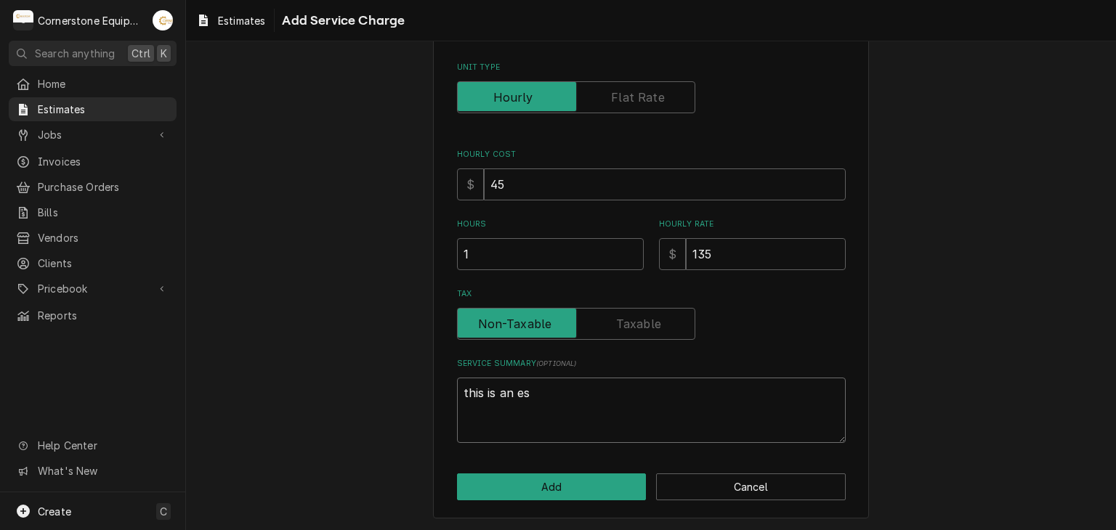
type textarea "this is an est"
type textarea "x"
type textarea "this is an esto"
type textarea "x"
type textarea "this is an estom"
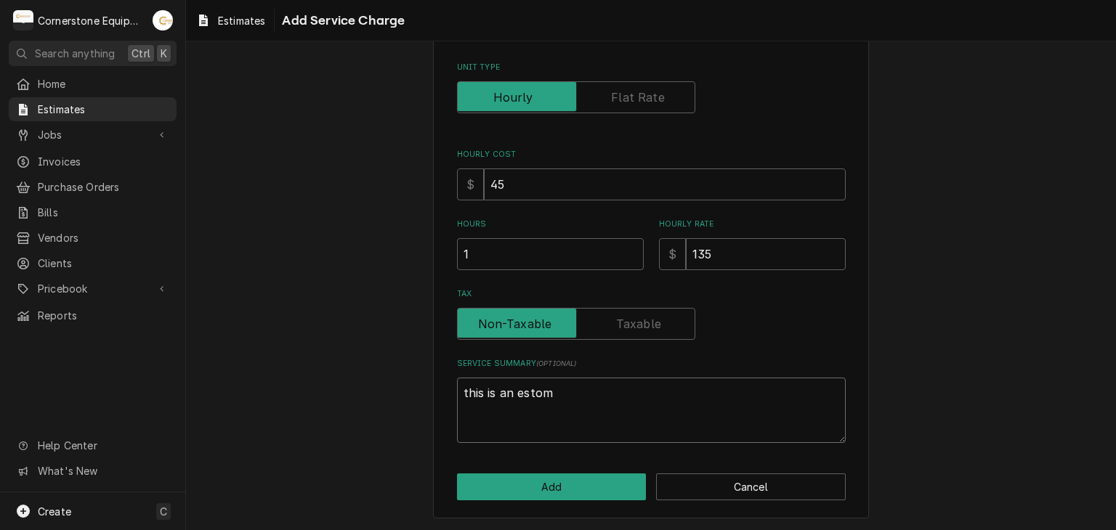
type textarea "x"
type textarea "this is an esto"
type textarea "x"
type textarea "this is an est"
type textarea "x"
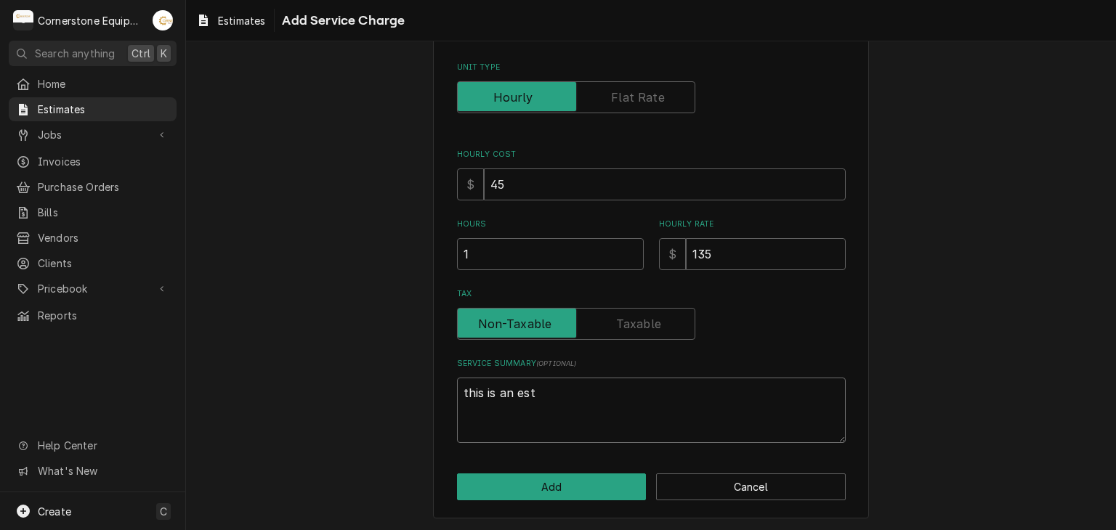
type textarea "this is an esti"
type textarea "x"
type textarea "this is an estim"
type textarea "x"
type textarea "this is an estima"
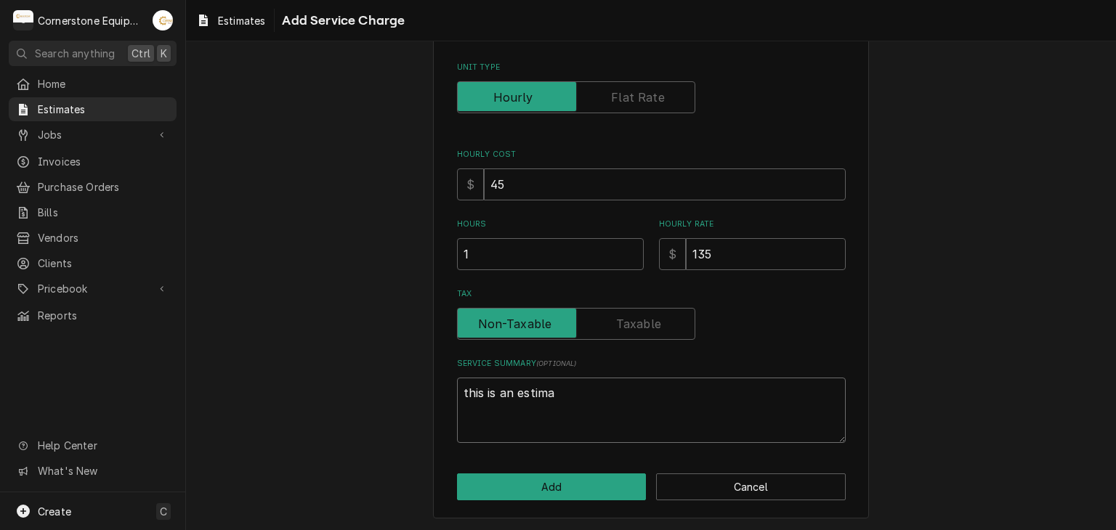
type textarea "x"
type textarea "this is an estimat"
type textarea "x"
type textarea "this is an estimate"
type textarea "x"
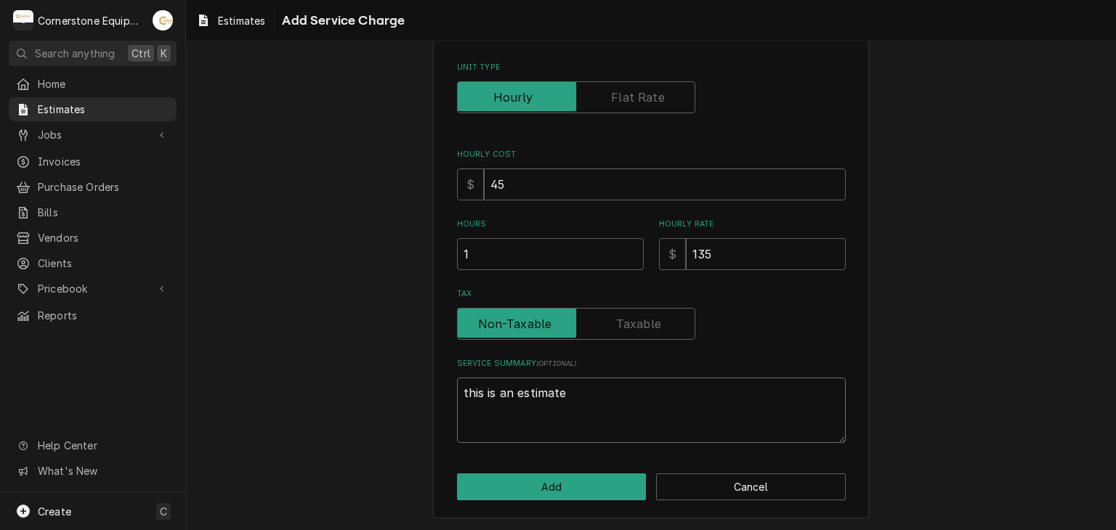
type textarea "this is an estimate"
type textarea "x"
type textarea "this is an estimate t"
type textarea "x"
type textarea "this is an estimate to"
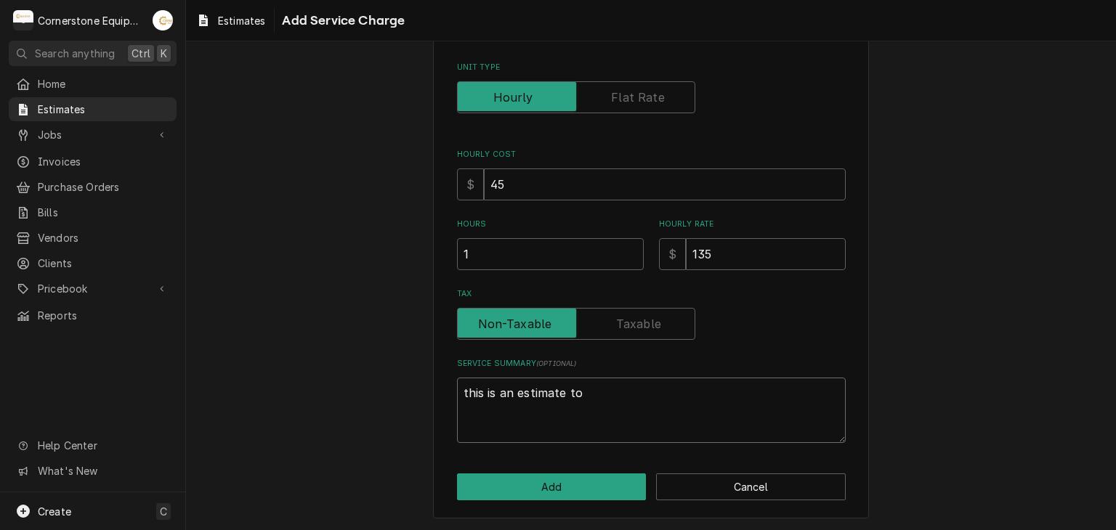
type textarea "x"
type textarea "this is an estimate to"
type textarea "x"
type textarea "this is an estimate to r"
type textarea "x"
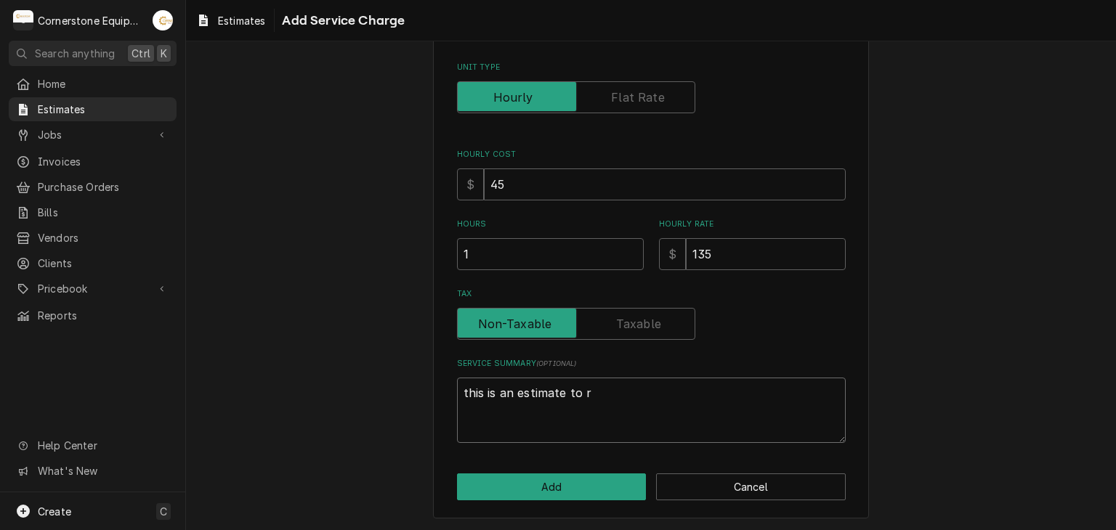
type textarea "this is an estimate to re"
type textarea "x"
type textarea "this is an estimate to rep"
type textarea "x"
type textarea "this is an estimate to repl"
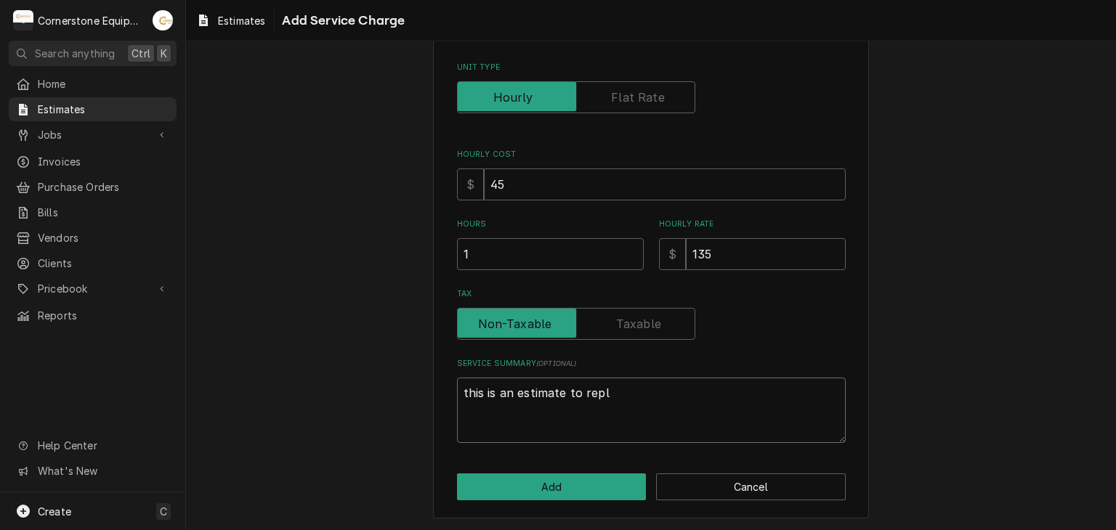
type textarea "x"
type textarea "this is an estimate to repla"
type textarea "x"
type textarea "this is an estimate to replac"
type textarea "x"
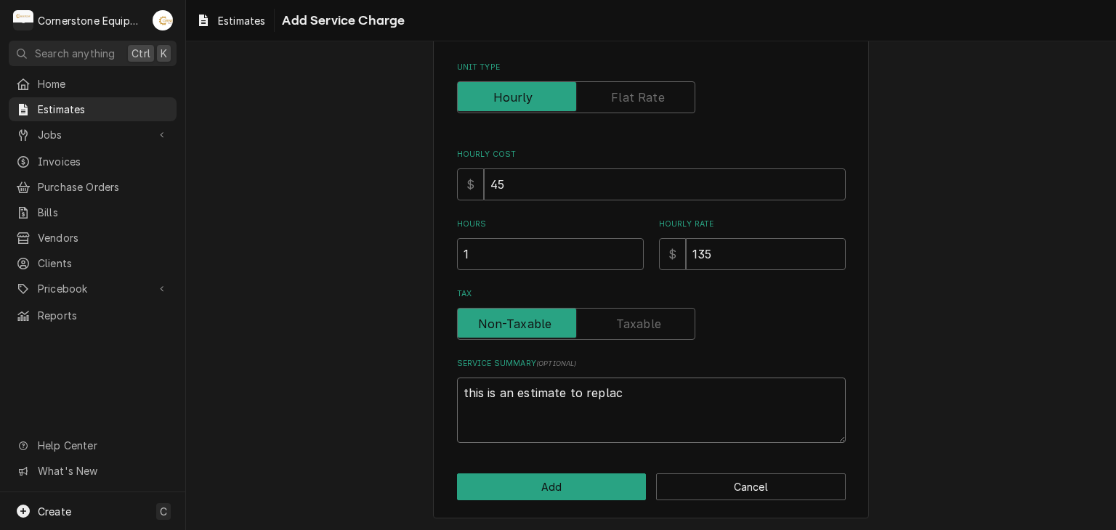
type textarea "this is an estimate to replace"
type textarea "x"
type textarea "this is an estimate to replaced"
type textarea "x"
type textarea "this is an estimate to replace"
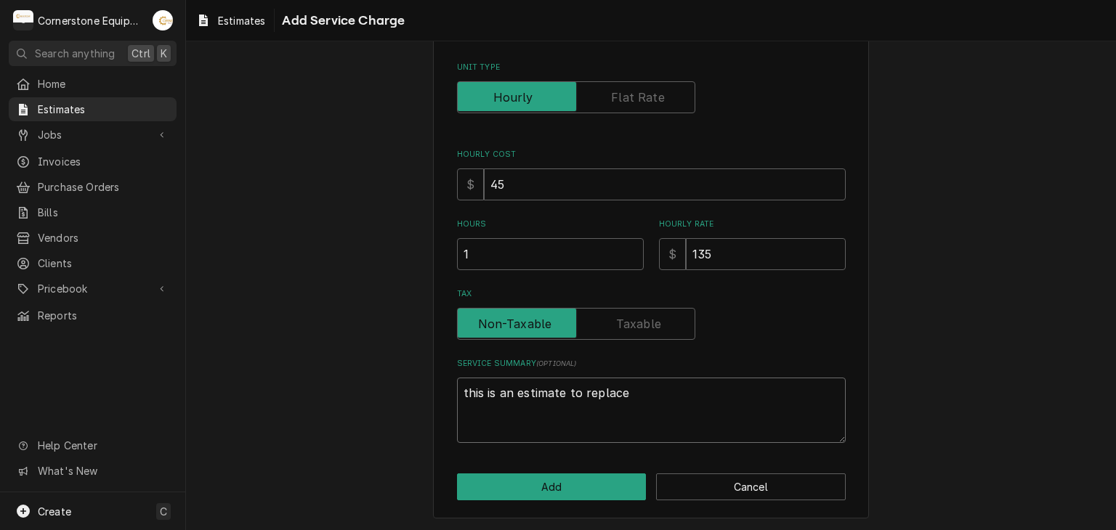
type textarea "x"
type textarea "this is an estimate to replace"
type textarea "x"
type textarea "this is an estimate to replace y"
type textarea "x"
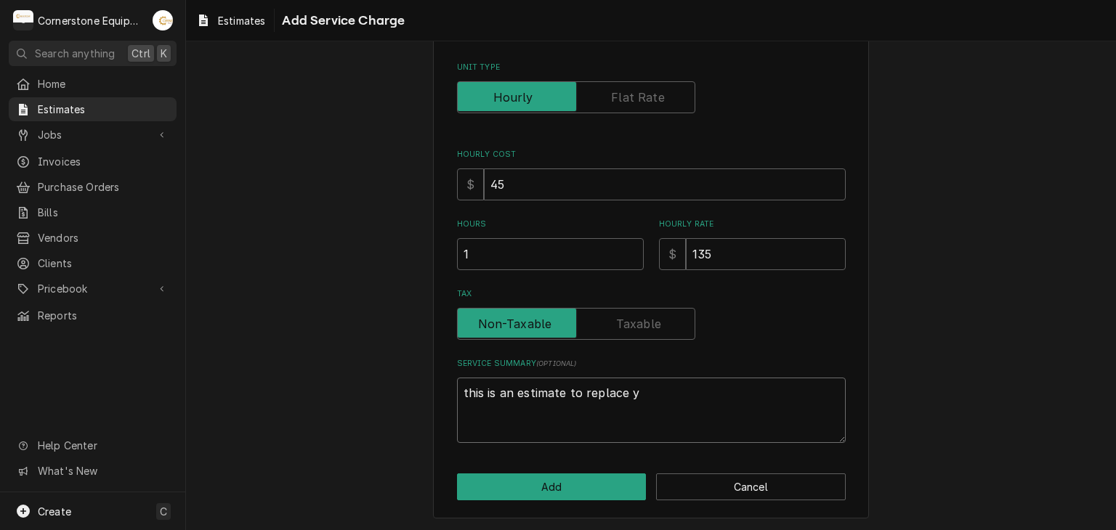
type textarea "this is an estimate to replace yo"
type textarea "x"
type textarea "this is an estimate to replace you"
type textarea "x"
type textarea "this is an estimate to replace your"
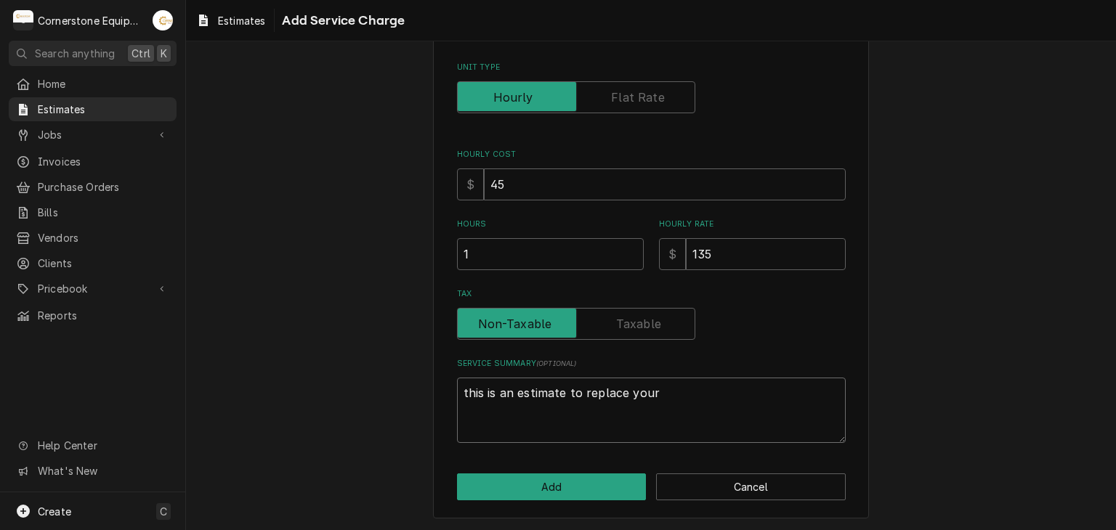
type textarea "x"
type textarea "this is an estimate to replace your"
type textarea "x"
type textarea "this is an estimate to replace your g"
type textarea "x"
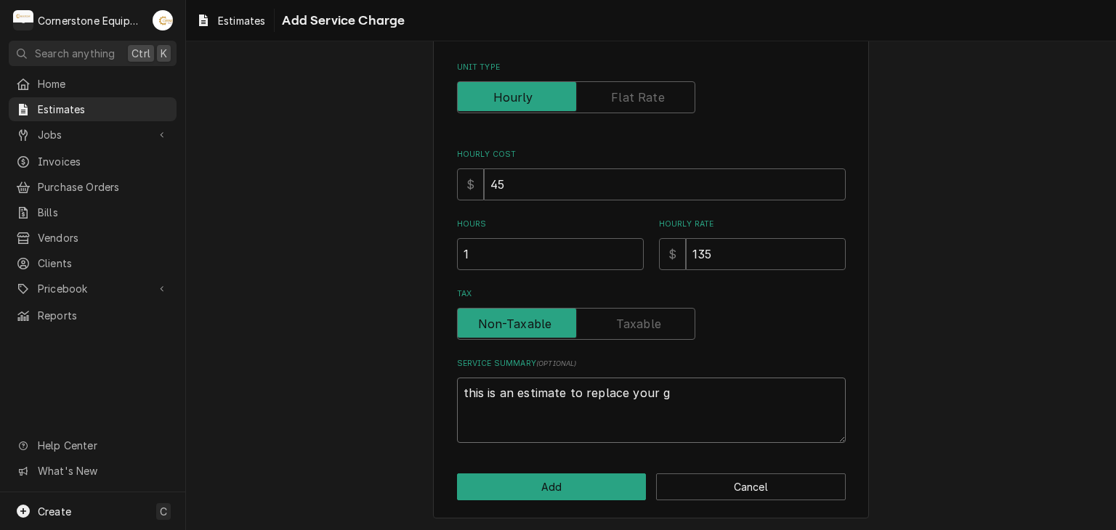
type textarea "this is an estimate to replace your ga"
type textarea "x"
type textarea "this is an estimate to replace your gas"
type textarea "x"
type textarea "this is an estimate to replace your gask"
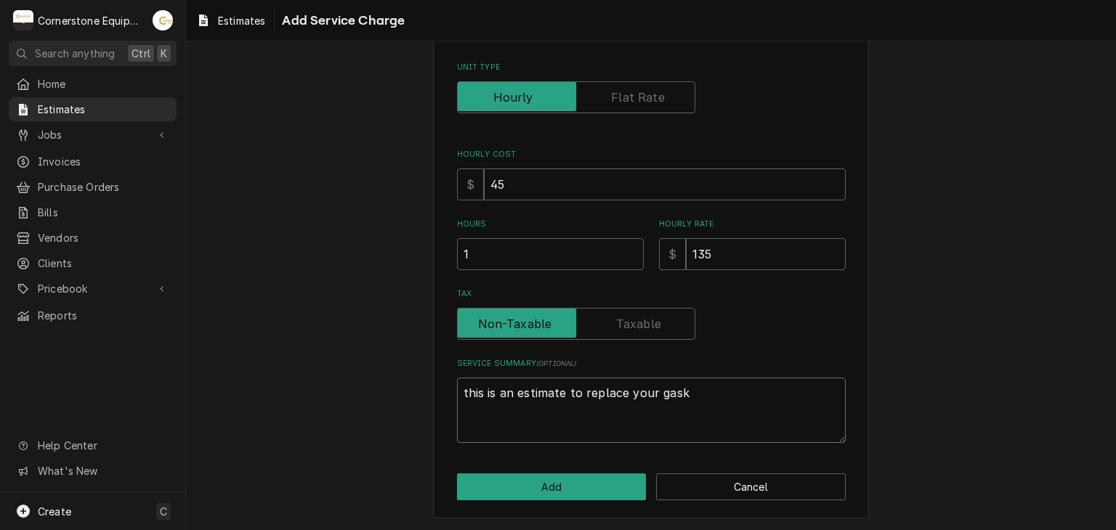
type textarea "x"
type textarea "this is an estimate to replace your gaske"
type textarea "x"
type textarea "this is an estimate to replace your gasket"
type textarea "x"
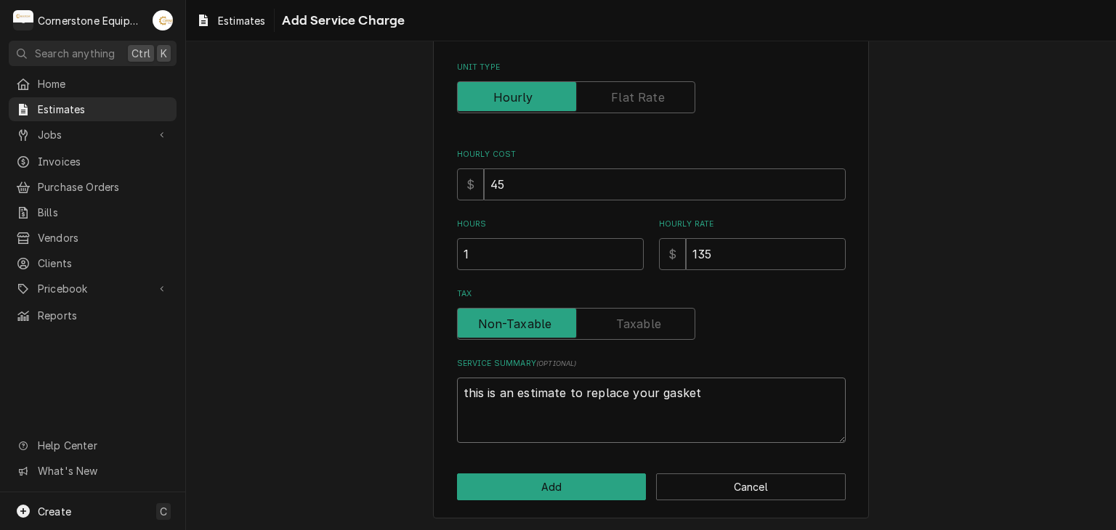
type textarea "this is an estimate to replace your gaskets"
type textarea "x"
type textarea "this is an estimate to replace your gaskets"
type textarea "x"
type textarea "this is an estimate to replace your gaskets a"
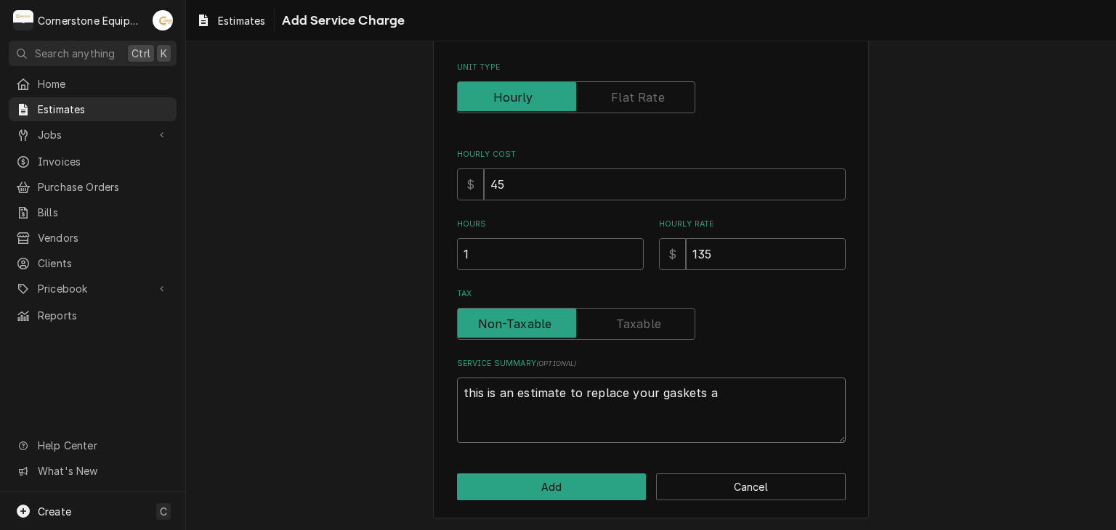
type textarea "x"
type textarea "this is an estimate to replace your gaskets an"
type textarea "x"
type textarea "this is an estimate to replace your gaskets and"
type textarea "x"
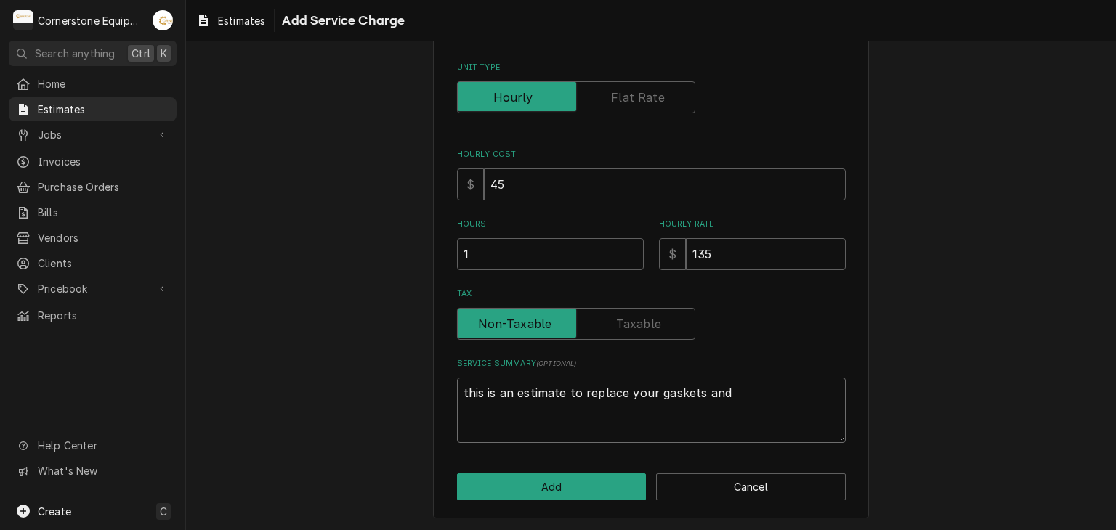
type textarea "this is an estimate to replace your gaskets and"
type textarea "x"
type textarea "this is an estimate to replace your gaskets and c"
type textarea "x"
type textarea "this is an estimate to replace your gaskets and cl"
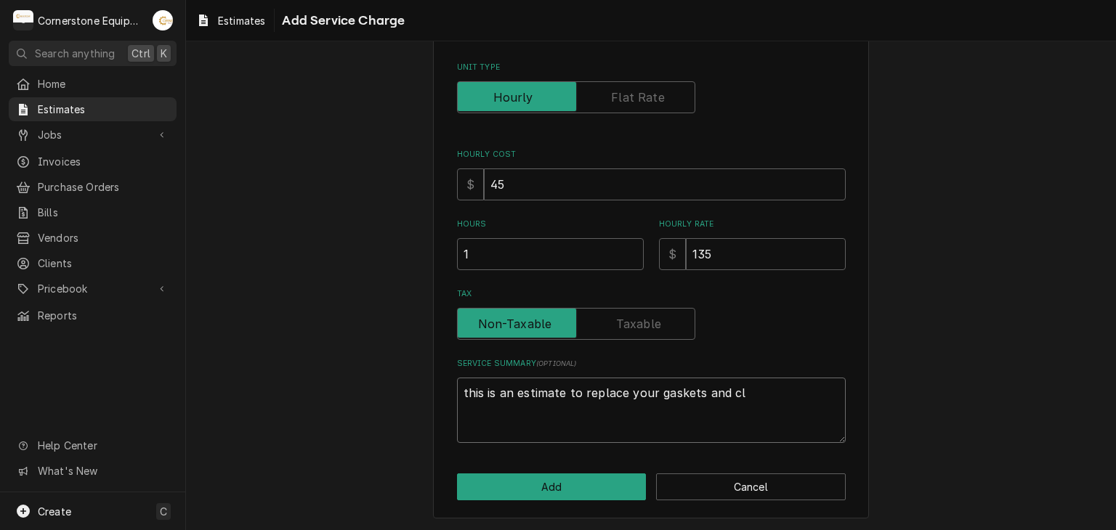
type textarea "x"
type textarea "this is an estimate to replace your gaskets and cle"
type textarea "x"
type textarea "this is an estimate to replace your gaskets and clei"
type textarea "x"
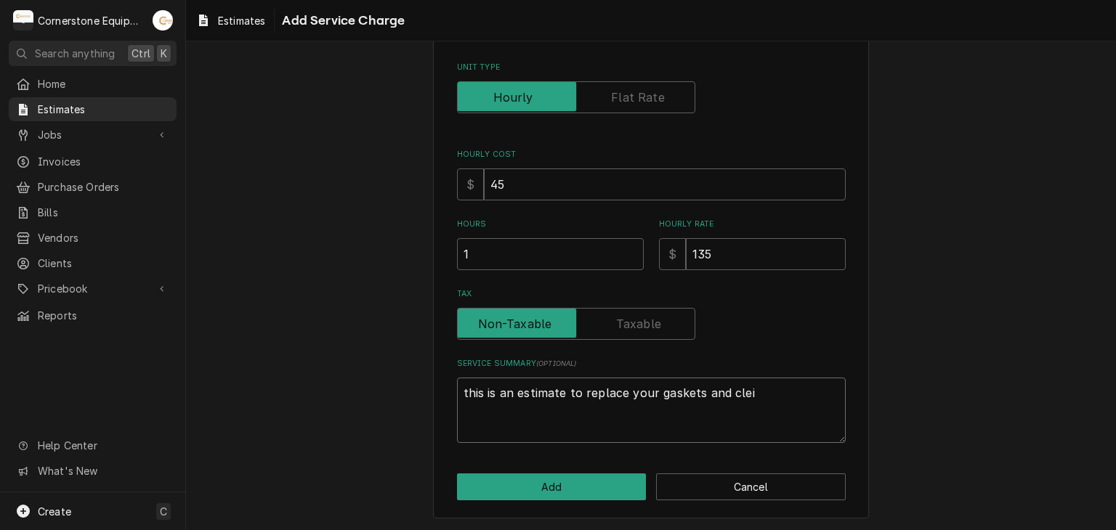
type textarea "this is an estimate to replace your gaskets and cleia"
type textarea "x"
type textarea "this is an estimate to replace your gaskets and clei"
type textarea "x"
type textarea "this is an estimate to replace your gaskets and cle"
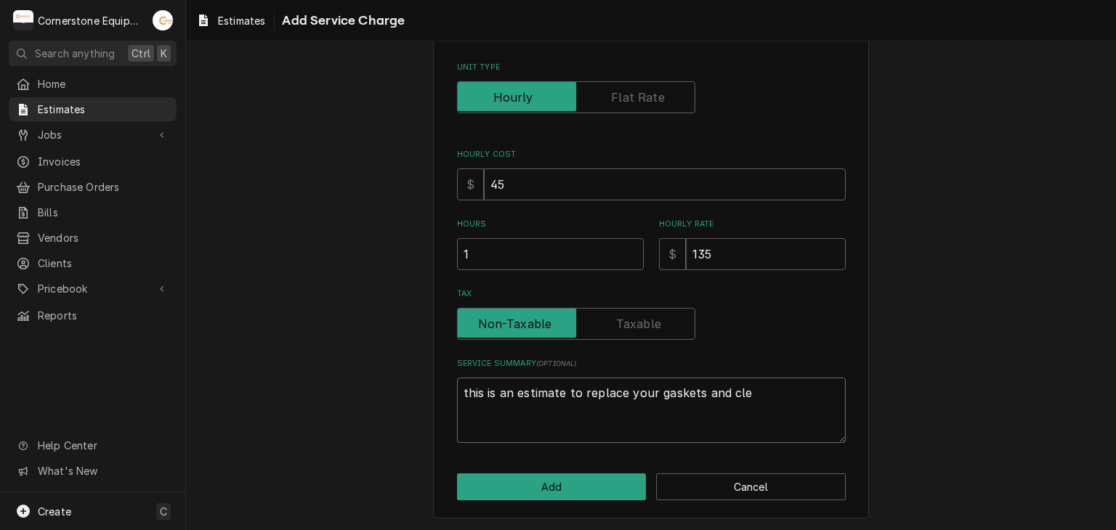
type textarea "x"
type textarea "this is an estimate to replace your gaskets and clea"
type textarea "x"
type textarea "this is an estimate to replace your gaskets and clean"
type textarea "x"
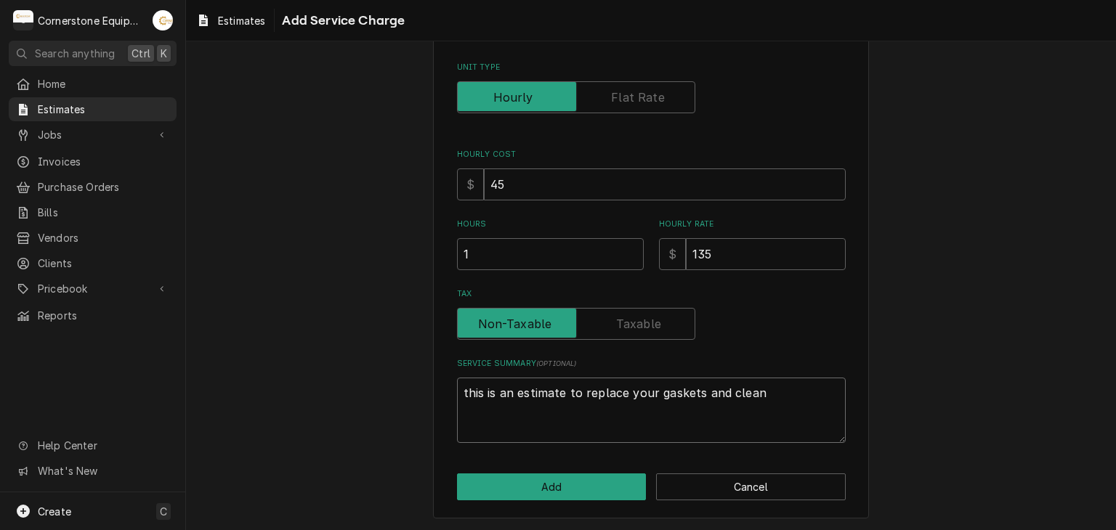
type textarea "this is an estimate to replace your gaskets and clean"
type textarea "x"
type textarea "this is an estimate to replace your gaskets and clean y"
type textarea "x"
type textarea "this is an estimate to replace your gaskets and clean yo"
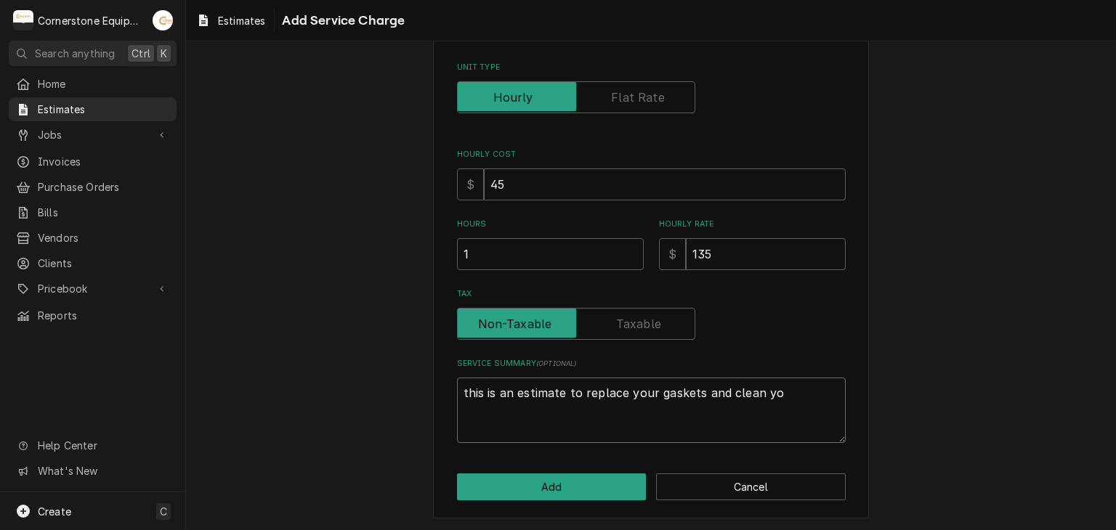
type textarea "x"
type textarea "this is an estimate to replace your gaskets and clean you"
type textarea "x"
type textarea "this is an estimate to replace your gaskets and clean your"
type textarea "x"
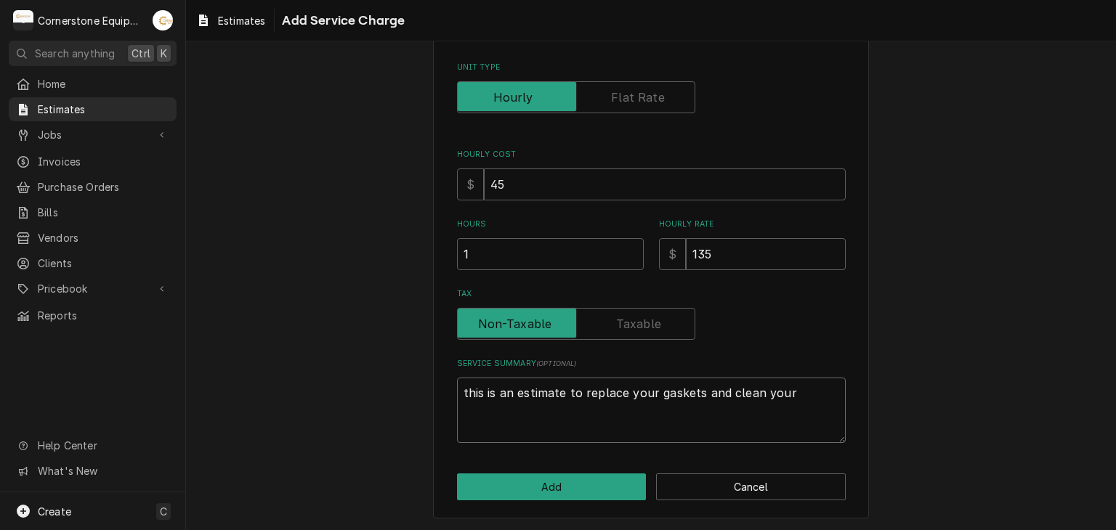
type textarea "this is an estimate to replace your gaskets and clean your"
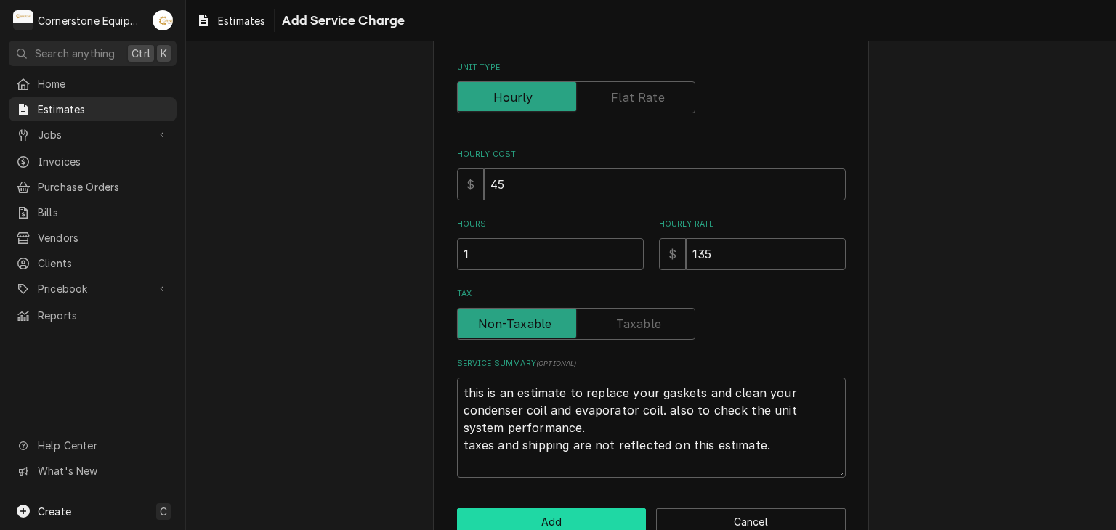
click at [500, 524] on button "Add" at bounding box center [552, 522] width 190 height 27
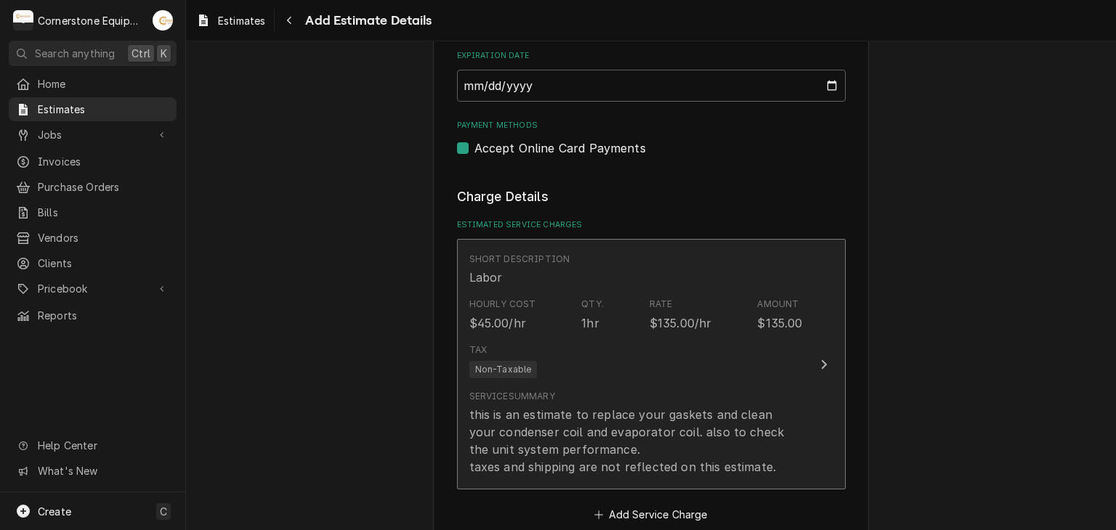
click at [535, 395] on div "Service Summary" at bounding box center [512, 396] width 86 height 13
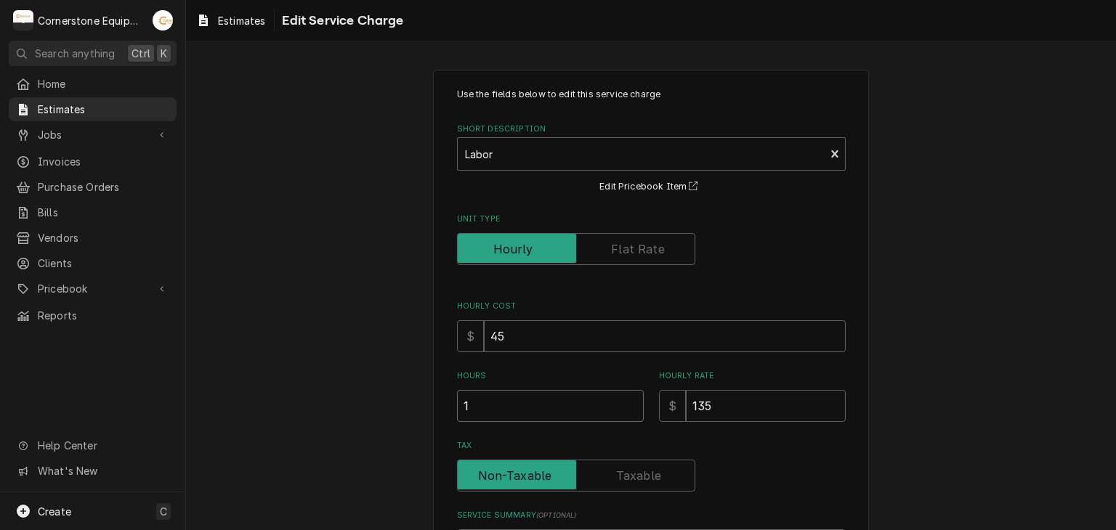
click at [500, 396] on input "1" at bounding box center [550, 406] width 187 height 32
click at [433, 349] on div "Use the fields below to edit this service charge Short Description Labor Edit P…" at bounding box center [651, 407] width 436 height 674
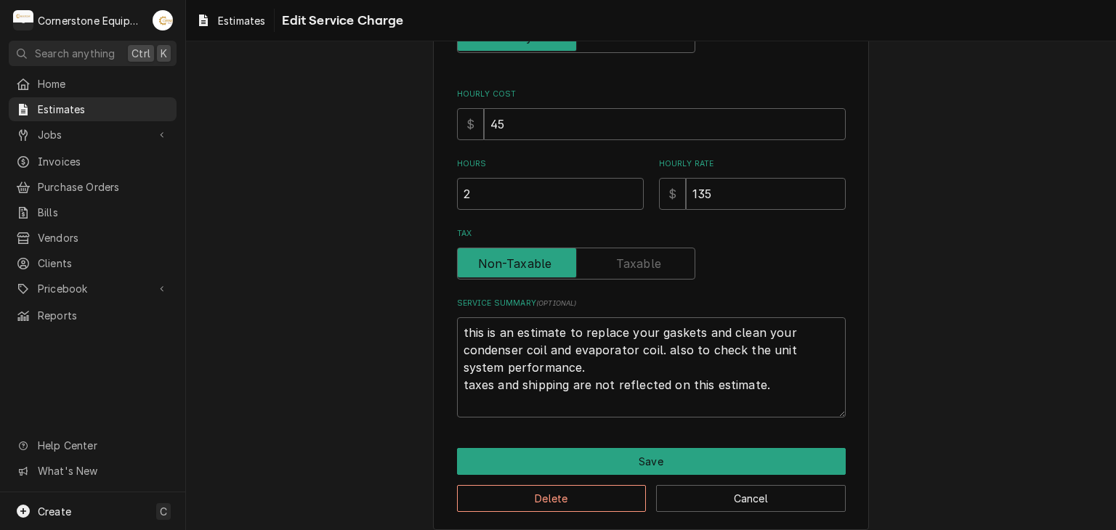
scroll to position [224, 0]
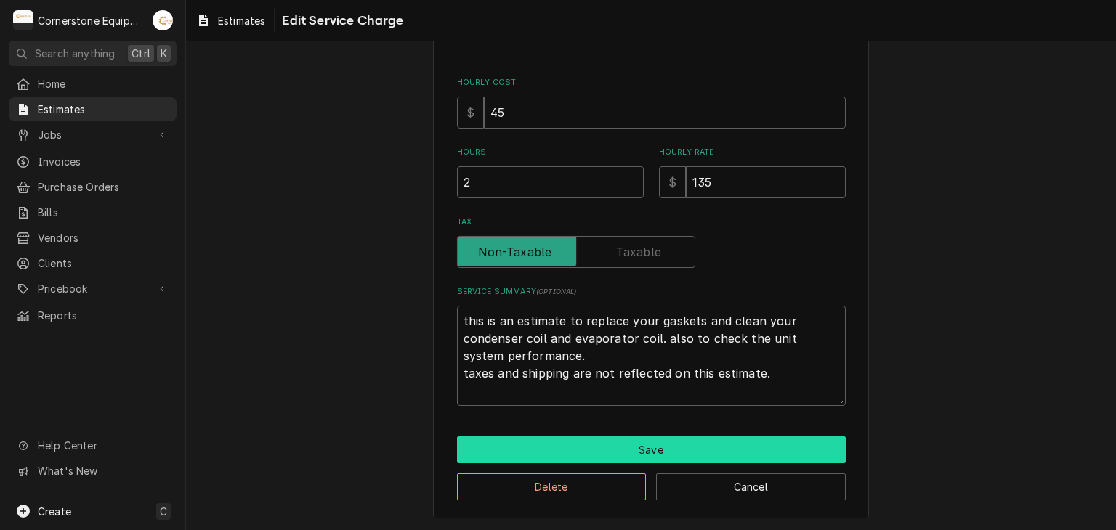
click at [634, 451] on button "Save" at bounding box center [651, 450] width 389 height 27
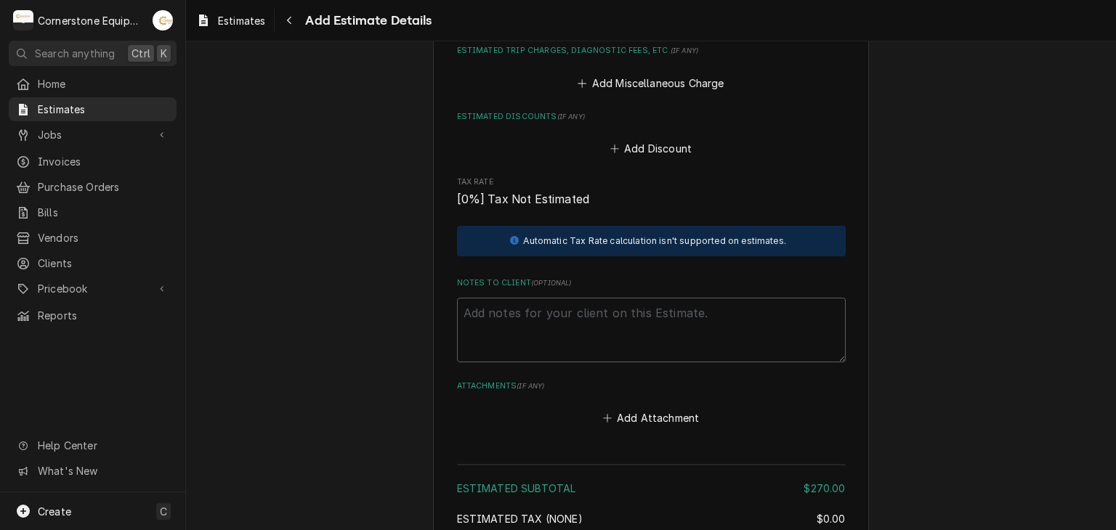
scroll to position [1141, 0]
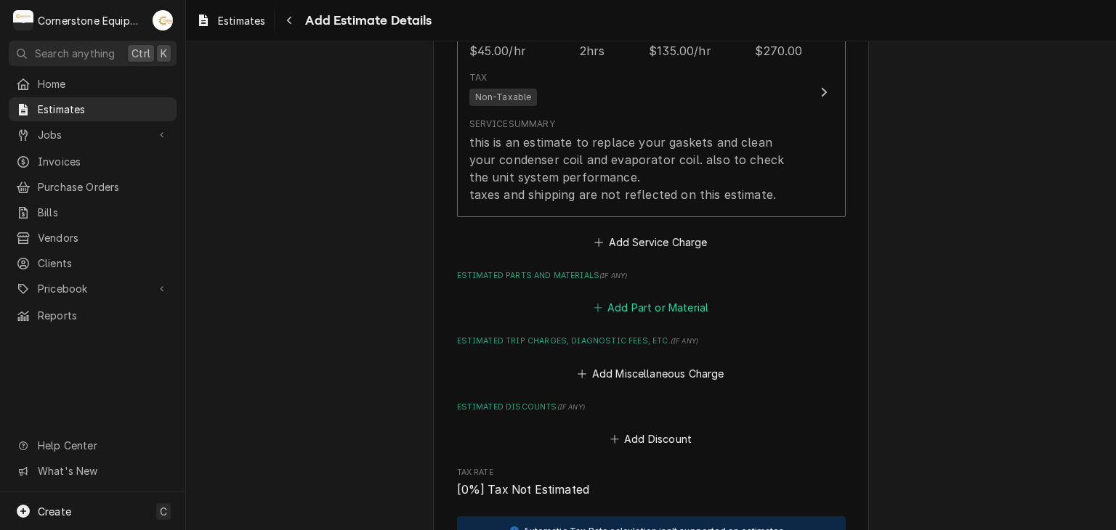
click at [660, 310] on button "Add Part or Material" at bounding box center [651, 308] width 120 height 20
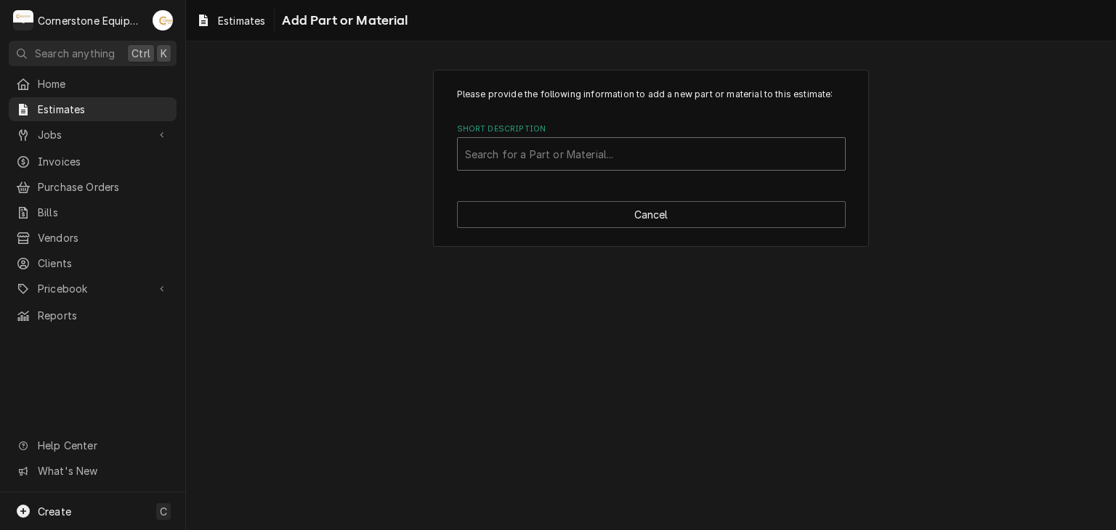
click at [560, 155] on div "Short Description" at bounding box center [651, 154] width 373 height 26
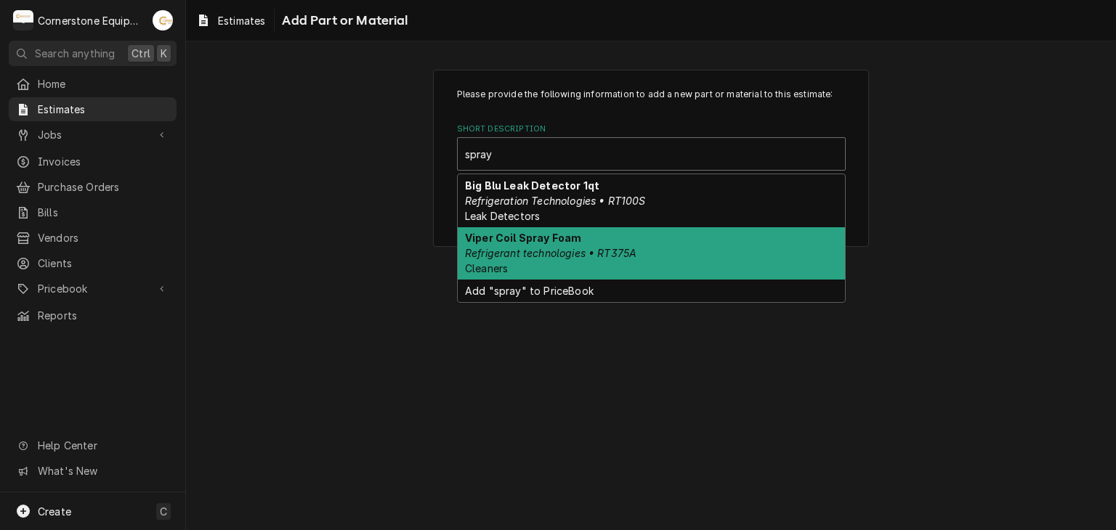
click at [554, 242] on strong "Viper Coil Spray Foam" at bounding box center [523, 238] width 116 height 12
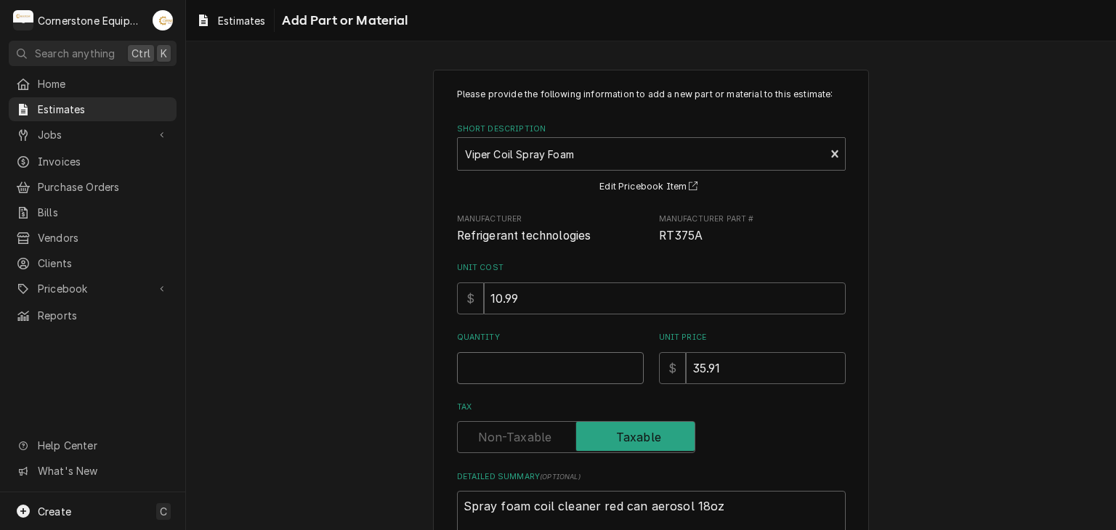
click at [533, 354] on input "Quantity" at bounding box center [550, 368] width 187 height 32
click at [401, 360] on div "Please provide the following information to add a new part or material to this …" at bounding box center [651, 351] width 930 height 589
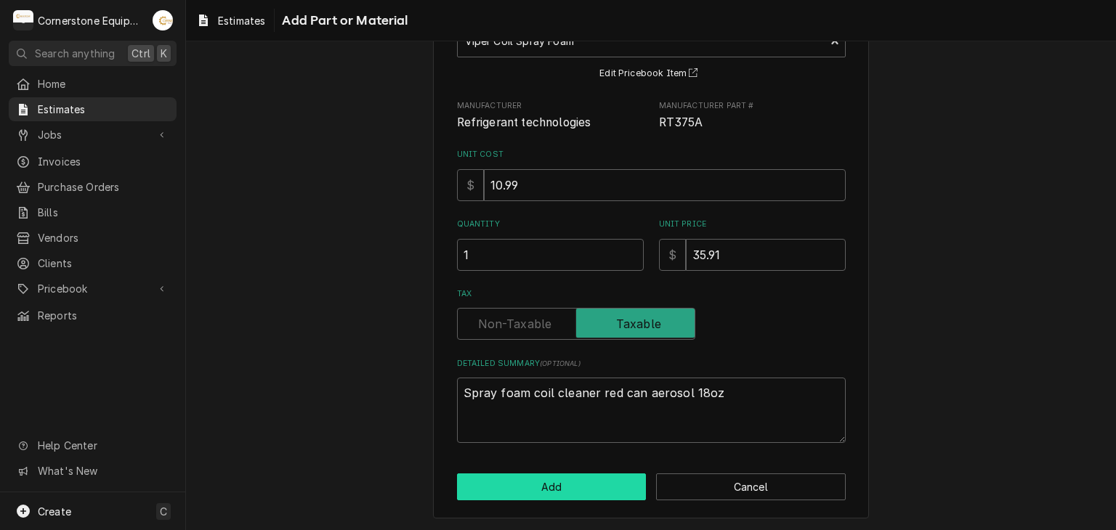
click at [527, 488] on button "Add" at bounding box center [552, 487] width 190 height 27
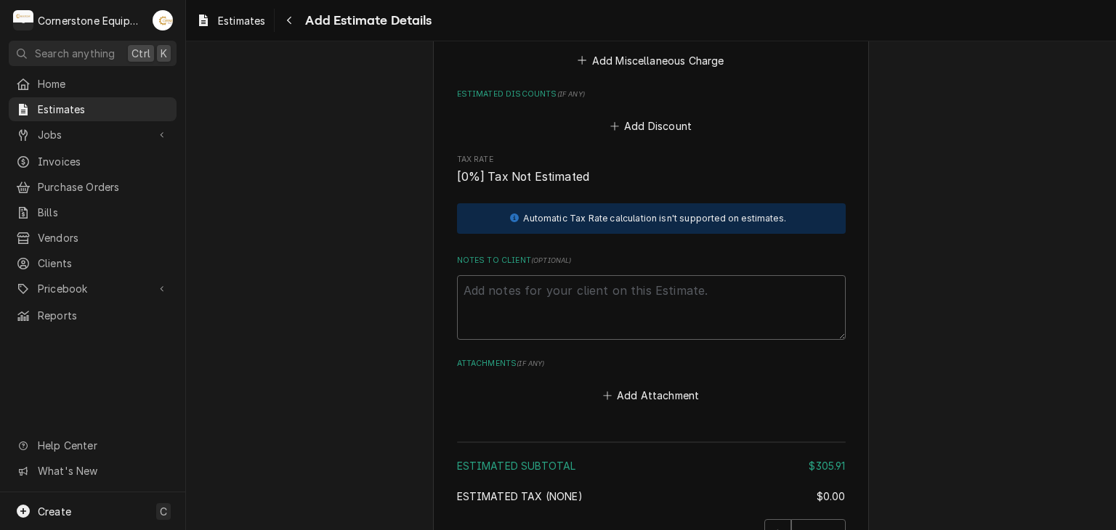
scroll to position [1415, 0]
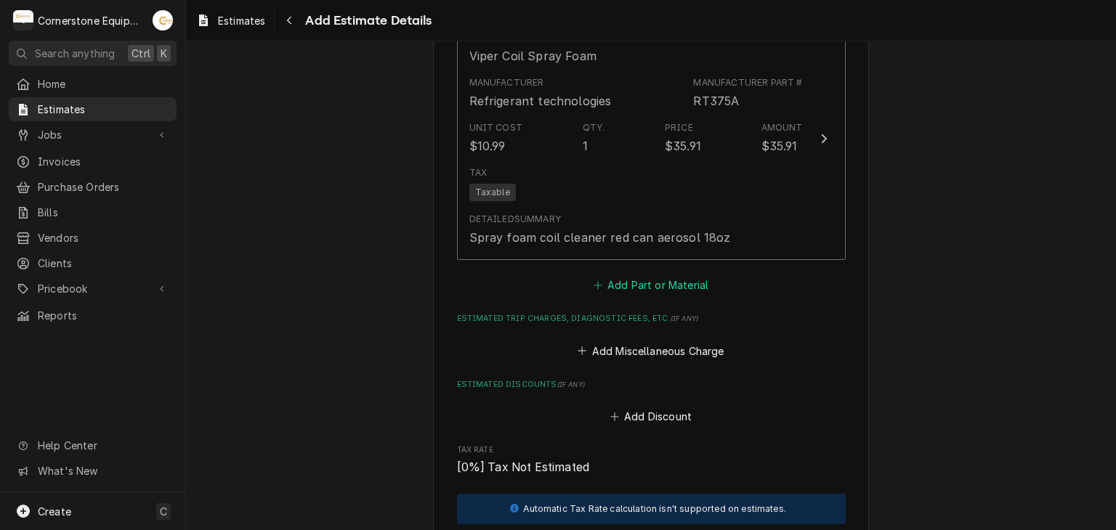
click at [597, 283] on icon "Estimated Parts and Materials" at bounding box center [598, 285] width 9 height 10
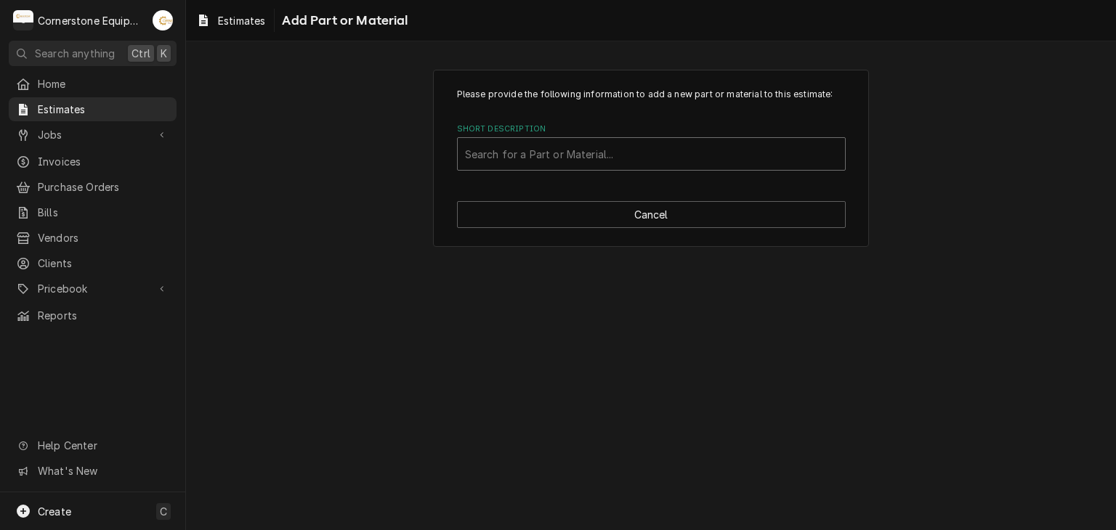
click at [491, 148] on div "Short Description" at bounding box center [651, 154] width 373 height 26
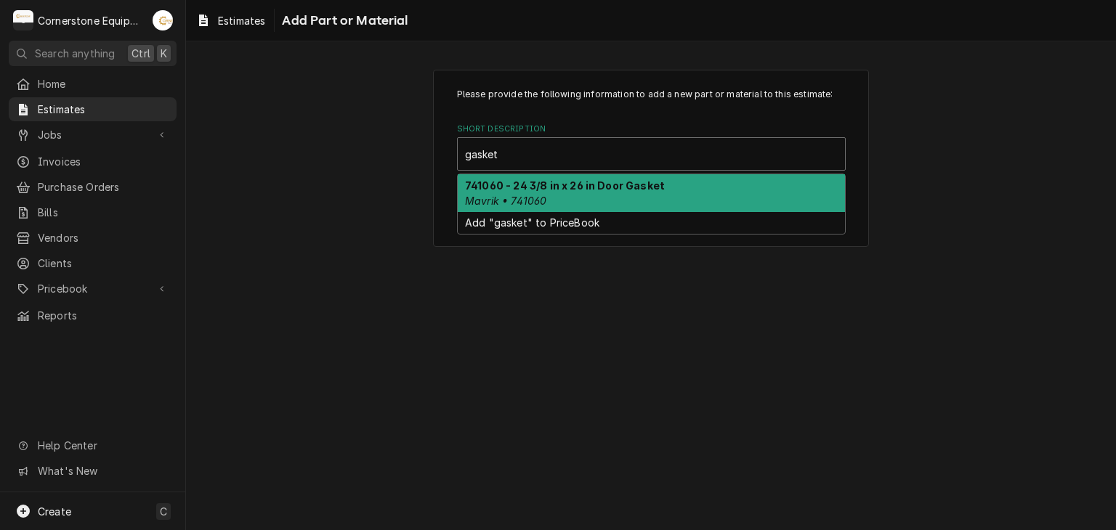
click at [527, 179] on strong "741060 - 24 3/8 in x 26 in Door Gasket" at bounding box center [565, 185] width 200 height 12
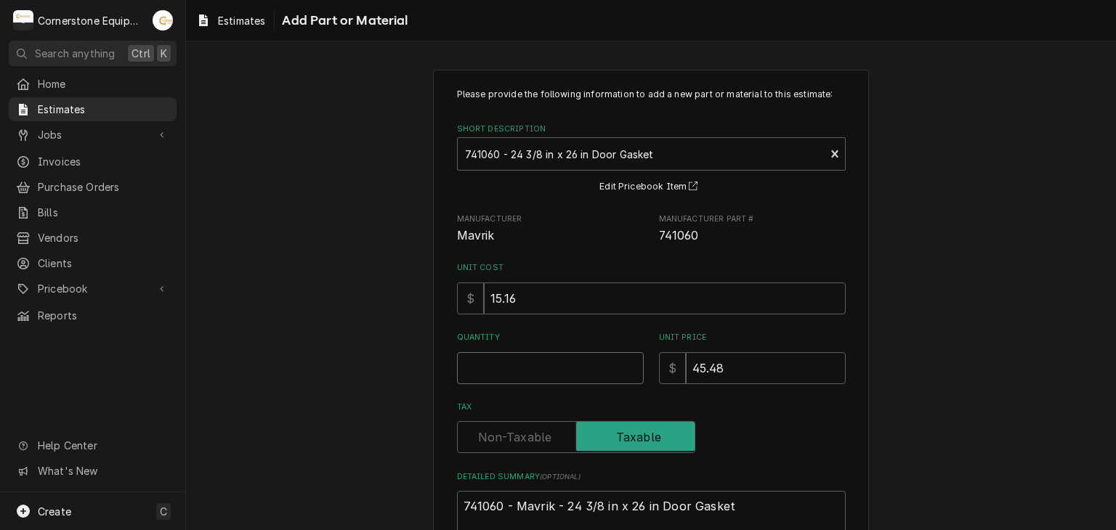
click at [551, 379] on input "Quantity" at bounding box center [550, 368] width 187 height 32
click at [222, 310] on div "Please provide the following information to add a new part or material to this …" at bounding box center [651, 351] width 930 height 589
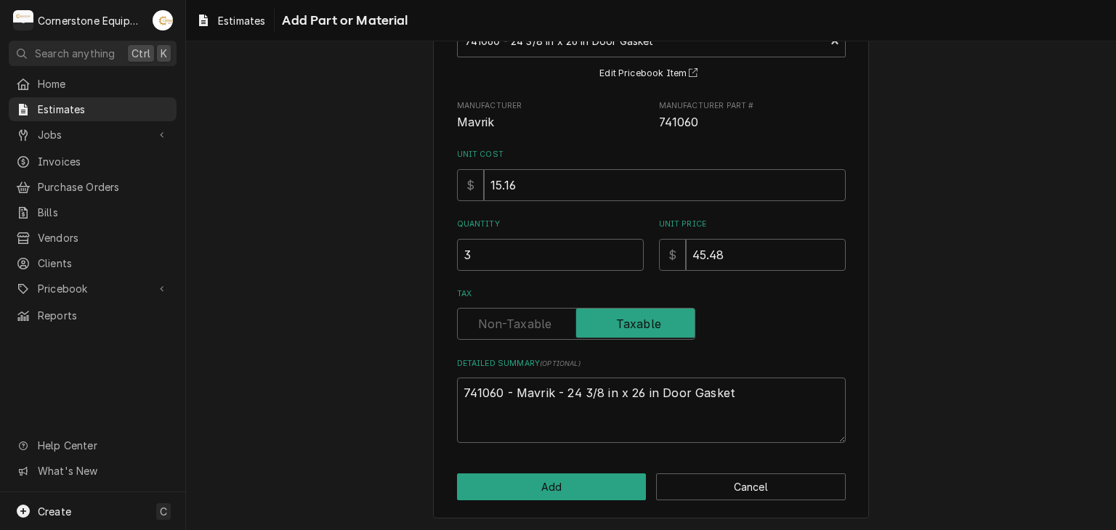
click at [539, 471] on div "Please provide the following information to add a new part or material to this …" at bounding box center [651, 237] width 436 height 563
click at [547, 486] on button "Add" at bounding box center [552, 487] width 190 height 27
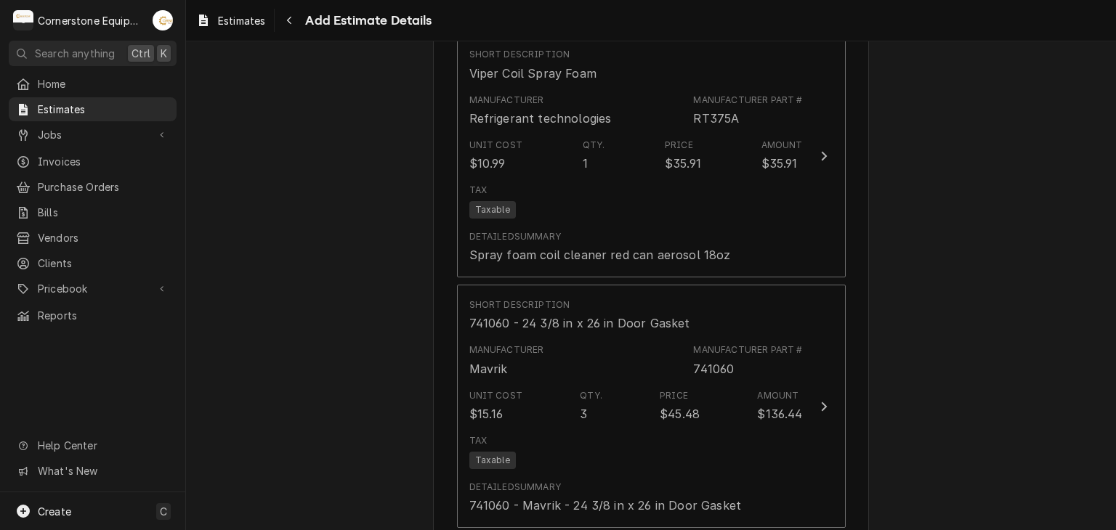
scroll to position [1688, 0]
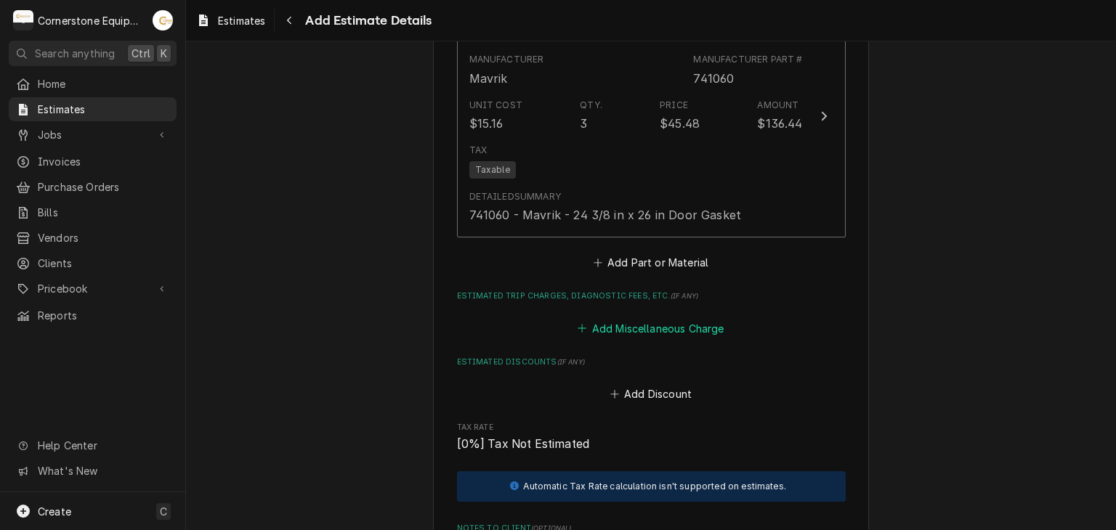
click at [581, 326] on button "Add Miscellaneous Charge" at bounding box center [650, 328] width 151 height 20
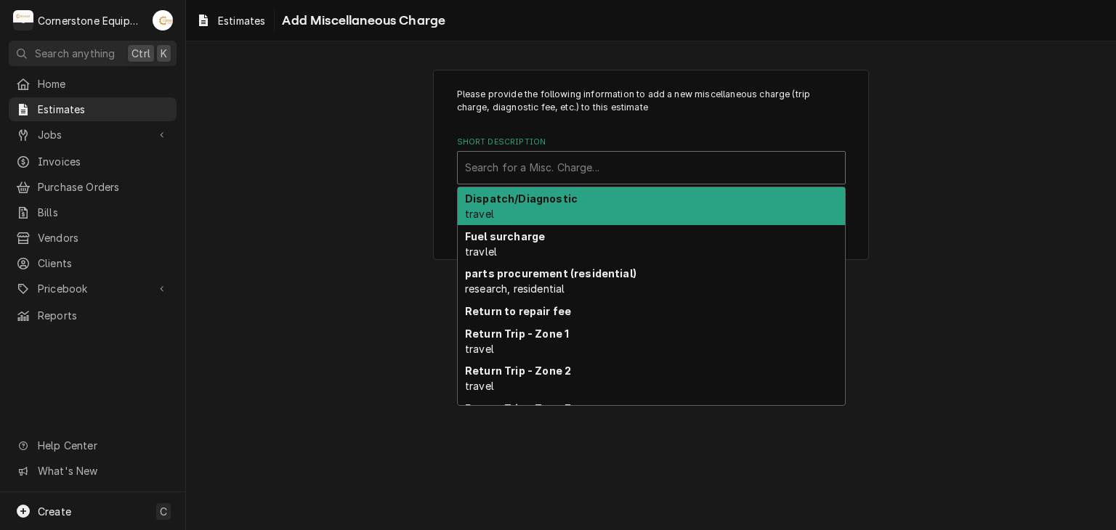
click at [459, 173] on div "Search for a Misc. Charge..." at bounding box center [651, 168] width 387 height 32
click at [495, 203] on strong "Dispatch/Diagnostic" at bounding box center [521, 199] width 113 height 12
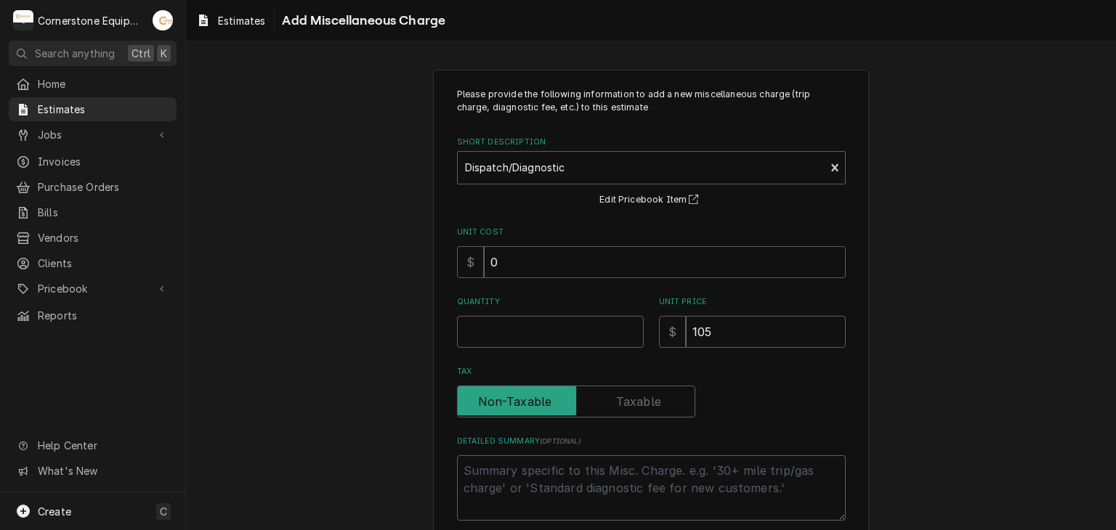
drag, startPoint x: 360, startPoint y: 196, endPoint x: 450, endPoint y: 312, distance: 146.1
click at [360, 198] on div "Please provide the following information to add a new miscellaneous charge (tri…" at bounding box center [651, 333] width 930 height 553
click at [493, 328] on input "Quantity" at bounding box center [550, 332] width 187 height 32
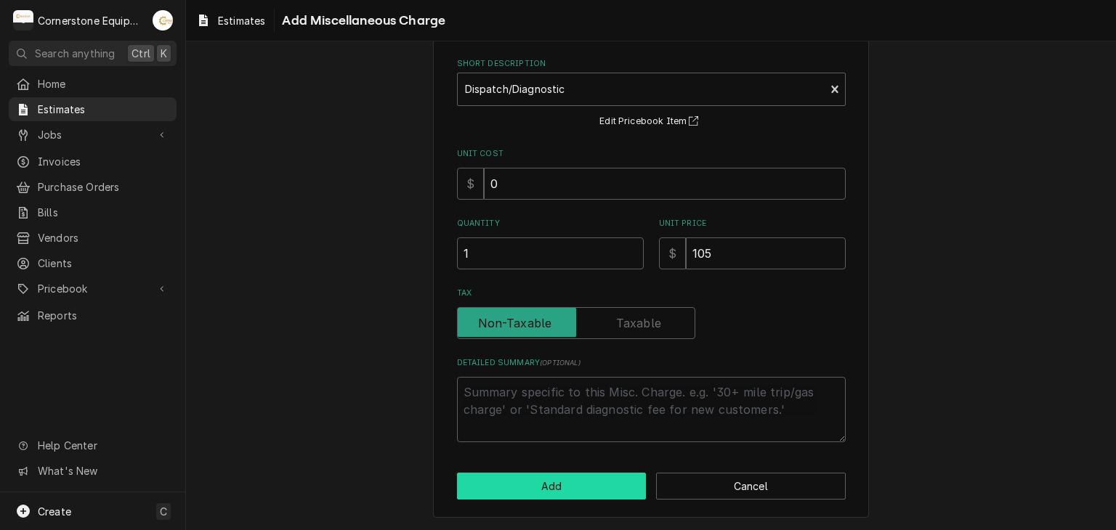
click at [540, 495] on button "Add" at bounding box center [552, 486] width 190 height 27
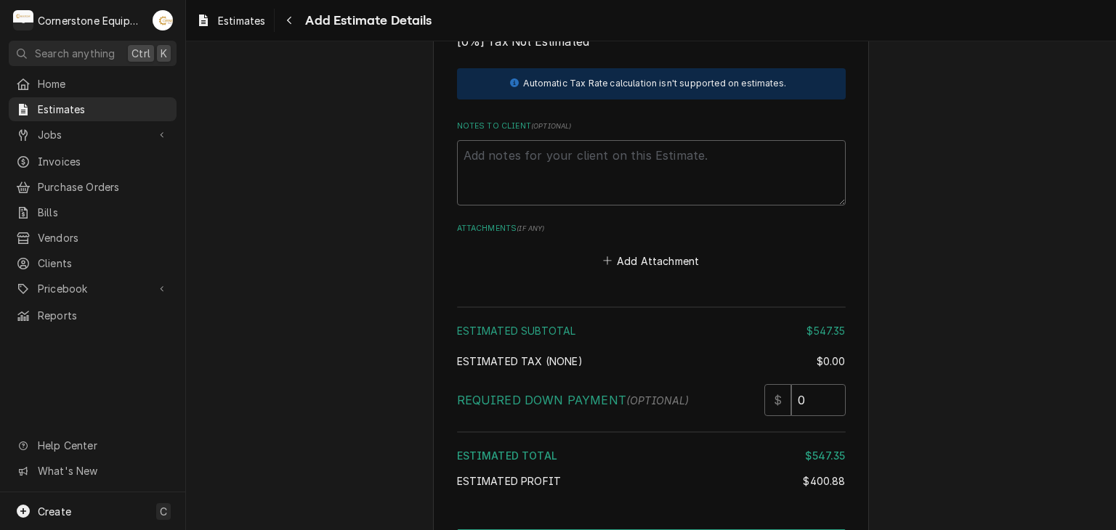
scroll to position [2340, 0]
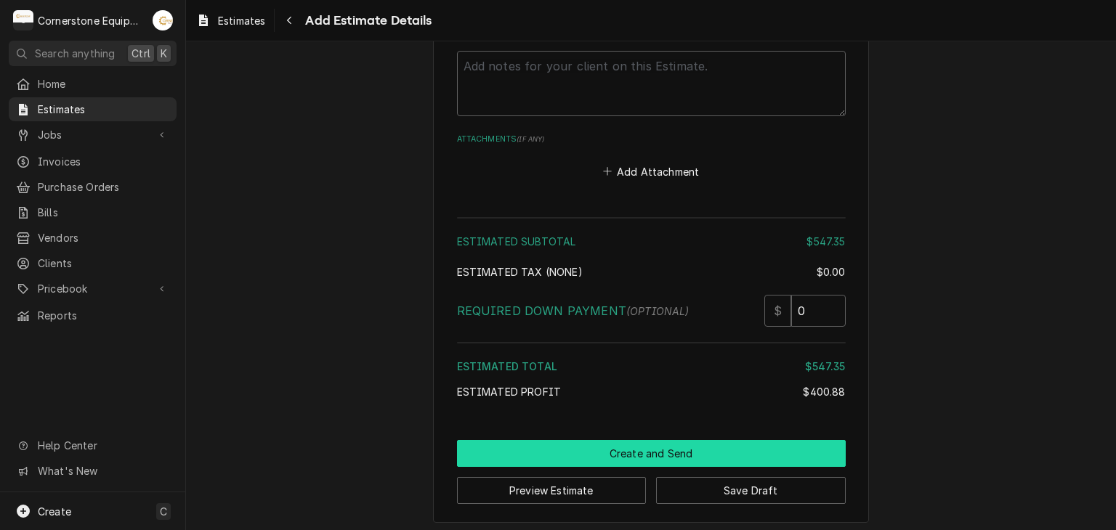
click at [628, 442] on button "Create and Send" at bounding box center [651, 453] width 389 height 27
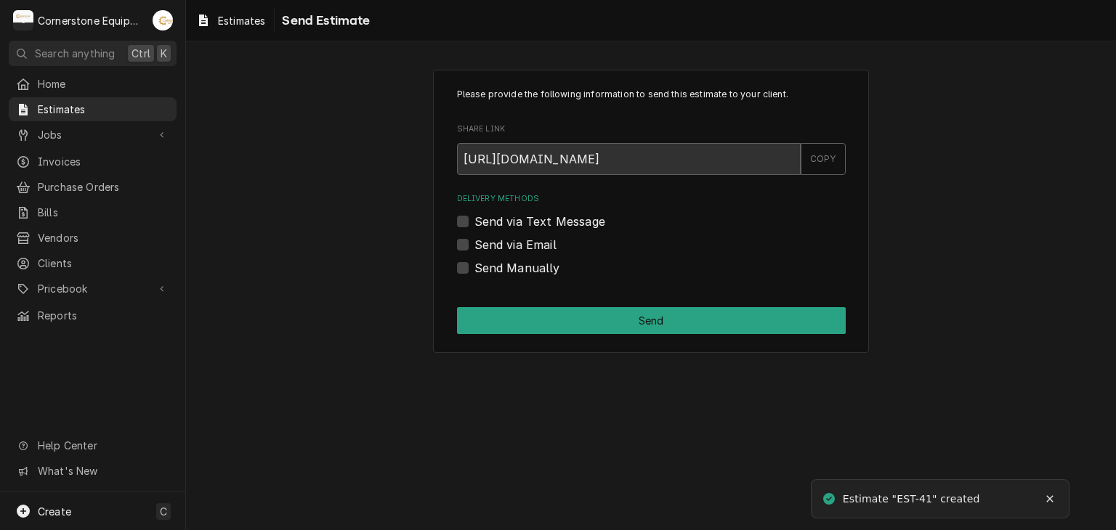
click at [492, 221] on label "Send via Text Message" at bounding box center [539, 221] width 131 height 17
click at [492, 221] on input "Send via Text Message" at bounding box center [668, 229] width 389 height 32
checkbox input "true"
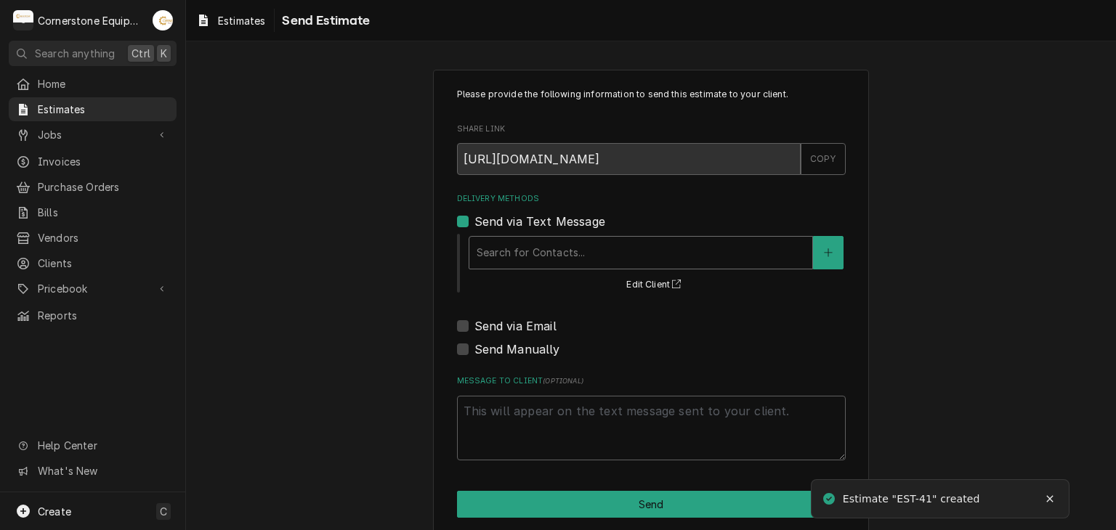
click at [488, 240] on div "Delivery Methods" at bounding box center [641, 253] width 328 height 26
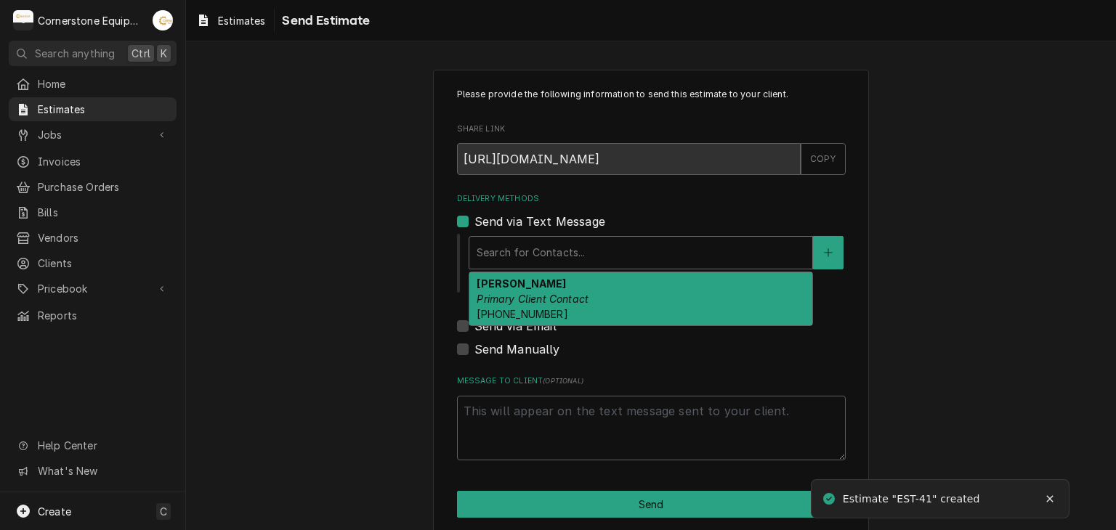
click at [514, 293] on em "Primary Client Contact" at bounding box center [533, 299] width 112 height 12
type textarea "x"
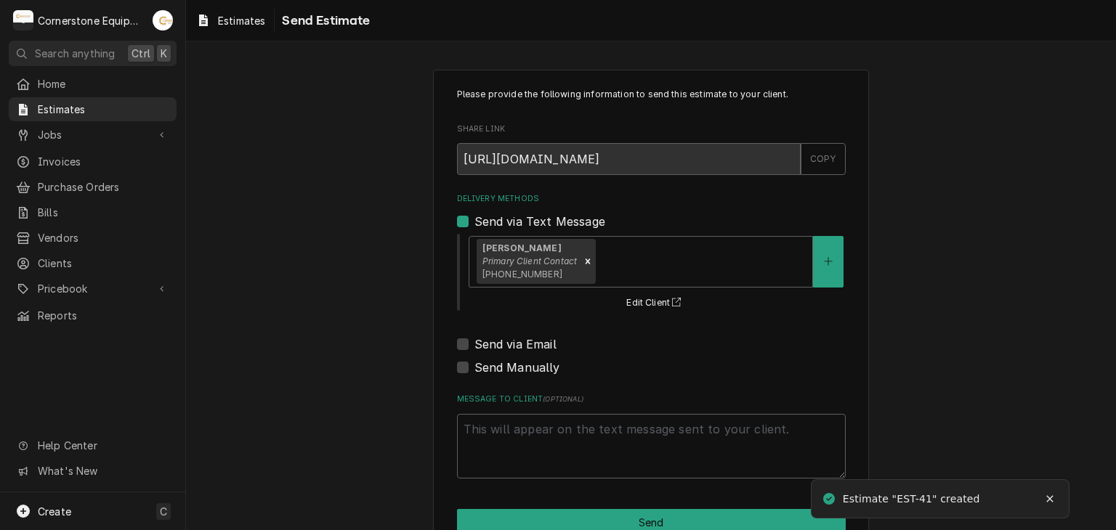
click at [503, 338] on label "Send via Email" at bounding box center [515, 344] width 82 height 17
click at [503, 338] on input "Send via Email" at bounding box center [668, 352] width 389 height 32
checkbox input "true"
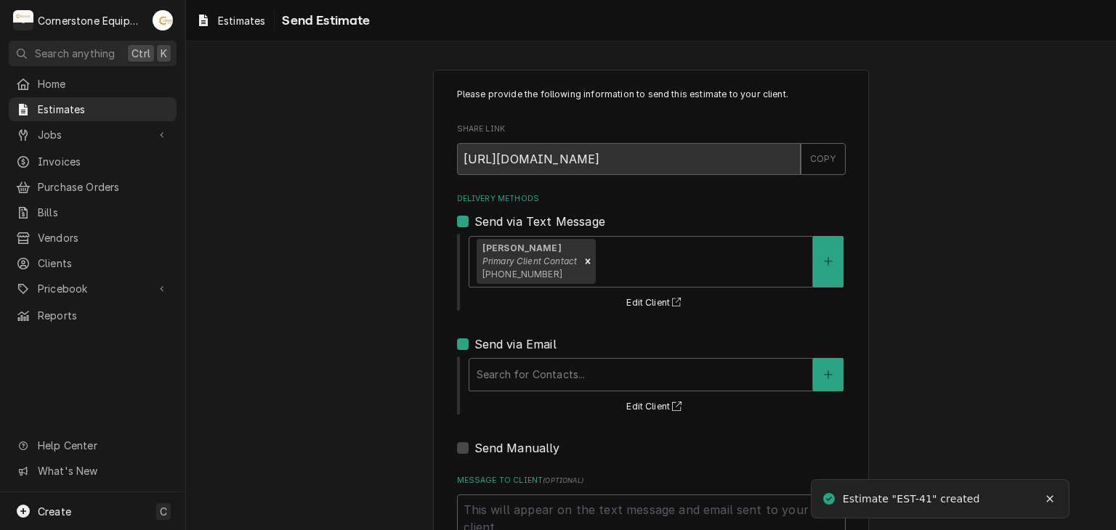
click at [411, 326] on div "Please provide the following information to send this estimate to your client. …" at bounding box center [651, 353] width 930 height 592
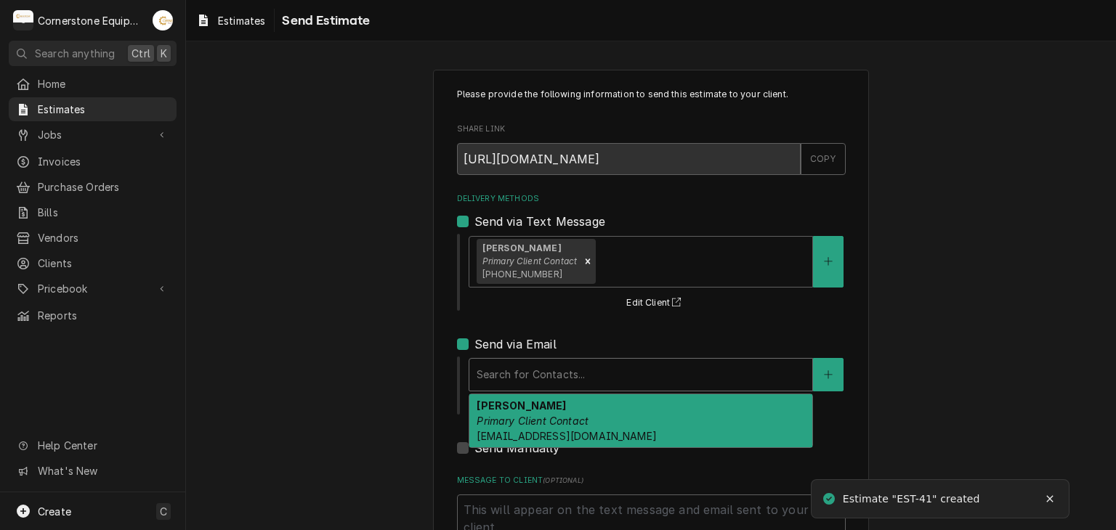
click at [493, 387] on div "Search for Contacts..." at bounding box center [640, 375] width 343 height 32
click at [496, 403] on strong "Luca" at bounding box center [521, 406] width 89 height 12
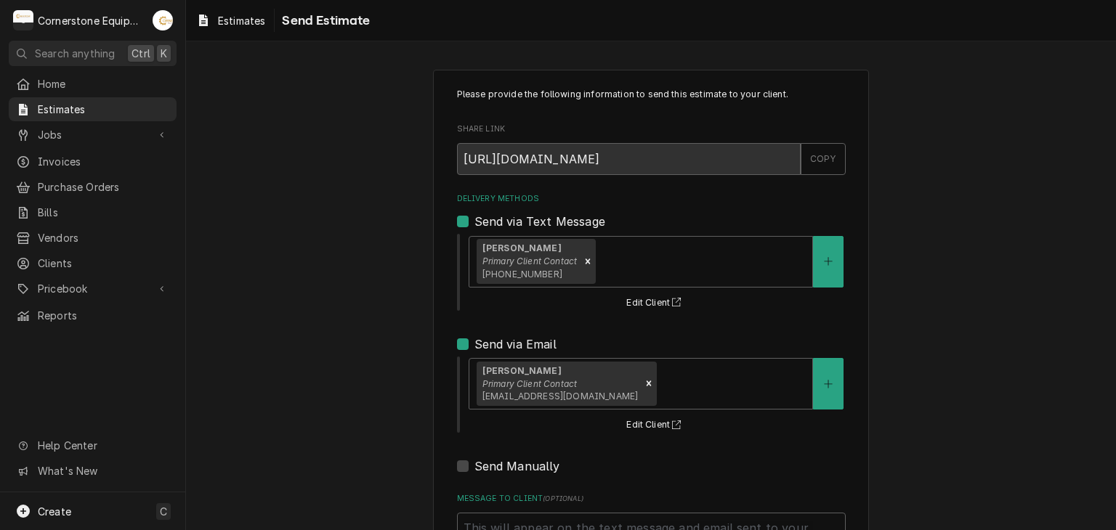
drag, startPoint x: 396, startPoint y: 370, endPoint x: 419, endPoint y: 384, distance: 27.4
click at [398, 373] on div "Please provide the following information to send this estimate to your client. …" at bounding box center [651, 362] width 930 height 610
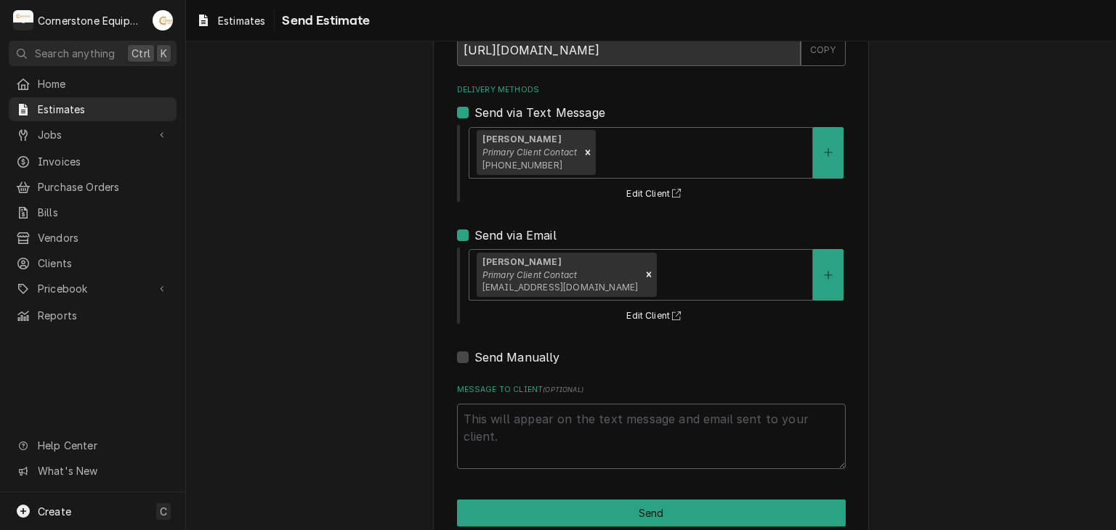
scroll to position [135, 0]
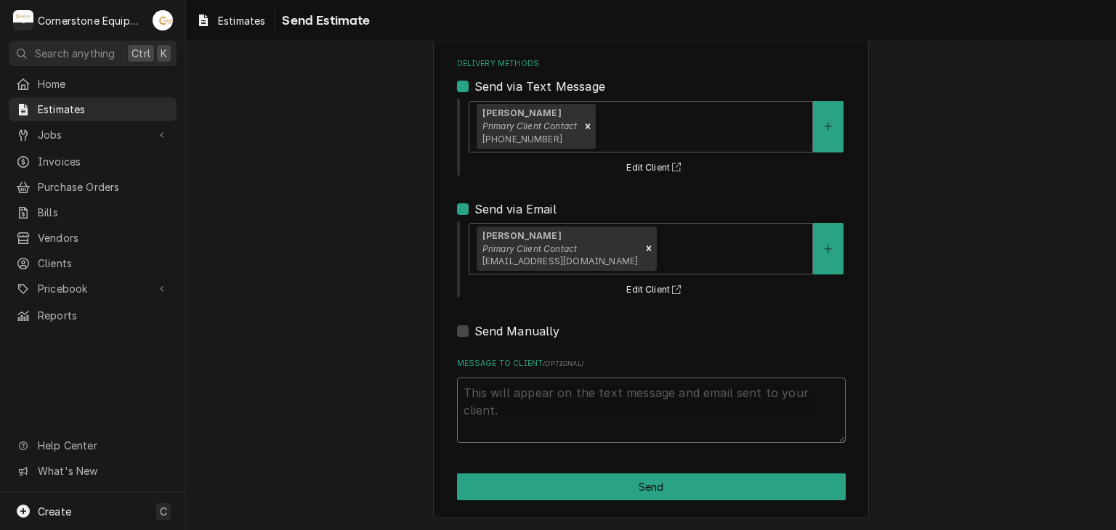
click at [474, 425] on textarea "Message to Client ( optional )" at bounding box center [651, 410] width 389 height 65
type textarea "x"
type textarea "T"
type textarea "x"
type textarea "Th"
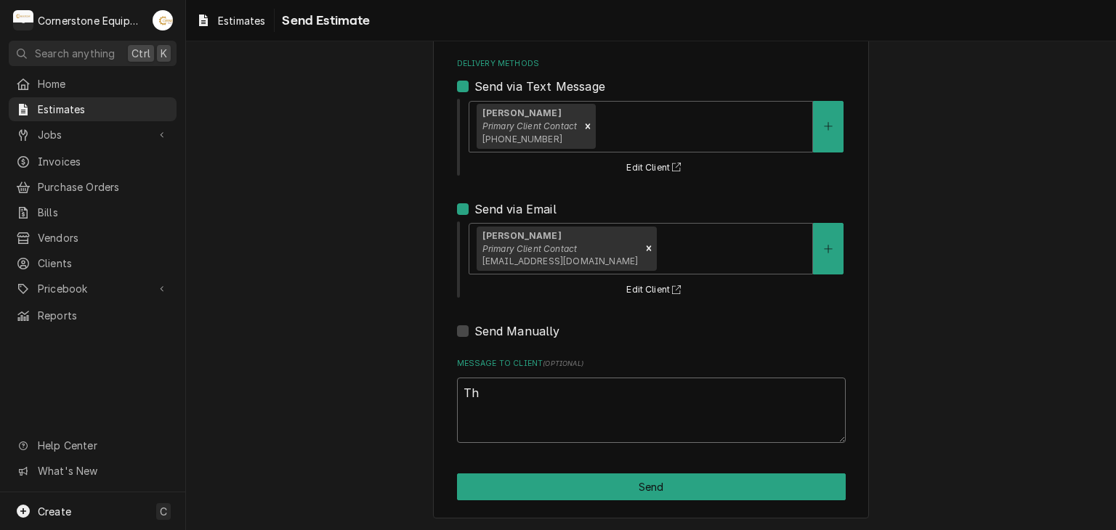
type textarea "x"
type textarea "Tha"
type textarea "x"
type textarea "Than"
type textarea "x"
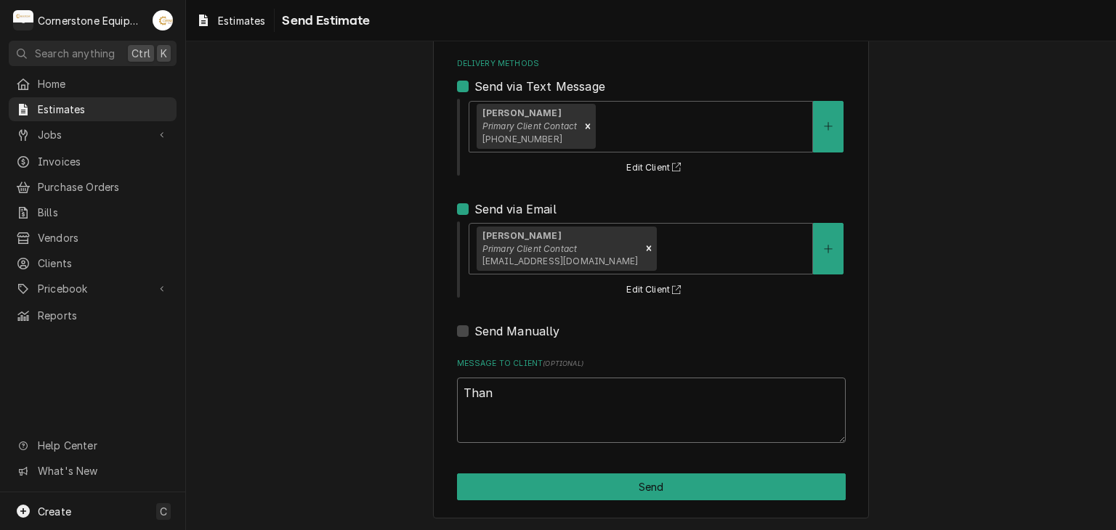
type textarea "Thank"
type textarea "x"
type textarea "Thank"
type textarea "x"
type textarea "Thank y"
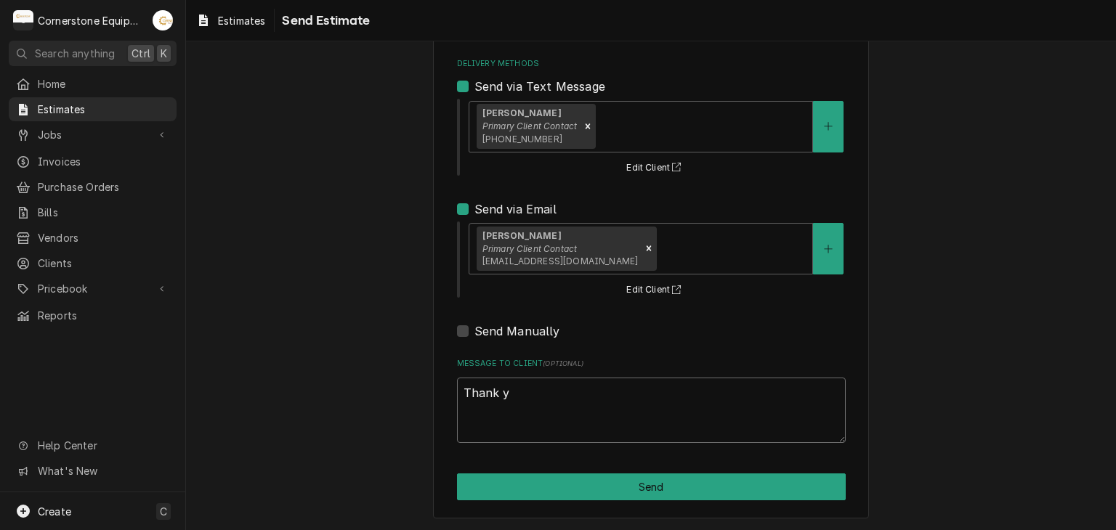
type textarea "x"
type textarea "Thank yo"
type textarea "x"
type textarea "Thank you"
type textarea "x"
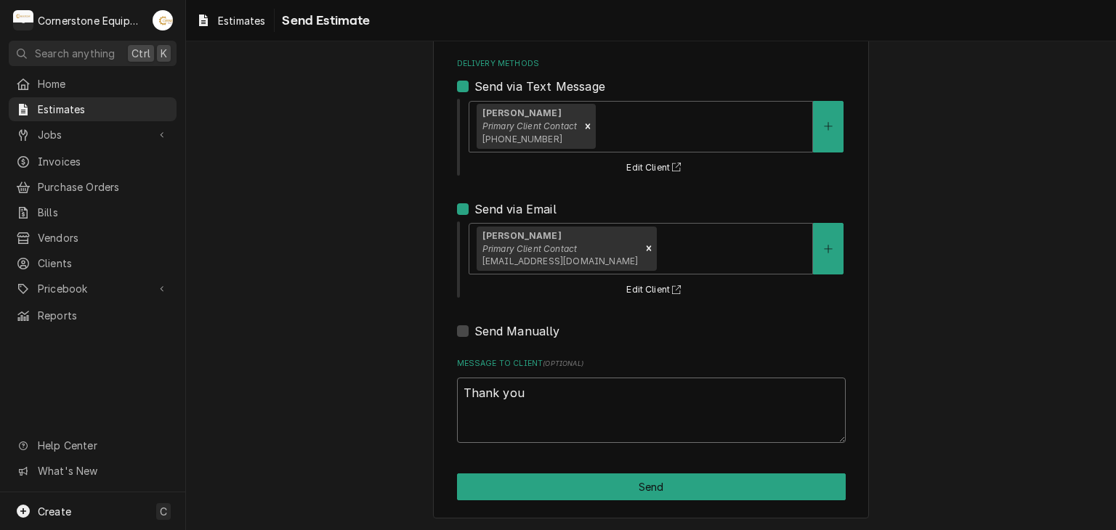
type textarea "Thank you"
type textarea "x"
type textarea "Thank you f"
type textarea "x"
type textarea "Thank you fo"
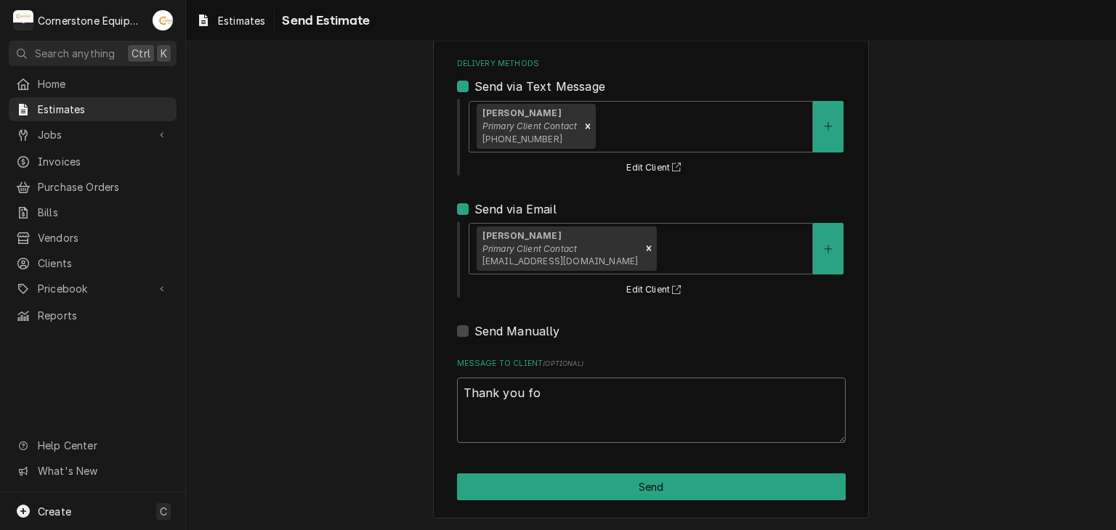
type textarea "x"
type textarea "Thank you for"
type textarea "x"
type textarea "Thank you for"
type textarea "x"
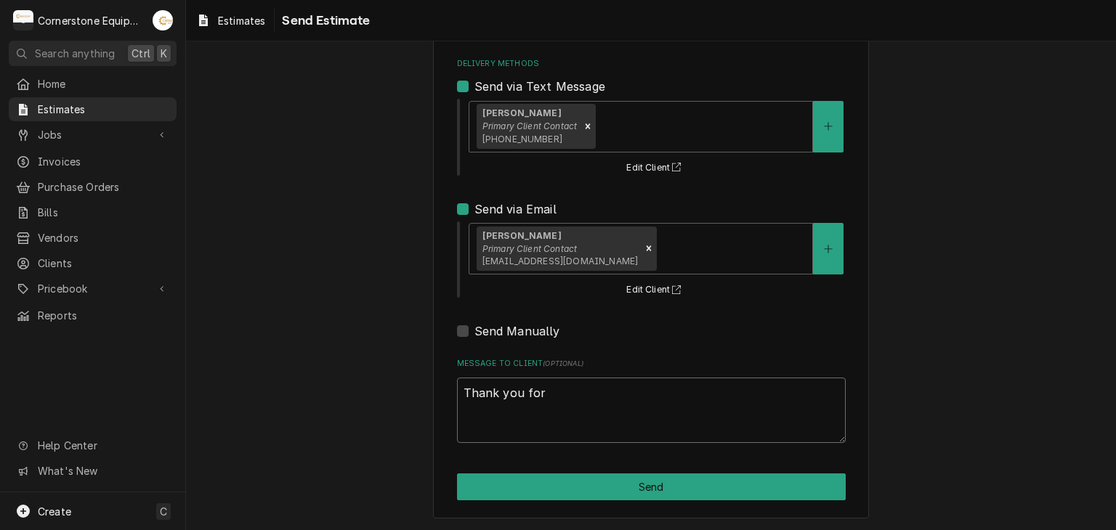
type textarea "Thank you for t"
type textarea "x"
type textarea "Thank you for th"
type textarea "x"
type textarea "Thank you for the"
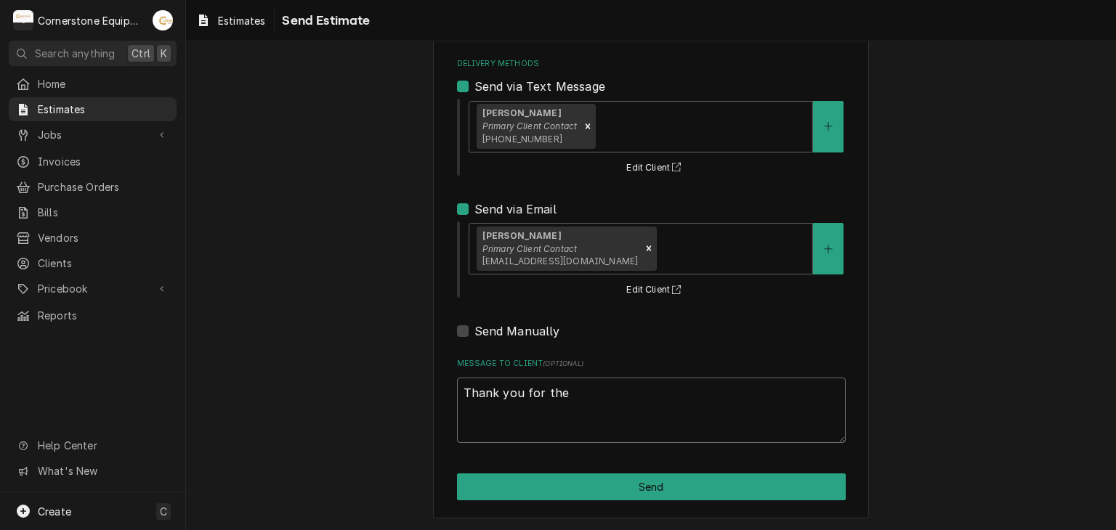
type textarea "x"
type textarea "Thank you for the"
type textarea "x"
type textarea "Thank you for the o"
type textarea "x"
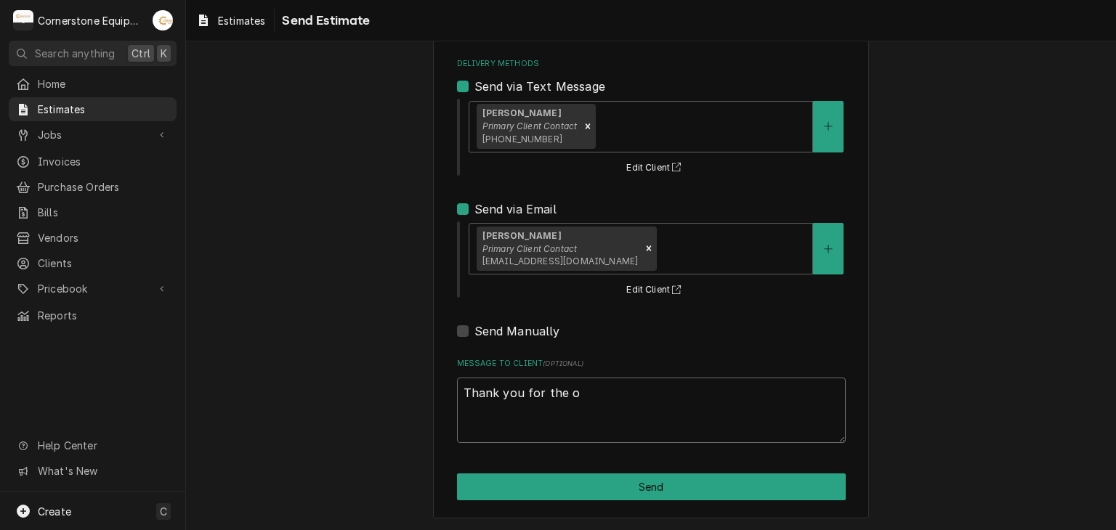
type textarea "Thank you for the op"
type textarea "x"
type textarea "Thank you for the opp"
type textarea "x"
type textarea "Thank you for the oppo"
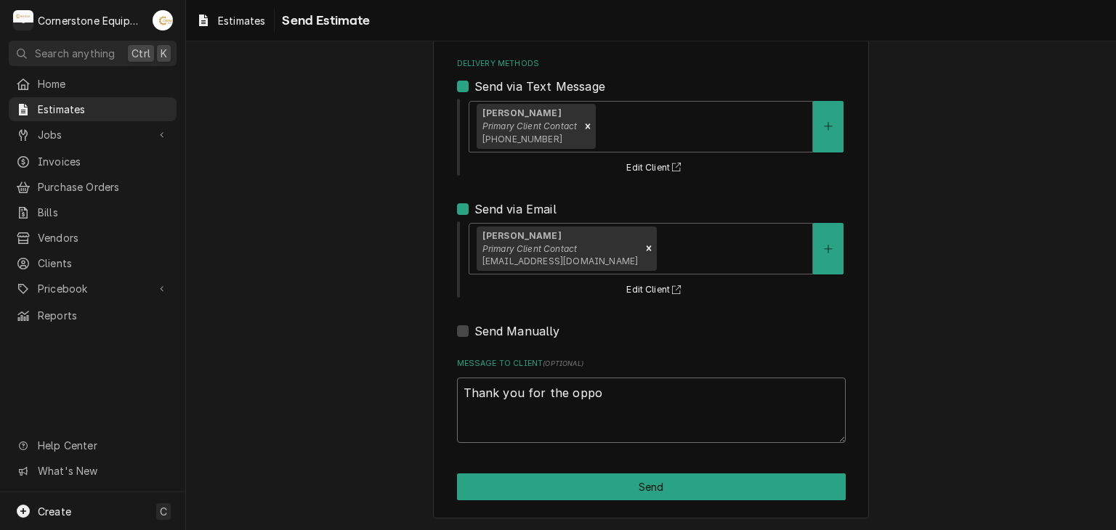
type textarea "x"
type textarea "Thank you for the oppor"
type textarea "x"
type textarea "Thank you for the opport"
type textarea "x"
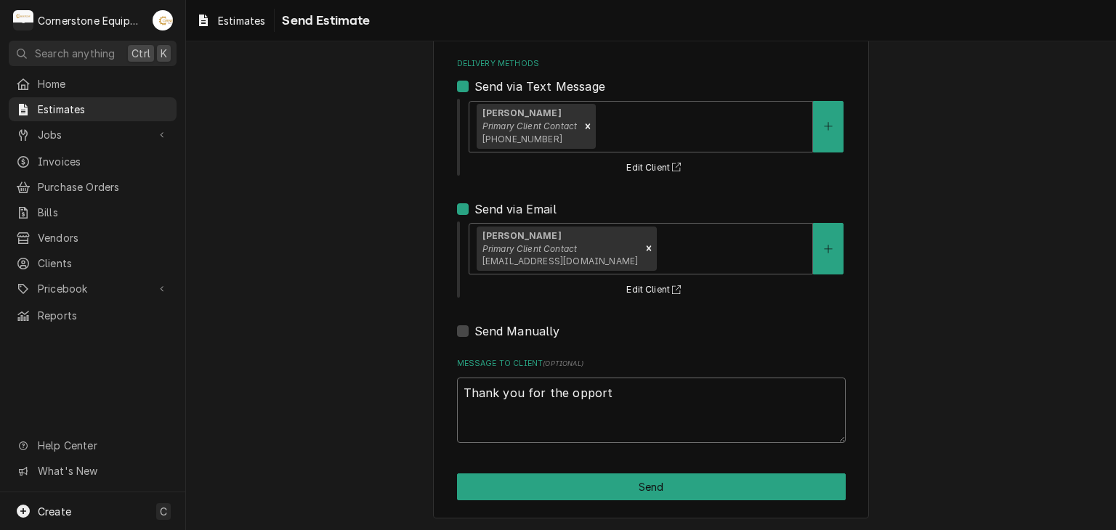
type textarea "Thank you for the opportu"
type textarea "x"
type textarea "Thank you for the opportun"
type textarea "x"
type textarea "Thank you for the opportuni"
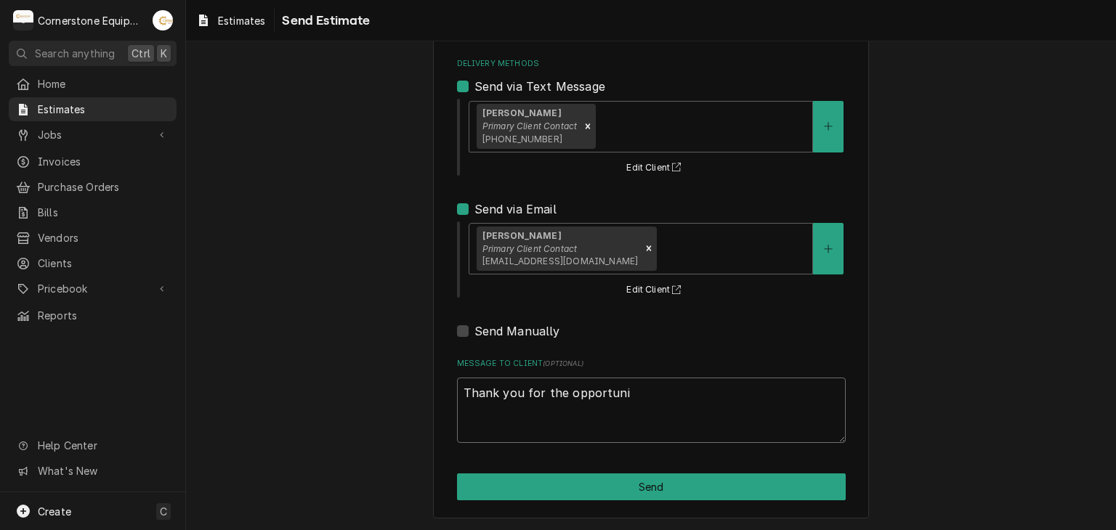
type textarea "x"
type textarea "Thank you for the opportunit"
type textarea "x"
type textarea "Thank you for the opportunity"
type textarea "x"
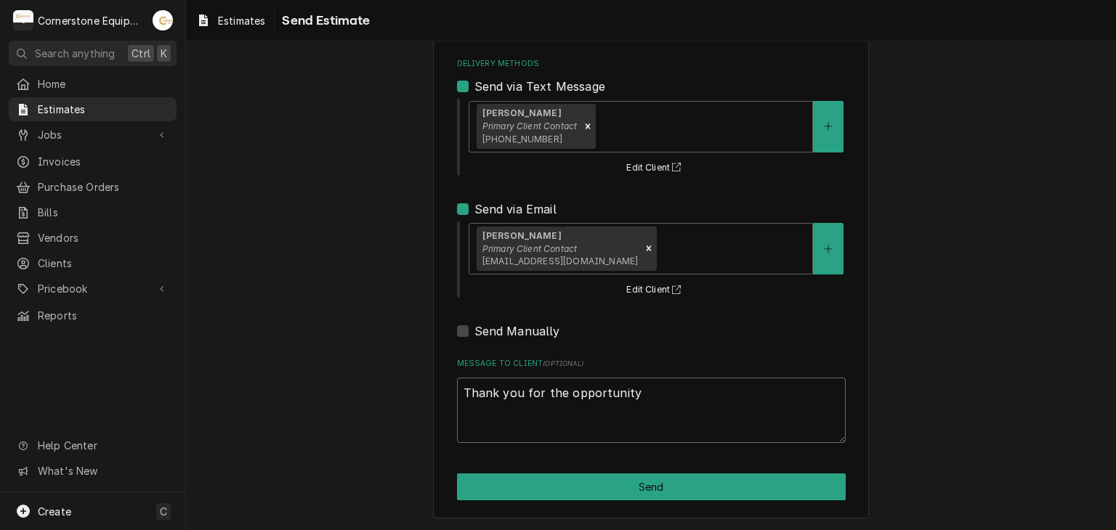
type textarea "Thank you for the opportunity"
type textarea "x"
type textarea "Thank you for the opportunity t"
type textarea "x"
type textarea "Thank you for the opportunity to"
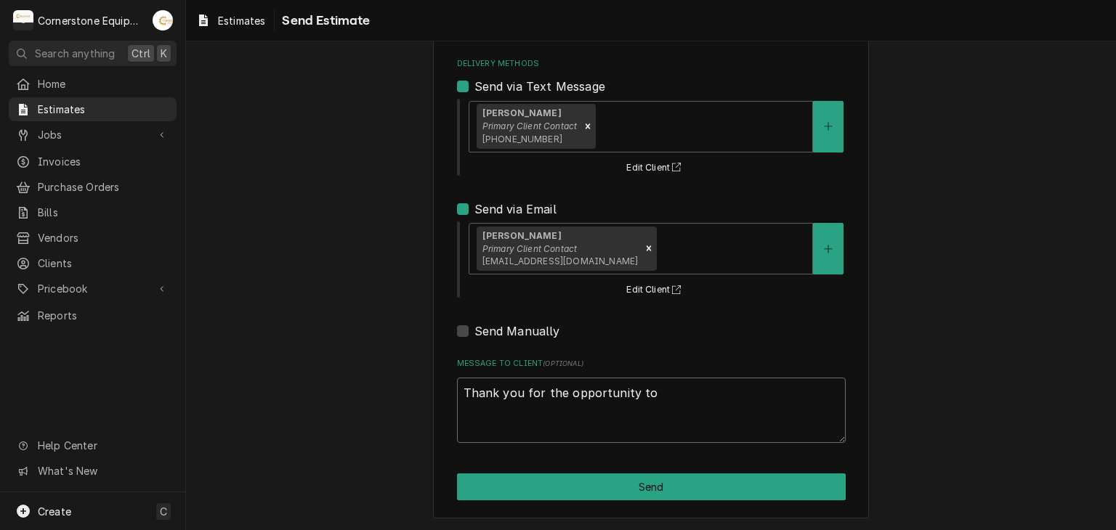
type textarea "x"
type textarea "Thank you for the opportunity to"
type textarea "x"
type textarea "Thank you for the opportunity to b"
type textarea "x"
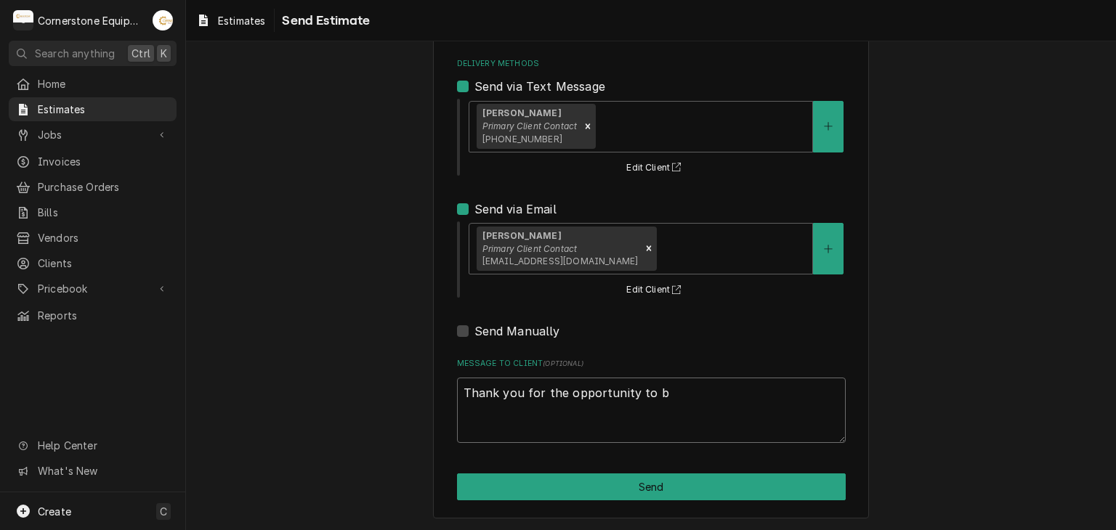
type textarea "Thank you for the opportunity to be"
type textarea "x"
type textarea "Thank you for the opportunity to be"
type textarea "x"
type textarea "Thank you for the opportunity to be o"
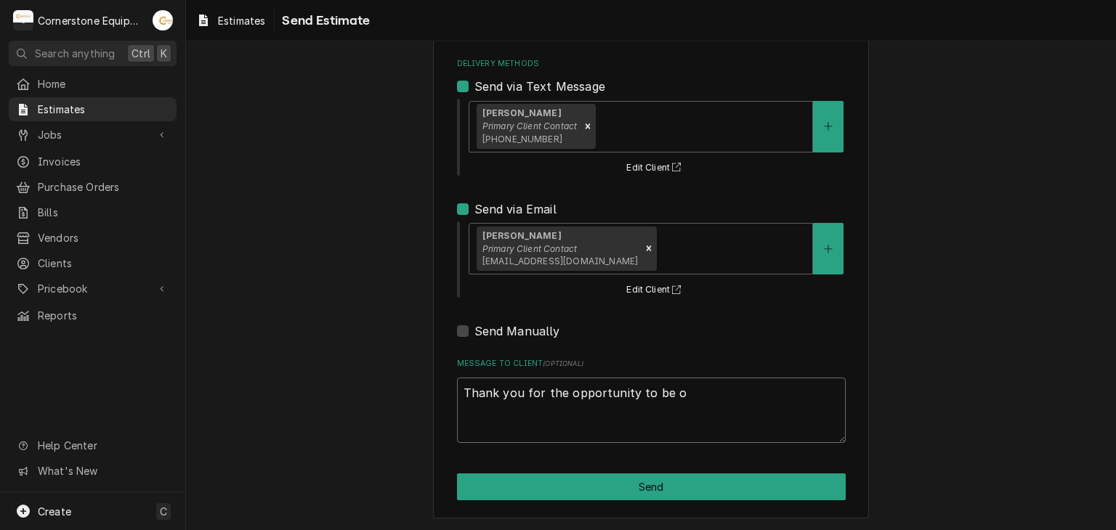
type textarea "x"
type textarea "Thank you for the opportunity to be of"
type textarea "x"
type textarea "Thank you for the opportunity to be of"
type textarea "x"
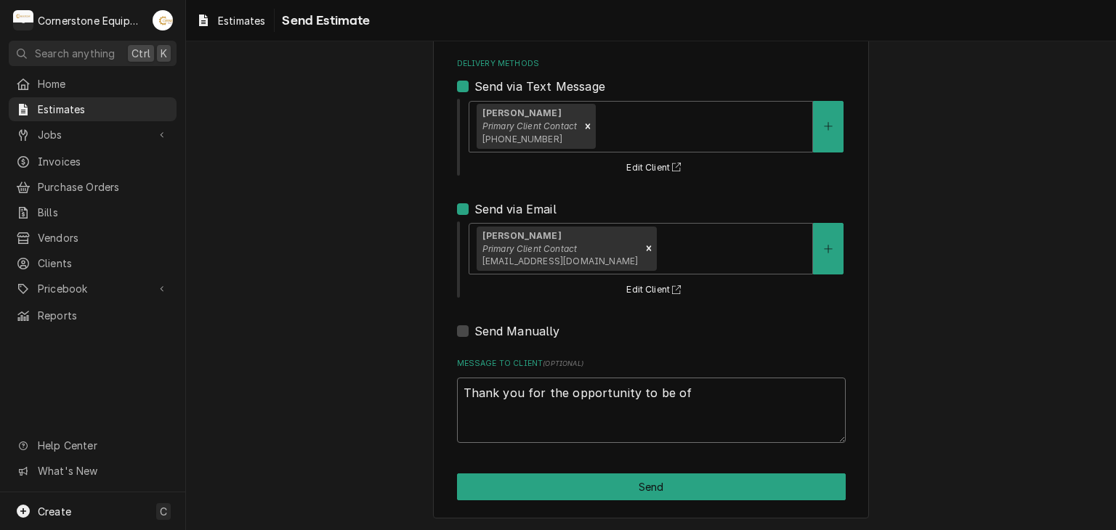
type textarea "Thank you for the opportunity to be of s"
type textarea "x"
type textarea "Thank you for the opportunity to be of se"
type textarea "x"
type textarea "Thank you for the opportunity to be of ser"
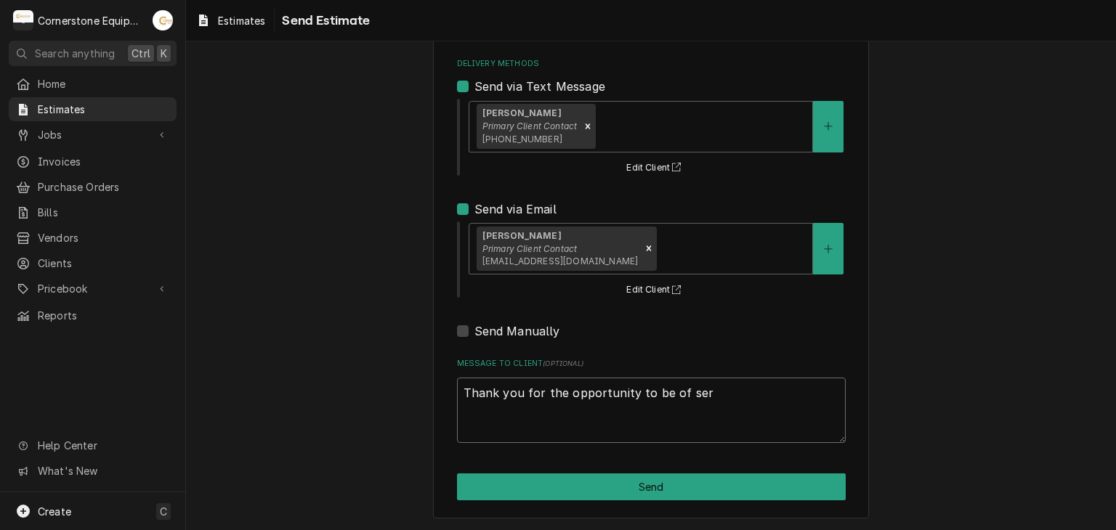
type textarea "x"
type textarea "Thank you for the opportunity to be of serv"
type textarea "x"
type textarea "Thank you for the opportunity to be of servi"
type textarea "x"
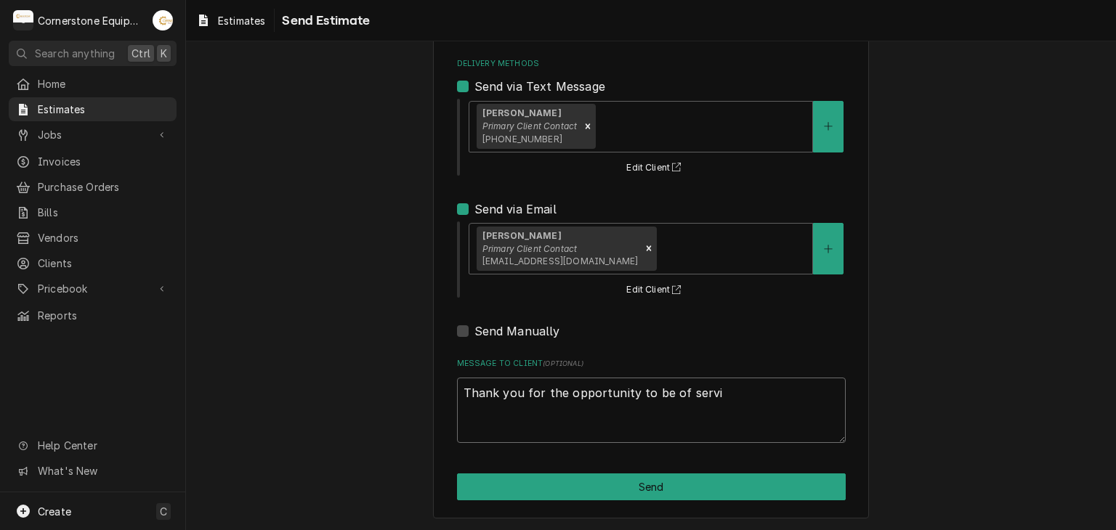
type textarea "Thank you for the opportunity to be of servic"
type textarea "x"
type textarea "Thank you for the opportunity to be of service"
type textarea "x"
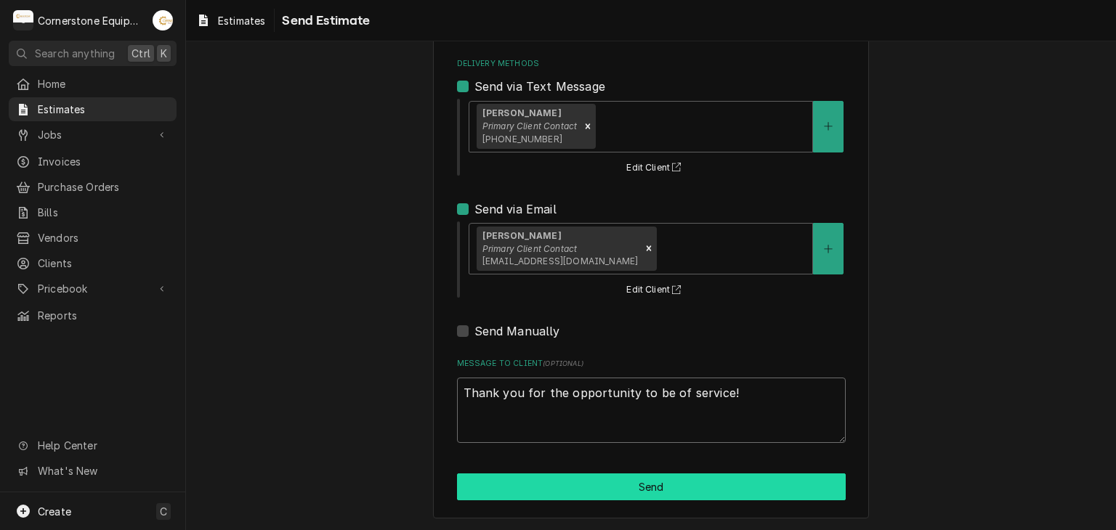
type textarea "Thank you for the opportunity to be of service!"
click at [622, 482] on button "Send" at bounding box center [651, 487] width 389 height 27
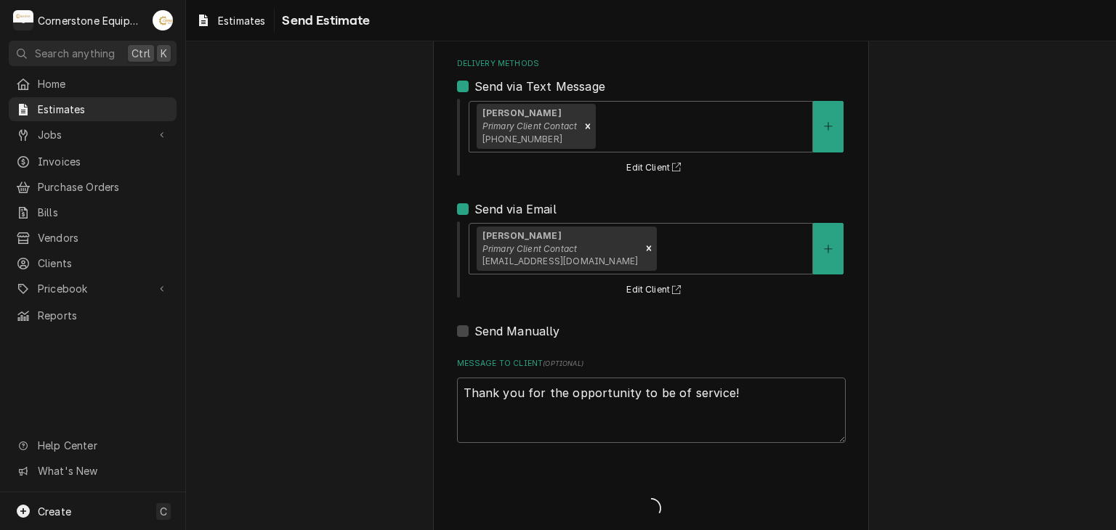
type textarea "x"
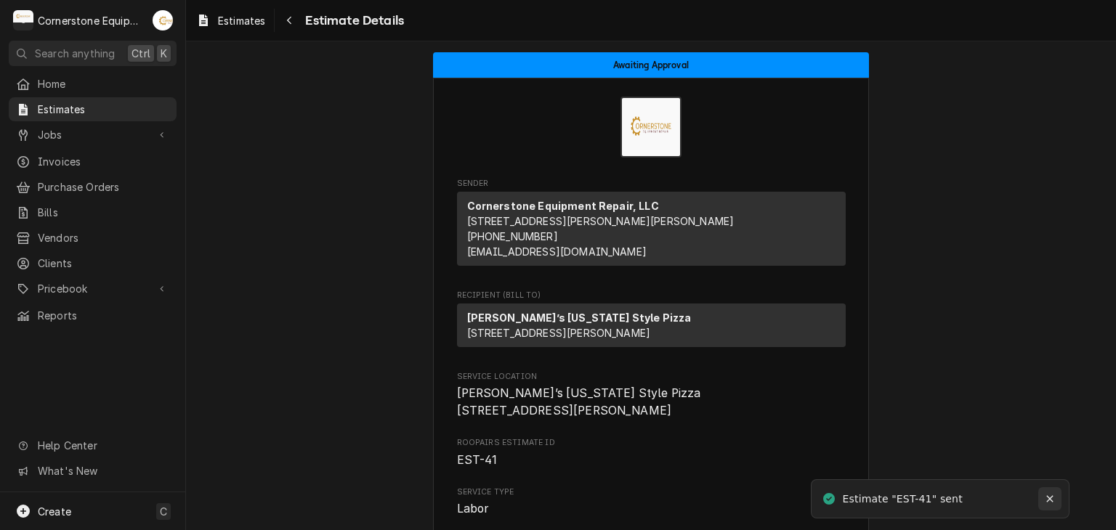
click at [1049, 494] on icon "Notifications alt+T" at bounding box center [1050, 499] width 10 height 10
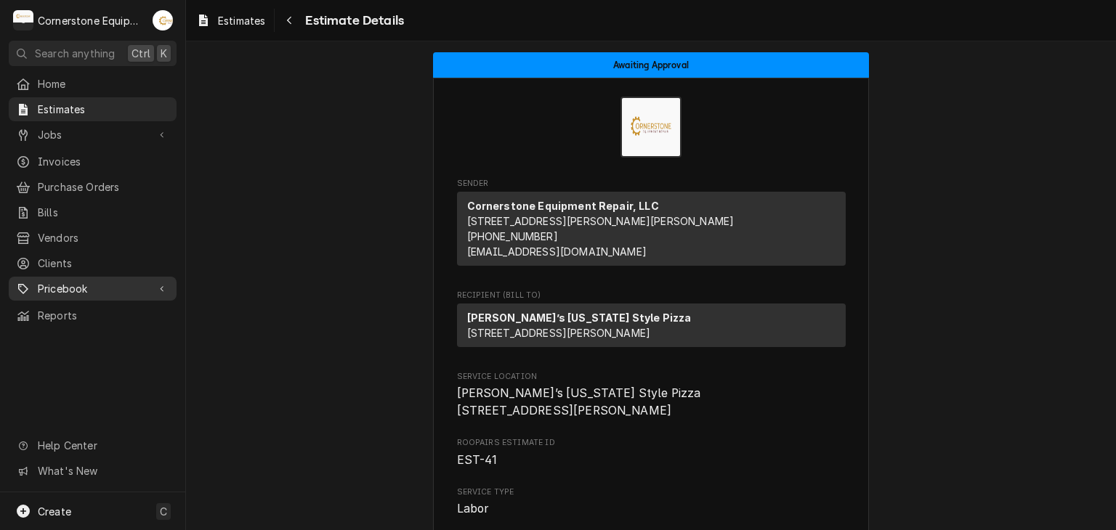
click at [113, 281] on span "Pricebook" at bounding box center [93, 288] width 110 height 15
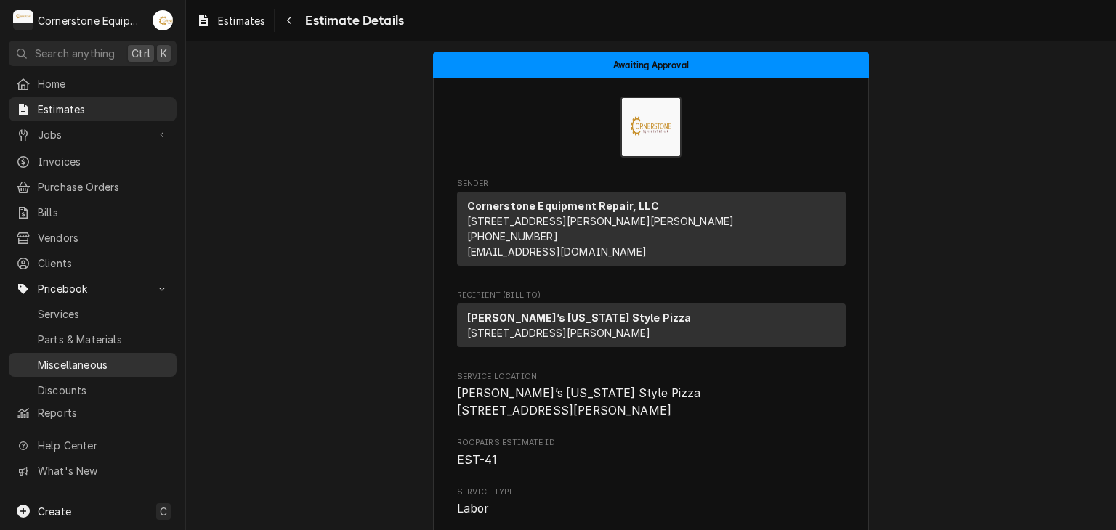
click at [115, 357] on span "Miscellaneous" at bounding box center [104, 364] width 132 height 15
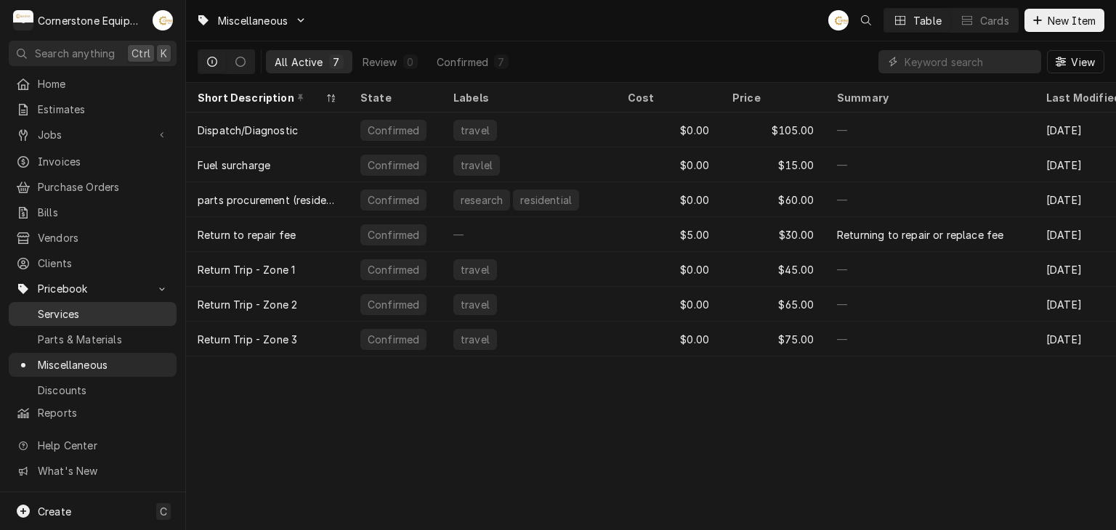
click at [119, 305] on div "Services" at bounding box center [93, 314] width 162 height 18
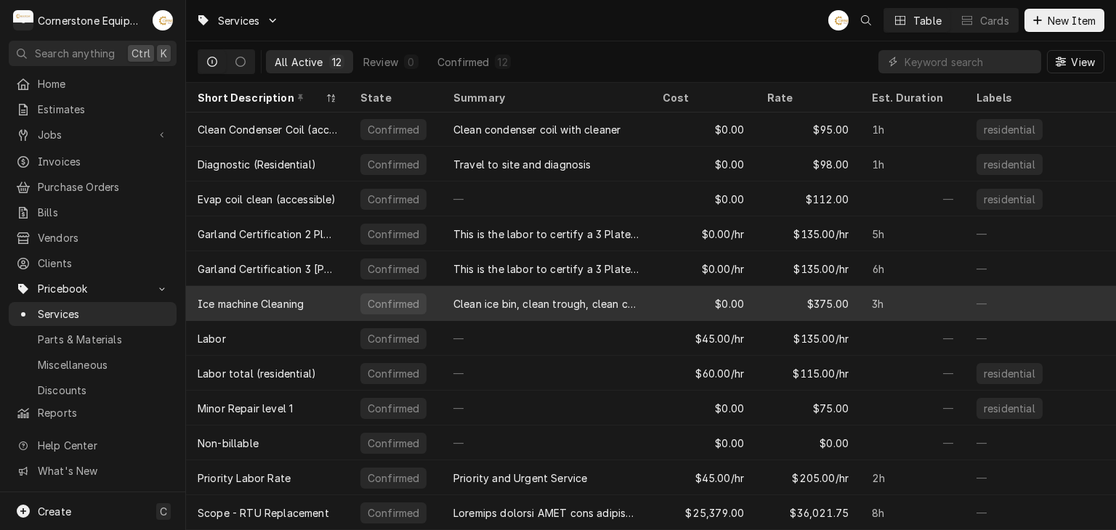
scroll to position [9, 0]
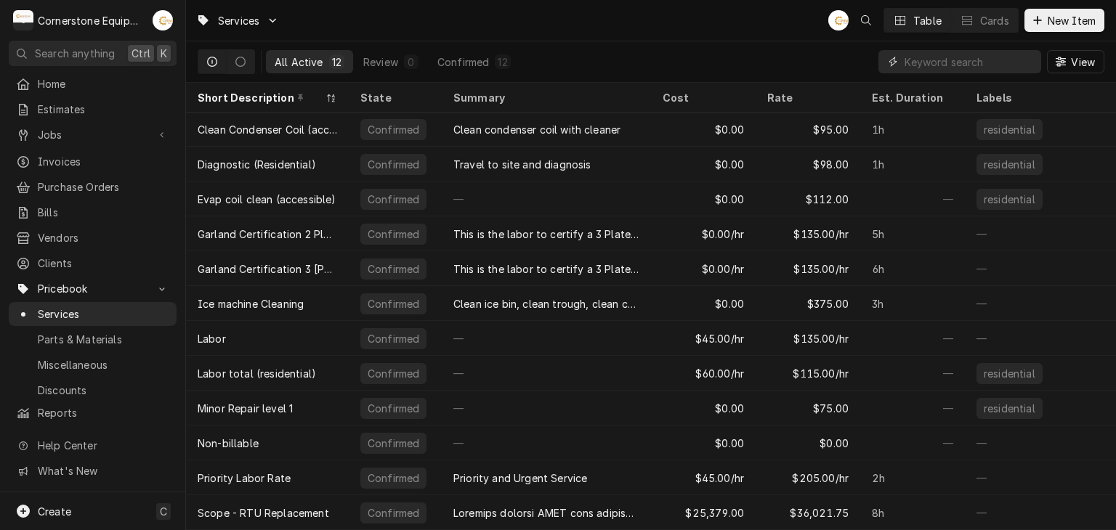
click at [953, 57] on input "Dynamic Content Wrapper" at bounding box center [969, 61] width 129 height 23
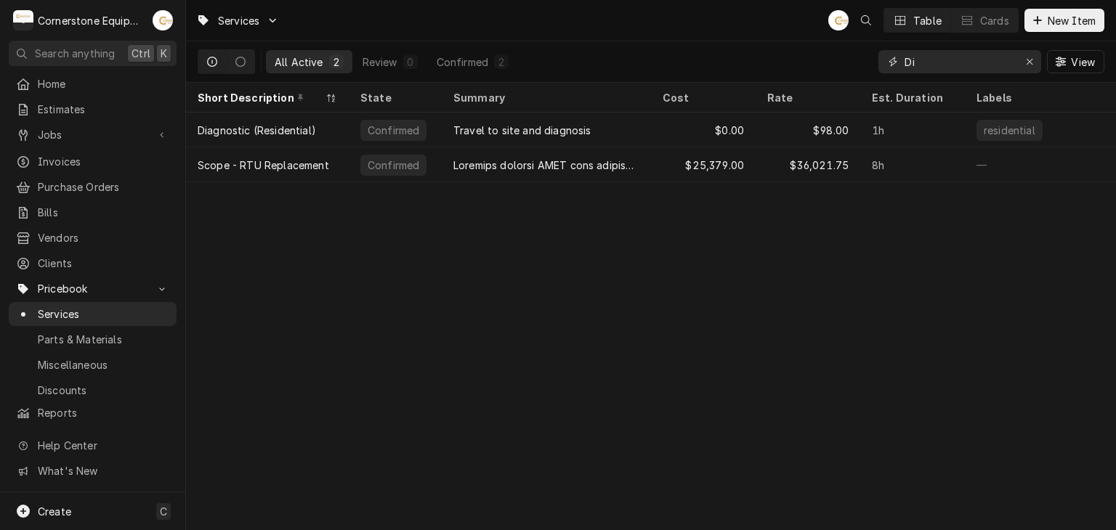
type input "D"
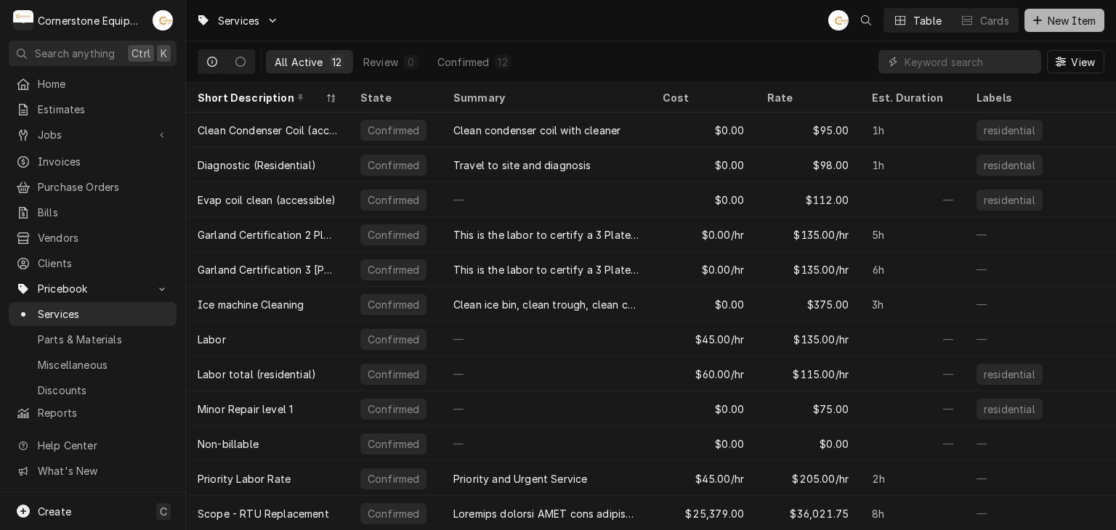
click at [1027, 25] on button "New Item" at bounding box center [1064, 20] width 80 height 23
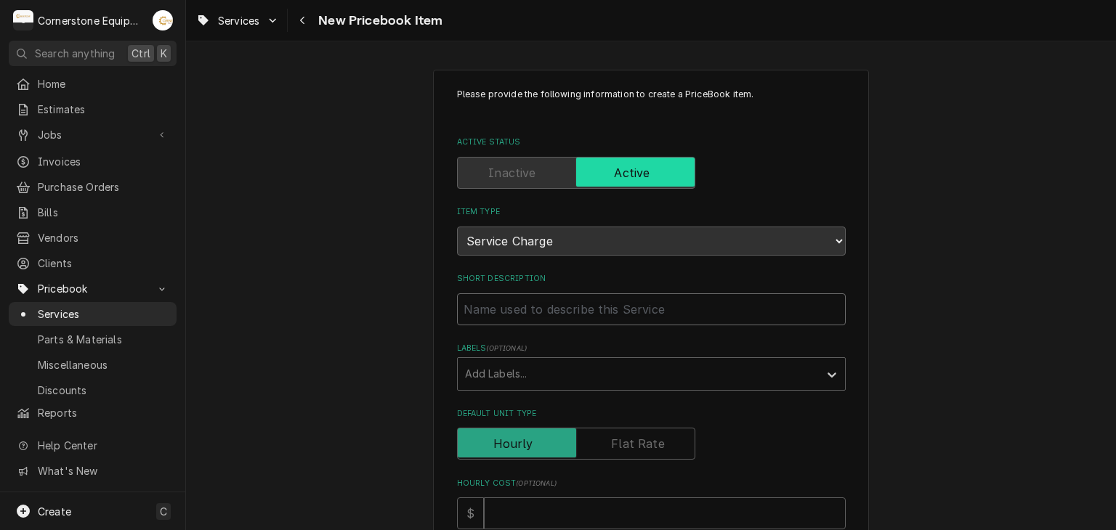
click at [509, 317] on input "Short Description" at bounding box center [651, 310] width 389 height 32
type textarea "x"
type input "D"
type textarea "x"
type input "Du"
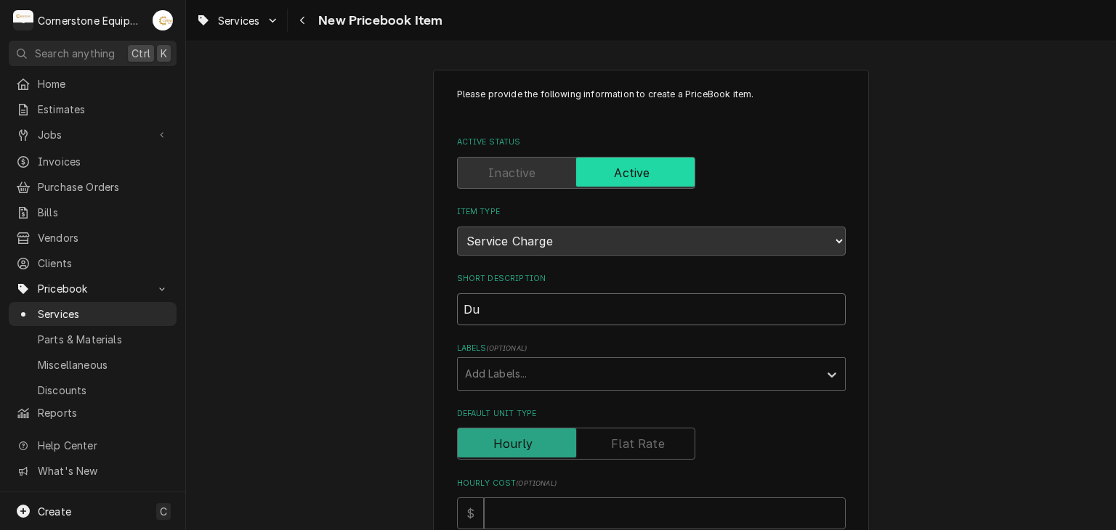
type textarea "x"
type input "Dua"
type textarea "x"
type input "Du"
type textarea "x"
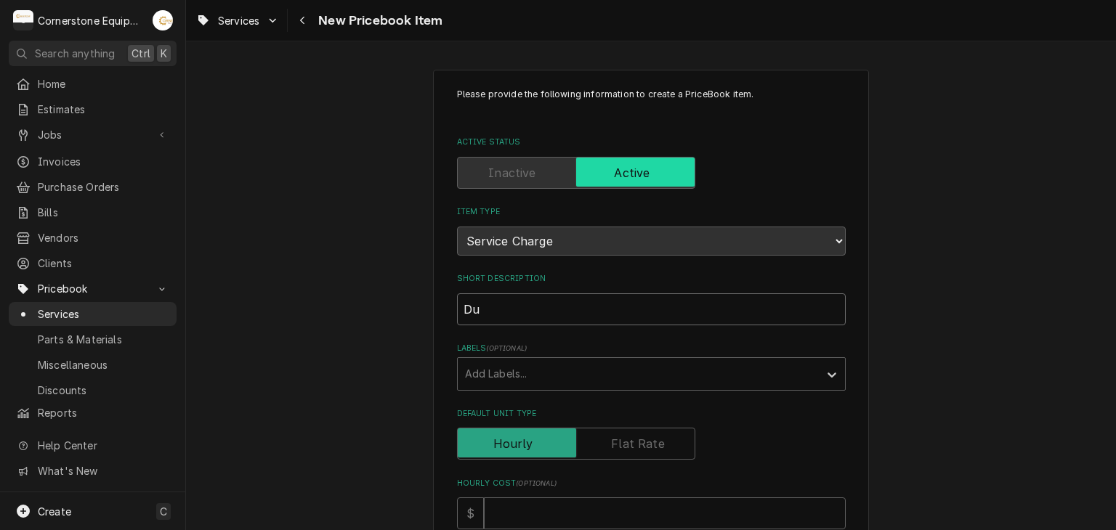
type input "D"
type textarea "x"
type input "Da"
type textarea "x"
type input "D"
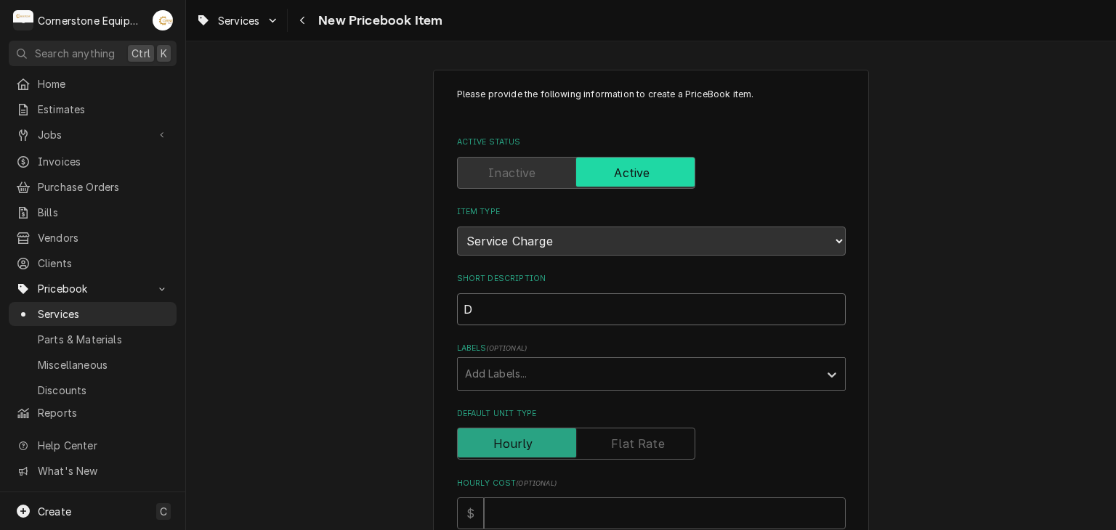
type textarea "x"
type input "Di"
type textarea "x"
type input "Dia"
type textarea "x"
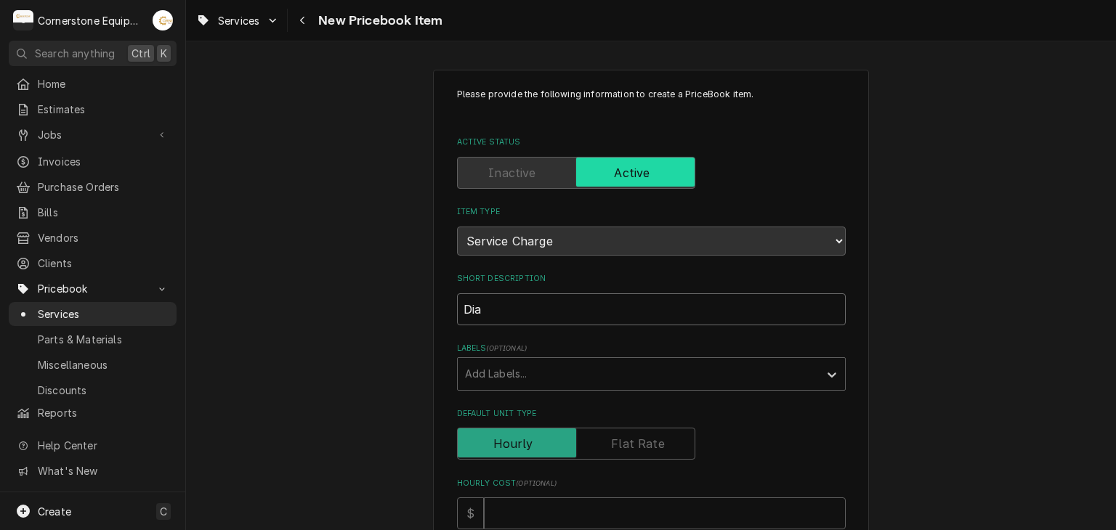
type input "Diag"
type textarea "x"
type input "Diagn"
type textarea "x"
type input "Diagno"
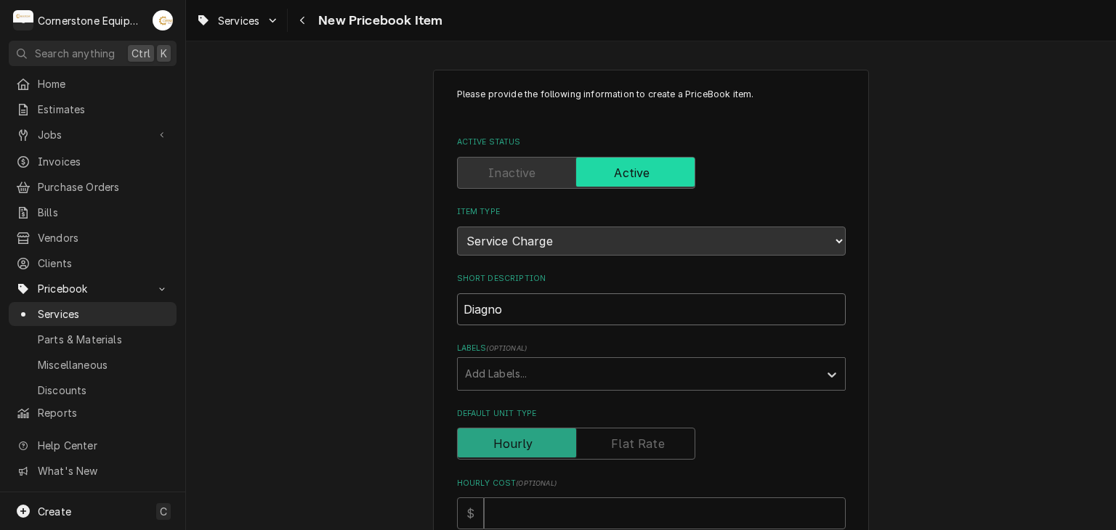
type textarea "x"
type input "Diagnos"
type textarea "x"
type input "Diagnost"
type textarea "x"
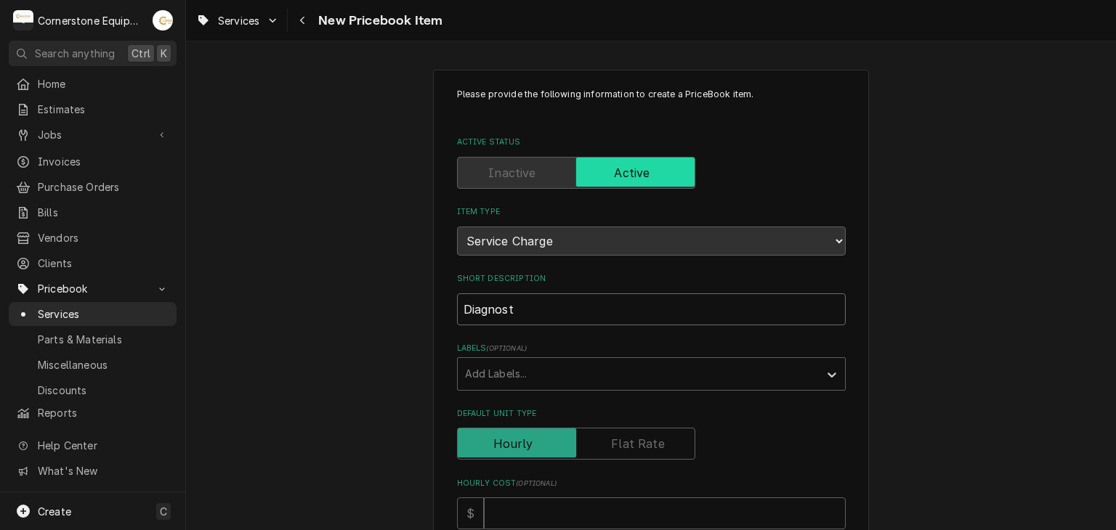
type input "Diagnosti"
type textarea "x"
type input "Diagnostic"
type textarea "x"
type input "Diagnostic"
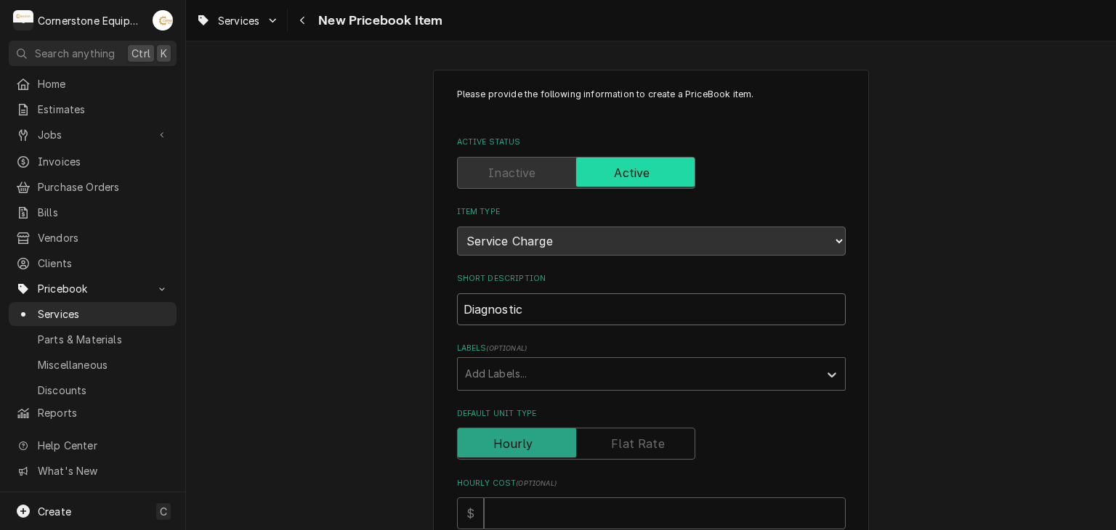
type textarea "x"
type input "Diagnostic"
type textarea "x"
type input "Diagnostic/"
type textarea "x"
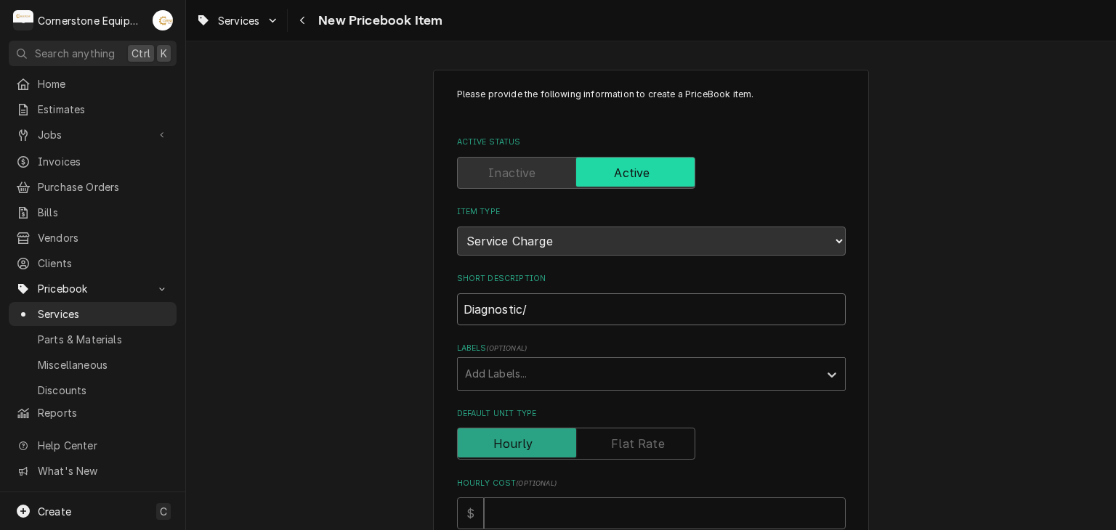
type input "Diagnostic/"
type textarea "x"
type input "Diagnostic/"
type textarea "x"
type input "Diagnostic/D"
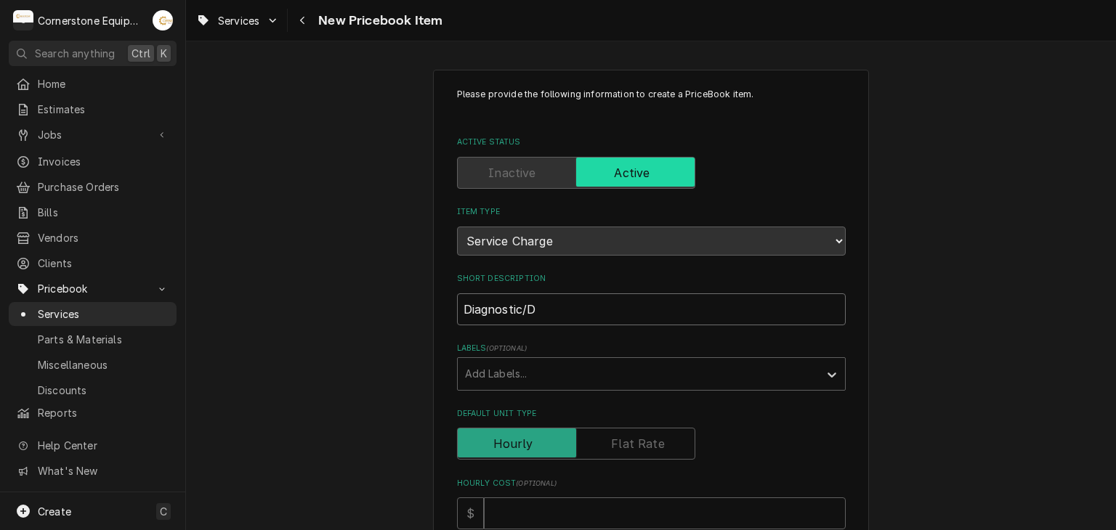
type textarea "x"
type input "Diagnostic/Di"
type textarea "x"
type input "Diagnostic/Dis"
type textarea "x"
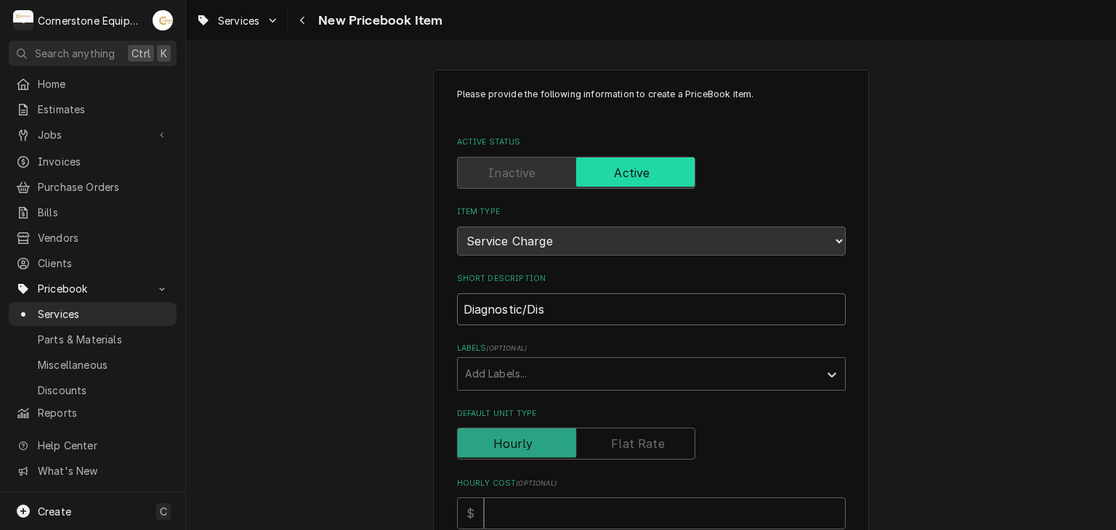
type input "Diagnostic/Disp"
type textarea "x"
type input "Diagnostic/Dispa"
type textarea "x"
type input "Diagnostic/Dispat"
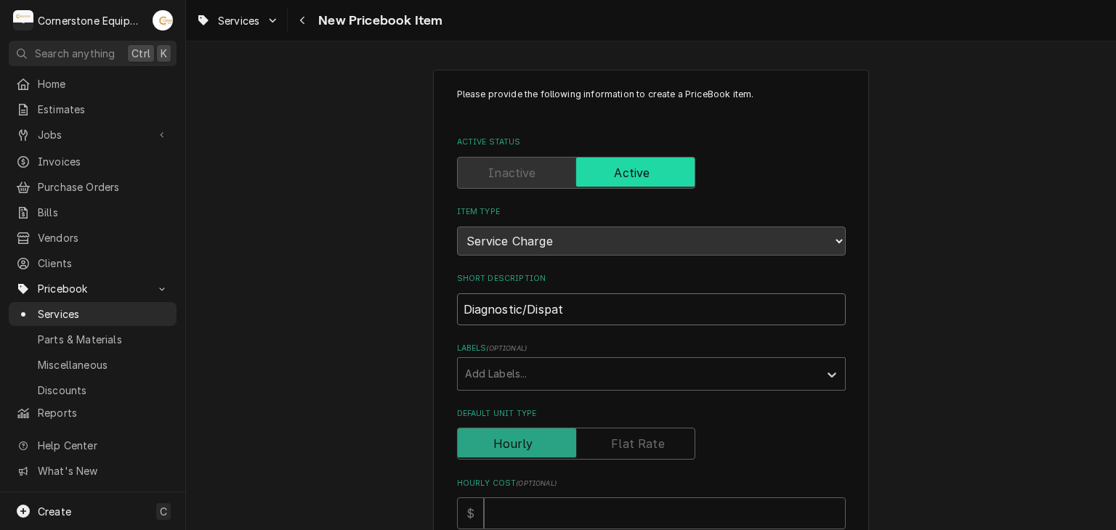
type textarea "x"
type input "Diagnostic/Dispatc"
type textarea "x"
type input "Diagnostic/Dispatch"
click at [555, 350] on label "Labels ( optional )" at bounding box center [651, 349] width 389 height 12
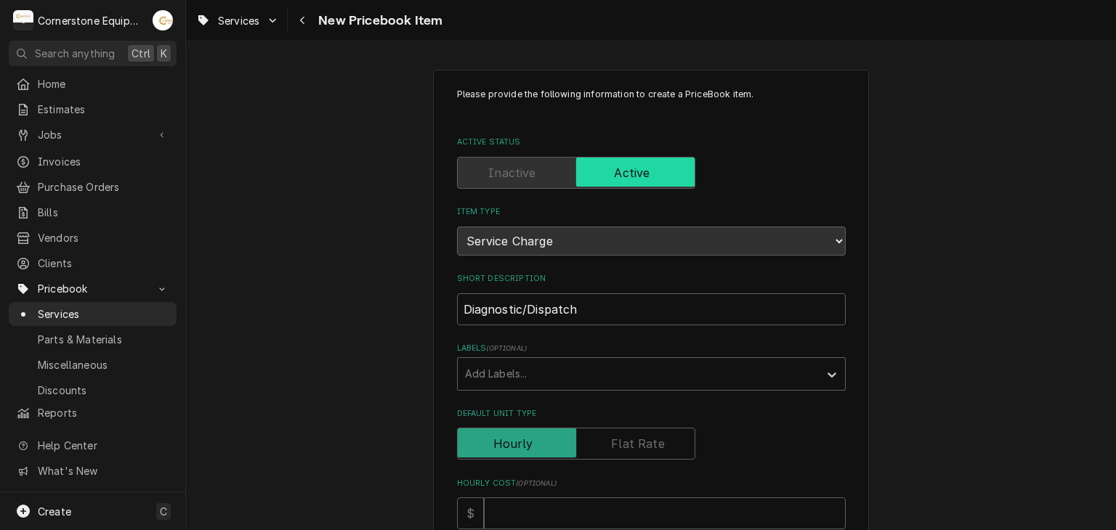
click at [490, 378] on div "Labels" at bounding box center [638, 374] width 347 height 26
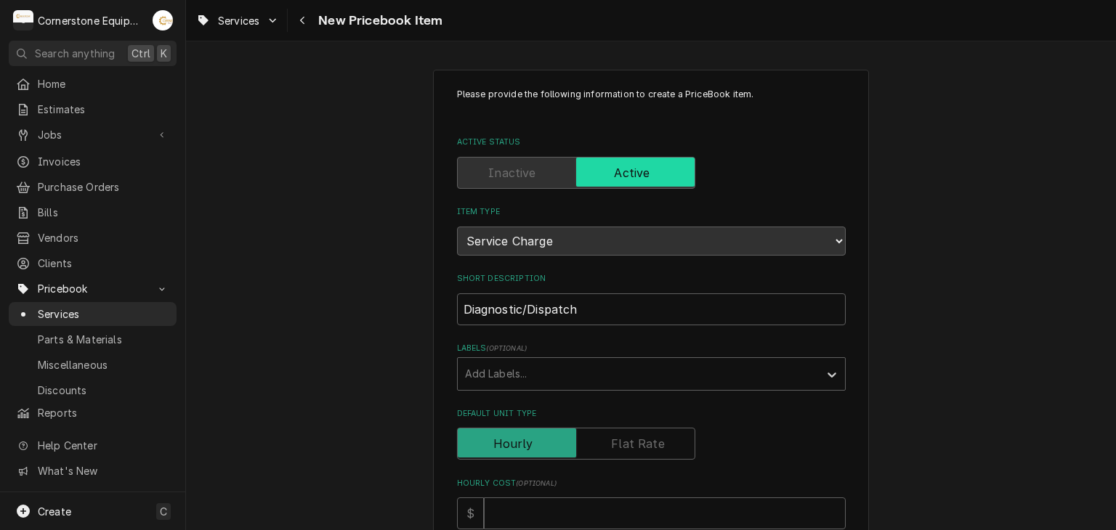
scroll to position [291, 0]
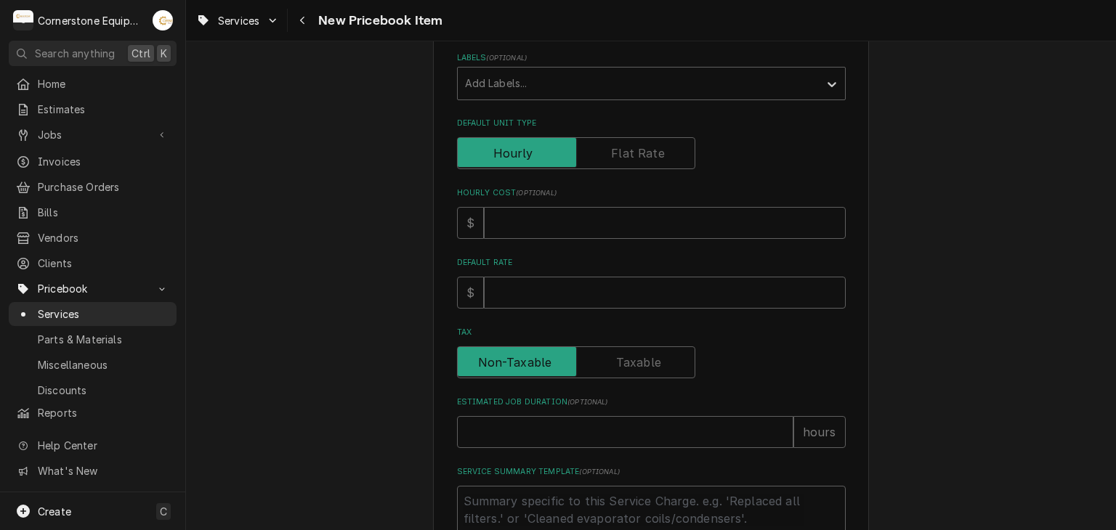
click at [626, 147] on label "Default Unit Type" at bounding box center [576, 153] width 238 height 32
click at [626, 147] on input "Default Unit Type" at bounding box center [576, 153] width 225 height 32
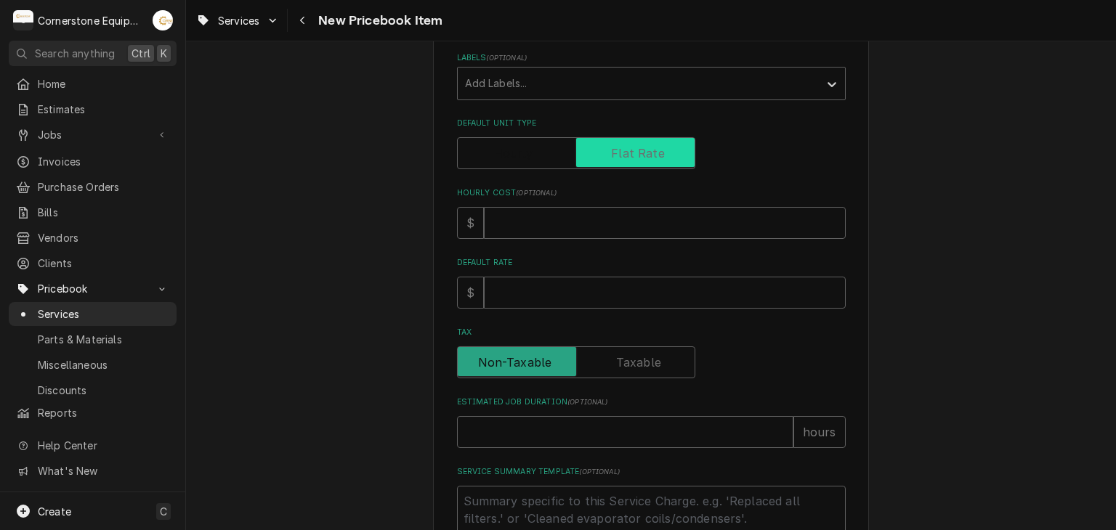
checkbox input "true"
type textarea "x"
click at [665, 230] on input "Unit Cost ( optional )" at bounding box center [665, 223] width 362 height 32
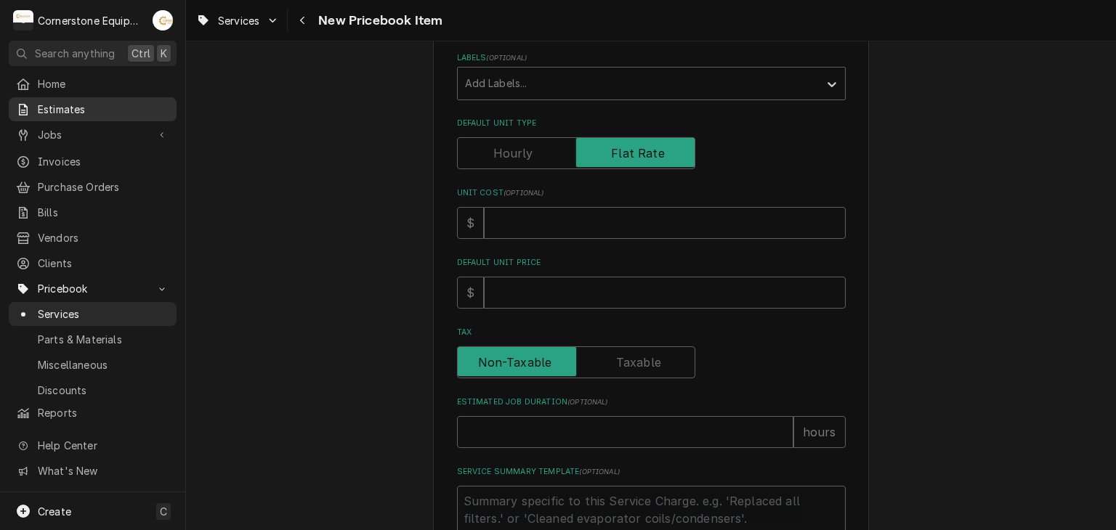
click at [89, 106] on span "Estimates" at bounding box center [104, 109] width 132 height 15
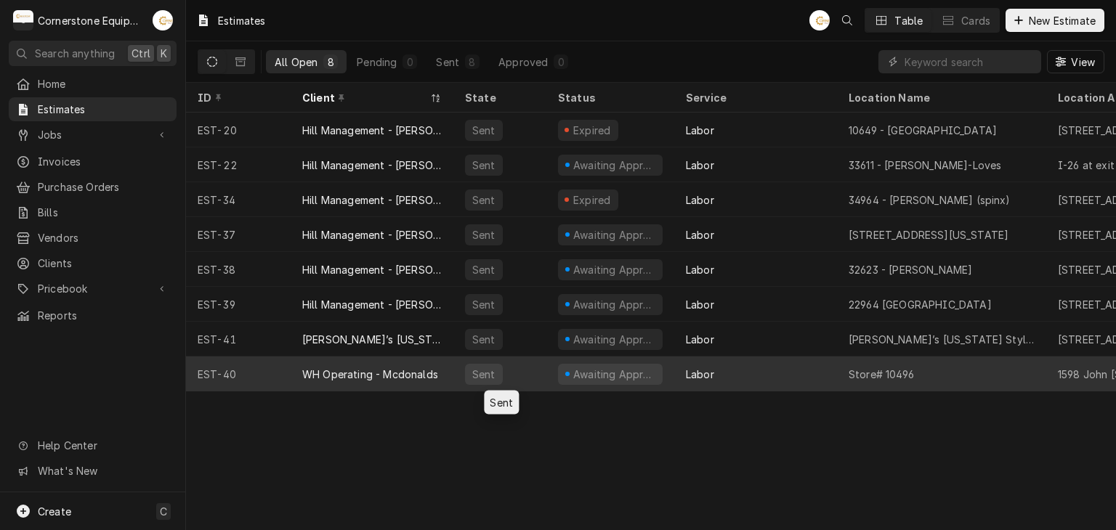
click at [567, 376] on div "Awaiting Approval" at bounding box center [610, 374] width 105 height 21
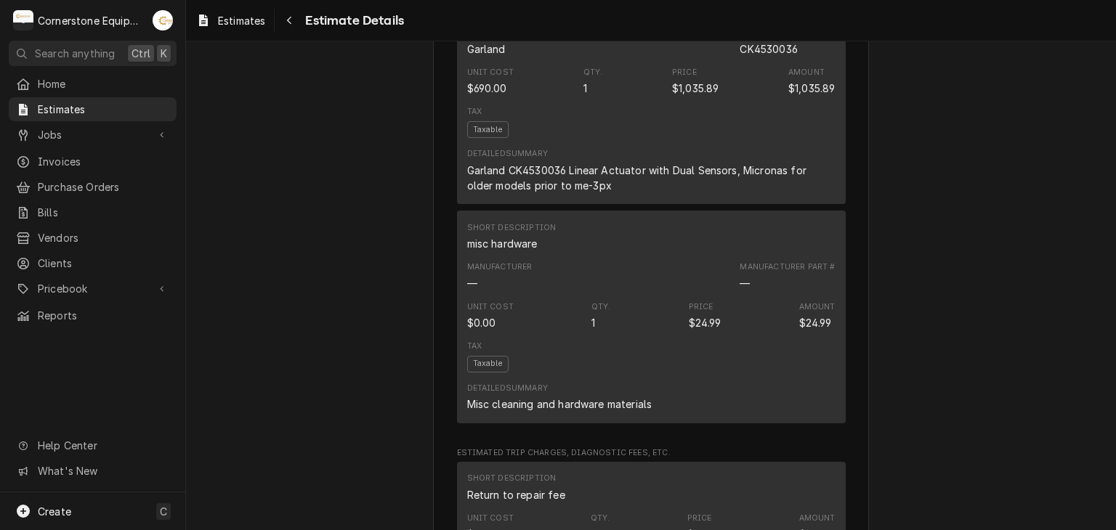
scroll to position [835, 0]
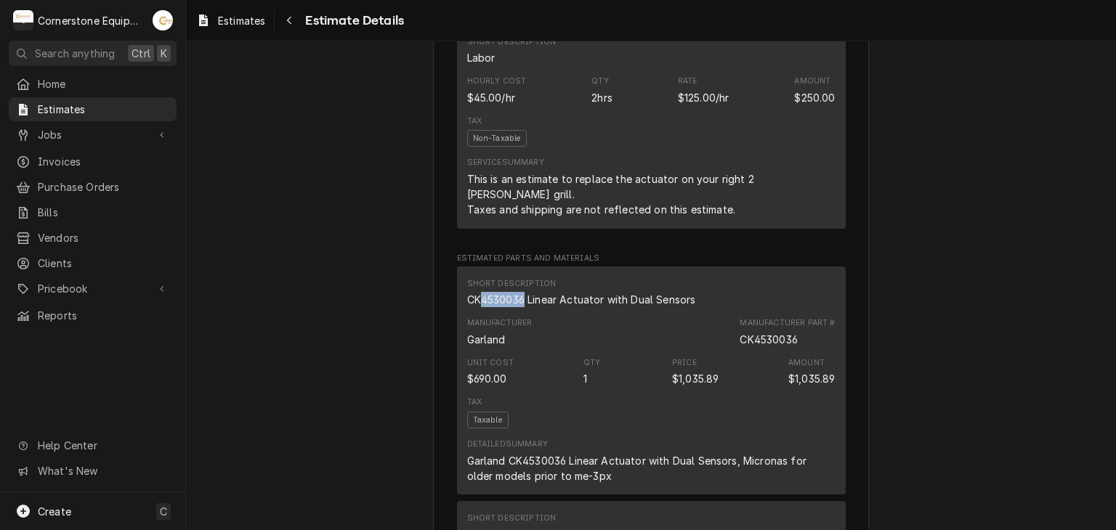
drag, startPoint x: 518, startPoint y: 333, endPoint x: 477, endPoint y: 326, distance: 41.2
click at [477, 307] on div "CK4530036 Linear Actuator with Dual Sensors" at bounding box center [581, 299] width 229 height 15
copy div "4530036"
click at [93, 281] on span "Pricebook" at bounding box center [93, 288] width 110 height 15
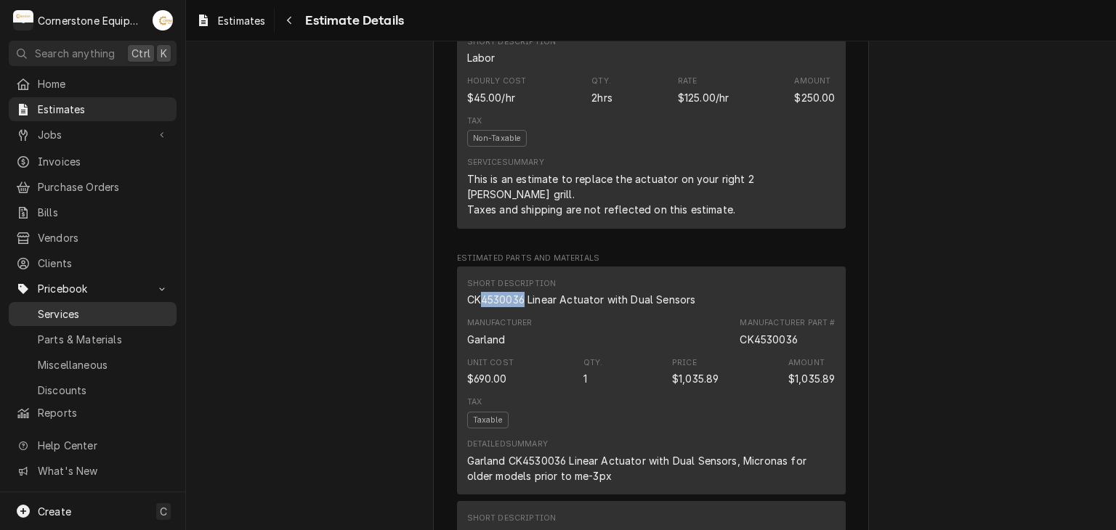
click at [122, 307] on span "Services" at bounding box center [104, 314] width 132 height 15
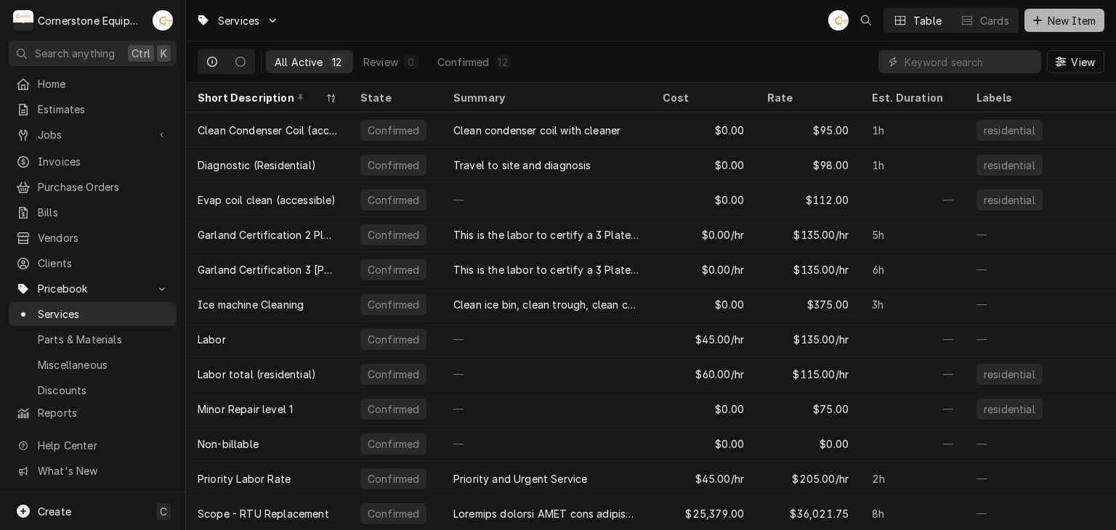
click at [1055, 28] on button "New Item" at bounding box center [1064, 20] width 80 height 23
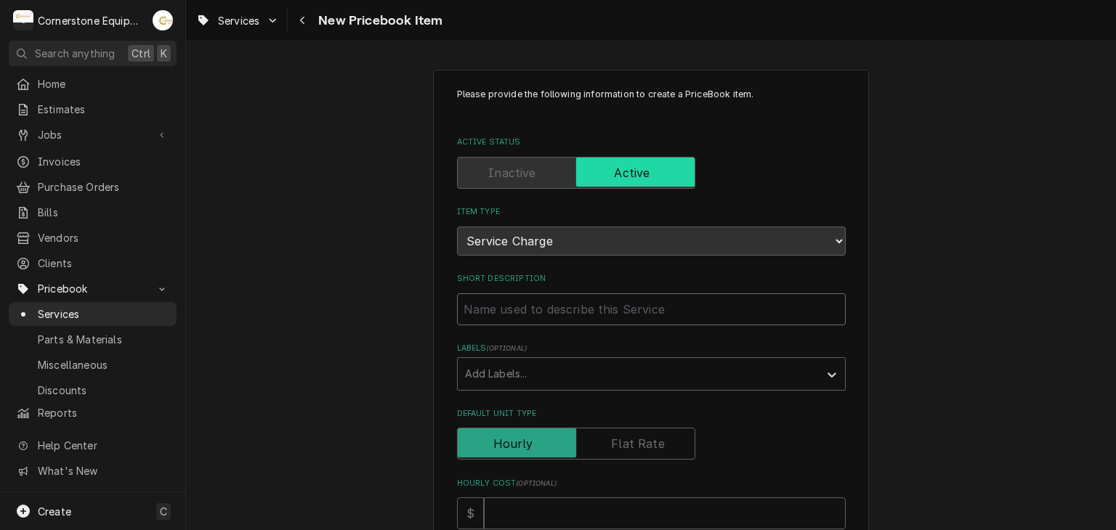
click at [575, 309] on input "Short Description" at bounding box center [651, 310] width 389 height 32
type textarea "x"
type input "D"
type textarea "x"
type input "Di"
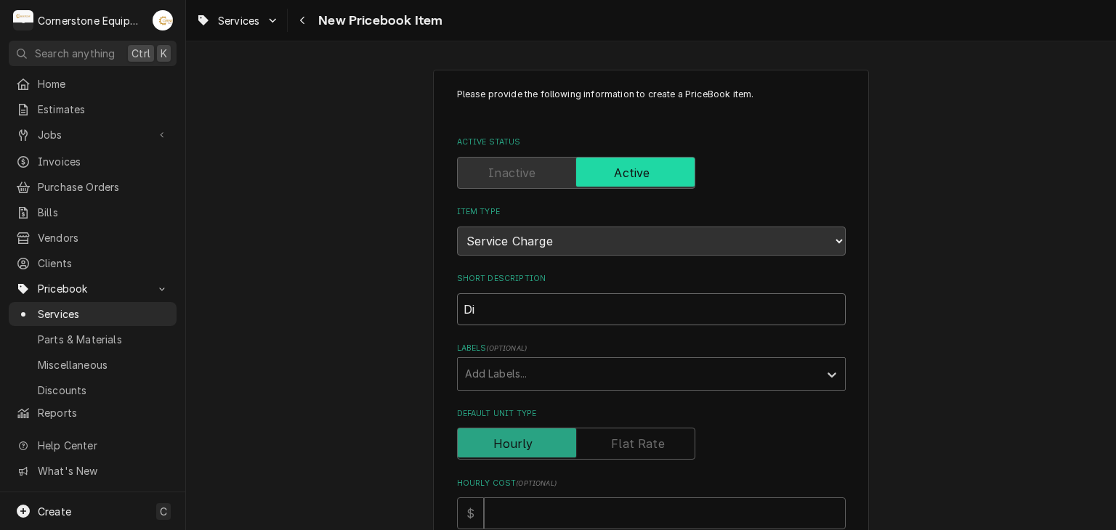
type textarea "x"
type input "Dia"
type textarea "x"
type input "Diag"
type textarea "x"
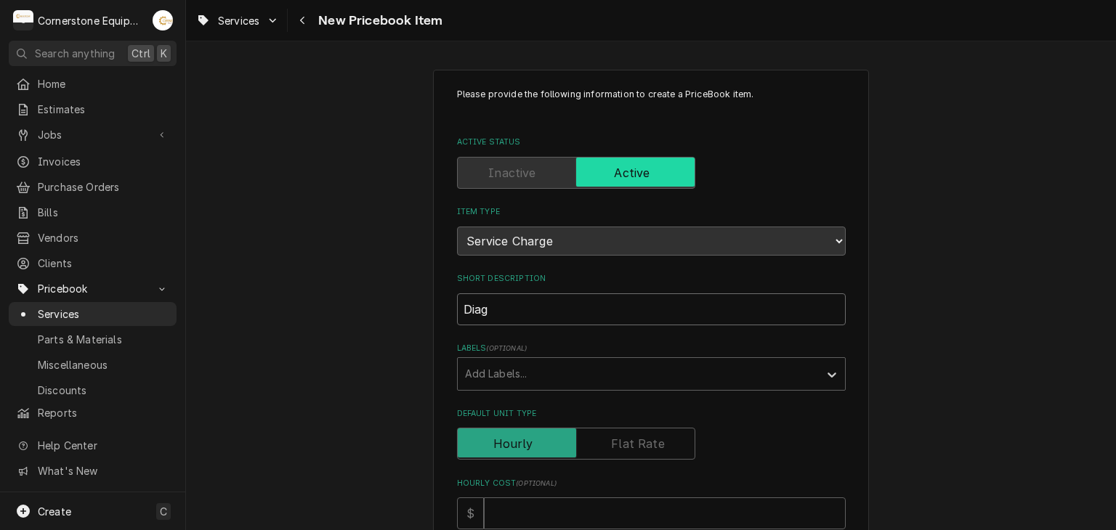
type input "Diagn"
type textarea "x"
type input "Diagno"
type textarea "x"
type input "Diagnos"
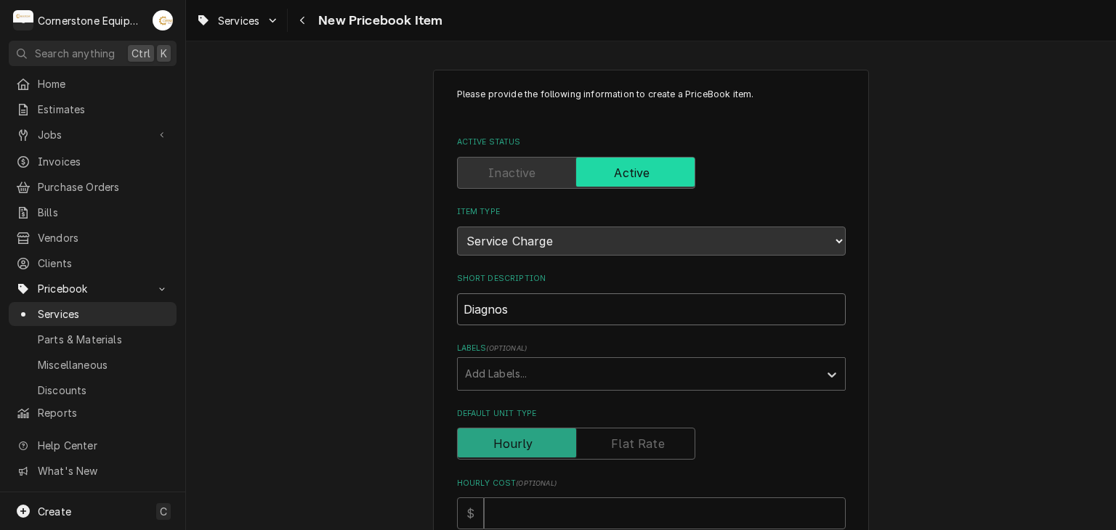
type textarea "x"
type input "Diagnost"
type textarea "x"
type input "Diagnosti"
type textarea "x"
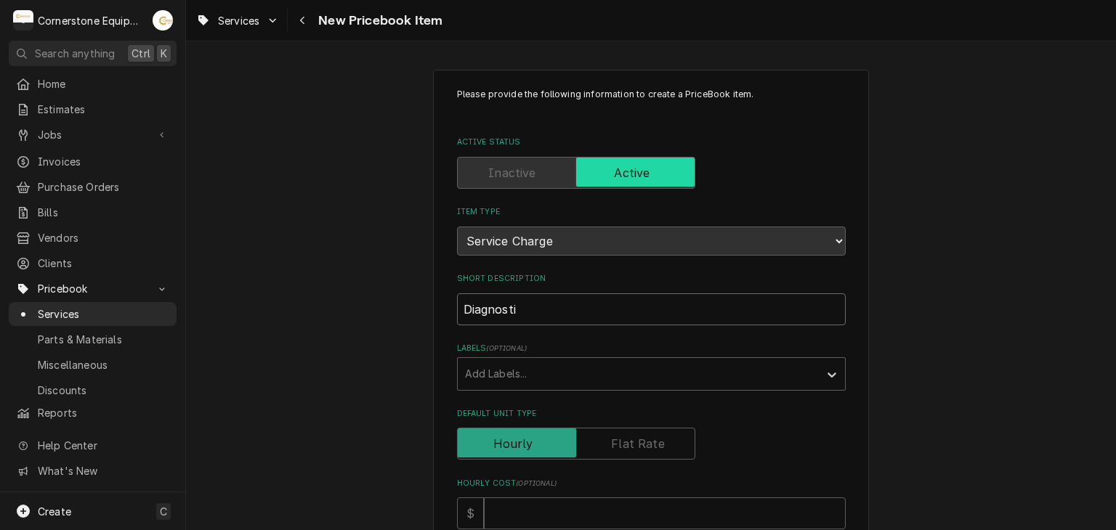
type input "Diagnostic"
type textarea "x"
type input "Diagnostic"
type textarea "x"
type input "Diagnostic"
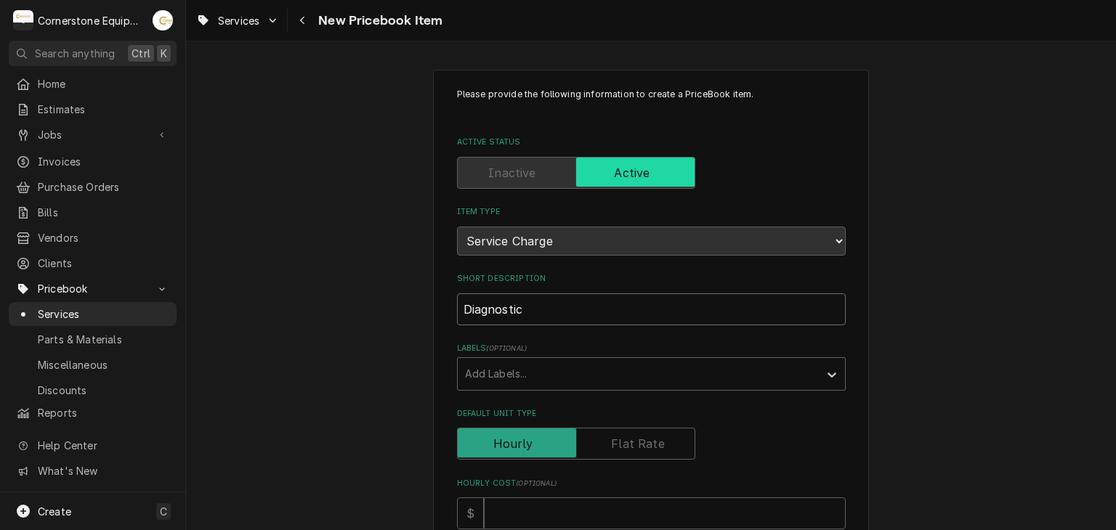
type textarea "x"
type input "Diagnostic/"
type textarea "x"
type input "Diagnostic/D"
type textarea "x"
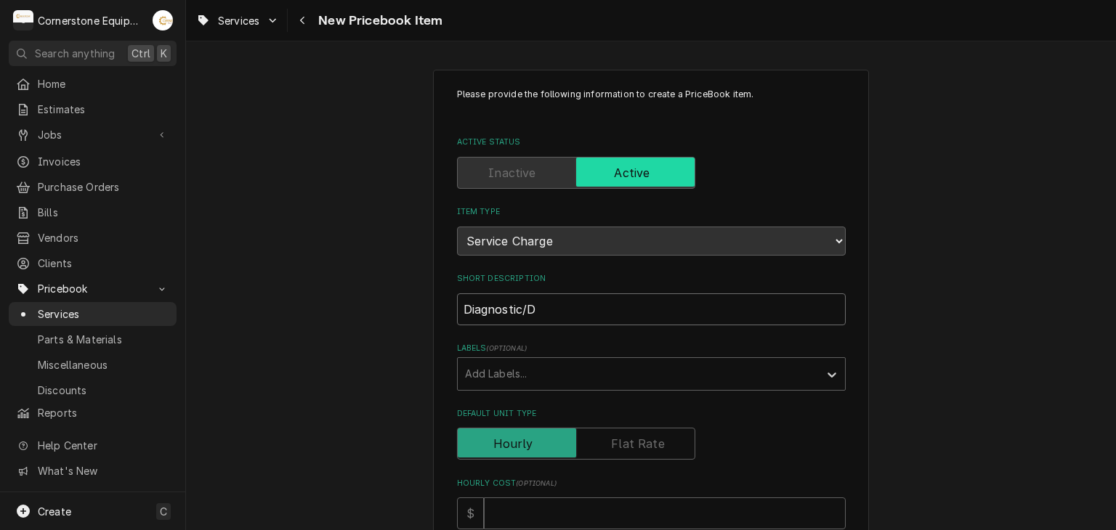
type input "Diagnostic/Di"
type textarea "x"
type input "Diagnostic/Dis"
type textarea "x"
type input "Diagnostic/Disp"
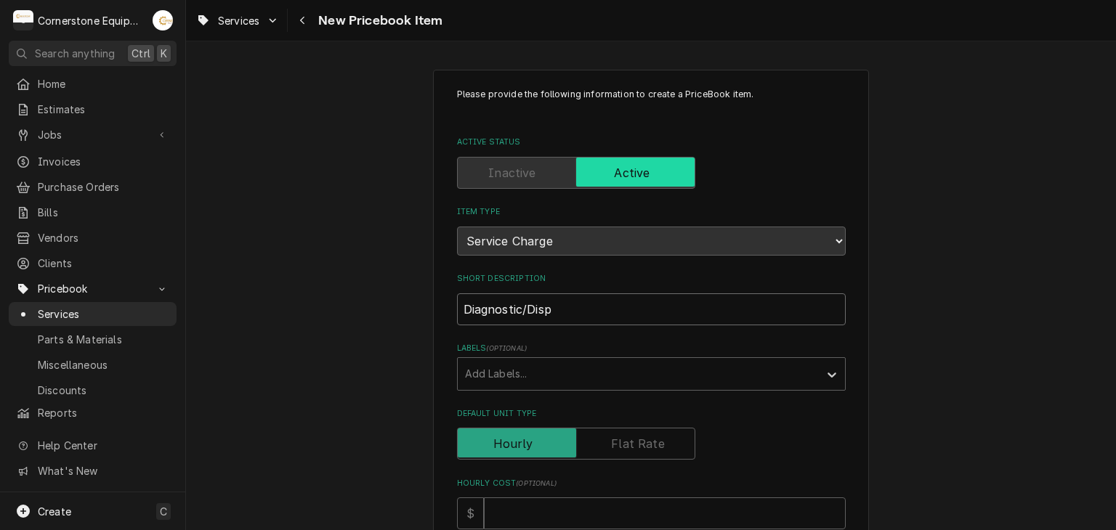
type textarea "x"
type input "Diagnostic/Dispa"
type textarea "x"
type input "Diagnostic/Dispat"
type textarea "x"
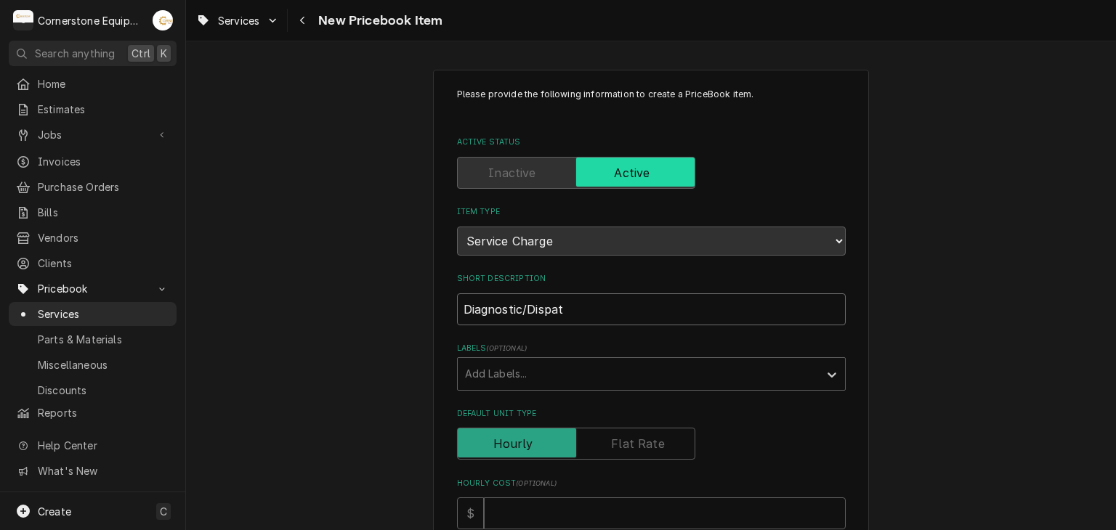
type input "Diagnostic/Dispatc"
type textarea "x"
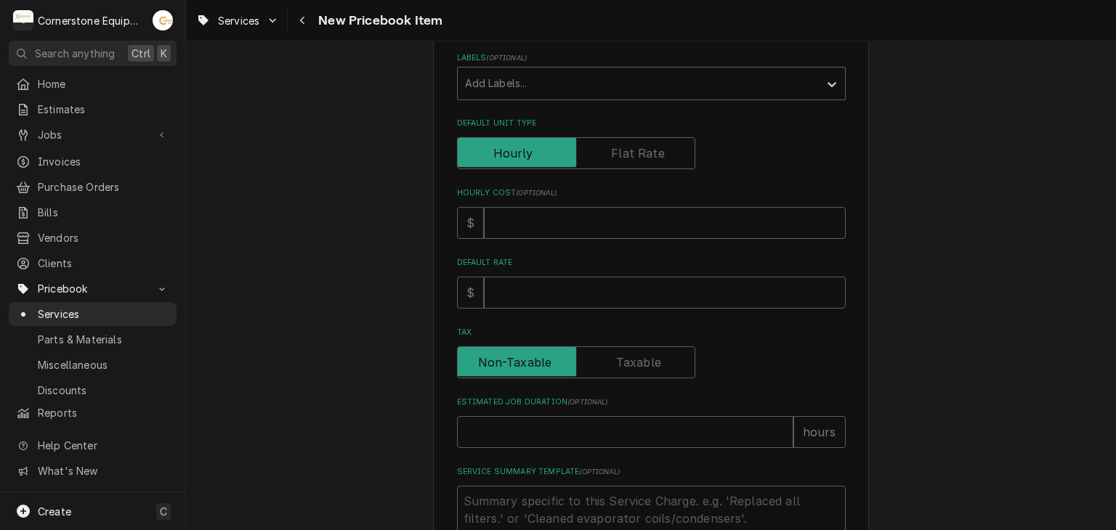
type input "Diagnostic/Dispatch"
click at [575, 178] on div "Please provide the following information to create a PriceBook item. Active Sta…" at bounding box center [651, 225] width 389 height 857
click at [586, 158] on input "Default Unit Type" at bounding box center [576, 153] width 225 height 32
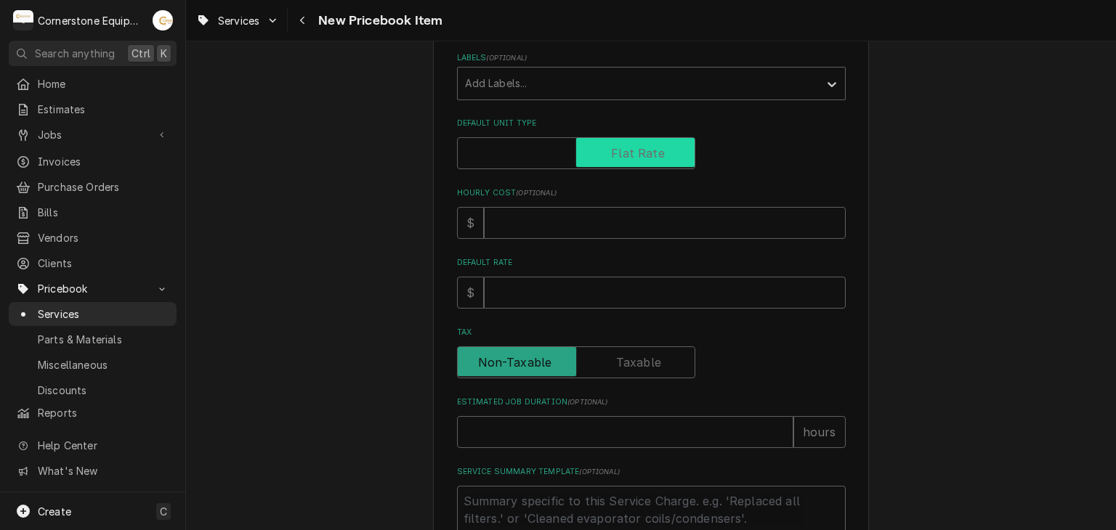
checkbox input "true"
click at [552, 233] on input "Unit Cost ( optional )" at bounding box center [665, 223] width 362 height 32
type textarea "x"
type input "2"
type textarea "x"
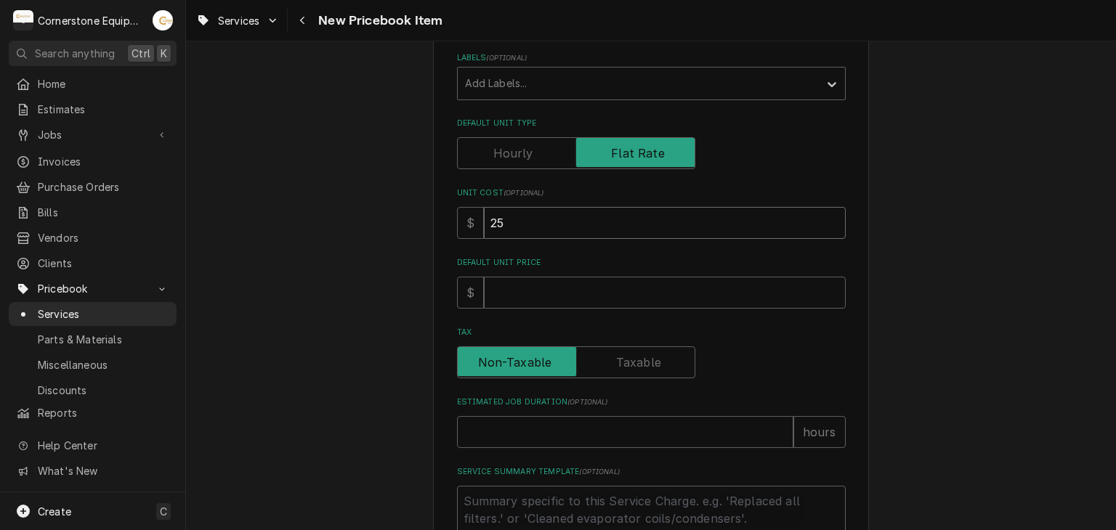
type input "25"
drag, startPoint x: 526, startPoint y: 274, endPoint x: 523, endPoint y: 289, distance: 15.5
click at [523, 288] on div "Default Unit Price $" at bounding box center [651, 283] width 389 height 52
type textarea "x"
type input "1"
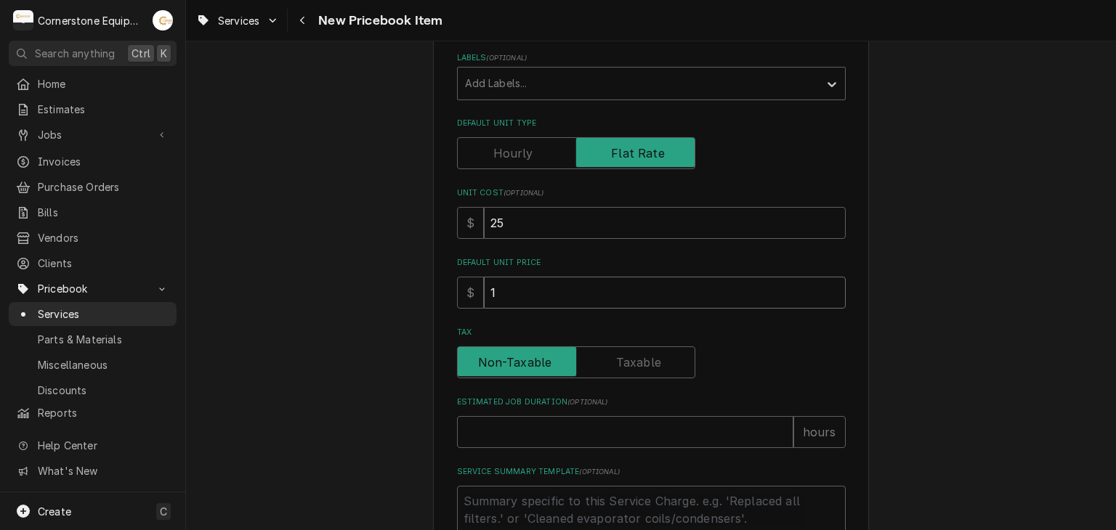
type textarea "x"
type input "10"
type textarea "x"
type input "105"
click at [1046, 334] on div "Please provide the following information to create a PriceBook item. Active Sta…" at bounding box center [651, 254] width 930 height 977
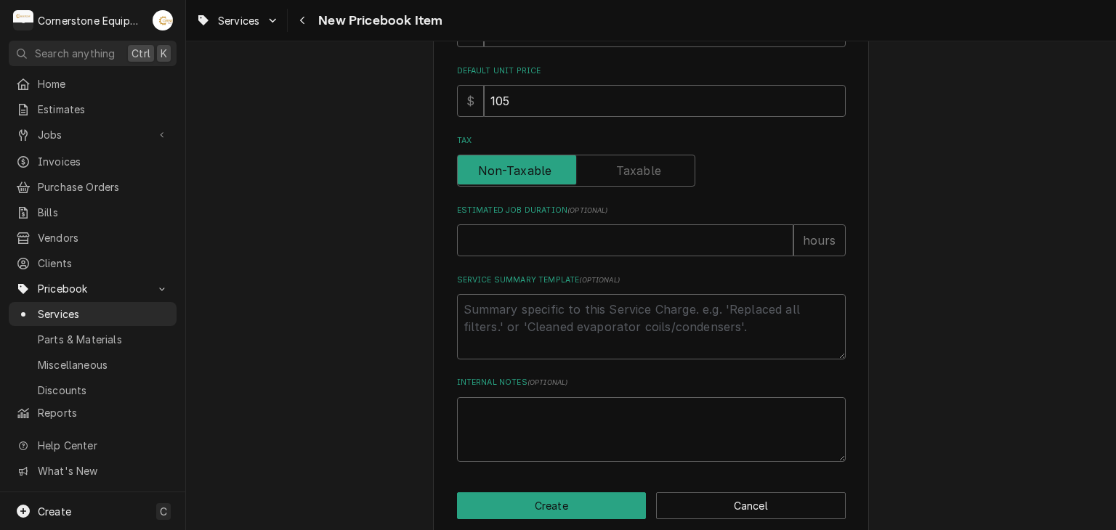
scroll to position [501, 0]
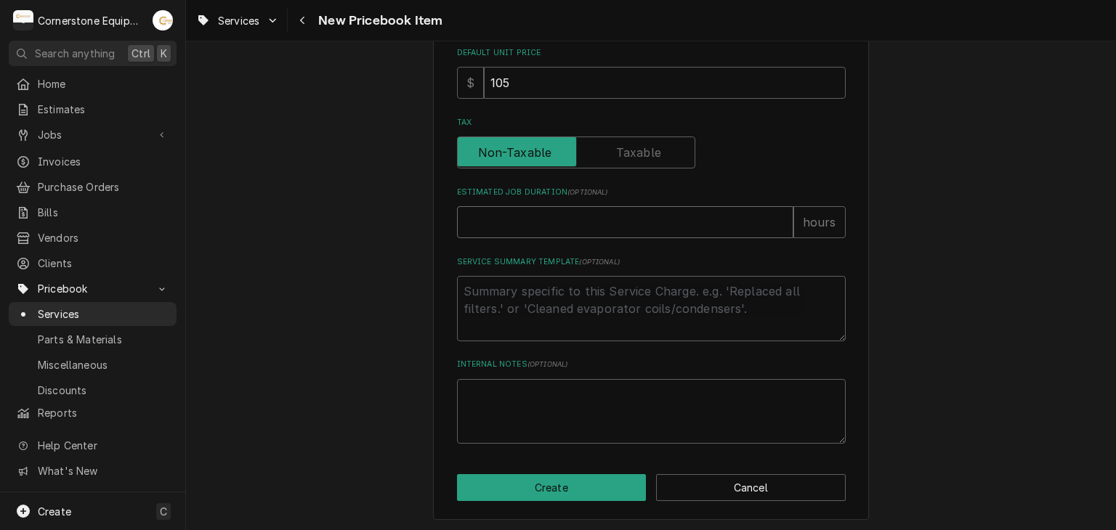
click at [626, 216] on input "Estimated Job Duration ( optional )" at bounding box center [625, 222] width 336 height 32
type textarea "x"
type input "1"
click at [372, 249] on div "Please provide the following information to create a PriceBook item. Active Sta…" at bounding box center [651, 44] width 930 height 977
click at [484, 304] on textarea "Service Summary Template ( optional )" at bounding box center [651, 308] width 389 height 65
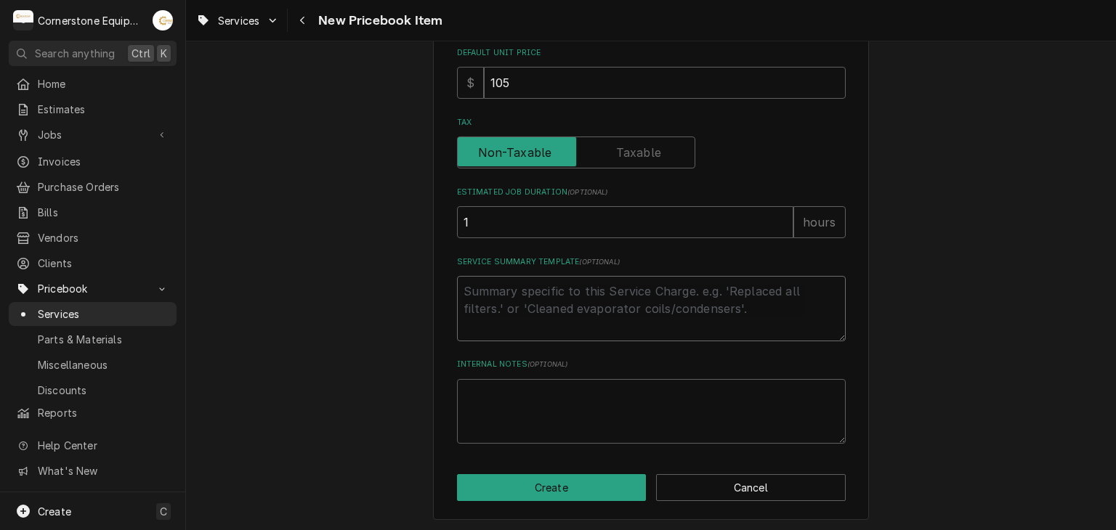
type textarea "x"
type textarea "t"
type textarea "x"
click at [506, 408] on textarea "Internal Notes ( optional )" at bounding box center [651, 411] width 389 height 65
type textarea "x"
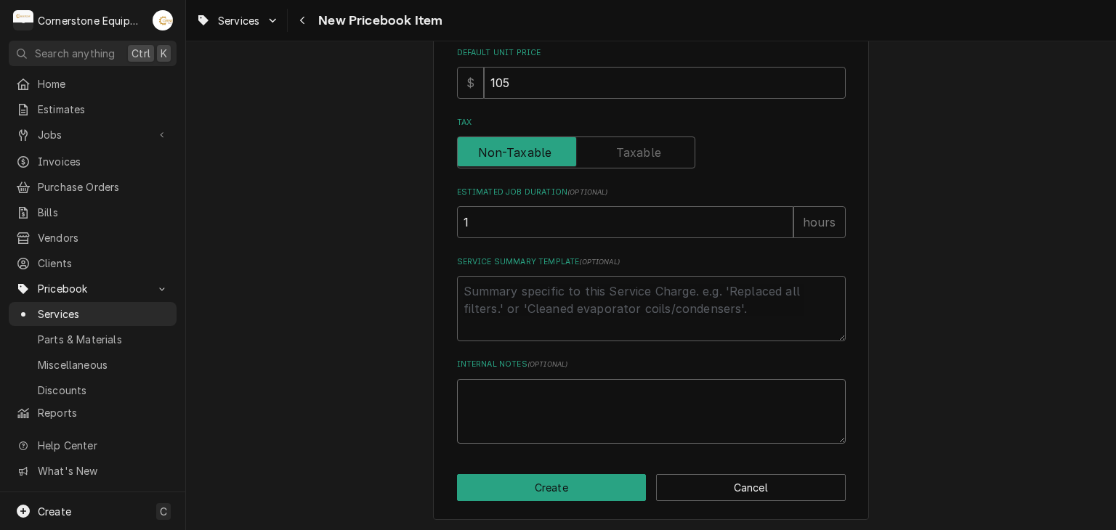
type textarea "t"
type textarea "x"
type textarea "tr"
type textarea "x"
type textarea "tra"
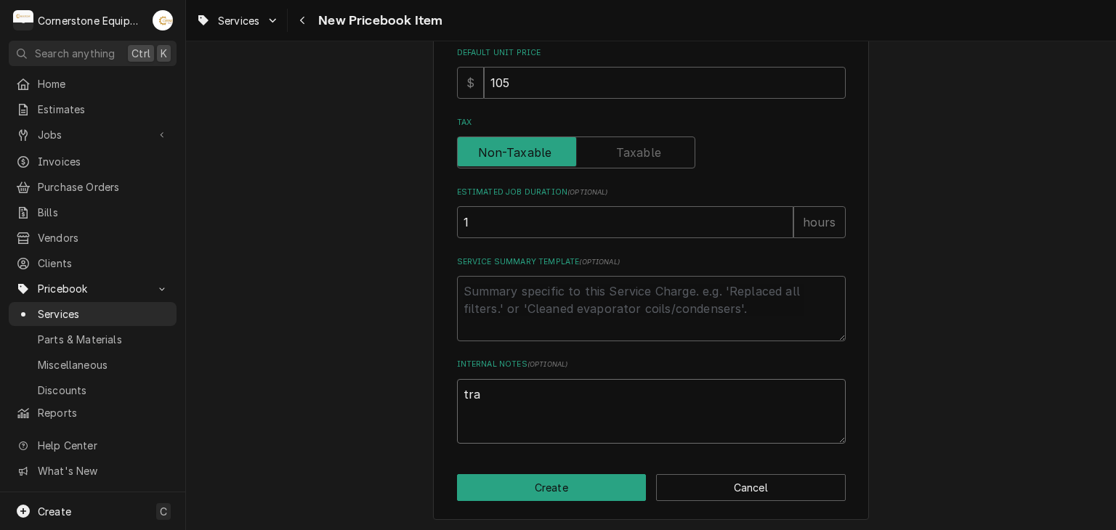
type textarea "x"
type textarea "trav"
type textarea "x"
type textarea "trave"
type textarea "x"
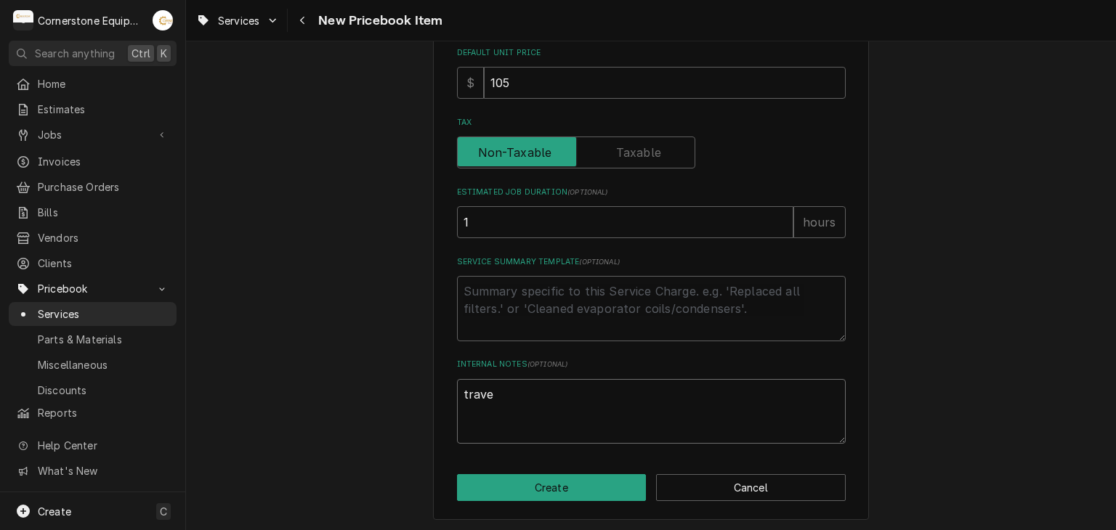
type textarea "travel"
type textarea "x"
type textarea "travel/"
type textarea "x"
type textarea "travel/"
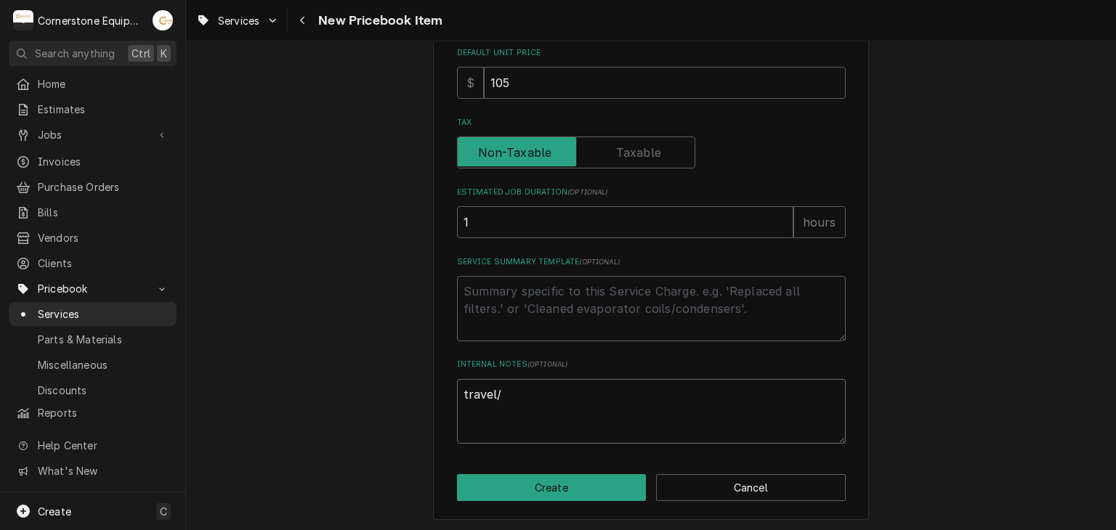
type textarea "x"
type textarea "travel/"
type textarea "x"
type textarea "travel/t"
type textarea "x"
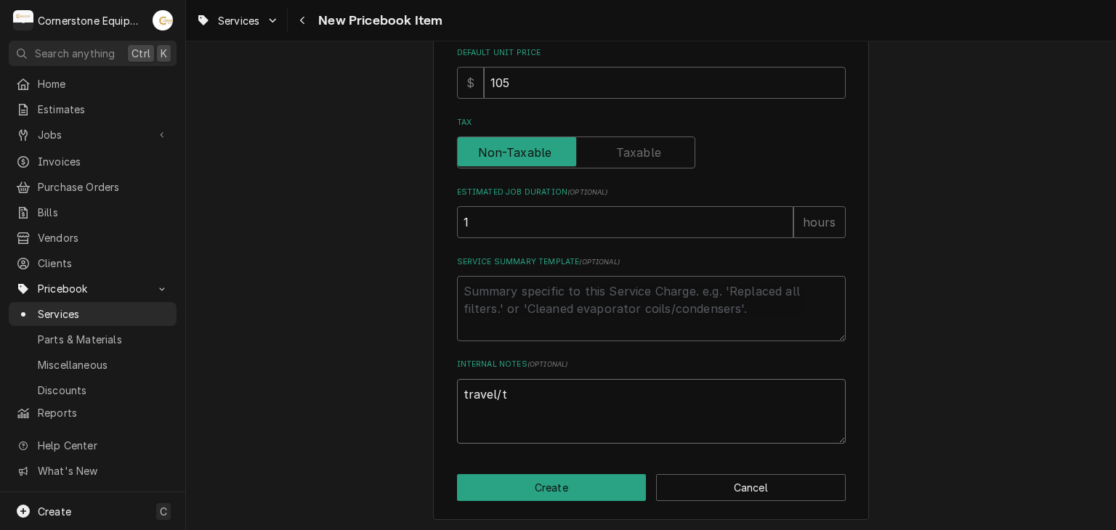
type textarea "travel/ti"
type textarea "x"
type textarea "travel/tic"
type textarea "x"
type textarea "travel/tick"
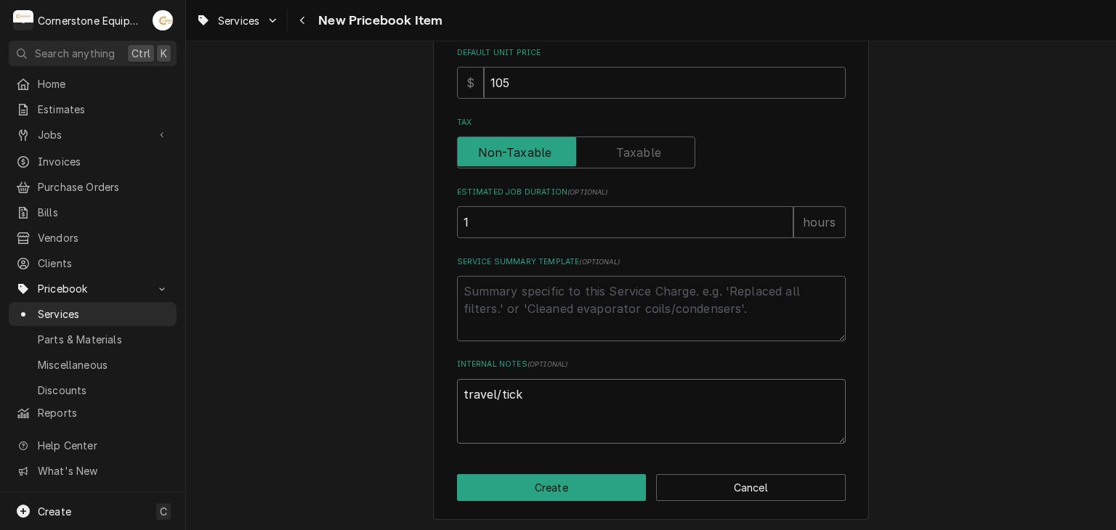
type textarea "x"
type textarea "travel/ticke"
type textarea "x"
type textarea "travel/ticket"
type textarea "x"
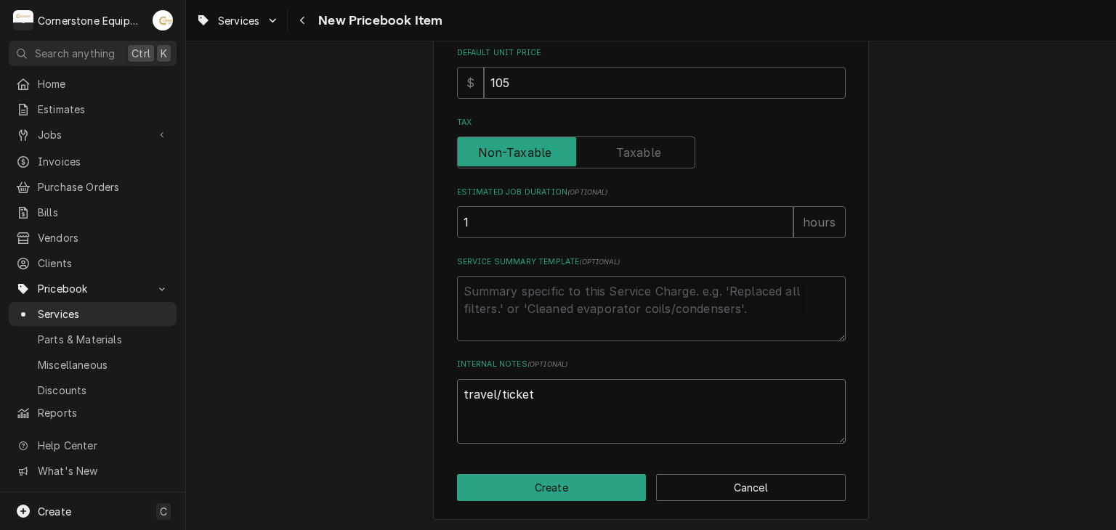
type textarea "travel/ticket"
type textarea "x"
type textarea "travel/ticket c"
type textarea "x"
type textarea "travel/ticket cr"
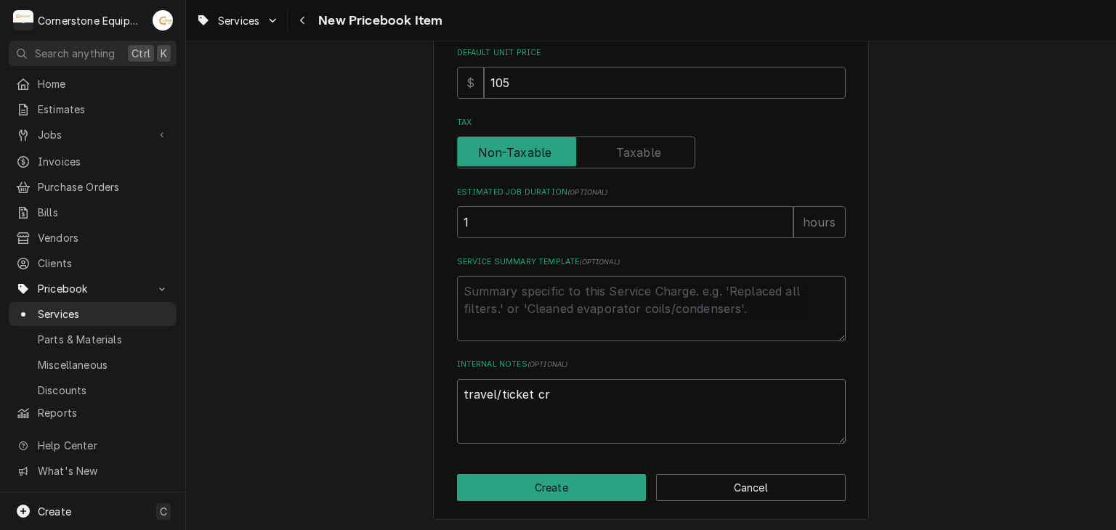
type textarea "x"
type textarea "travel/ticket cre"
type textarea "x"
type textarea "travel/ticket crea"
type textarea "x"
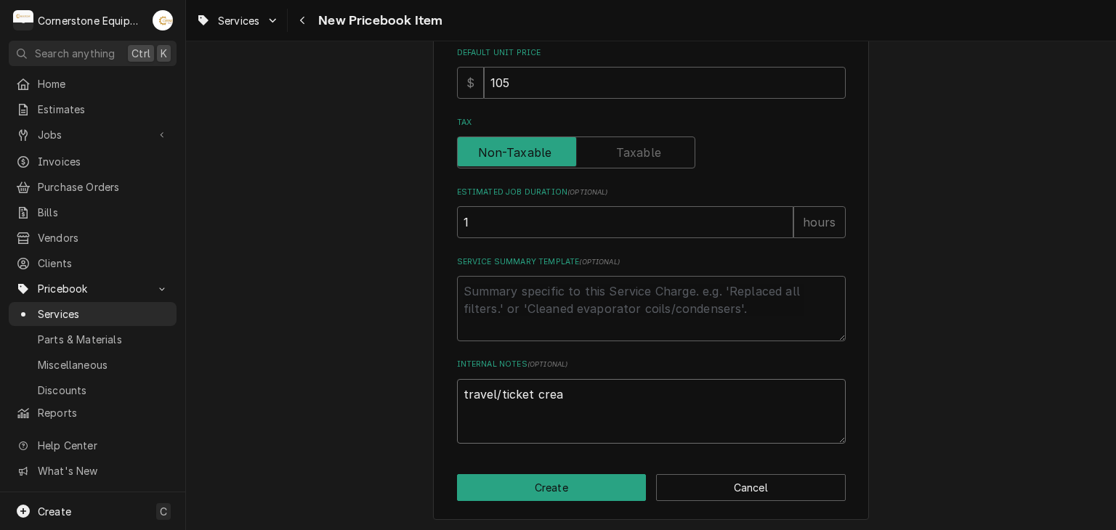
type textarea "travel/ticket creat"
type textarea "x"
type textarea "travel/ticket creati"
type textarea "x"
type textarea "travel/ticket creatii"
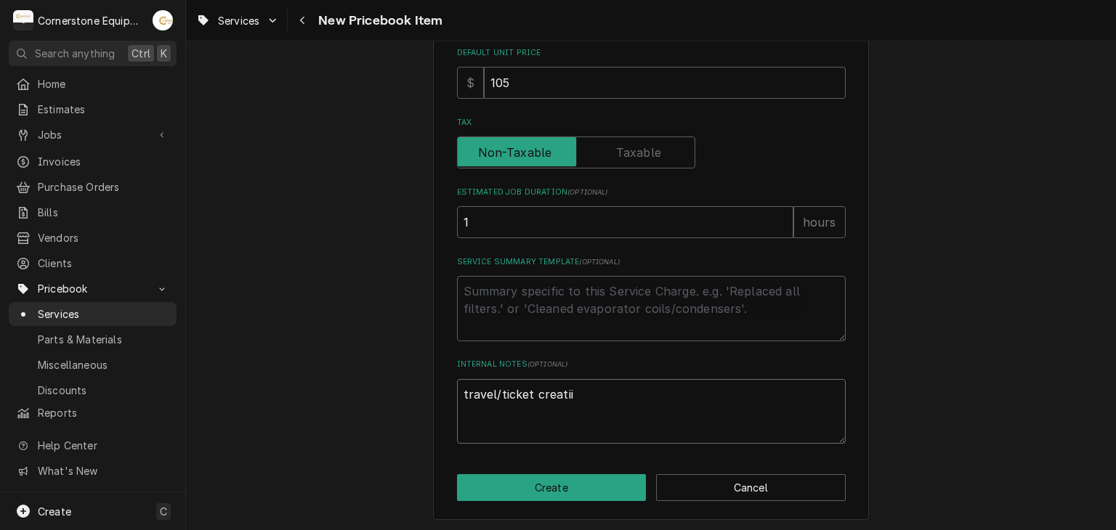
type textarea "x"
type textarea "travel/ticket creatiio"
type textarea "x"
type textarea "travel/ticket creatiion"
drag, startPoint x: 525, startPoint y: 466, endPoint x: 521, endPoint y: 474, distance: 9.4
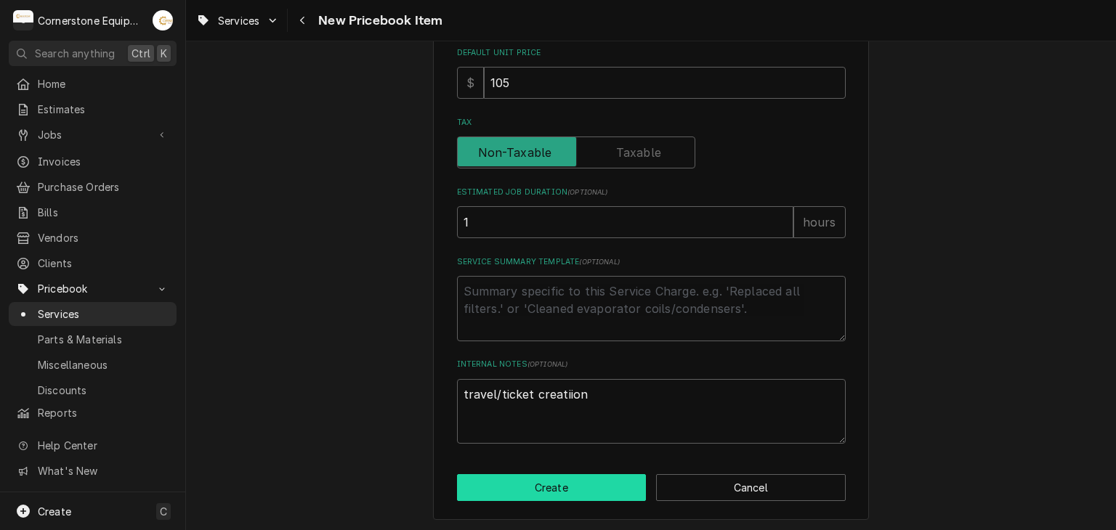
click at [525, 467] on div "Please provide the following information to create a PriceBook item. Active Sta…" at bounding box center [651, 44] width 436 height 951
drag, startPoint x: 549, startPoint y: 376, endPoint x: 551, endPoint y: 395, distance: 19.0
type textarea "x"
type textarea "travel/ticket creation"
click at [650, 97] on input "105" at bounding box center [665, 83] width 362 height 32
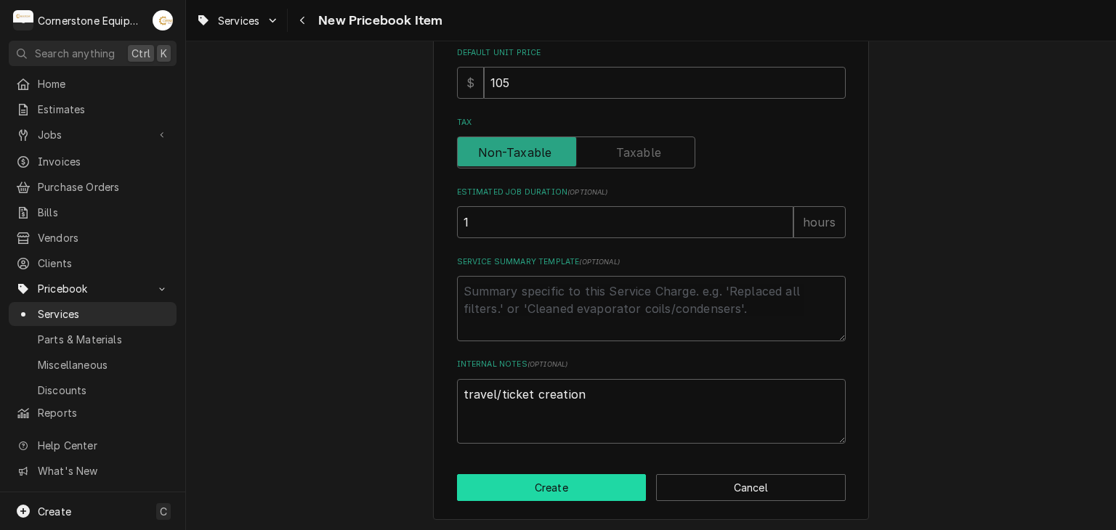
click at [536, 483] on button "Create" at bounding box center [552, 487] width 190 height 27
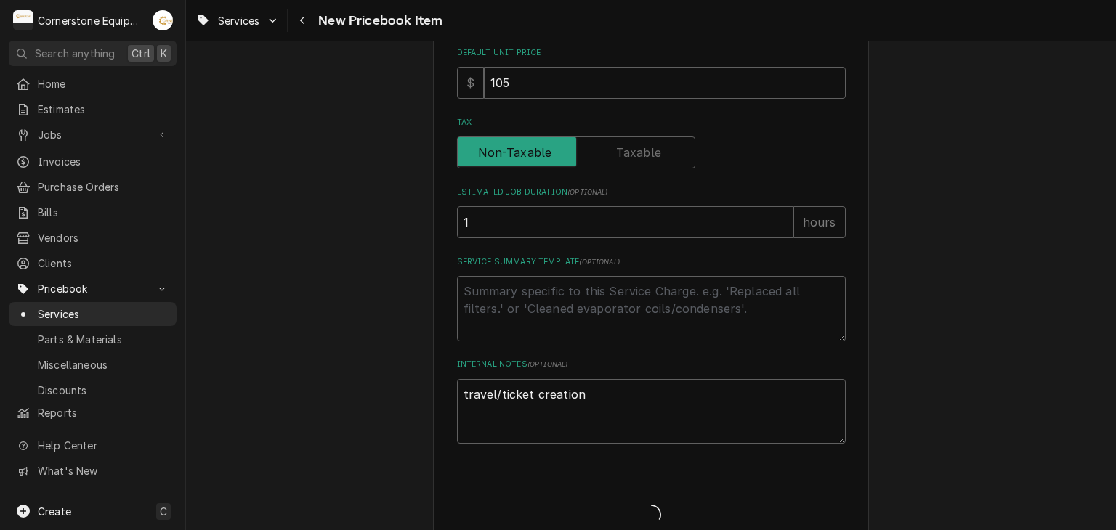
type textarea "x"
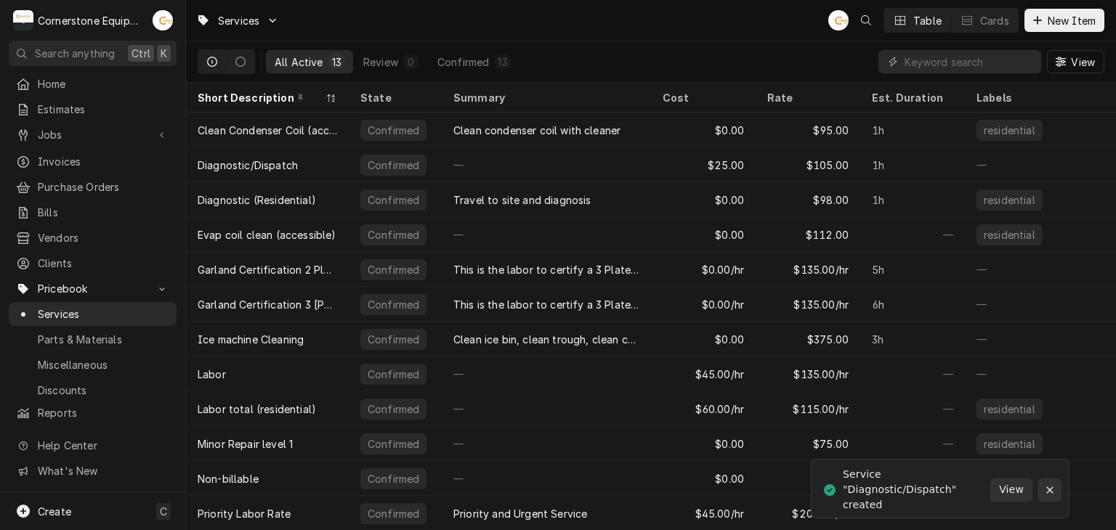
click at [1047, 487] on icon "Notifications alt+T" at bounding box center [1049, 490] width 7 height 7
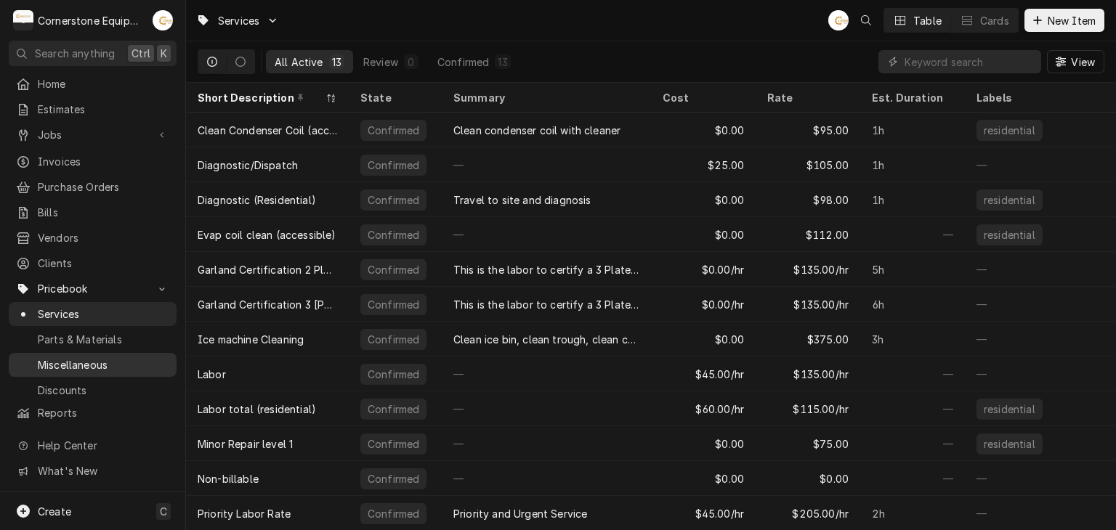
click at [122, 356] on div "Miscellaneous" at bounding box center [93, 365] width 162 height 18
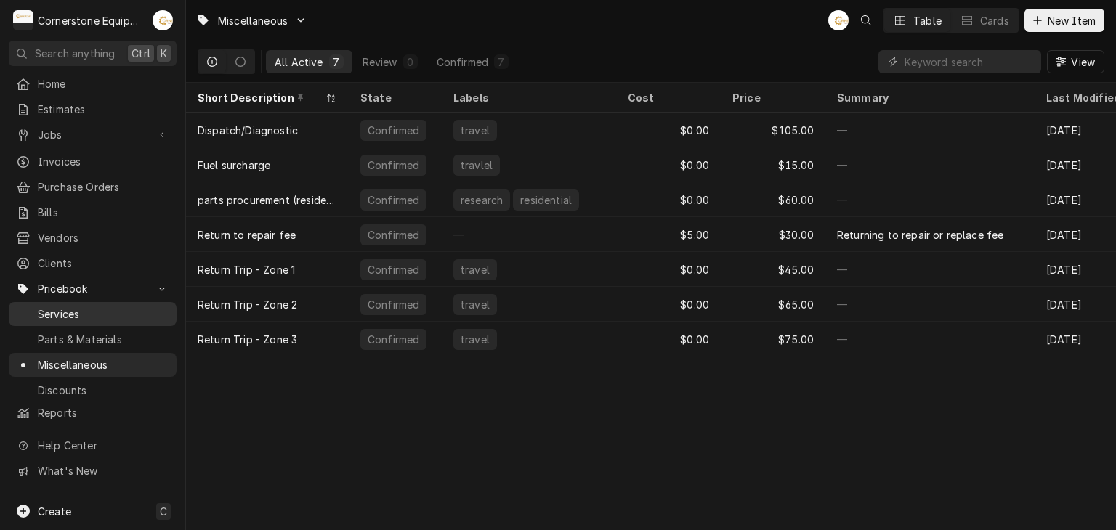
click at [91, 312] on span "Services" at bounding box center [104, 314] width 132 height 15
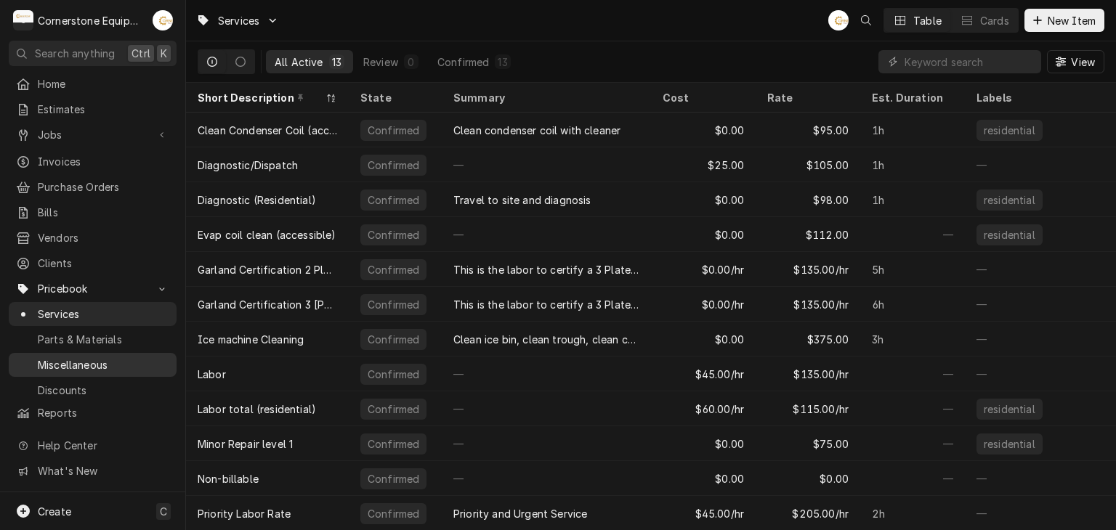
click at [119, 365] on link "Miscellaneous" at bounding box center [93, 365] width 168 height 24
